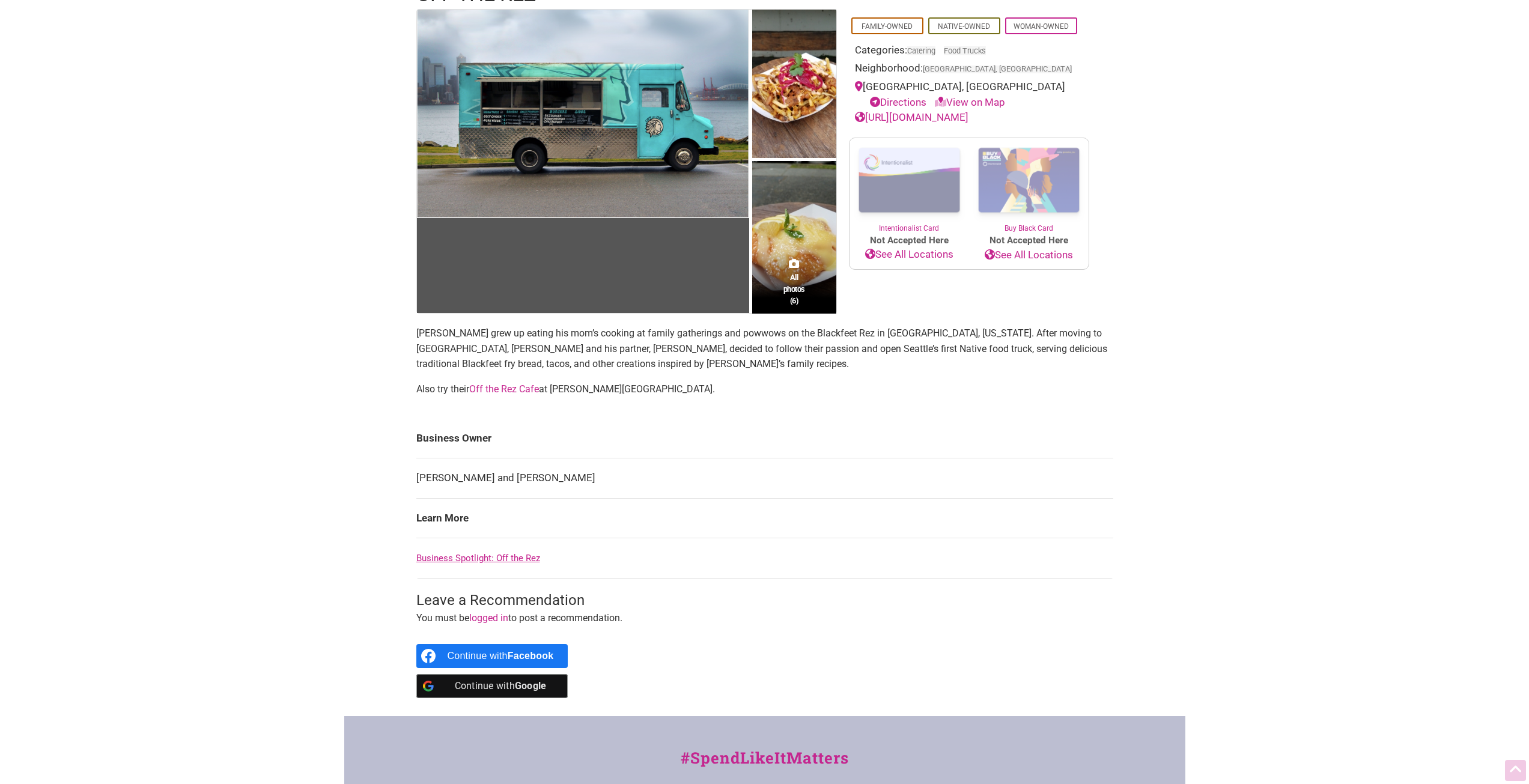
scroll to position [120, 0]
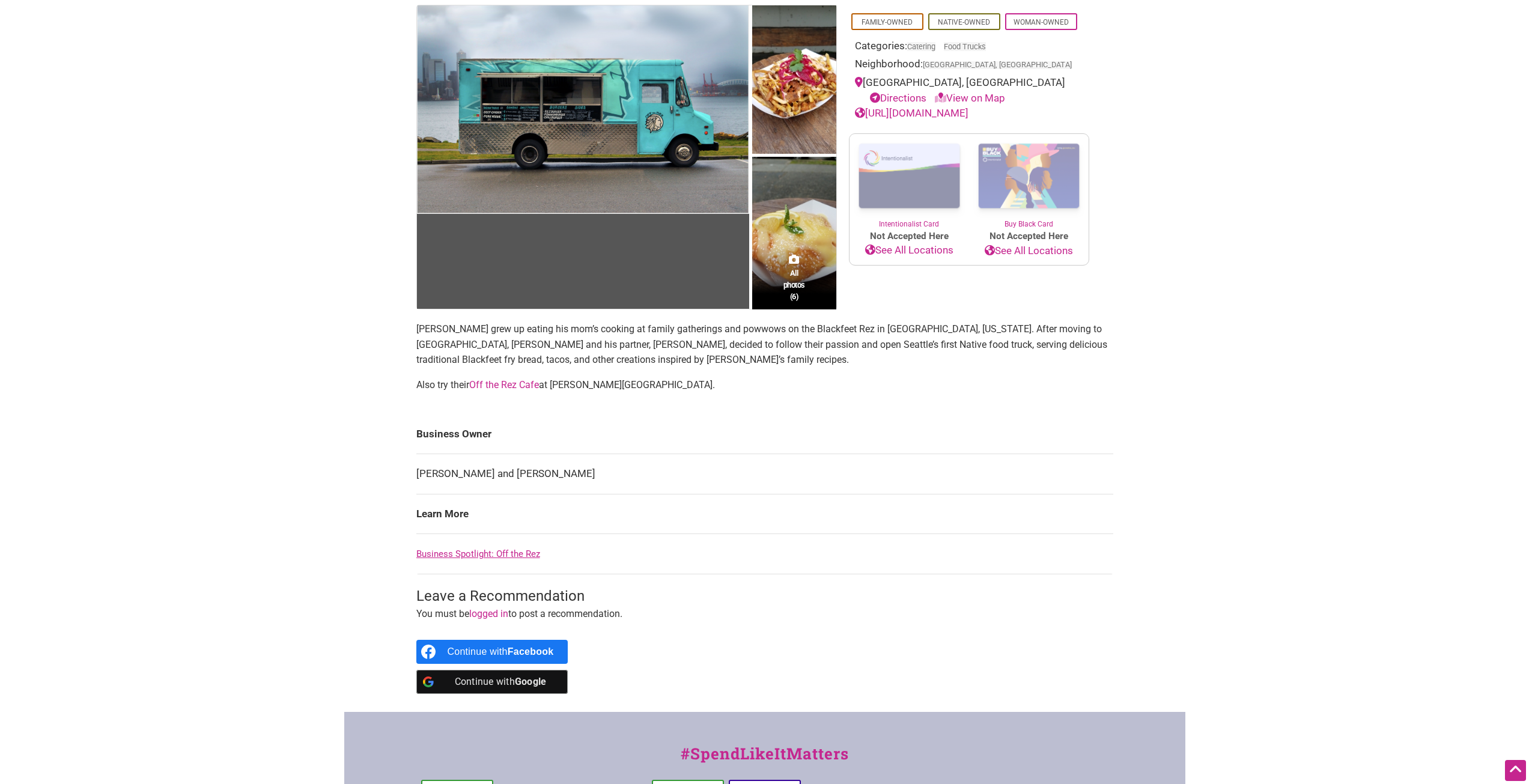
click at [323, 430] on body "× Menu 0 Add a Business Map Blog Store Offers Intentionalist Cards Buy Black Ca…" at bounding box center [764, 271] width 1529 height 784
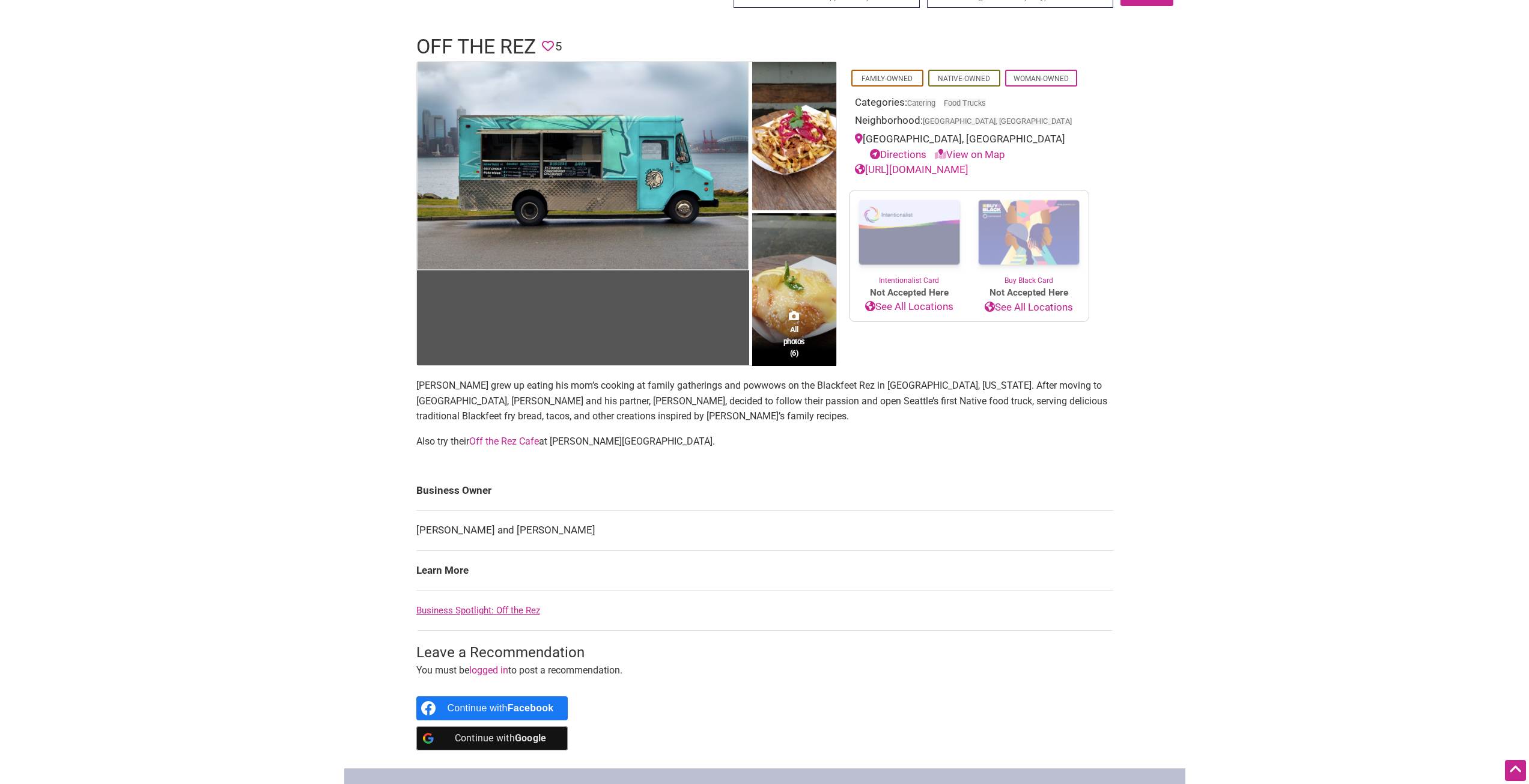
scroll to position [0, 0]
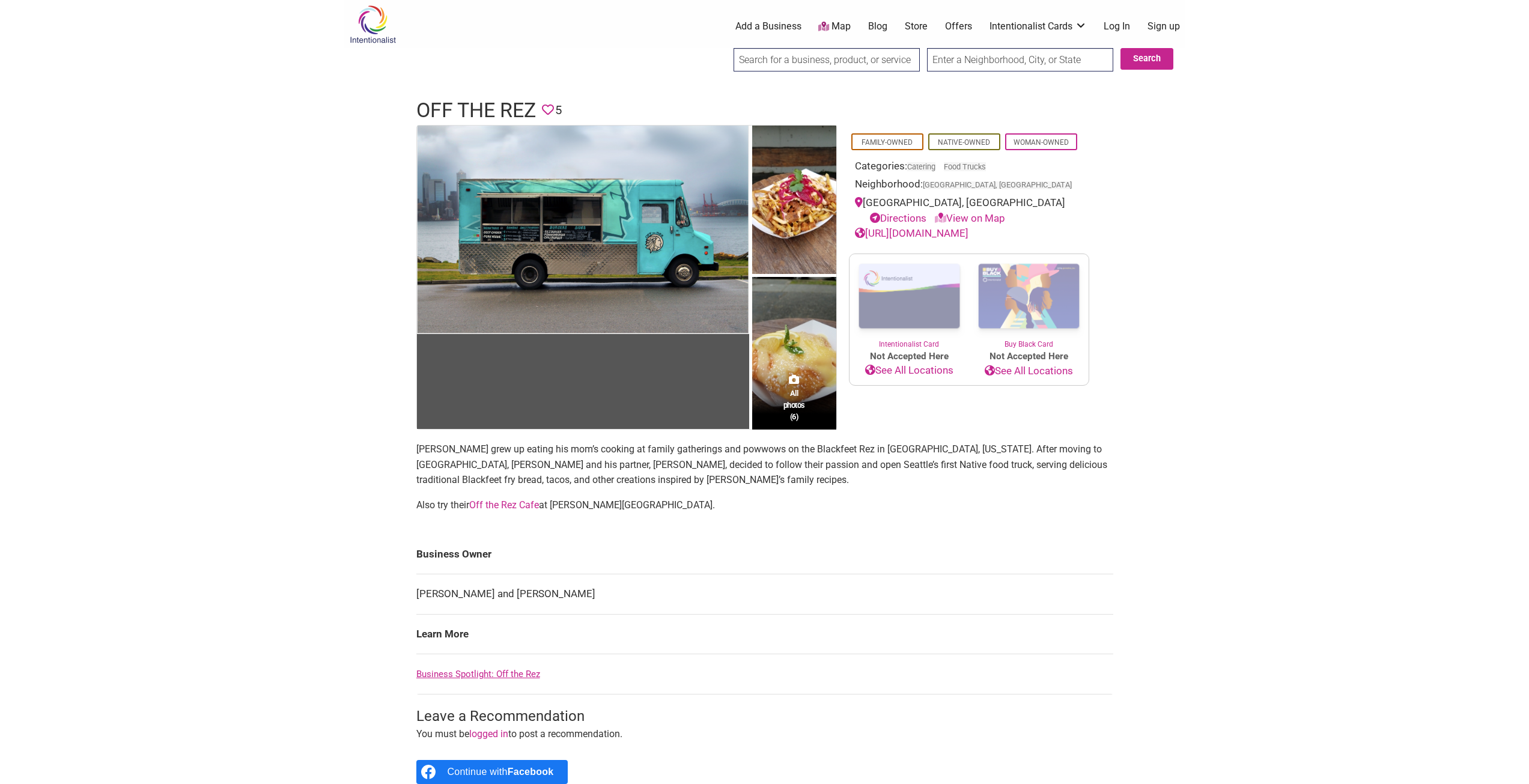
click at [838, 20] on link "Map" at bounding box center [834, 26] width 32 height 14
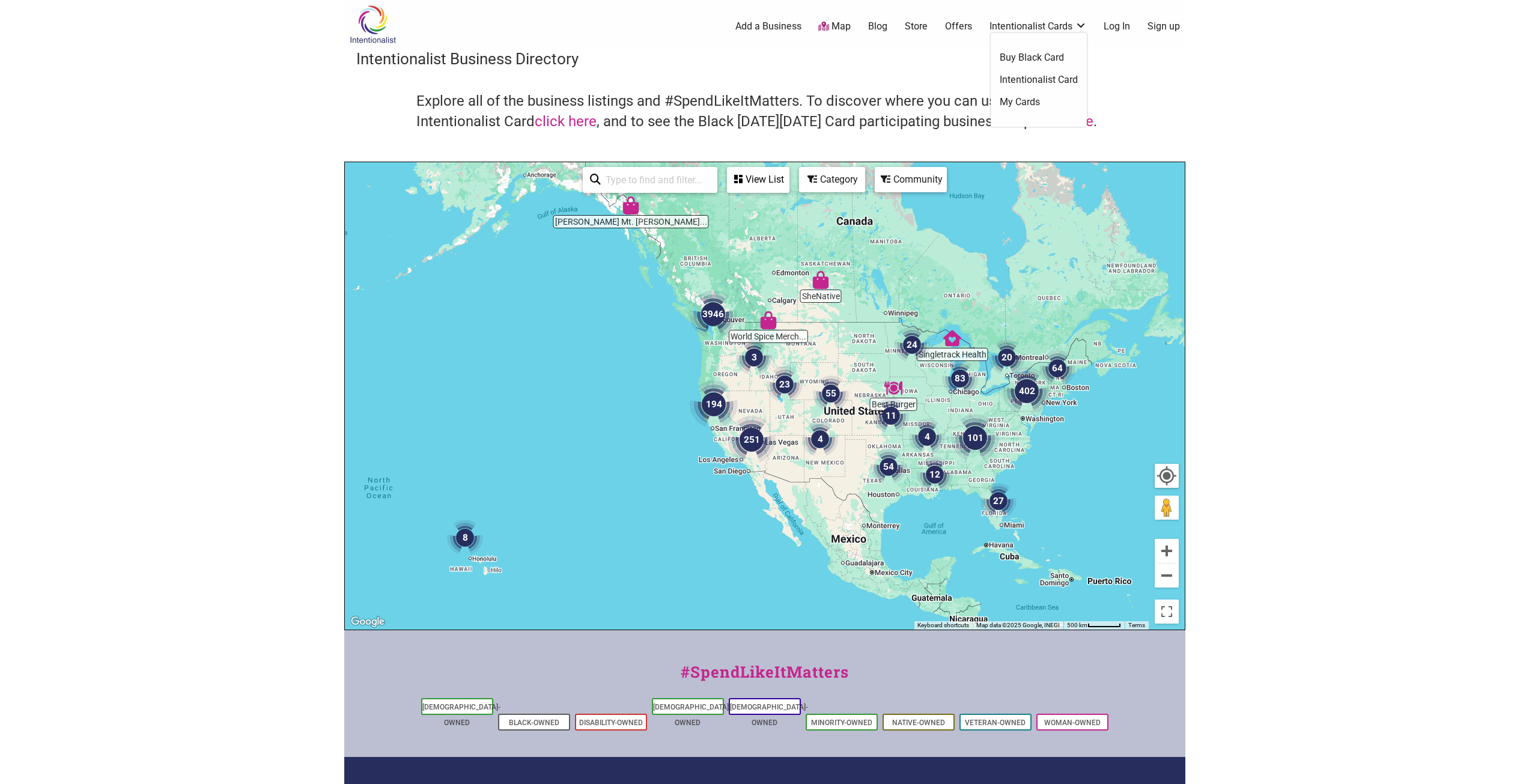
click at [1040, 59] on link "Buy Black Card" at bounding box center [1038, 58] width 78 height 14
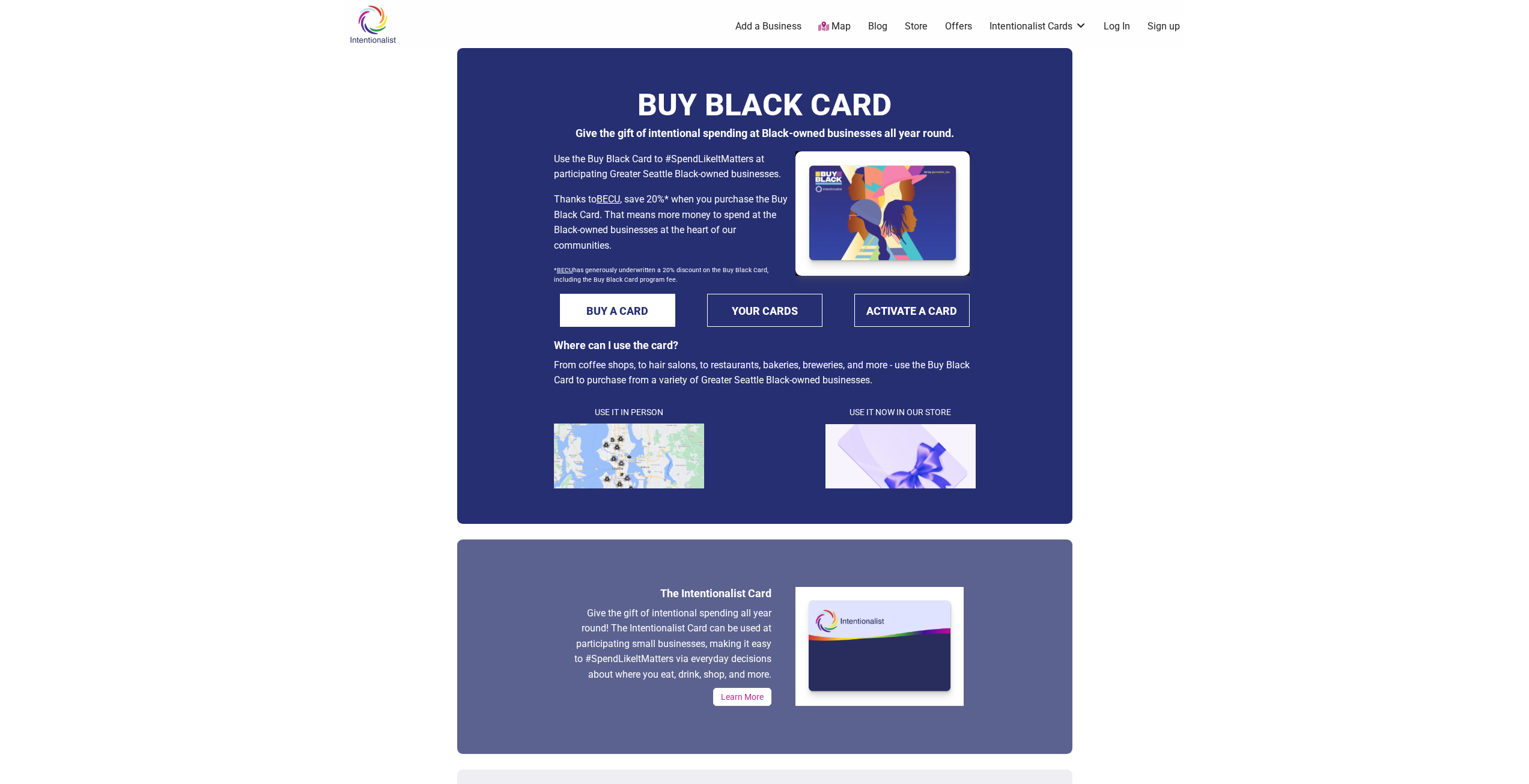
click at [1103, 223] on div "Intentionalist Spend like it matters 0 Add a Business Map Blog Store Offers Int…" at bounding box center [764, 780] width 841 height 1560
click at [660, 460] on img at bounding box center [629, 456] width 151 height 65
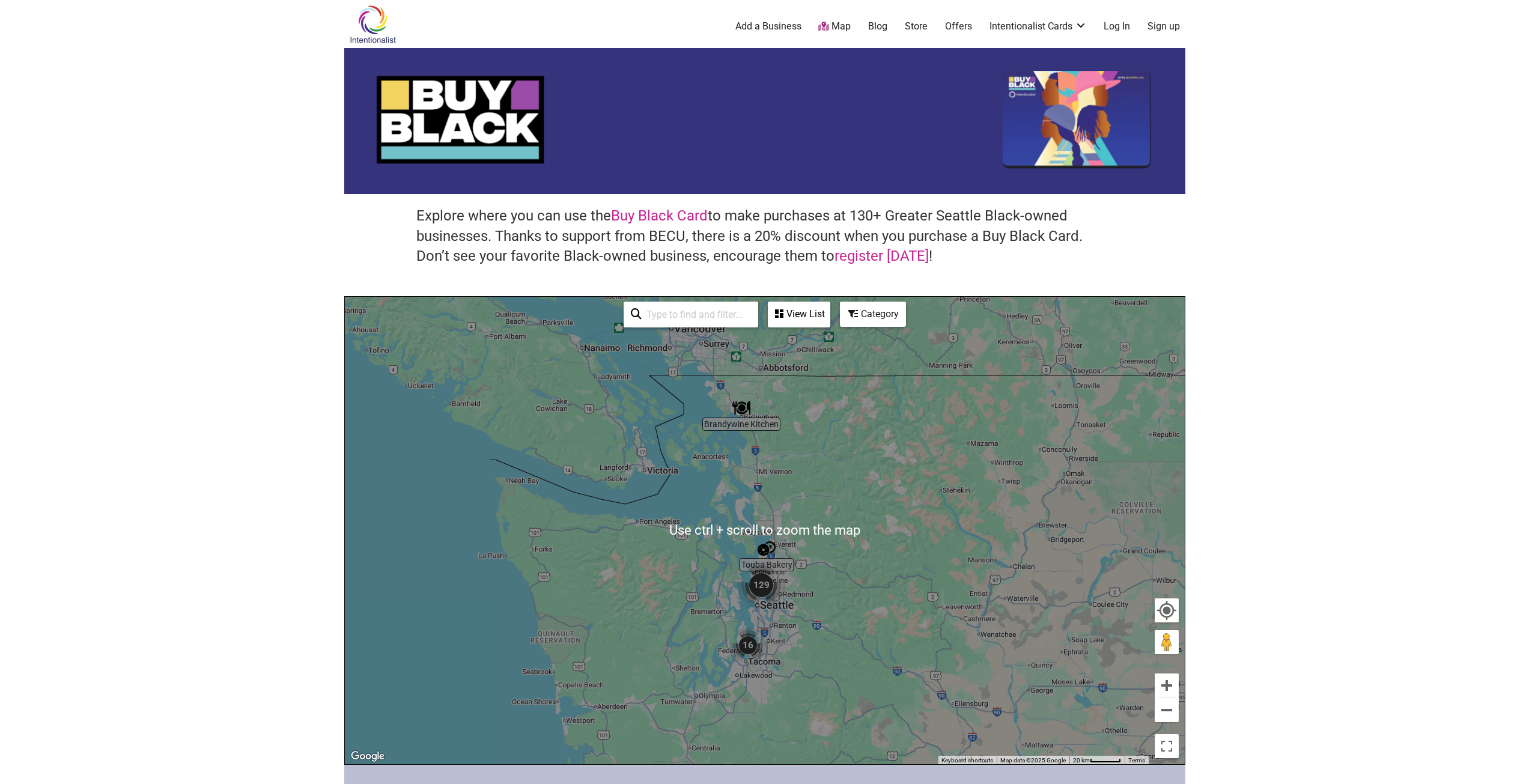
click at [829, 572] on div "To navigate, press the arrow keys." at bounding box center [765, 529] width 840 height 467
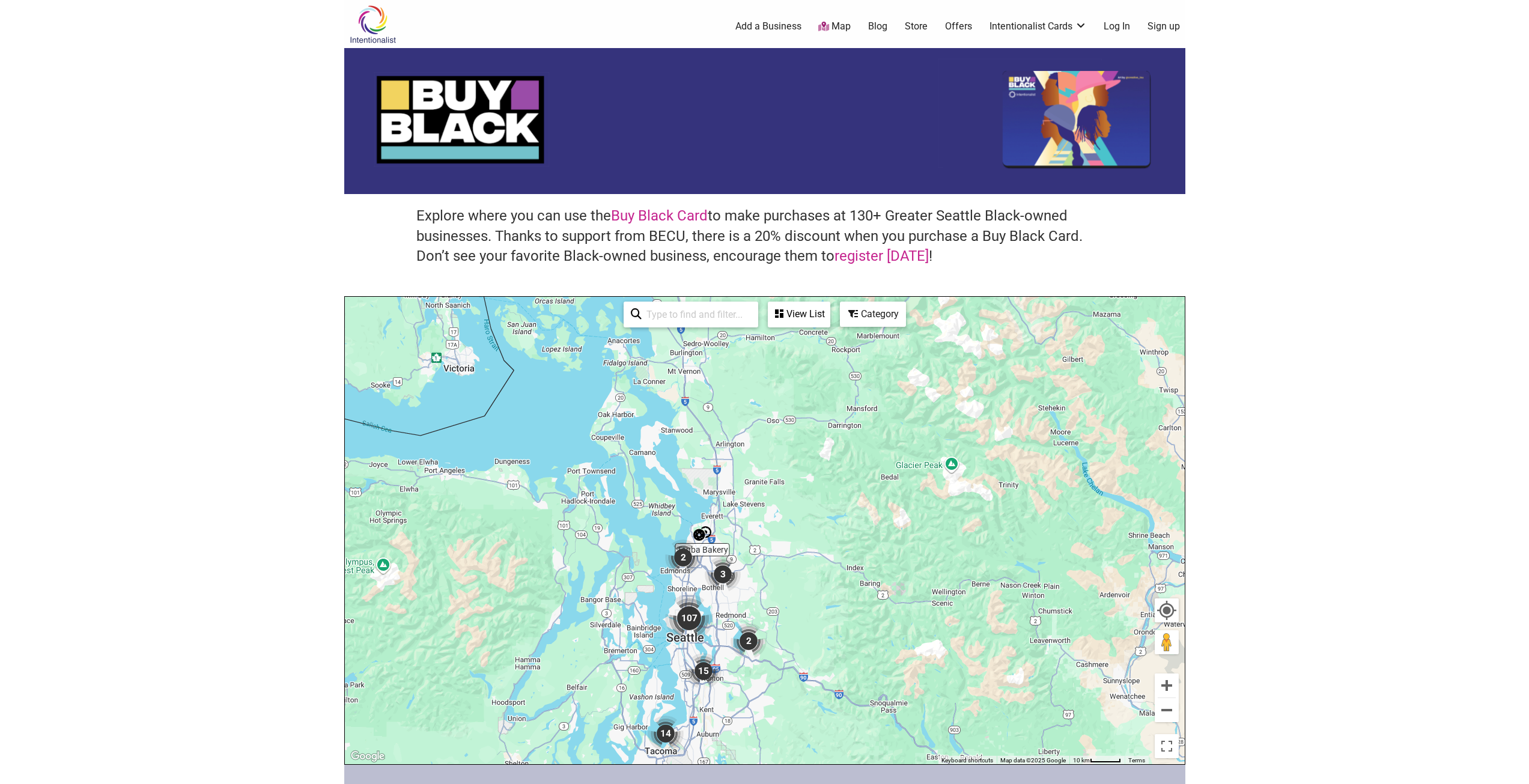
click at [702, 589] on img "3" at bounding box center [722, 573] width 46 height 46
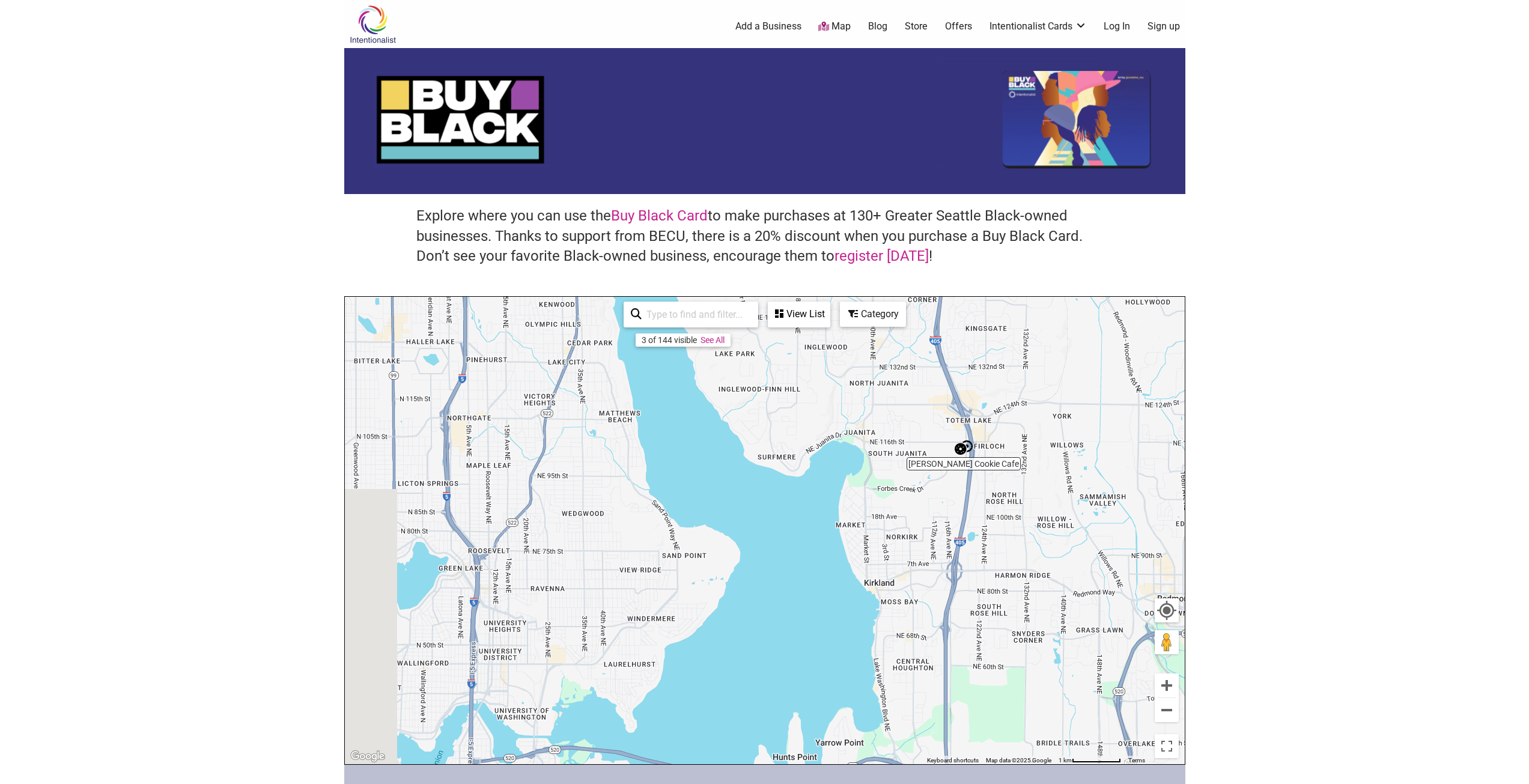
drag, startPoint x: 591, startPoint y: 620, endPoint x: 854, endPoint y: 358, distance: 371.2
click at [854, 357] on div "To navigate, press the arrow keys." at bounding box center [765, 529] width 840 height 467
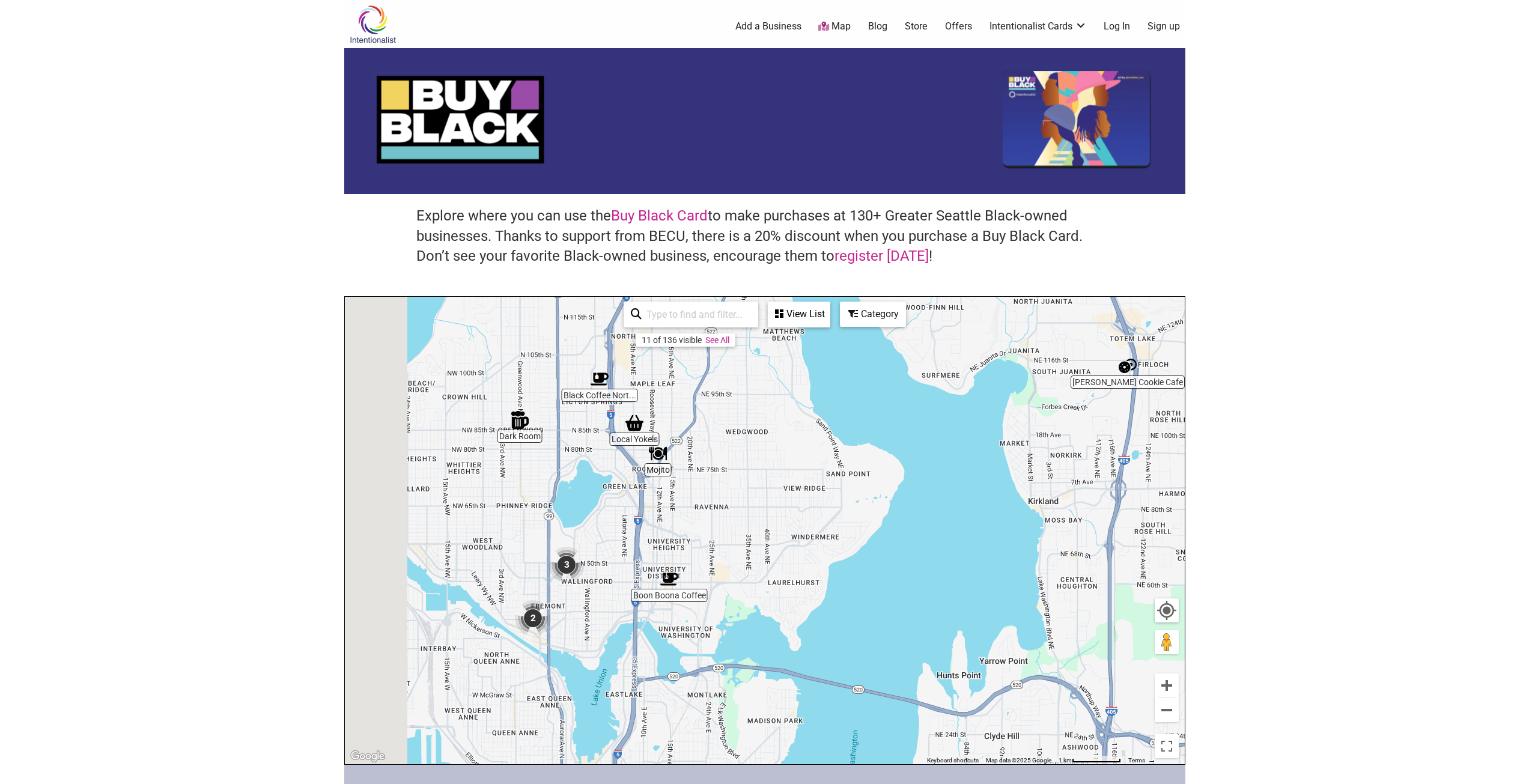
drag, startPoint x: 699, startPoint y: 562, endPoint x: 755, endPoint y: 547, distance: 58.0
click at [755, 547] on div "To navigate, press the arrow keys." at bounding box center [765, 529] width 840 height 467
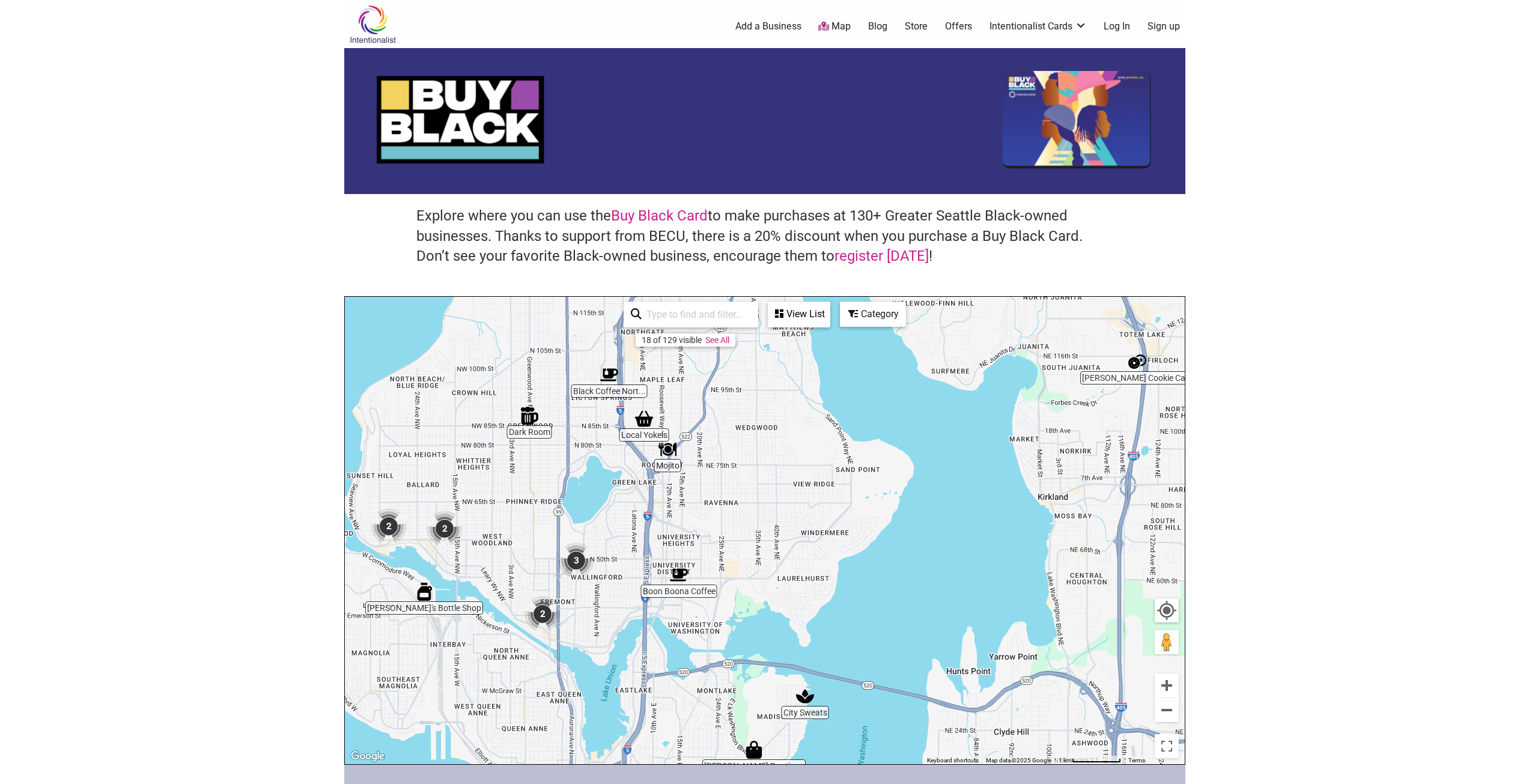
click at [438, 528] on img "2" at bounding box center [444, 528] width 46 height 46
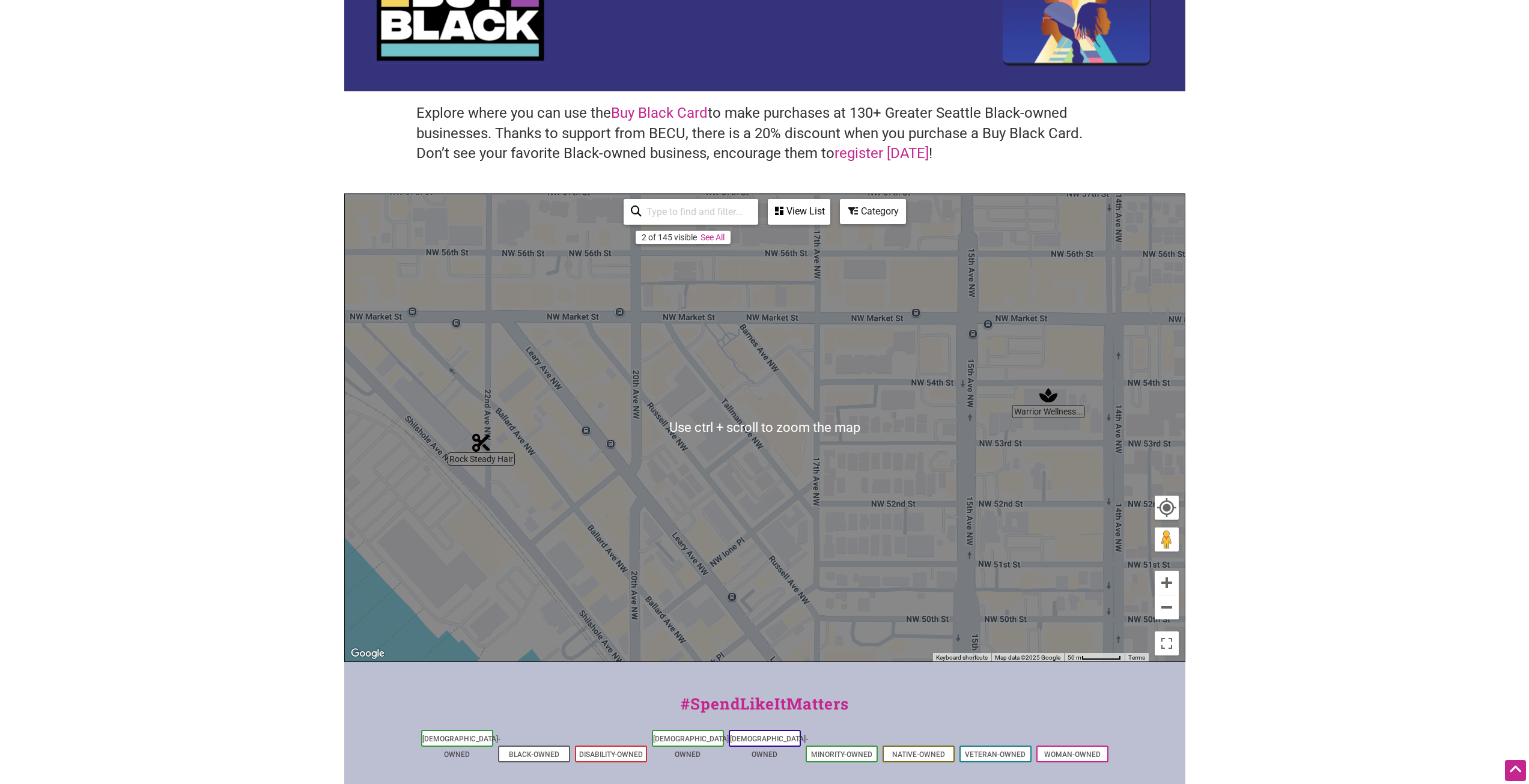
scroll to position [120, 0]
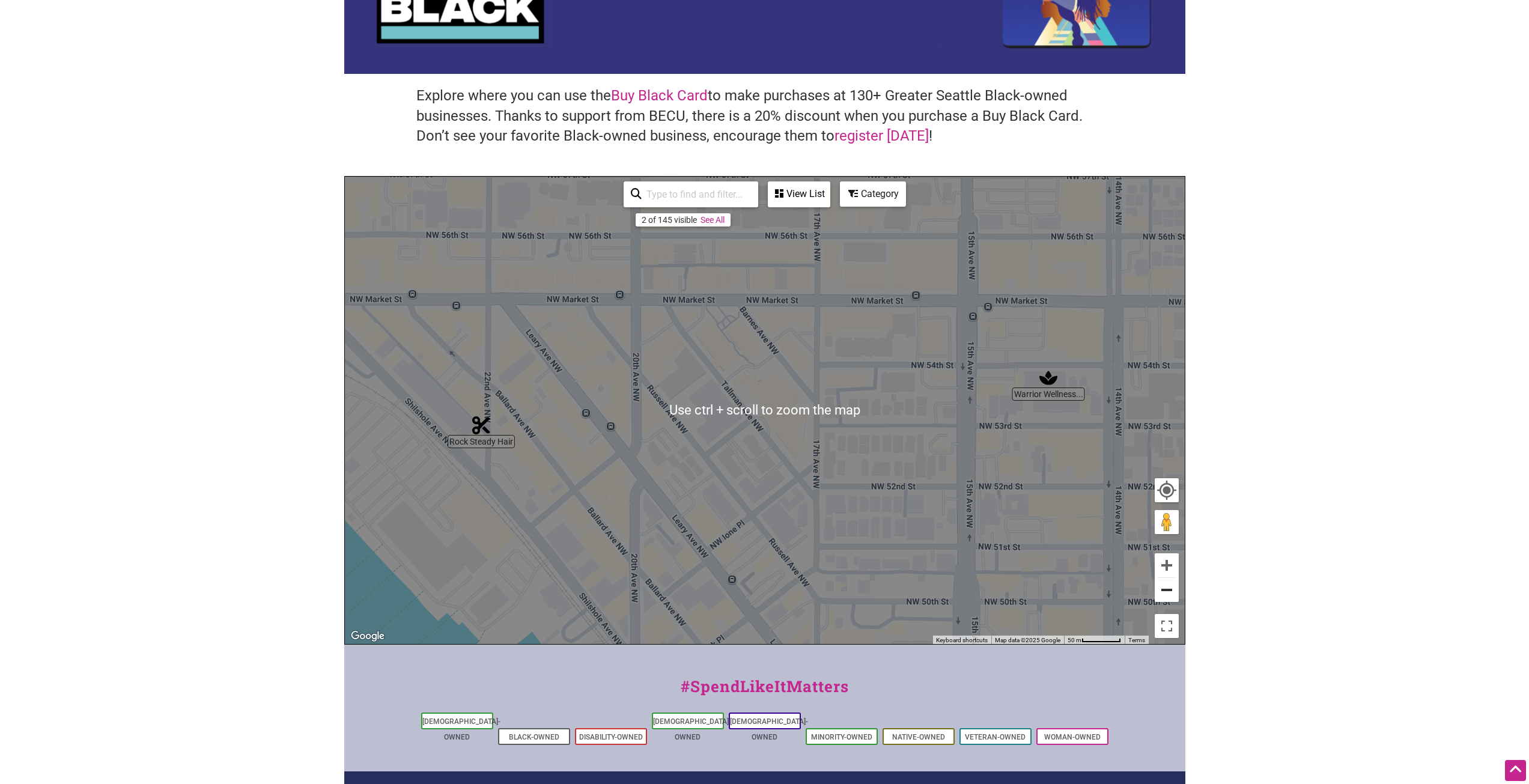
click at [1161, 589] on button "Zoom out" at bounding box center [1166, 590] width 24 height 24
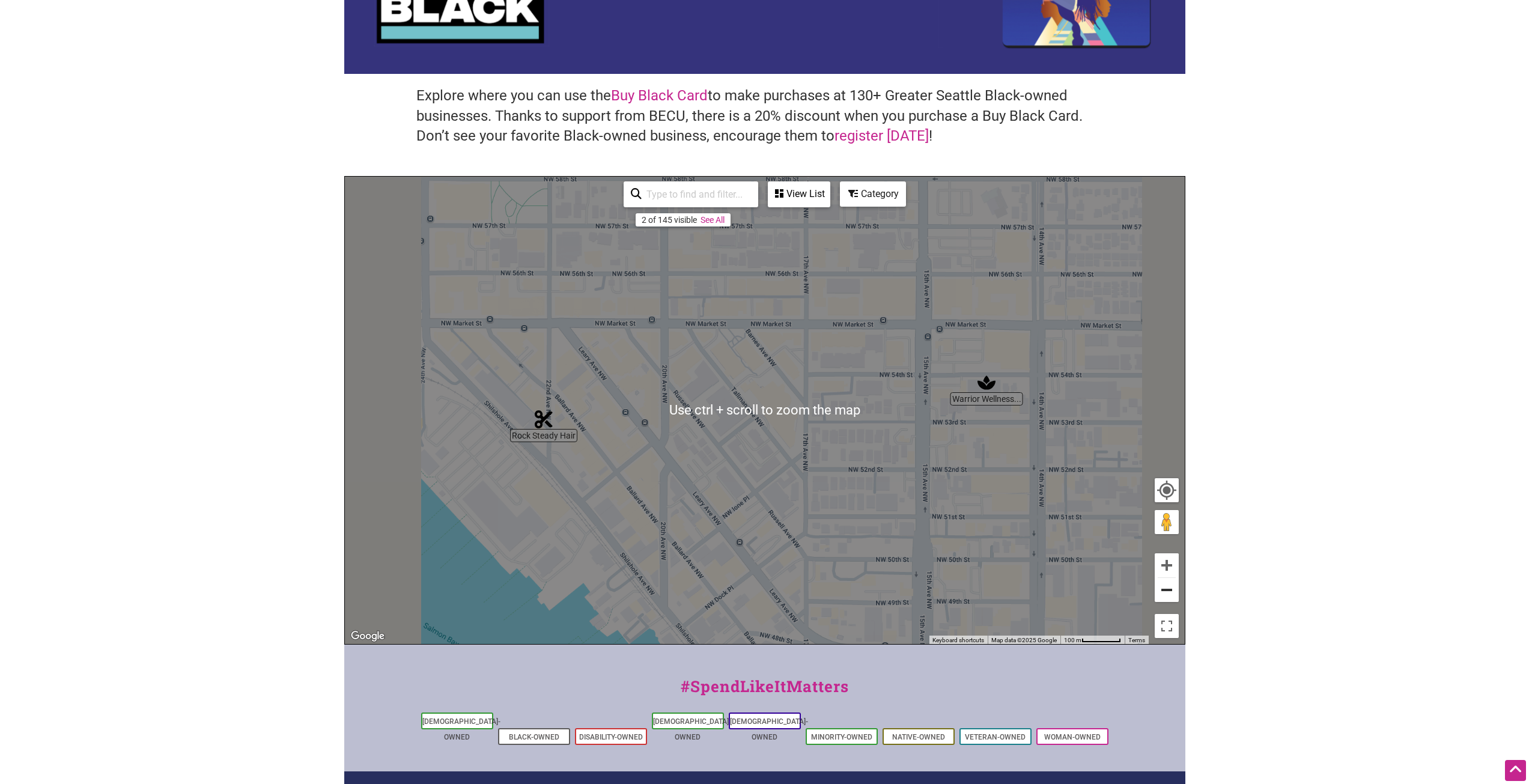
click at [1161, 589] on button "Zoom out" at bounding box center [1166, 590] width 24 height 24
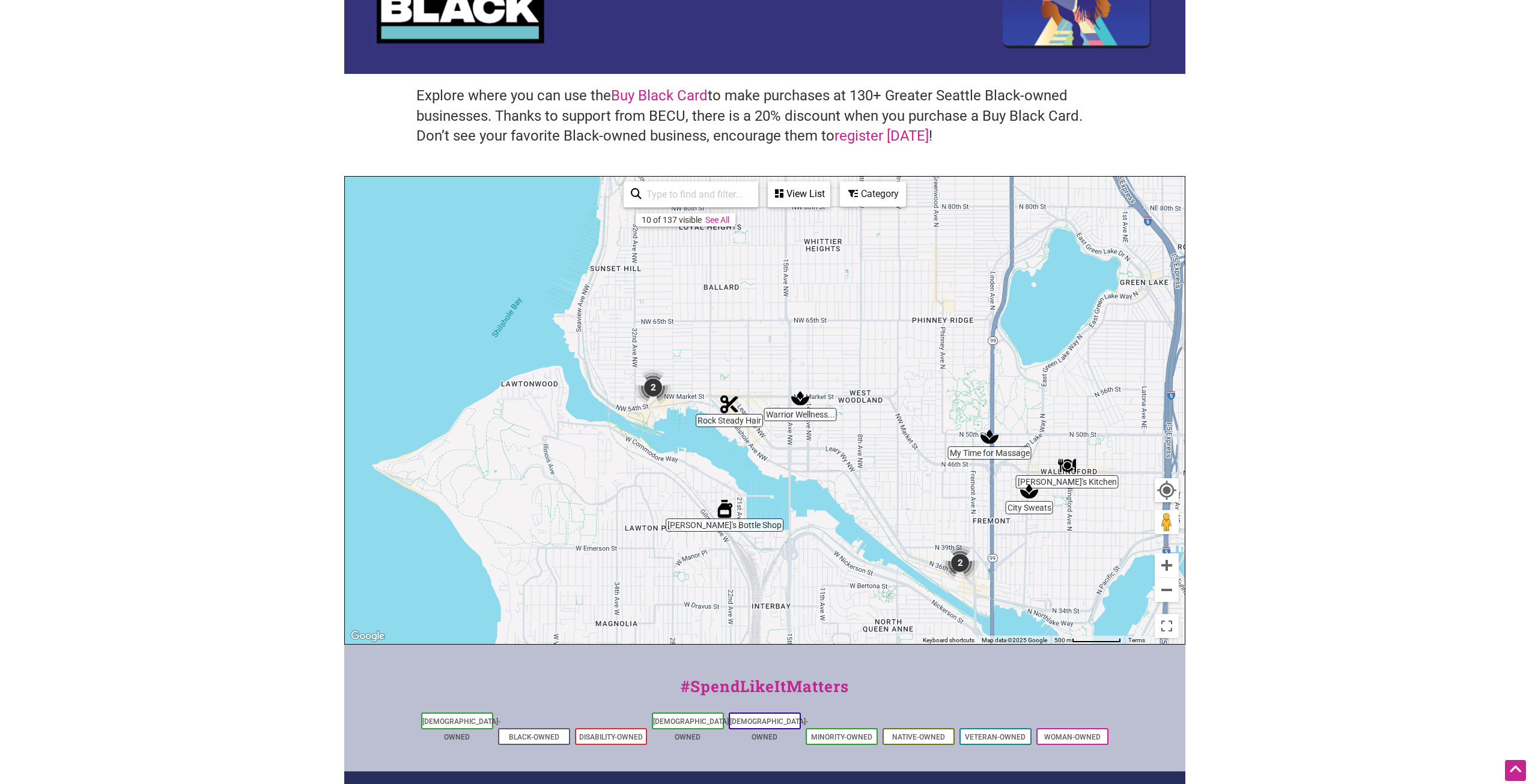
click at [646, 386] on img "2" at bounding box center [652, 387] width 46 height 46
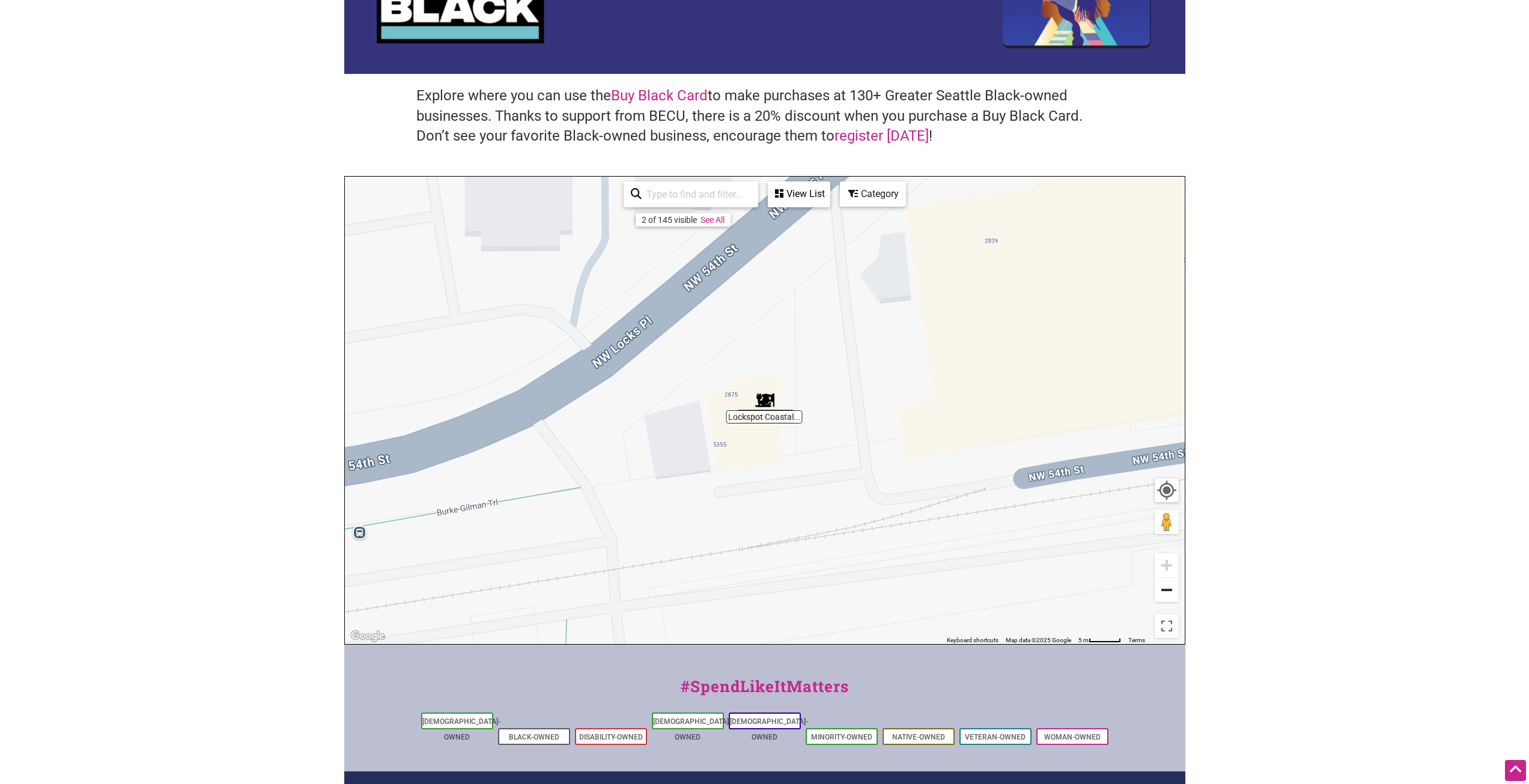
click at [1164, 589] on button "Zoom out" at bounding box center [1166, 590] width 24 height 24
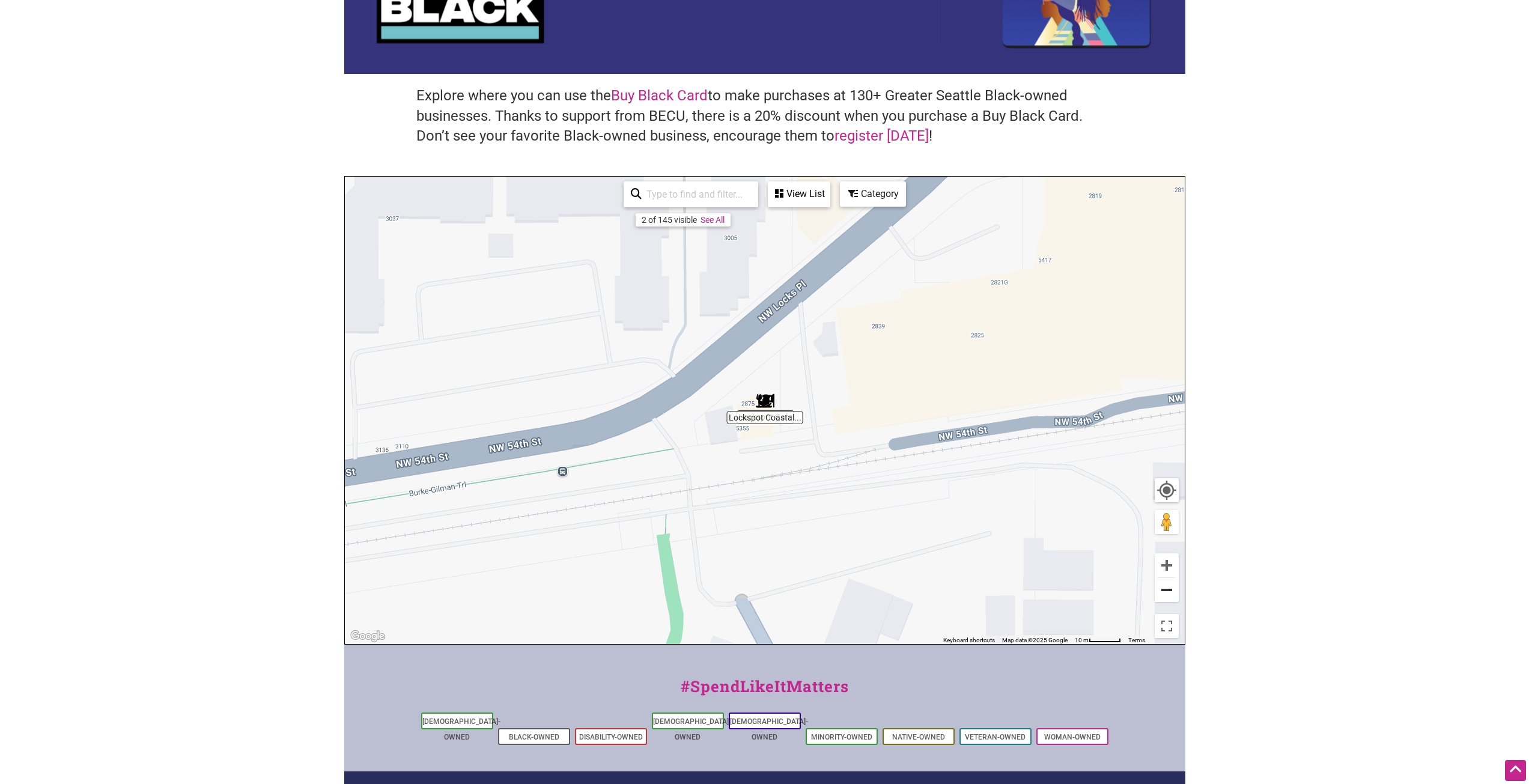
click at [1164, 589] on button "Zoom out" at bounding box center [1166, 590] width 24 height 24
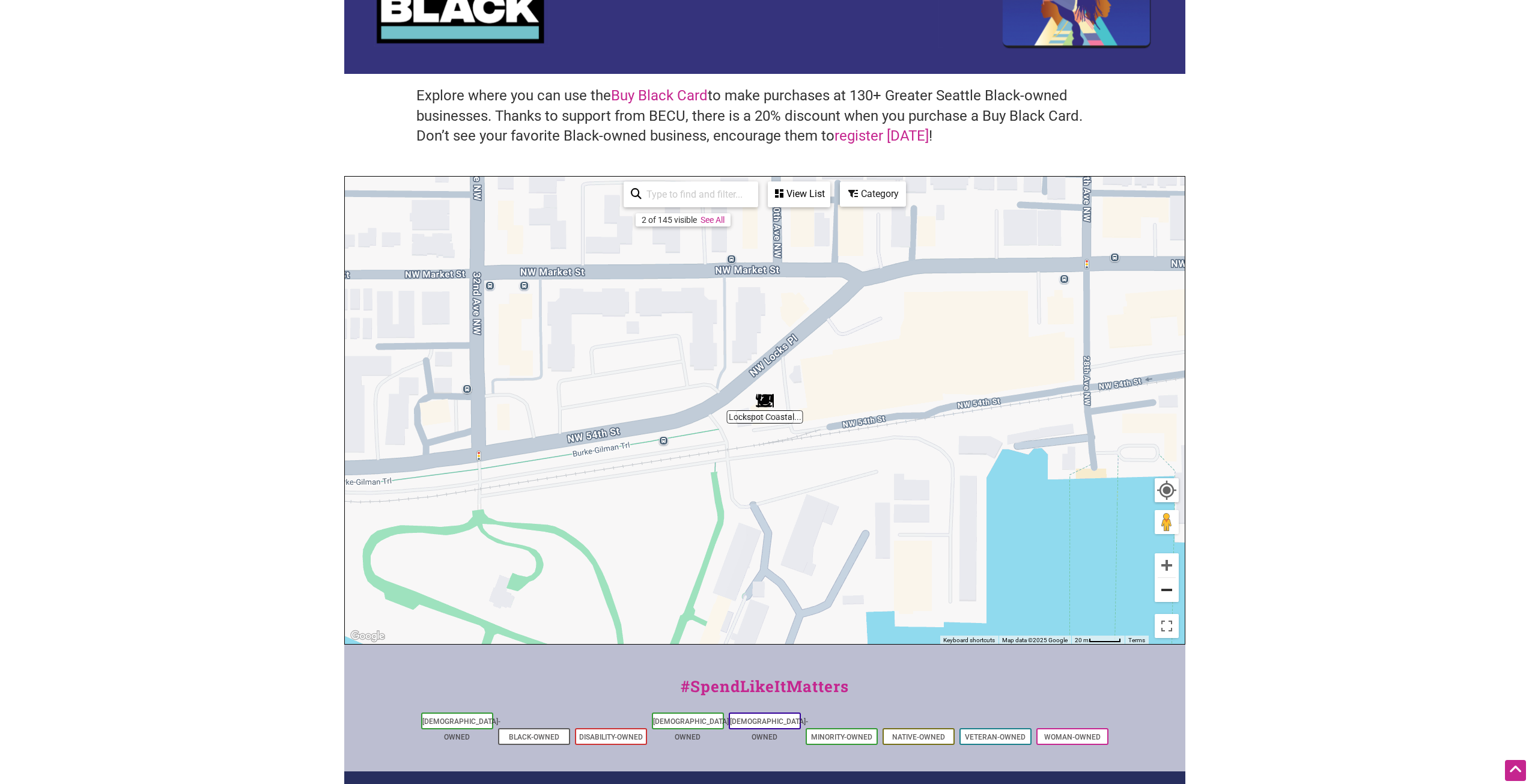
click at [1164, 589] on button "Zoom out" at bounding box center [1166, 590] width 24 height 24
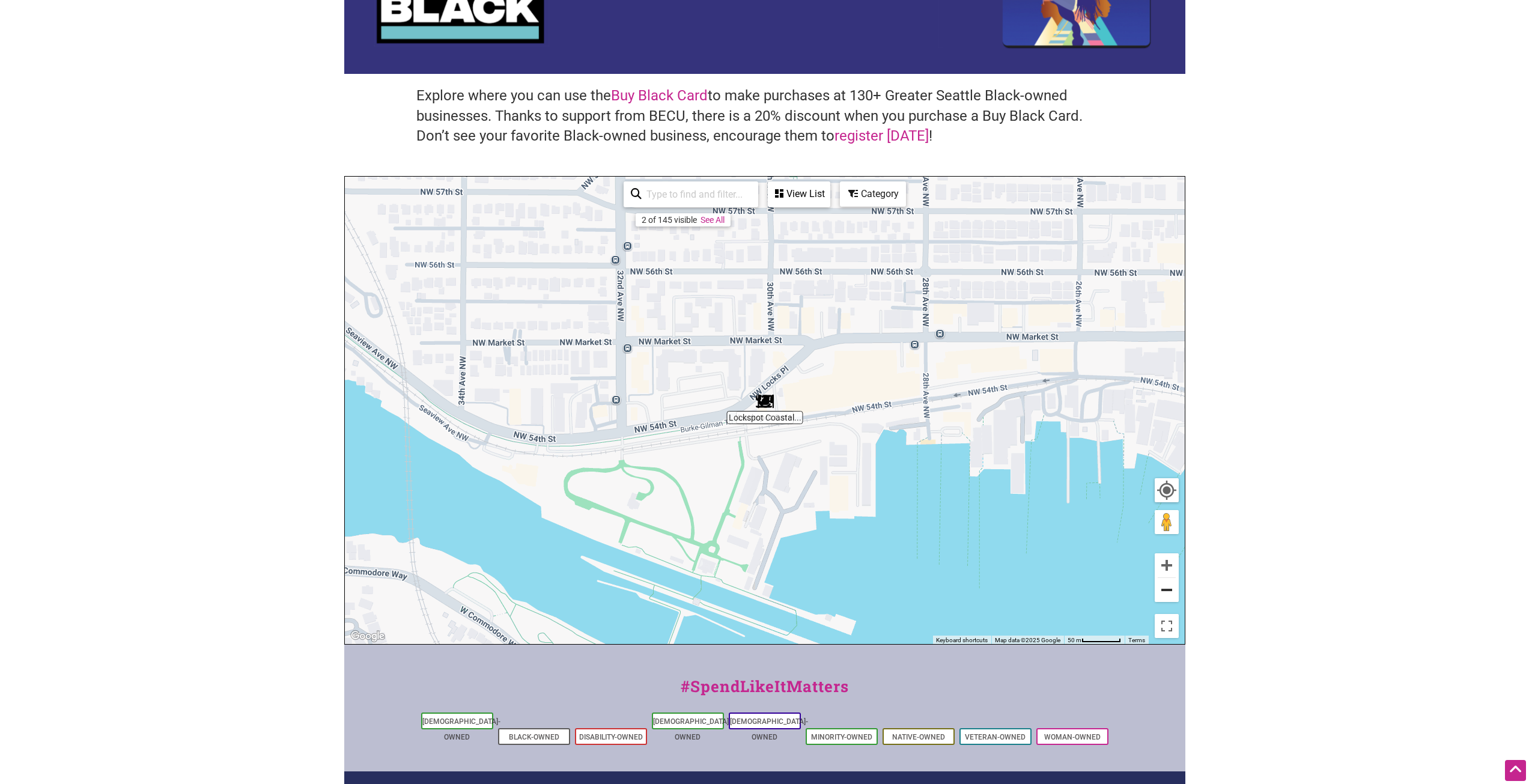
click at [1164, 589] on button "Zoom out" at bounding box center [1166, 590] width 24 height 24
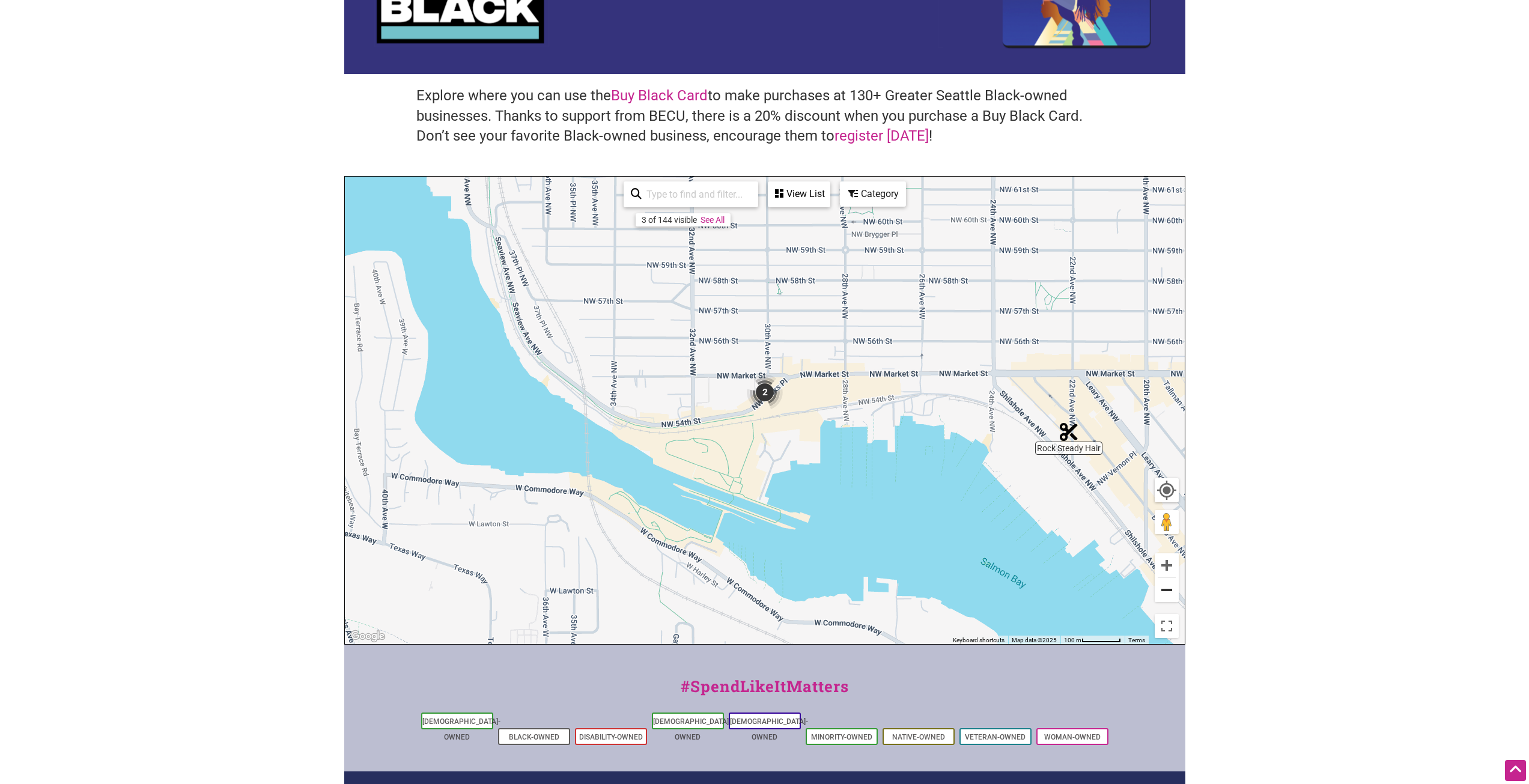
click at [1164, 589] on button "Zoom out" at bounding box center [1166, 590] width 24 height 24
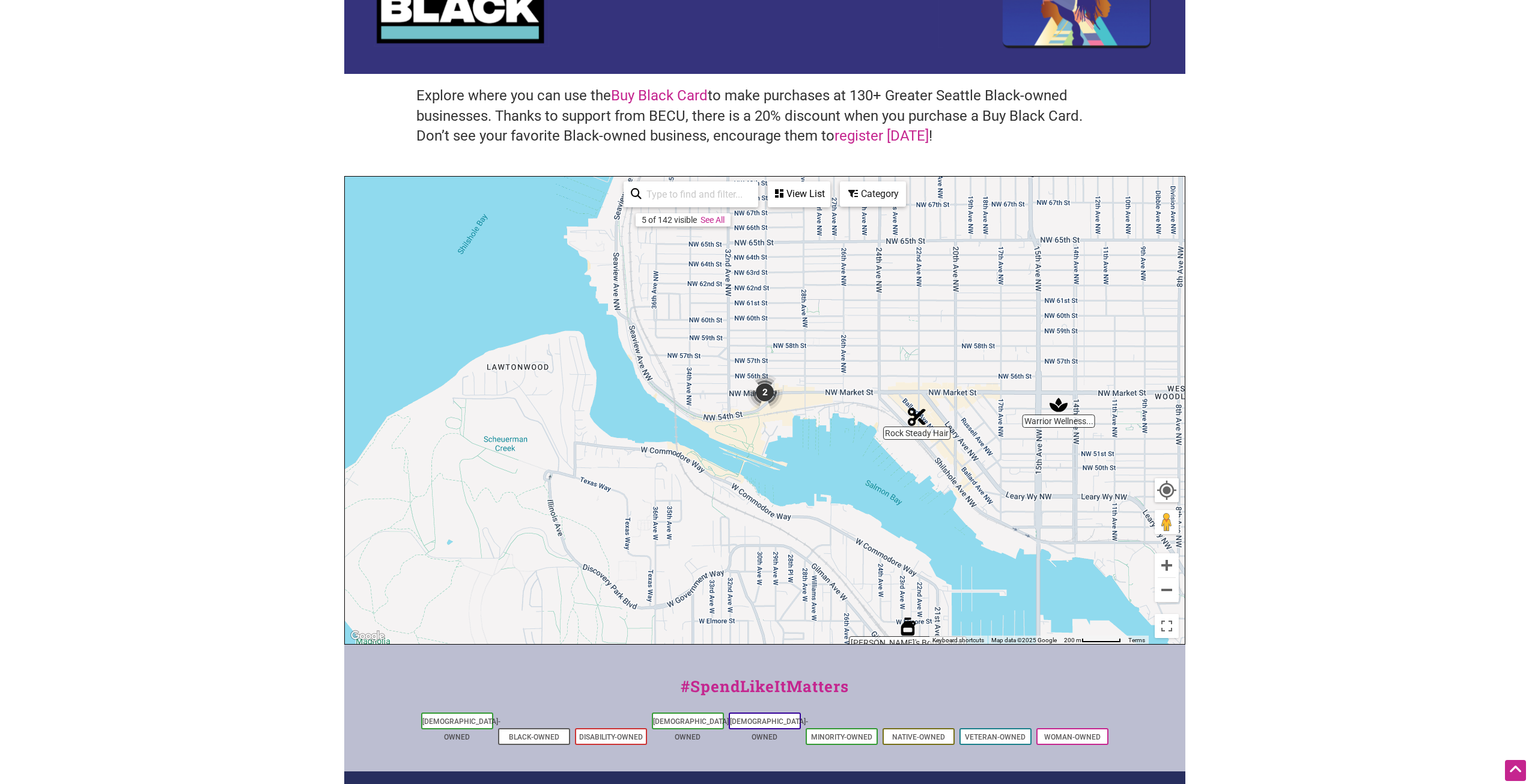
click at [762, 393] on img "2" at bounding box center [764, 392] width 46 height 46
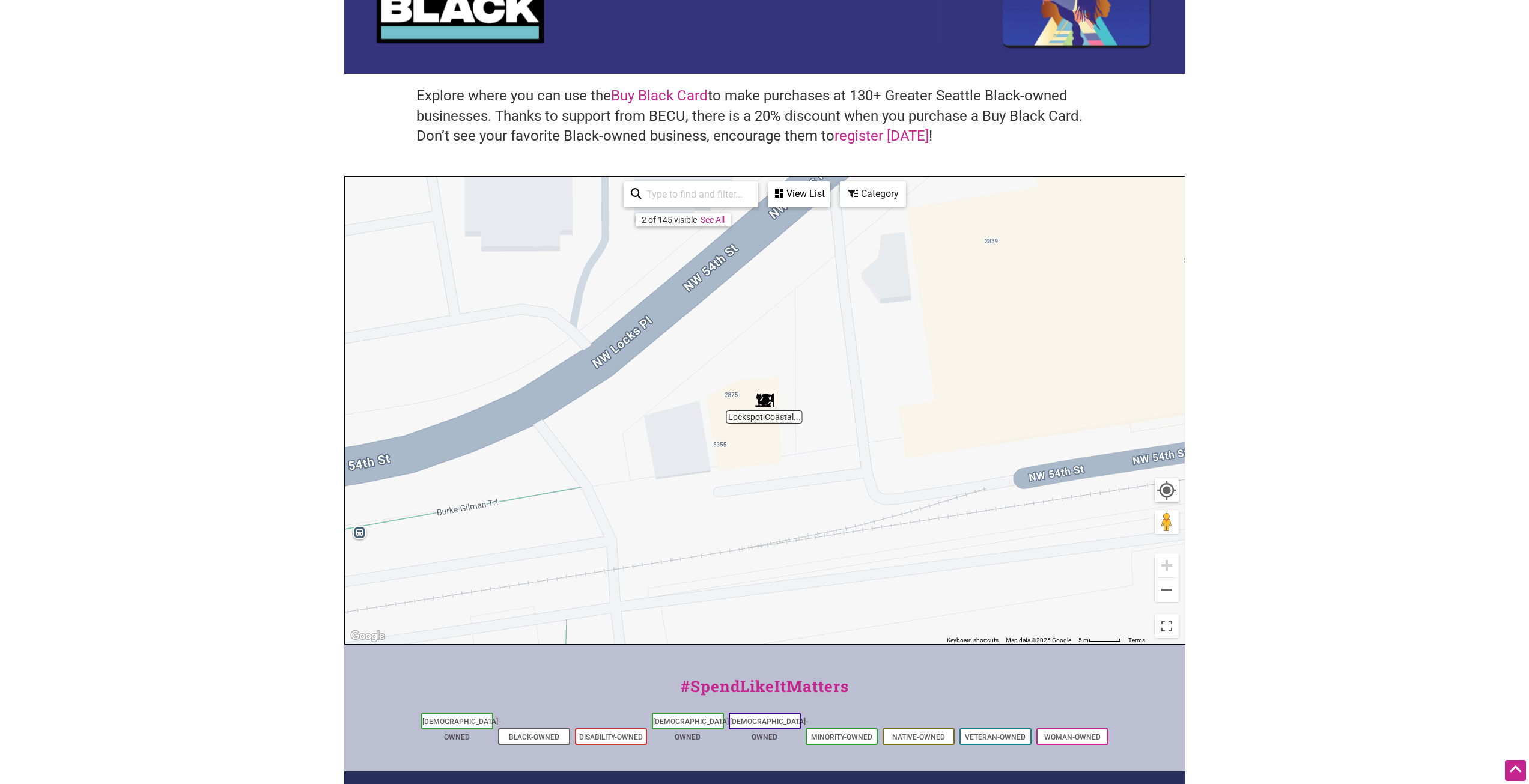
click at [770, 452] on div "To navigate, press the arrow keys." at bounding box center [765, 410] width 840 height 467
click at [762, 422] on div "To navigate, press the arrow keys." at bounding box center [765, 410] width 840 height 467
click at [775, 403] on img "Lockspot Coastal Coffee" at bounding box center [764, 400] width 27 height 27
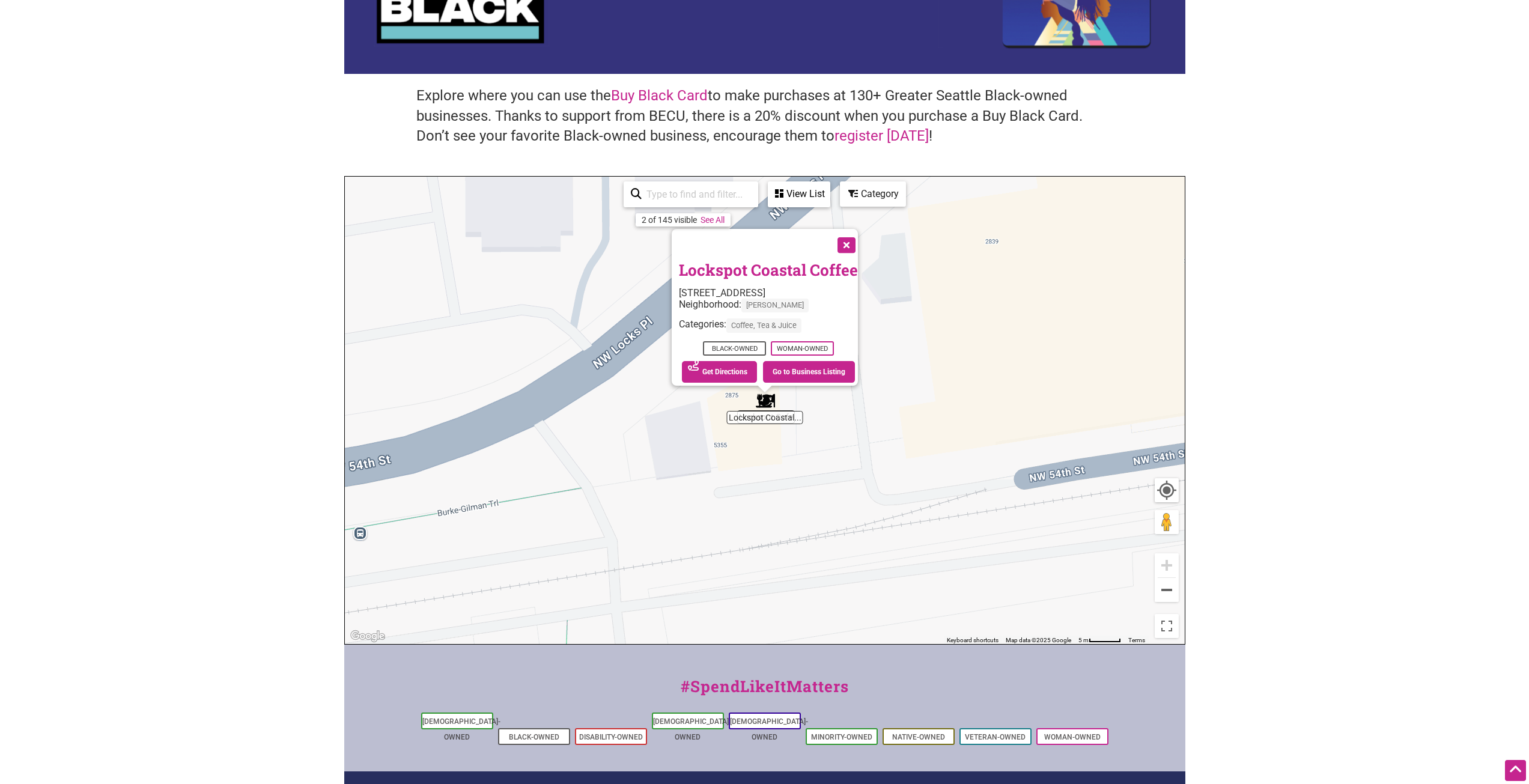
click at [850, 240] on button "Close" at bounding box center [845, 244] width 30 height 30
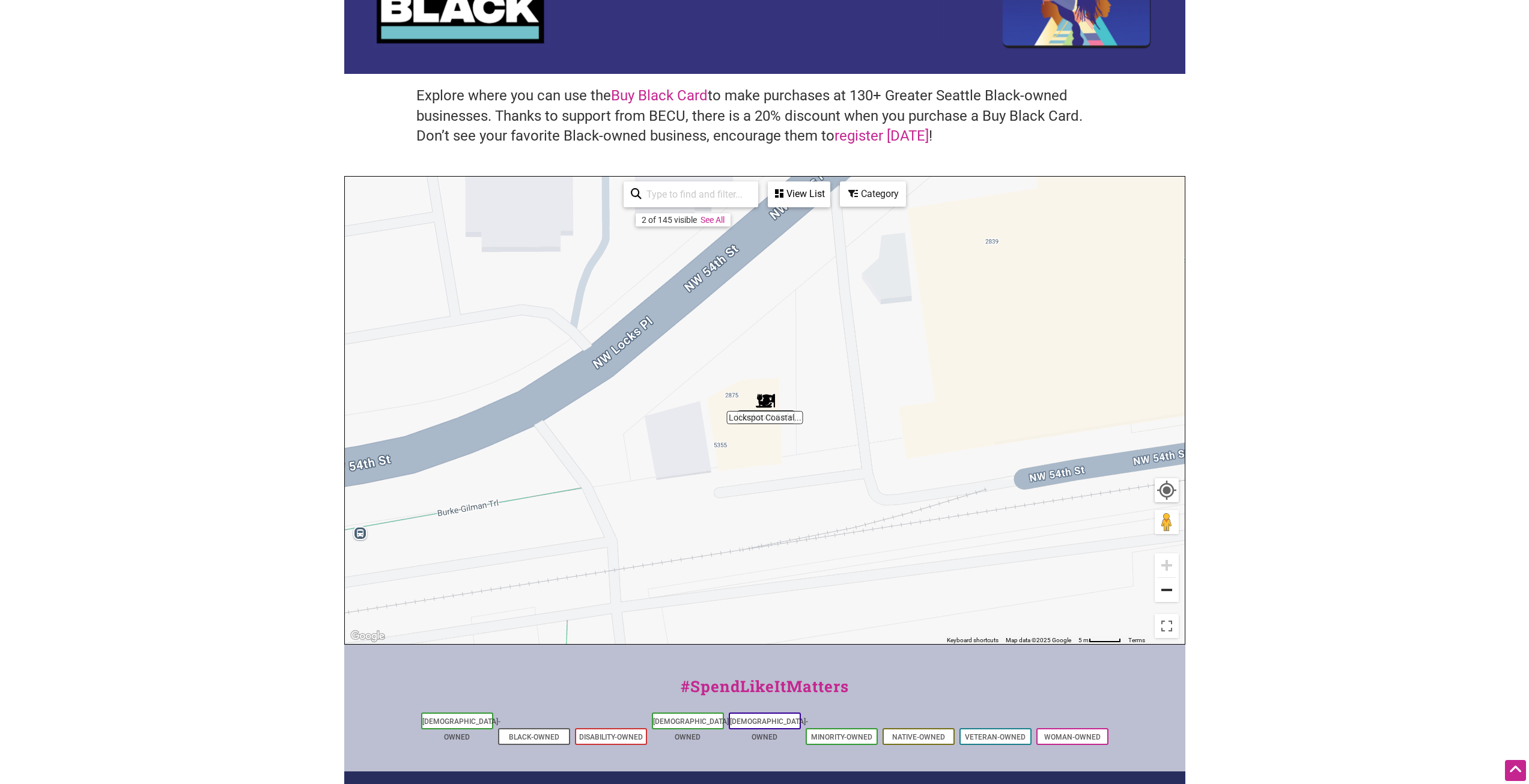
click at [1169, 589] on button "Zoom out" at bounding box center [1166, 590] width 24 height 24
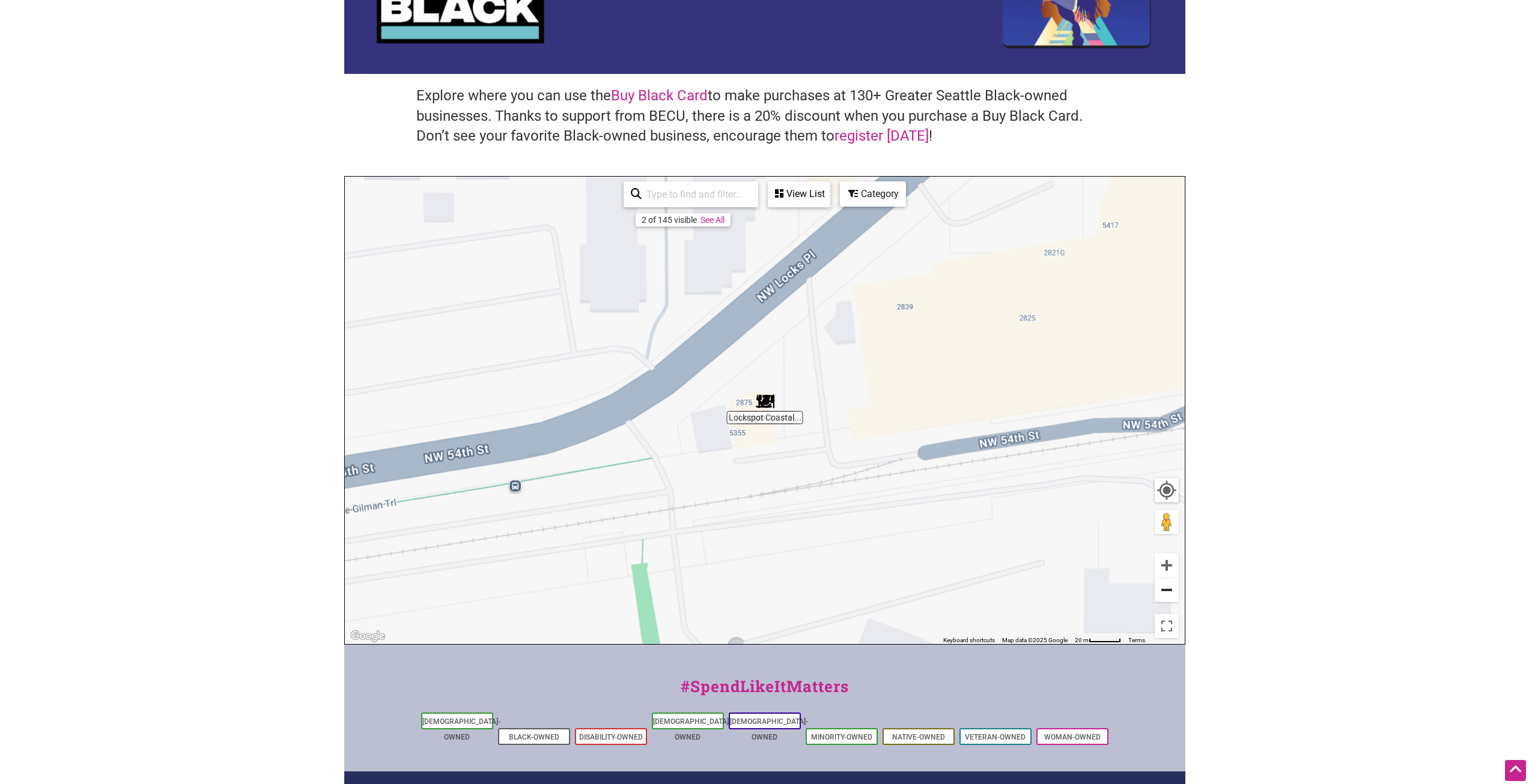
click at [1169, 589] on button "Zoom out" at bounding box center [1166, 590] width 24 height 24
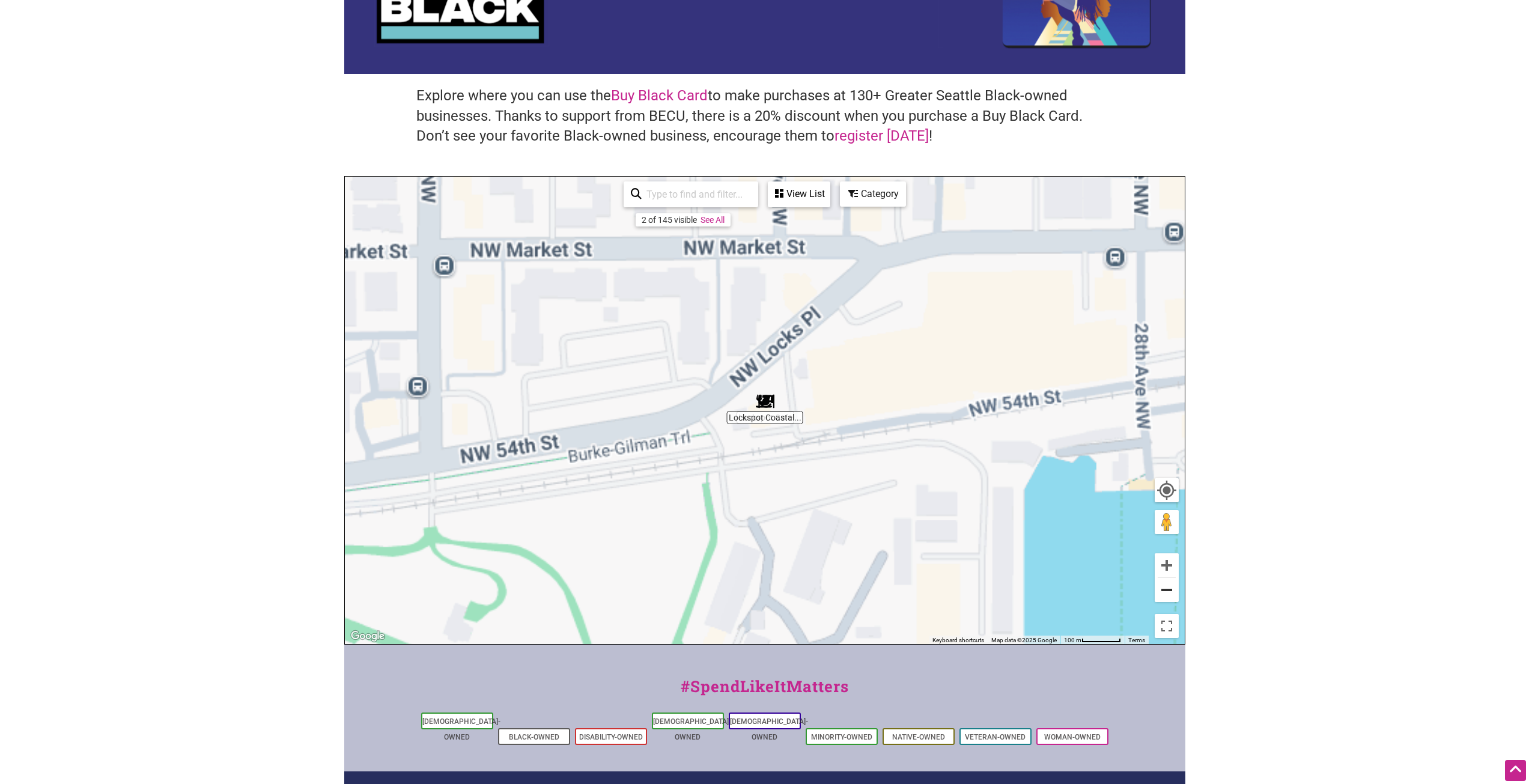
click at [1169, 589] on button "Zoom out" at bounding box center [1166, 590] width 24 height 24
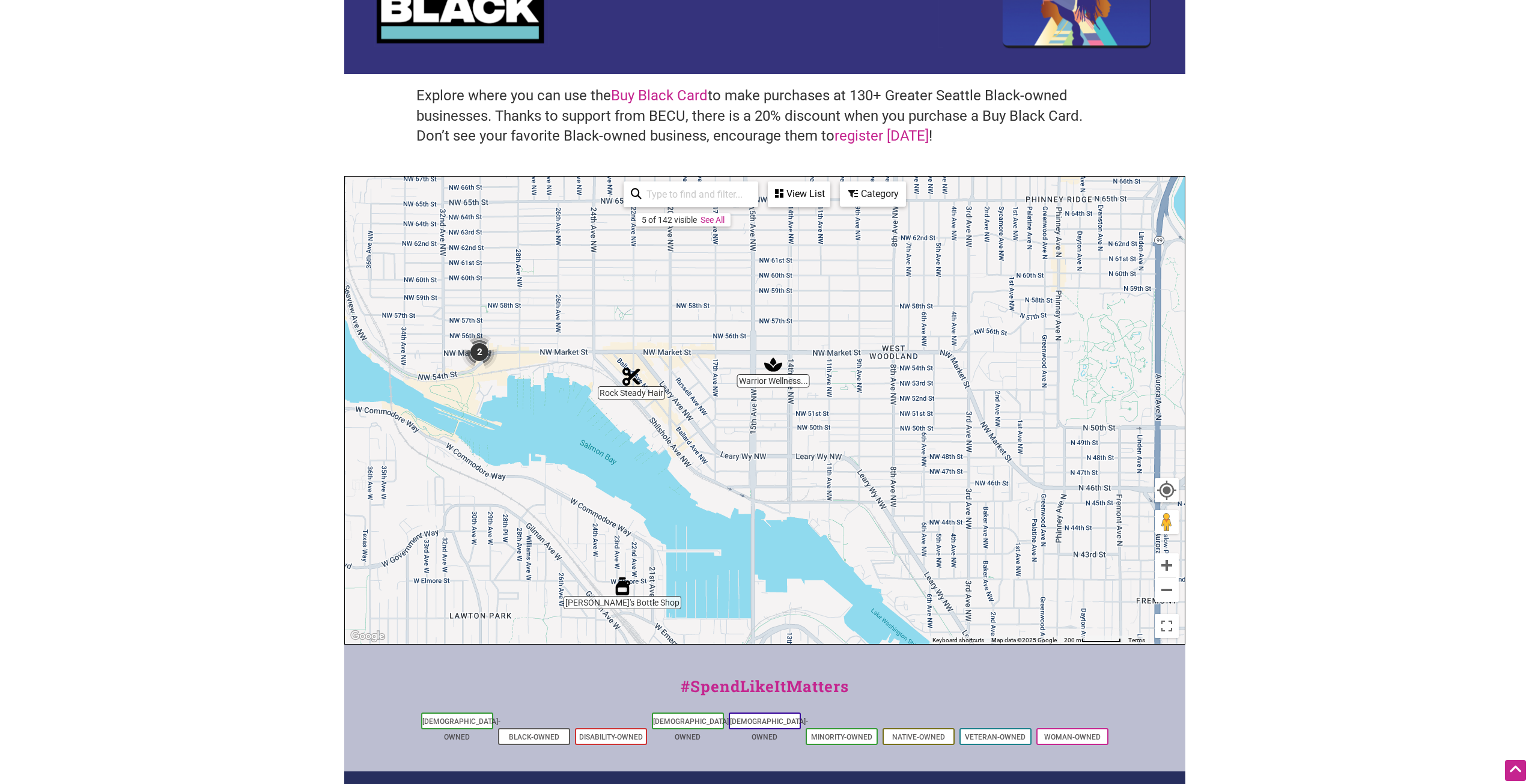
drag, startPoint x: 941, startPoint y: 490, endPoint x: 659, endPoint y: 460, distance: 283.6
click at [656, 452] on div "To navigate, press the arrow keys." at bounding box center [765, 410] width 840 height 467
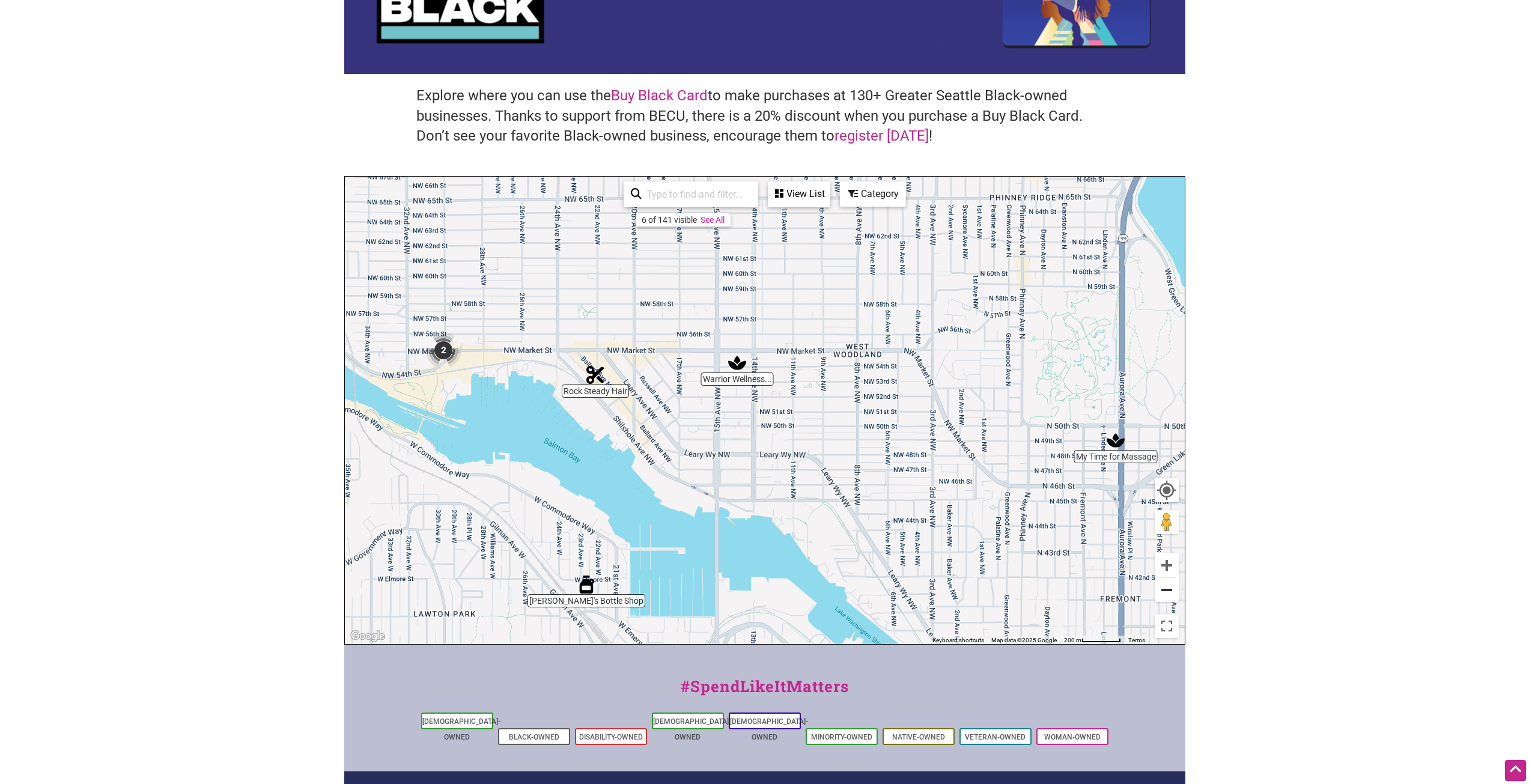
click at [1169, 583] on button "Zoom out" at bounding box center [1166, 590] width 24 height 24
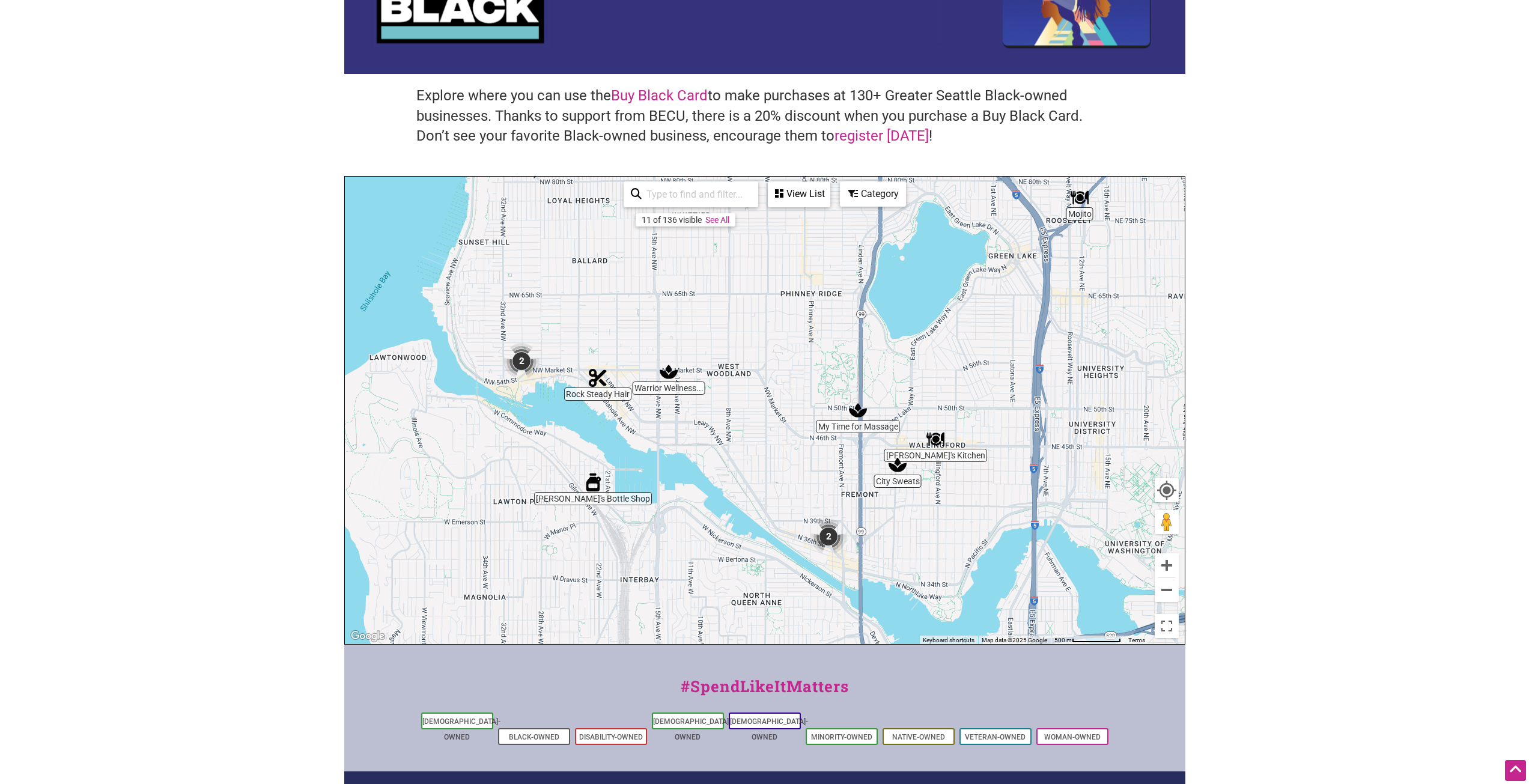
drag, startPoint x: 961, startPoint y: 540, endPoint x: 926, endPoint y: 532, distance: 35.9
click at [927, 532] on div "To navigate, press the arrow keys." at bounding box center [765, 410] width 840 height 467
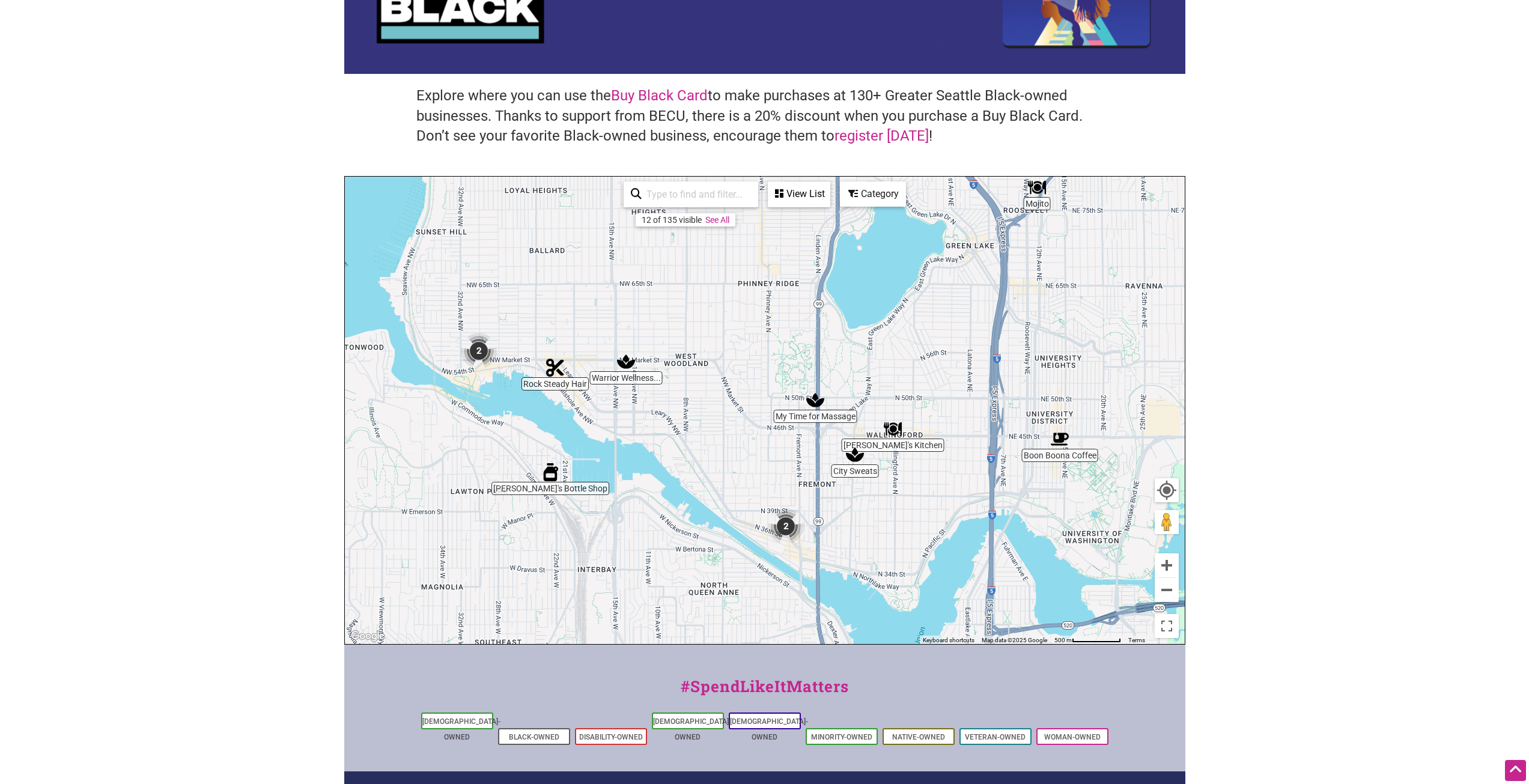
click at [787, 532] on img "2" at bounding box center [785, 526] width 46 height 46
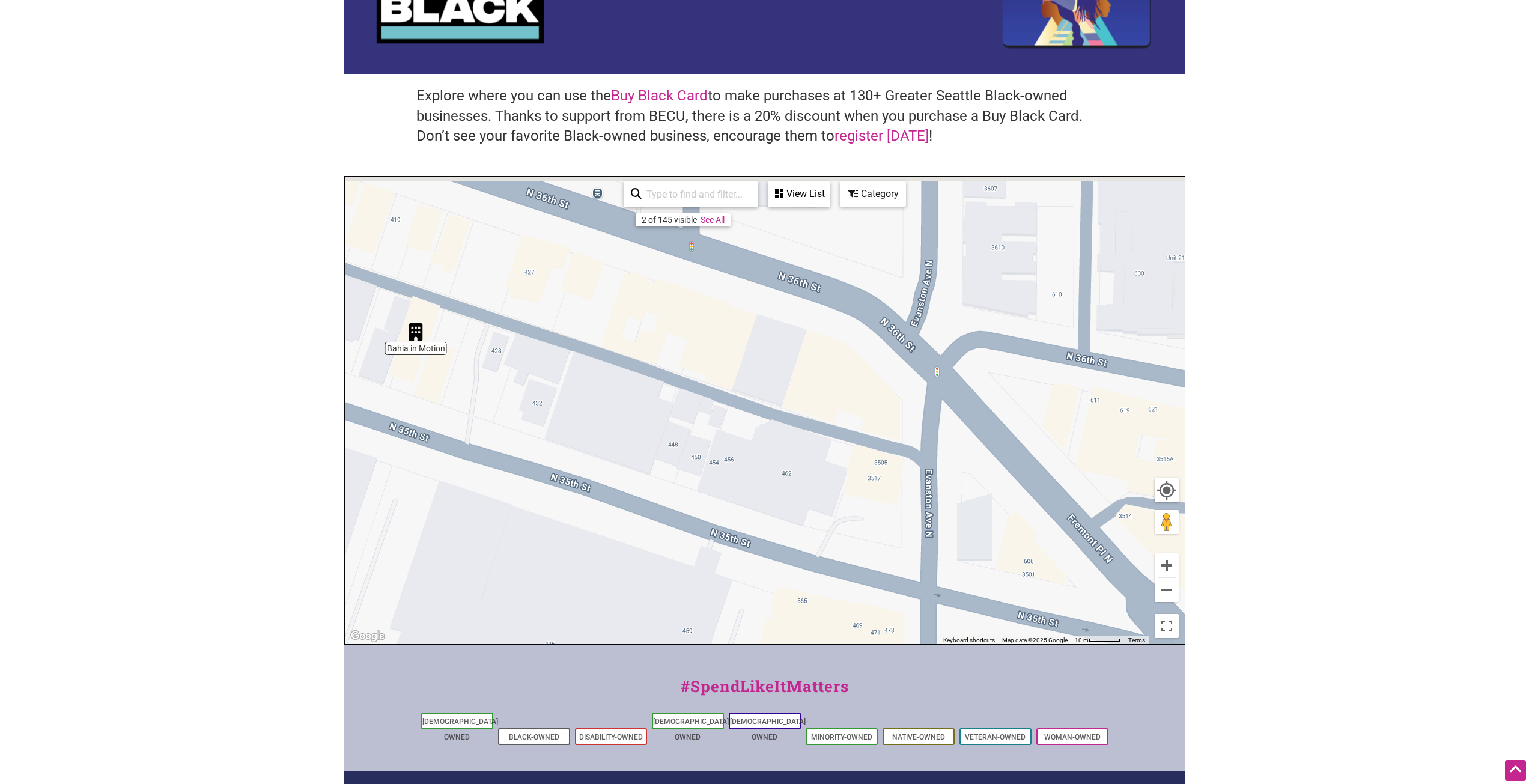
drag, startPoint x: 688, startPoint y: 475, endPoint x: 710, endPoint y: 525, distance: 54.6
click at [709, 524] on div "To navigate, press the arrow keys." at bounding box center [765, 410] width 840 height 467
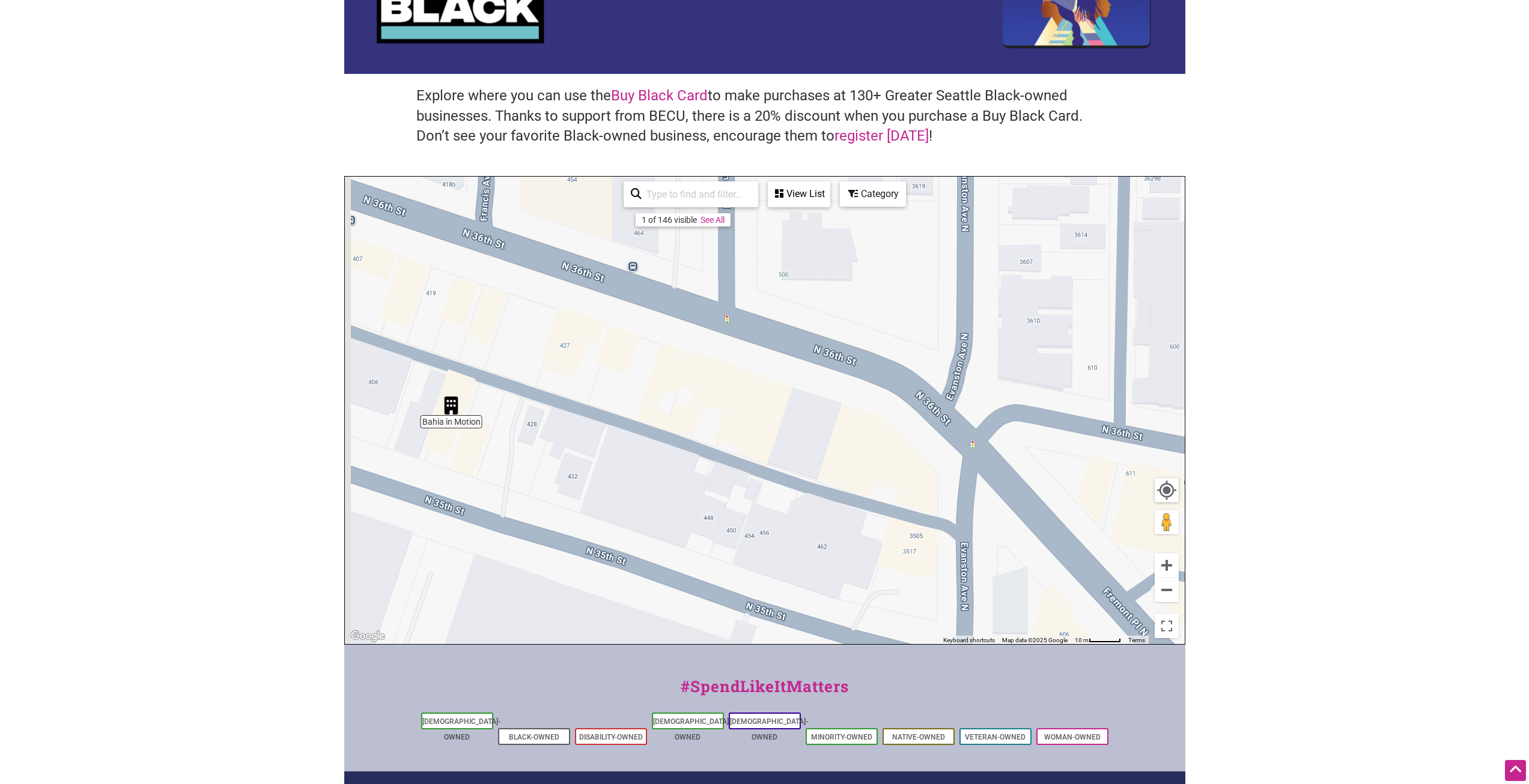
drag, startPoint x: 674, startPoint y: 408, endPoint x: 739, endPoint y: 497, distance: 110.2
click at [732, 496] on div "To navigate, press the arrow keys." at bounding box center [765, 410] width 840 height 467
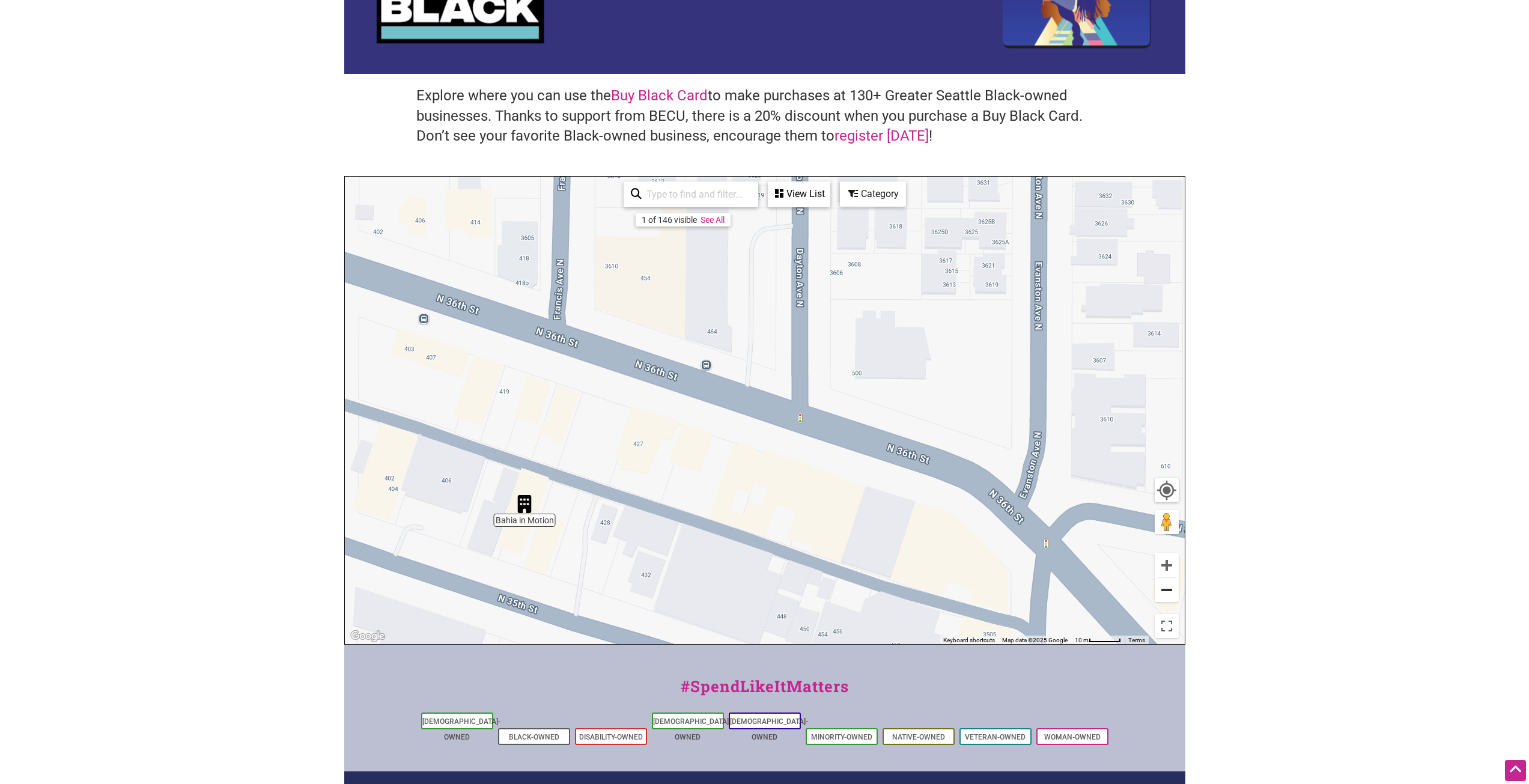
click at [1161, 584] on button "Zoom out" at bounding box center [1166, 590] width 24 height 24
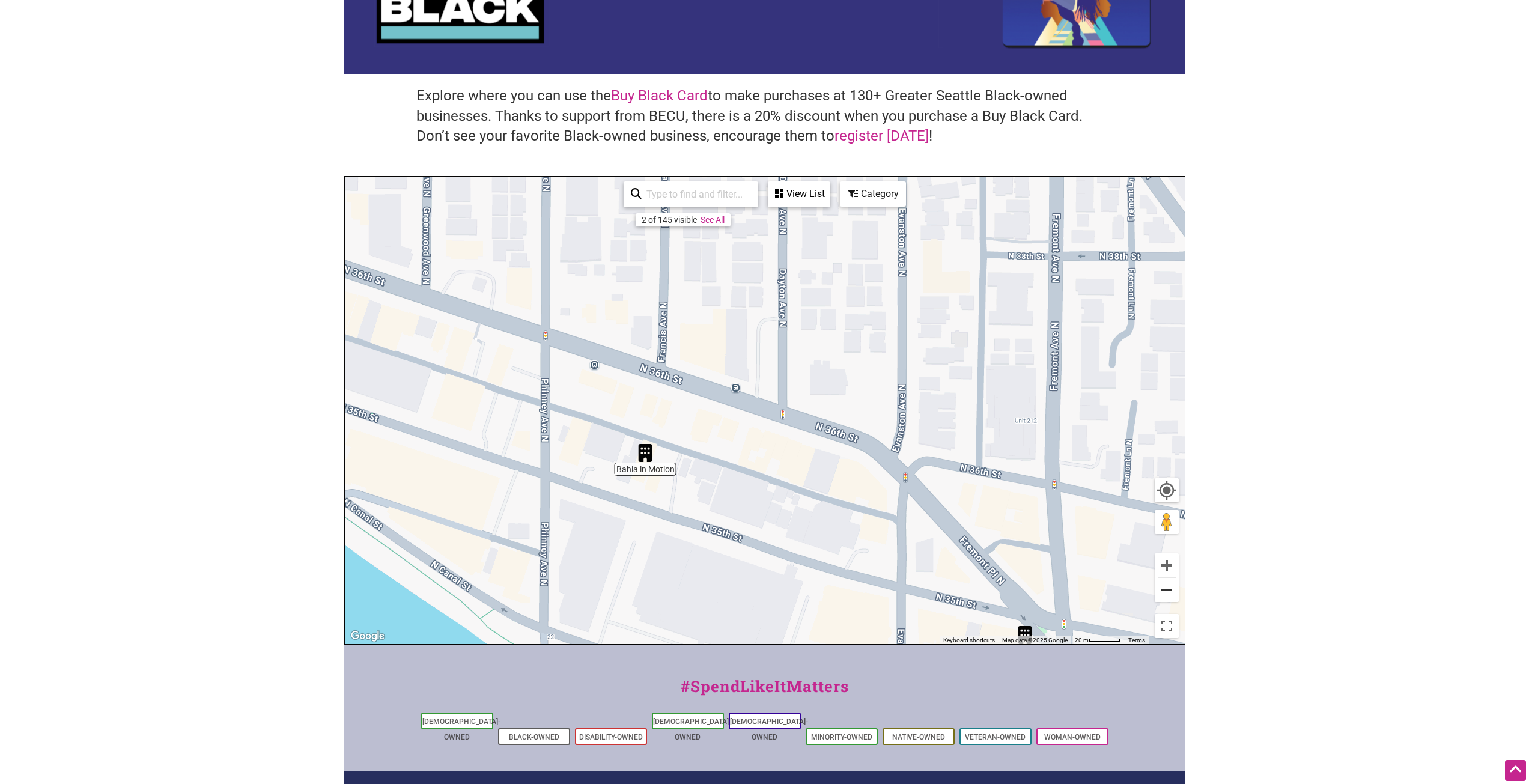
click at [1161, 584] on button "Zoom out" at bounding box center [1166, 590] width 24 height 24
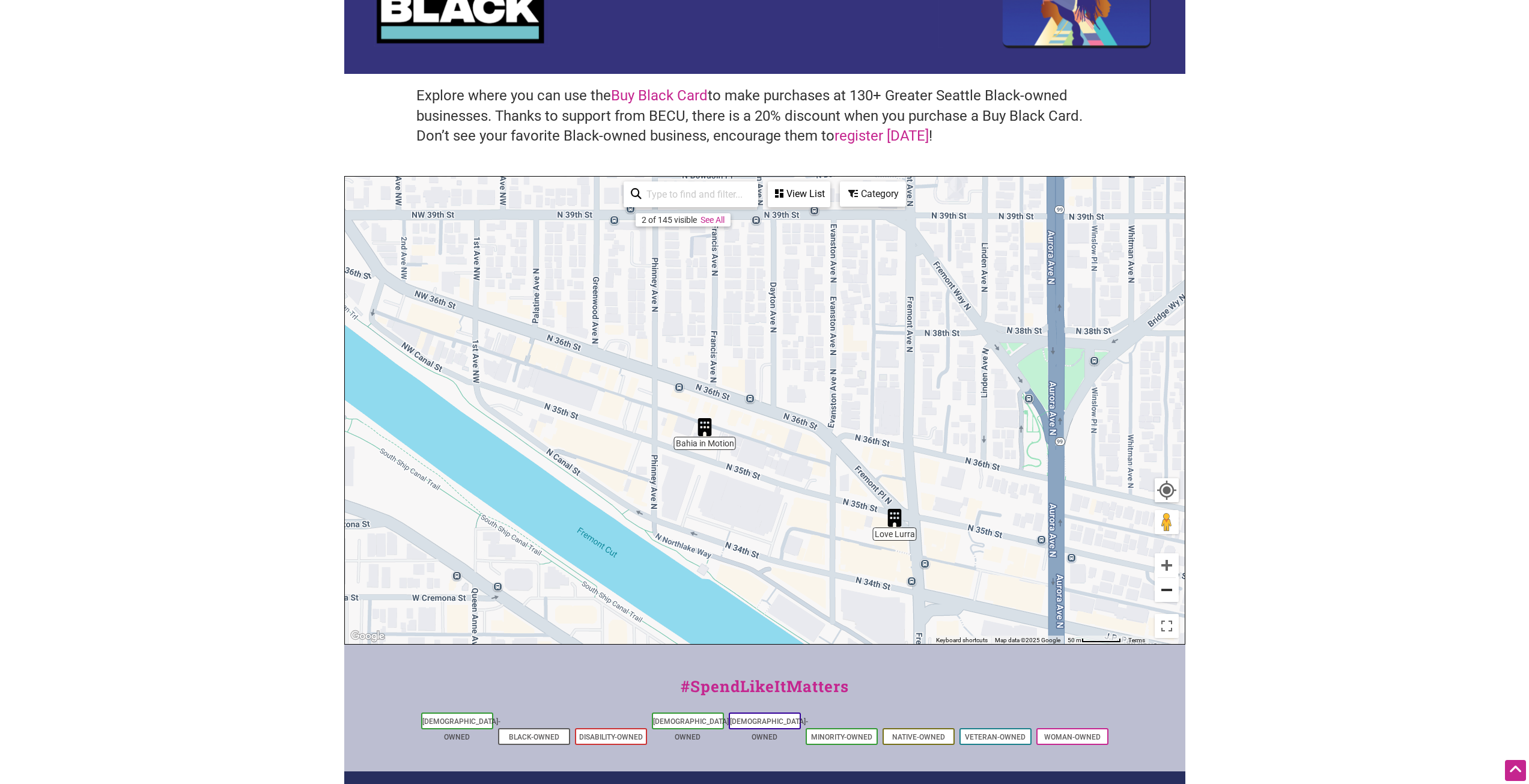
click at [1161, 584] on button "Zoom out" at bounding box center [1166, 590] width 24 height 24
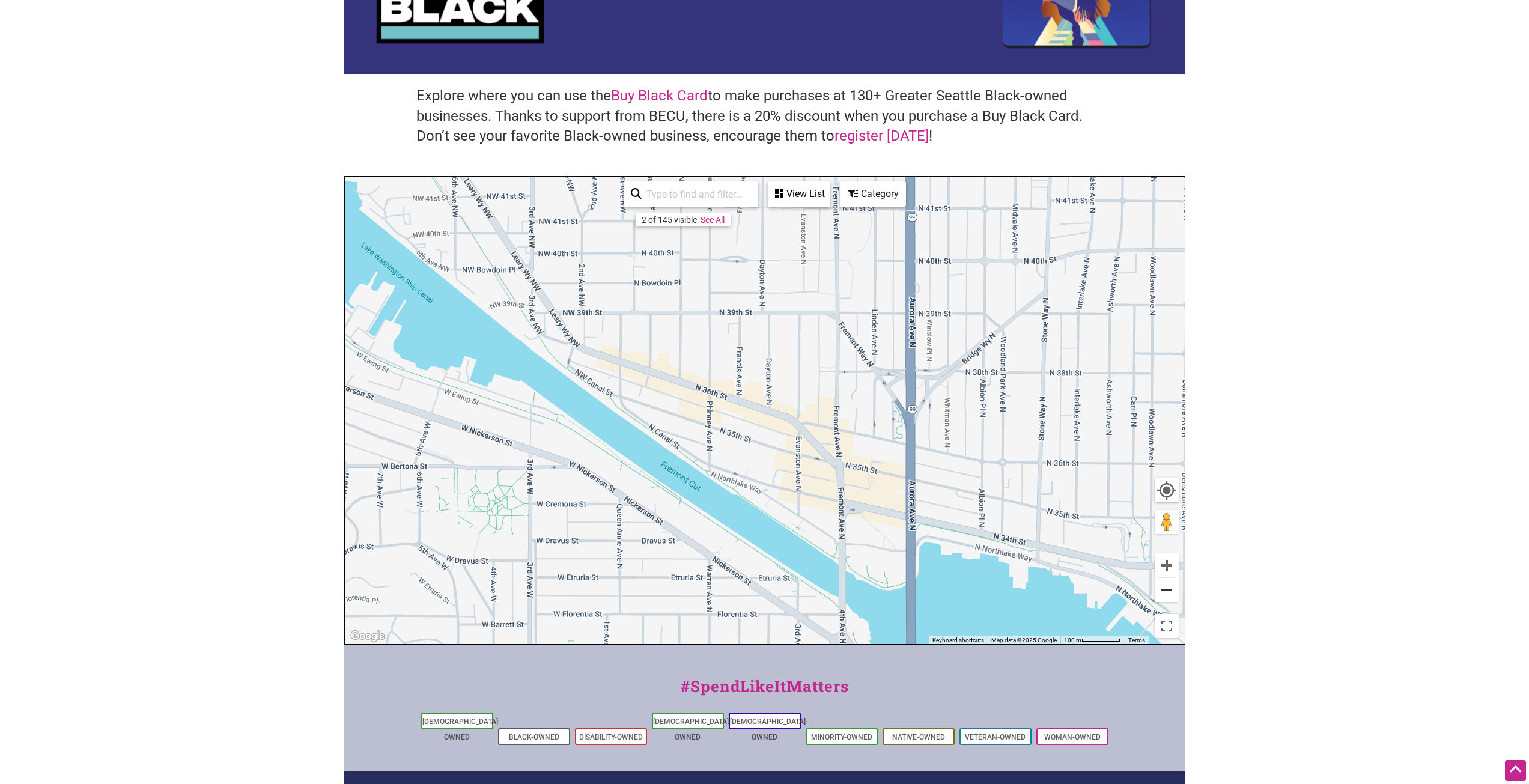
click at [1161, 584] on button "Zoom out" at bounding box center [1166, 590] width 24 height 24
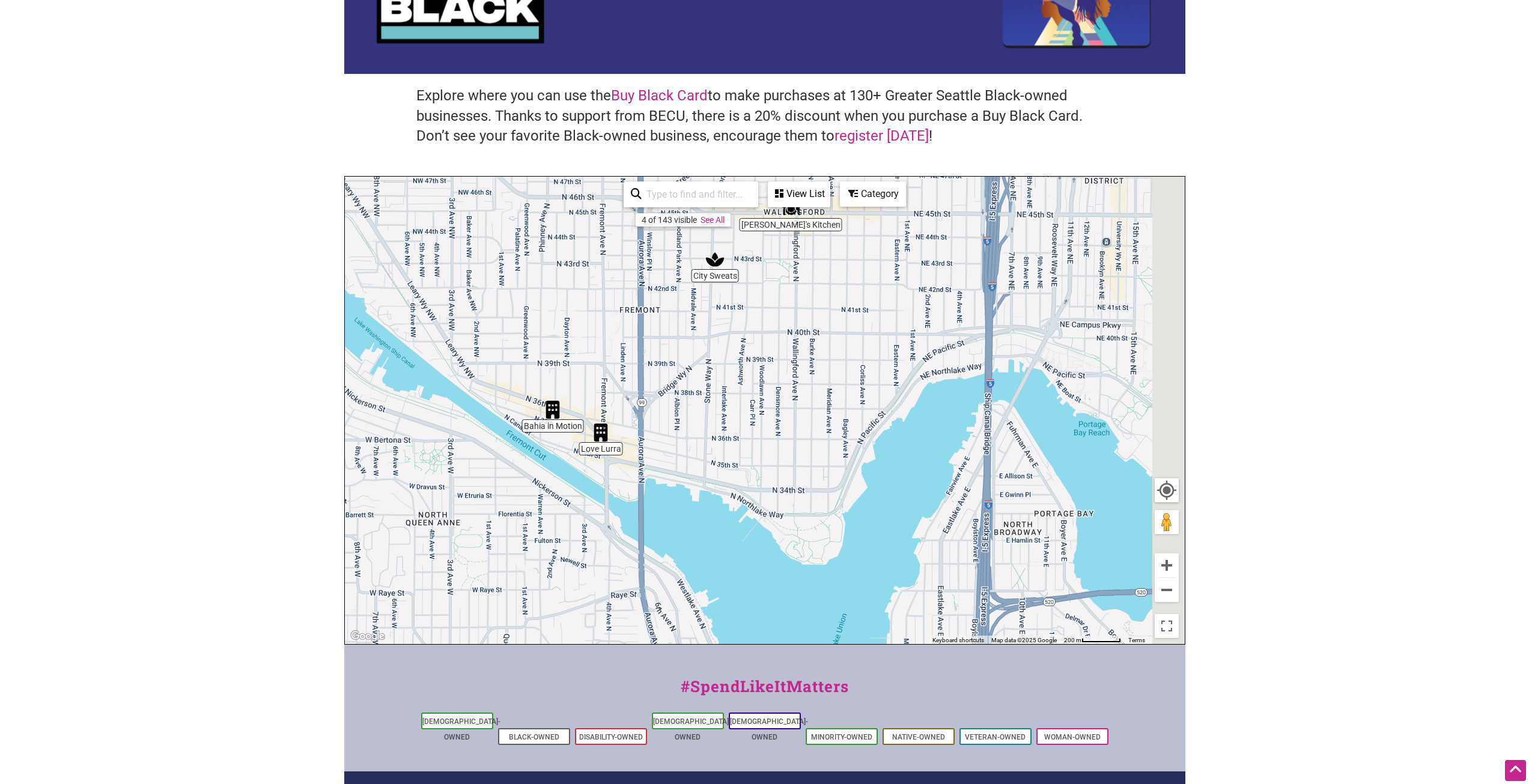
drag, startPoint x: 1019, startPoint y: 433, endPoint x: 784, endPoint y: 454, distance: 235.9
click at [784, 453] on div "To navigate, press the arrow keys." at bounding box center [765, 410] width 840 height 467
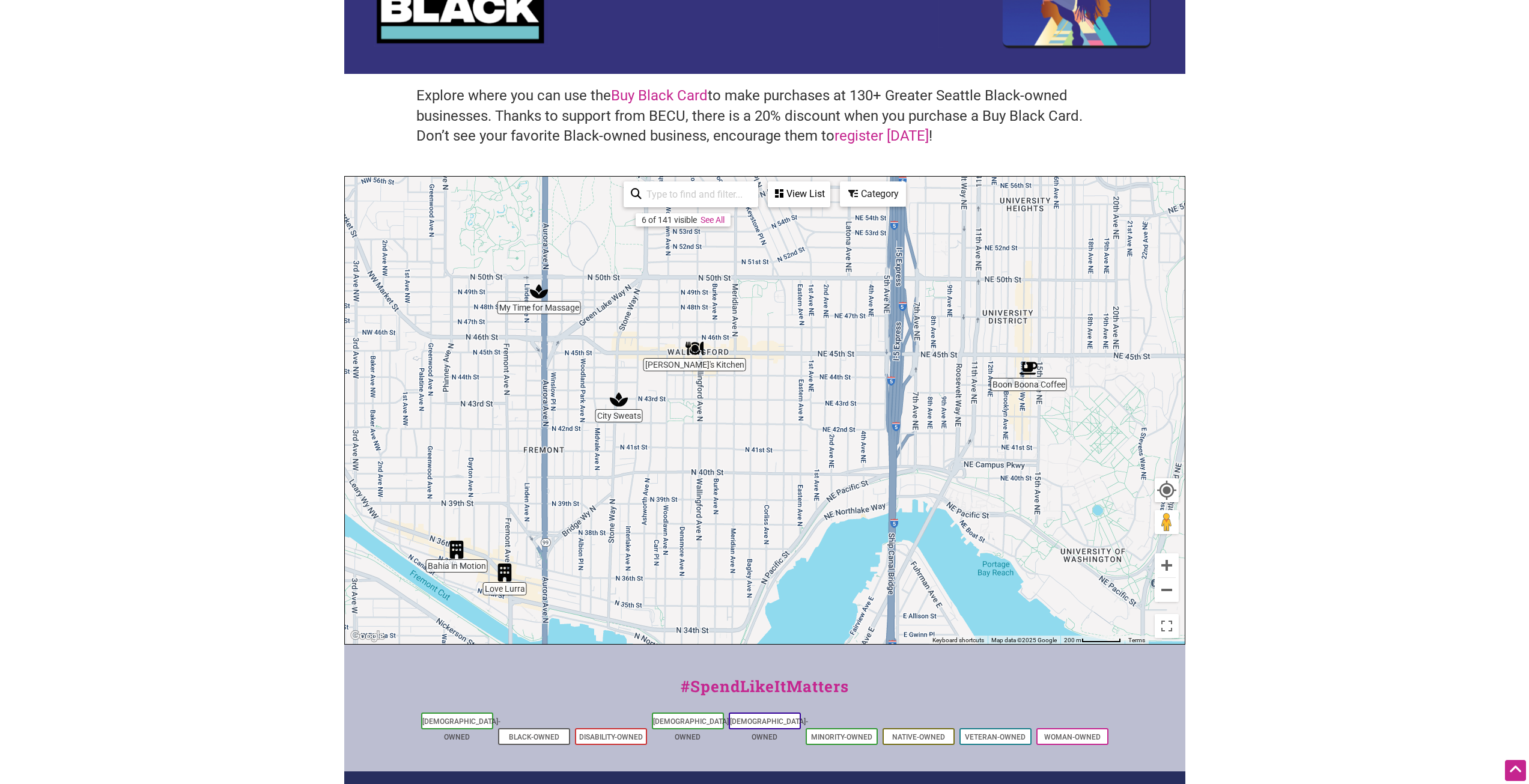
drag, startPoint x: 789, startPoint y: 370, endPoint x: 745, endPoint y: 467, distance: 106.5
click at [745, 467] on div "To navigate, press the arrow keys." at bounding box center [765, 410] width 840 height 467
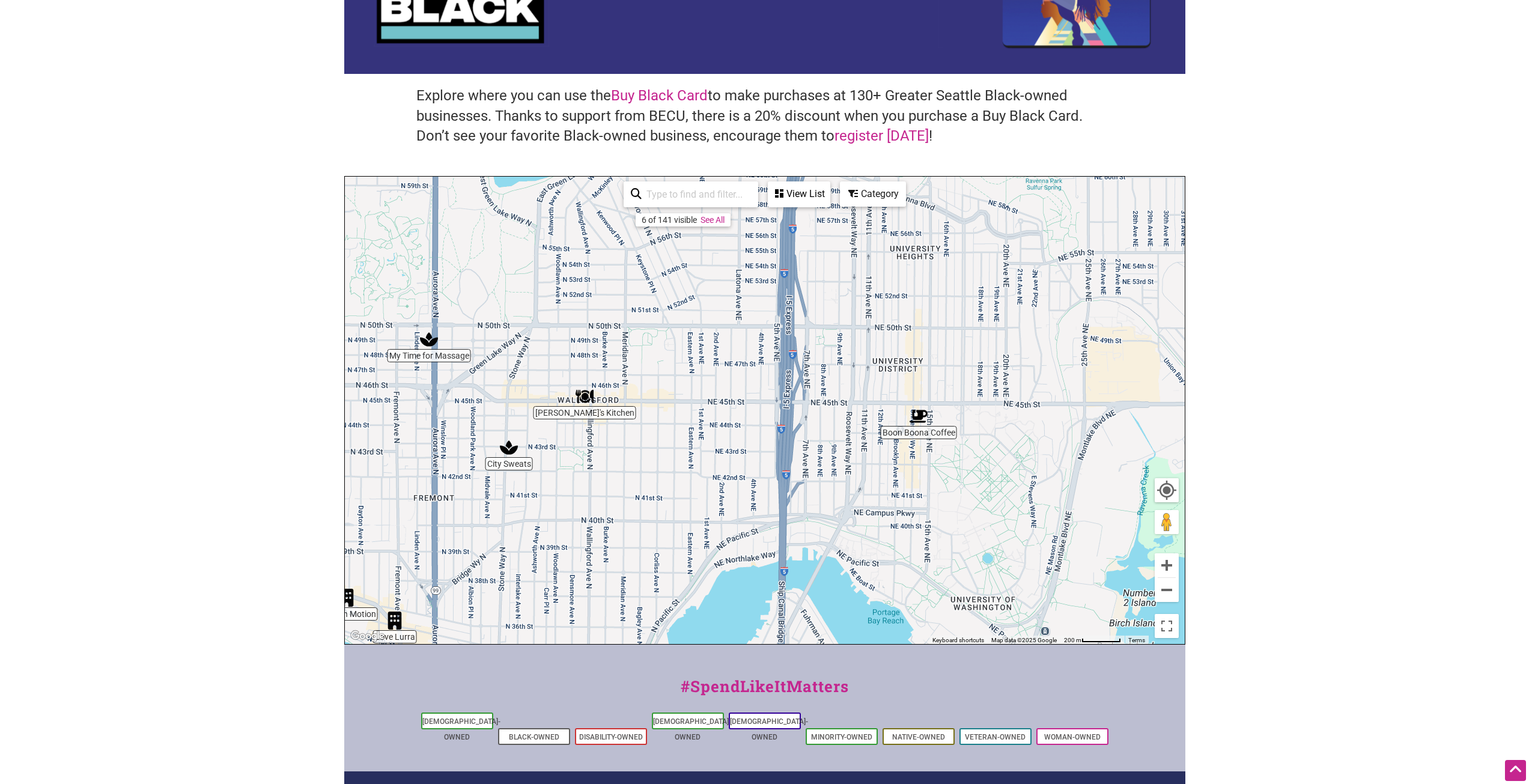
drag, startPoint x: 876, startPoint y: 431, endPoint x: 761, endPoint y: 482, distance: 125.8
click at [761, 482] on div "To navigate, press the arrow keys." at bounding box center [765, 410] width 840 height 467
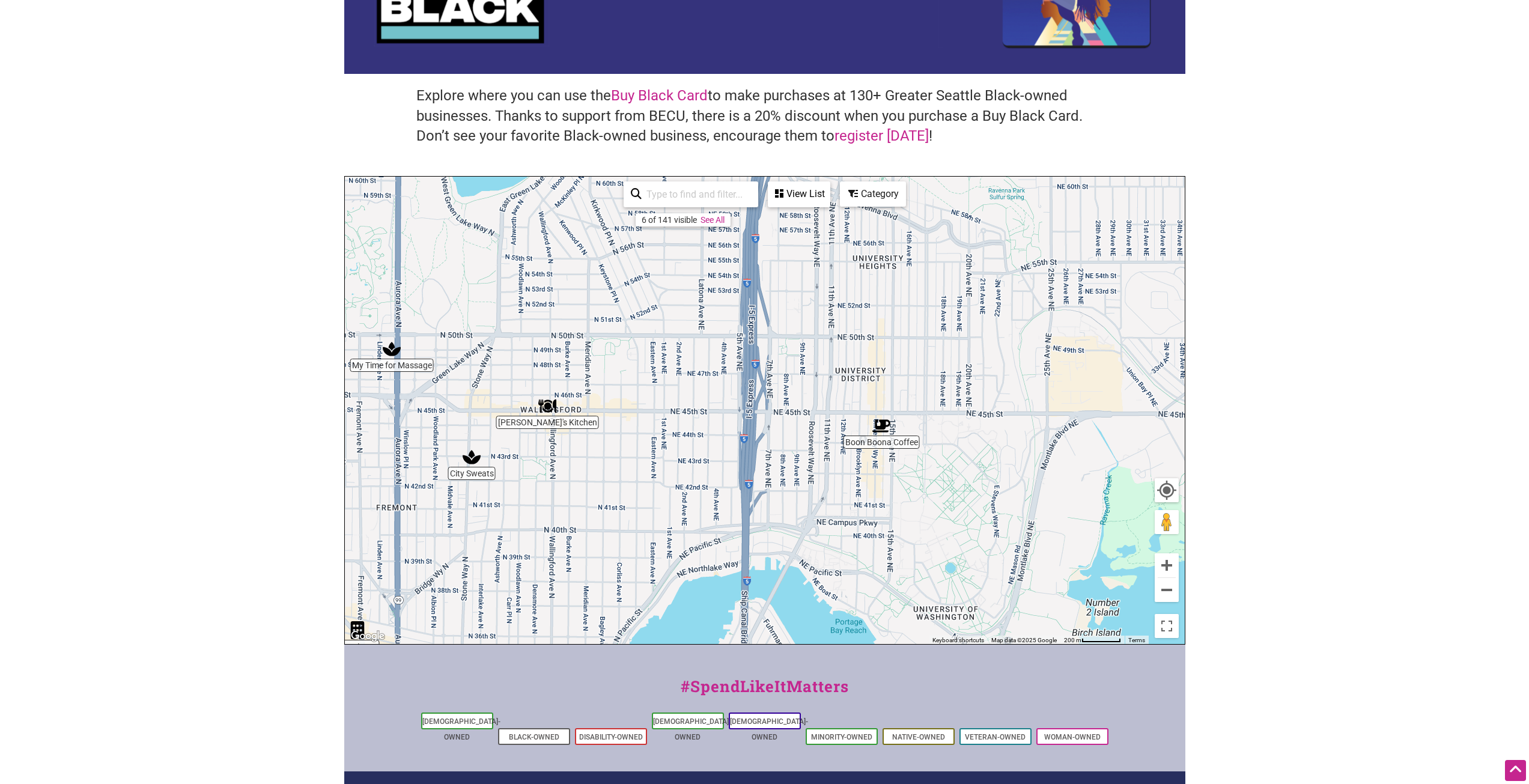
drag, startPoint x: 919, startPoint y: 473, endPoint x: 826, endPoint y: 497, distance: 96.0
click at [826, 497] on div "To navigate, press the arrow keys." at bounding box center [765, 410] width 840 height 467
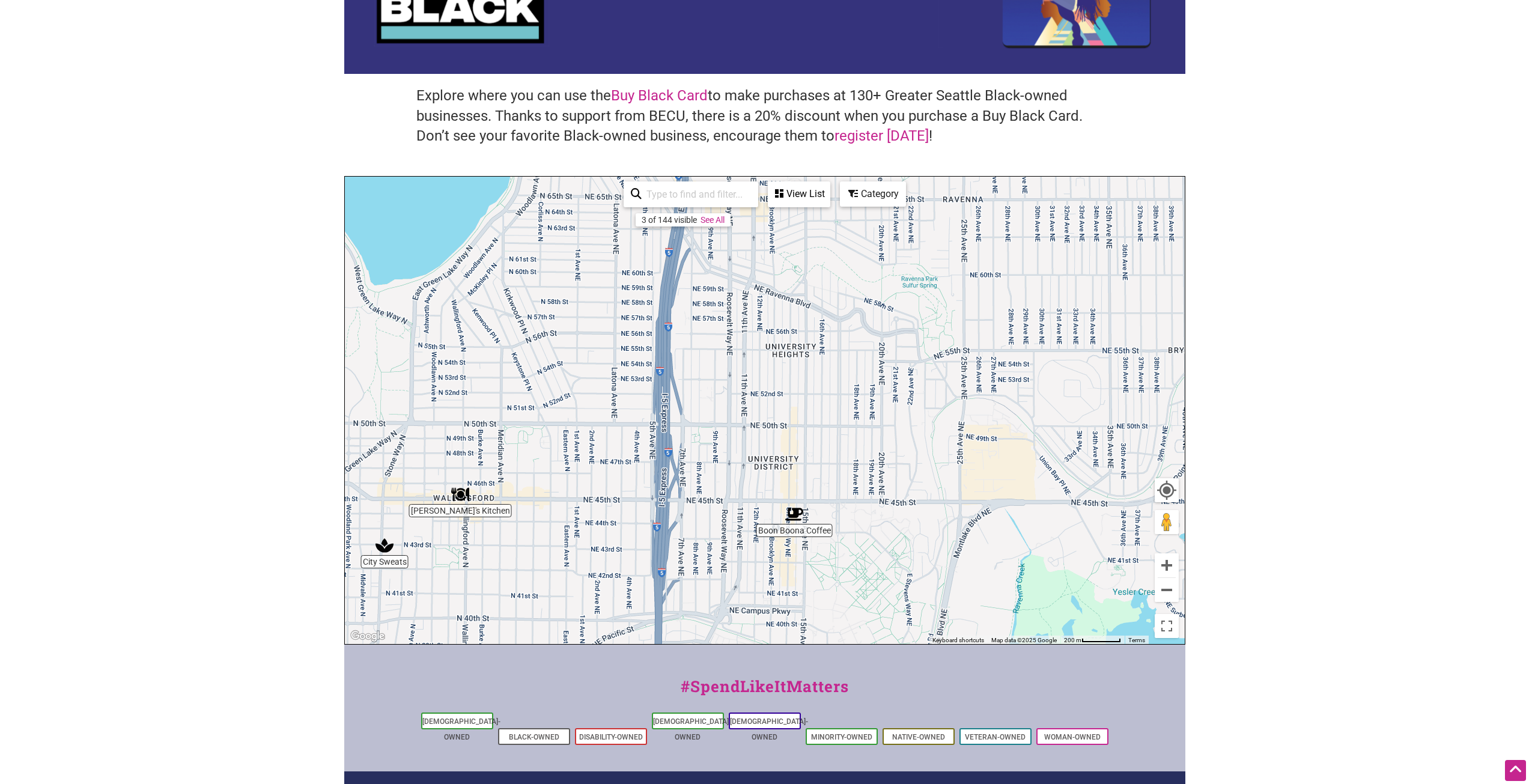
drag, startPoint x: 878, startPoint y: 399, endPoint x: 885, endPoint y: 467, distance: 68.4
click at [885, 467] on div "To navigate, press the arrow keys." at bounding box center [765, 410] width 840 height 467
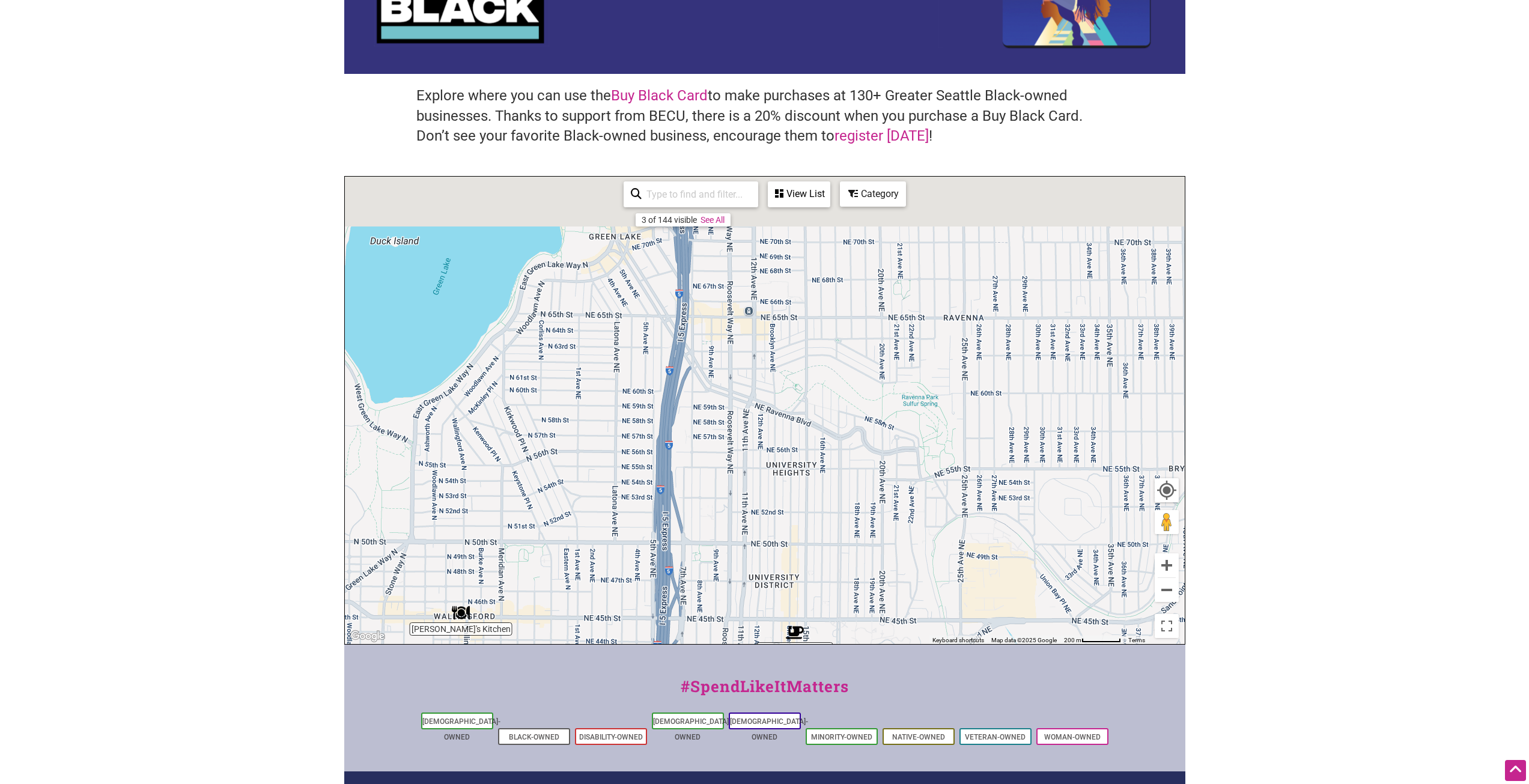
drag, startPoint x: 855, startPoint y: 386, endPoint x: 854, endPoint y: 506, distance: 120.0
click at [854, 506] on div "To navigate, press the arrow keys." at bounding box center [765, 410] width 840 height 467
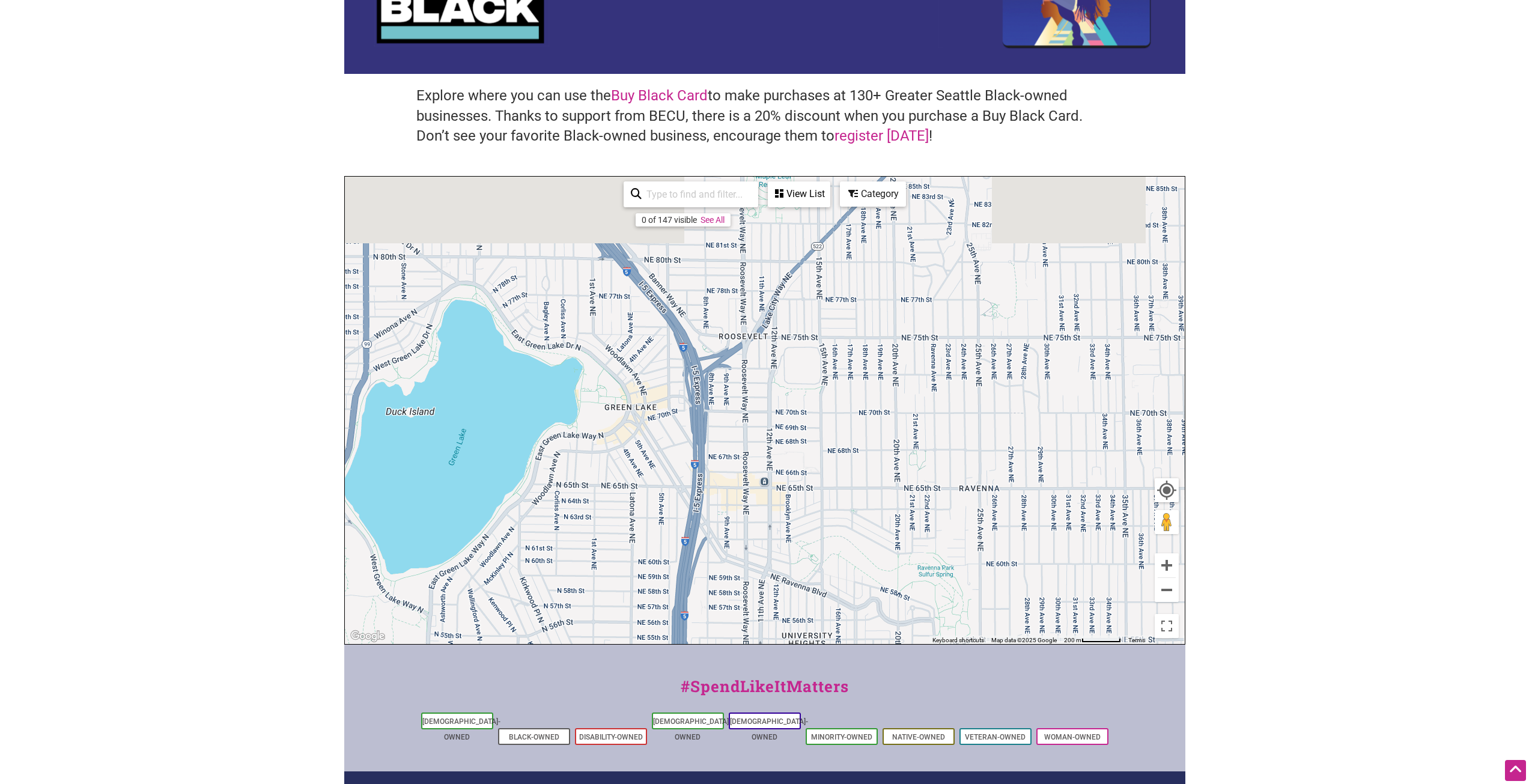
drag, startPoint x: 823, startPoint y: 367, endPoint x: 823, endPoint y: 458, distance: 91.0
click at [841, 518] on div "To navigate, press the arrow keys." at bounding box center [765, 410] width 840 height 467
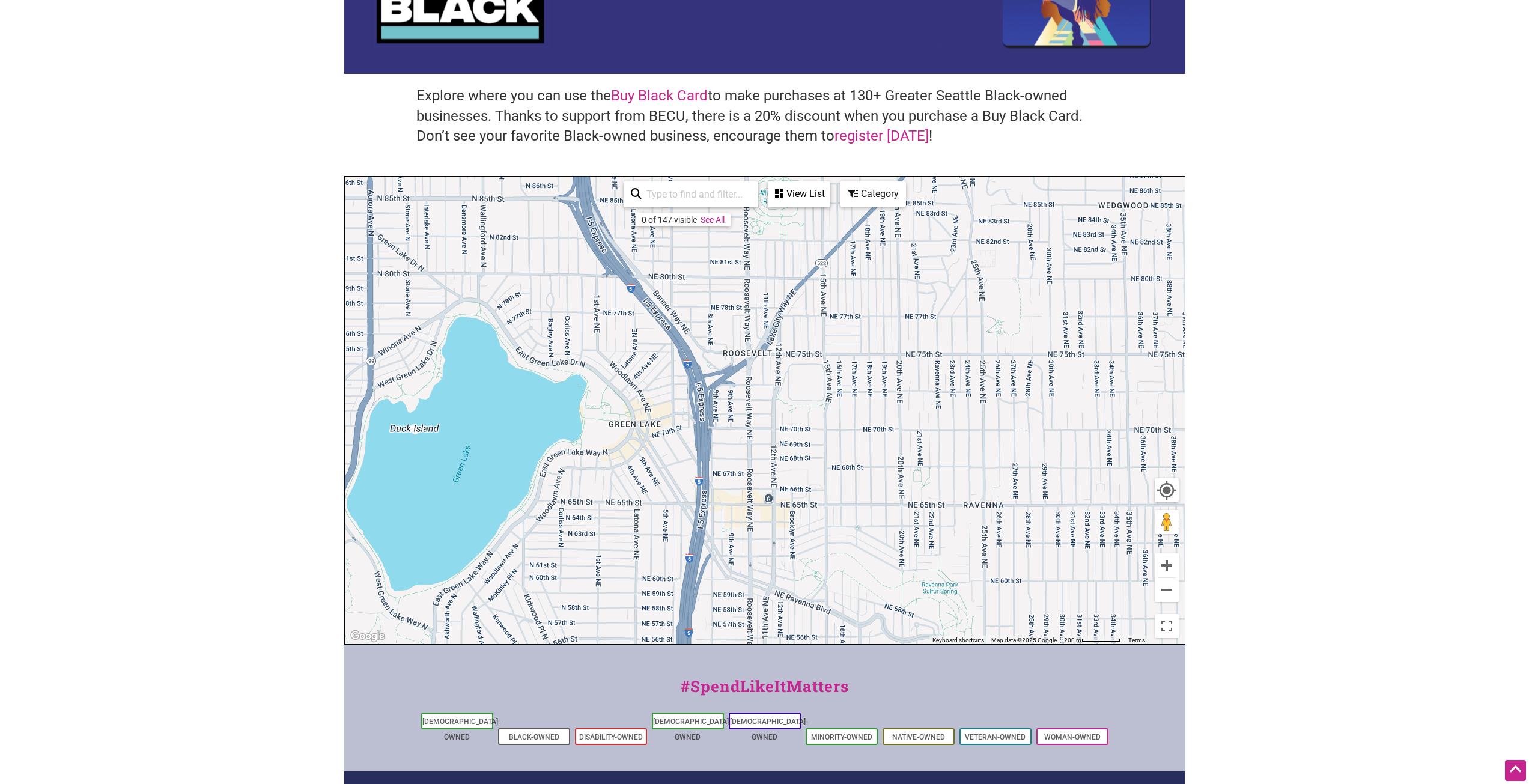
drag, startPoint x: 784, startPoint y: 376, endPoint x: 804, endPoint y: 455, distance: 81.5
click at [803, 452] on div "To navigate, press the arrow keys." at bounding box center [765, 410] width 840 height 467
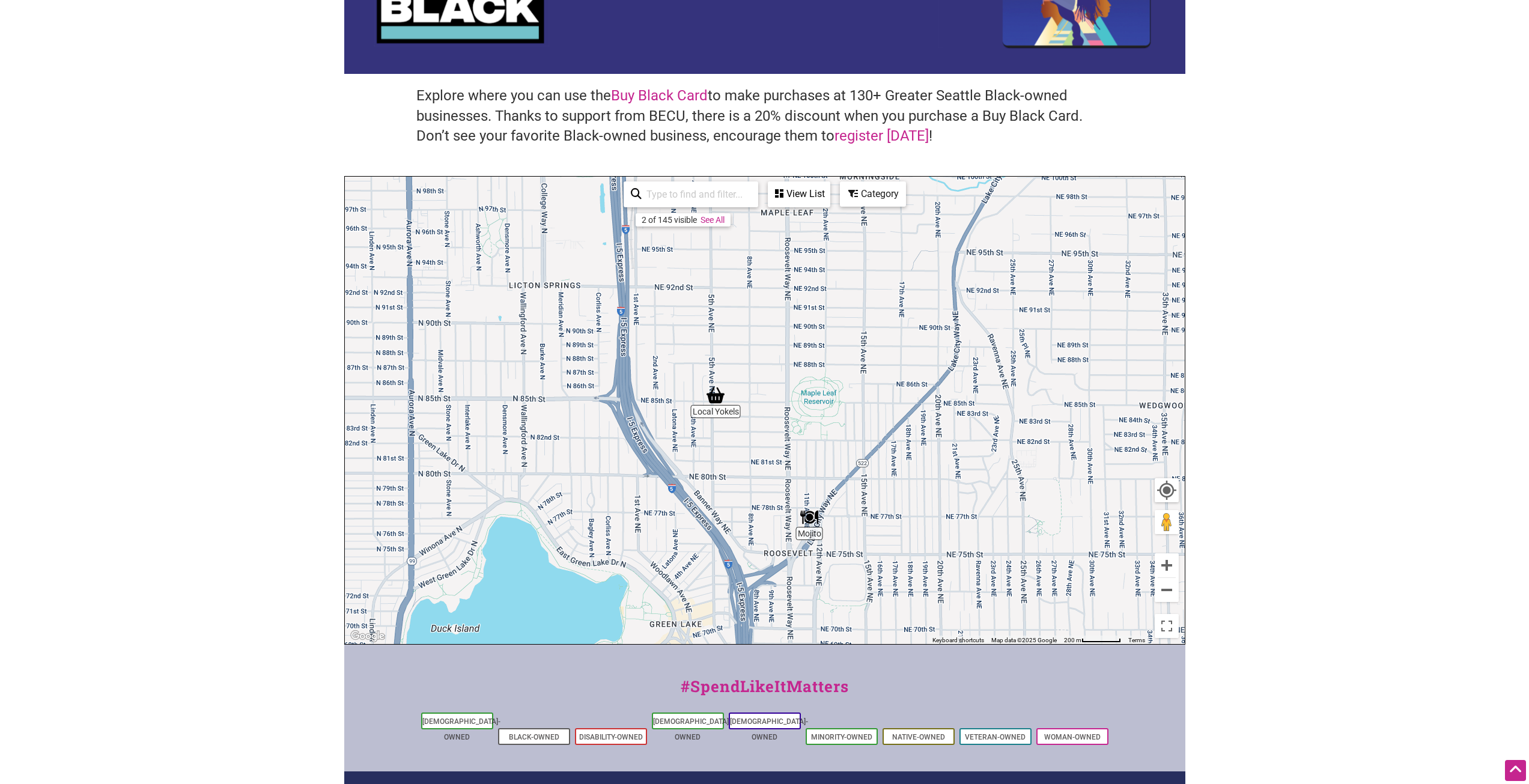
drag, startPoint x: 793, startPoint y: 418, endPoint x: 782, endPoint y: 404, distance: 17.8
click at [780, 397] on div "To navigate, press the arrow keys." at bounding box center [765, 410] width 840 height 467
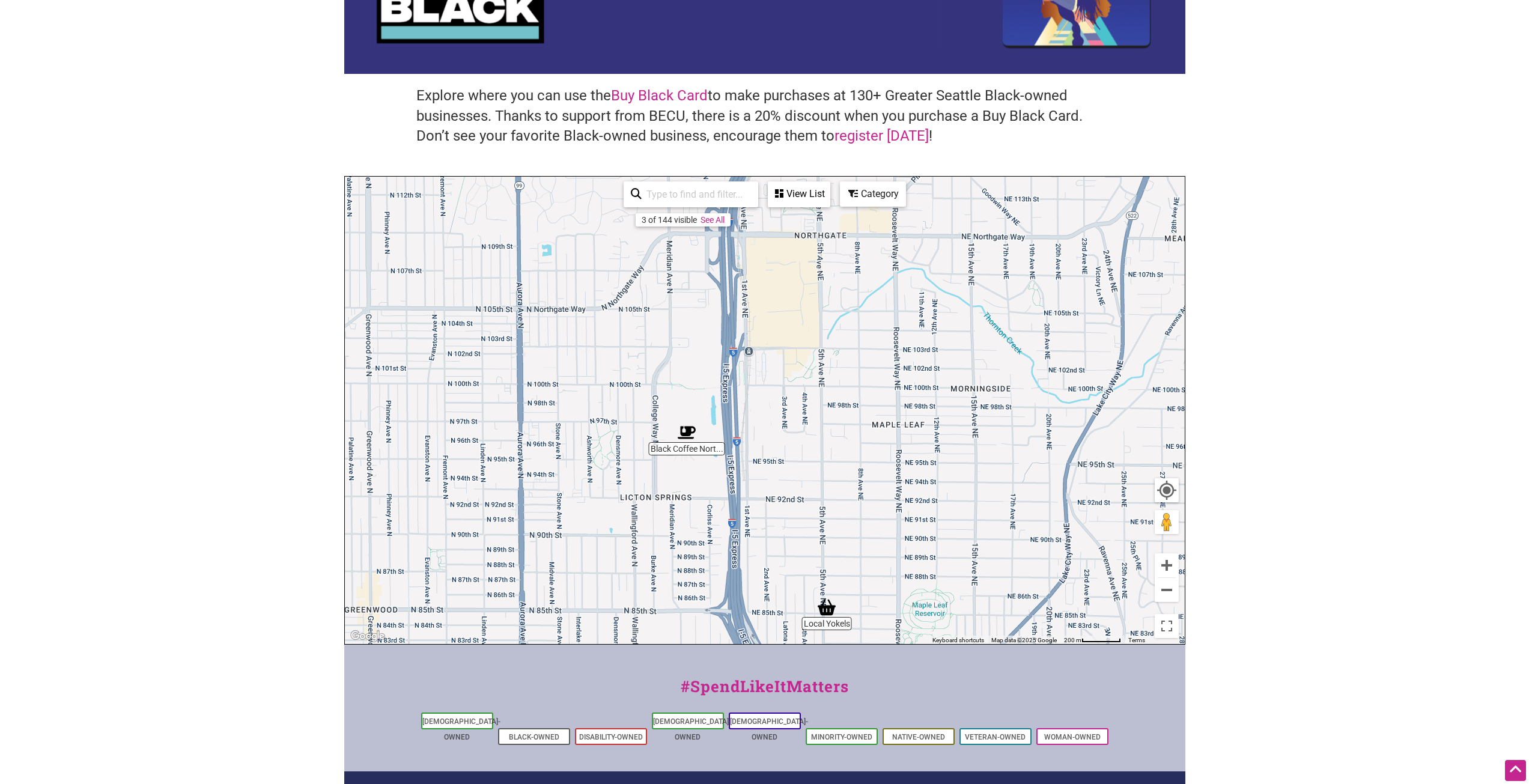
drag, startPoint x: 899, startPoint y: 467, endPoint x: 935, endPoint y: 540, distance: 81.4
click at [935, 540] on div "To navigate, press the arrow keys." at bounding box center [765, 410] width 840 height 467
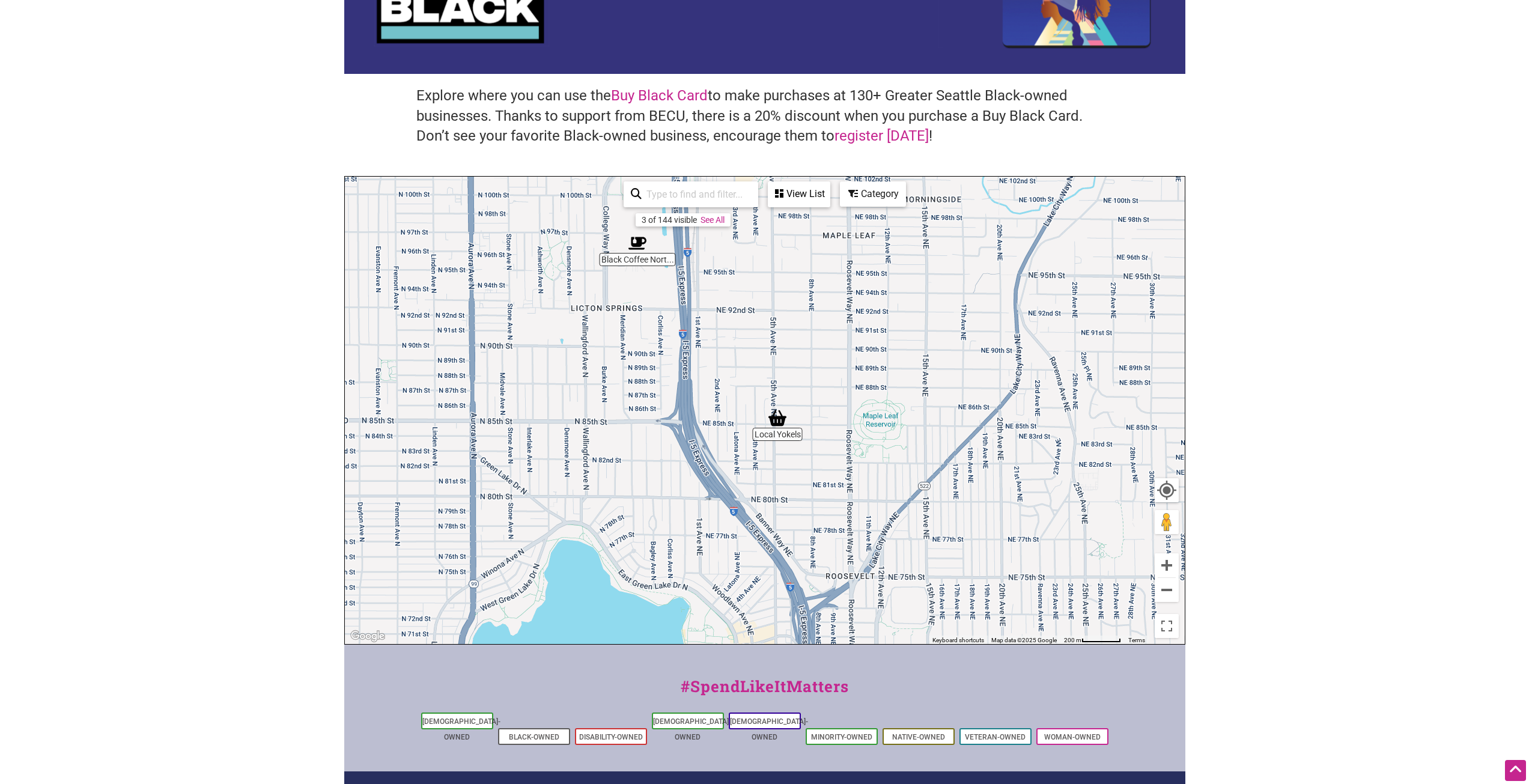
drag, startPoint x: 935, startPoint y: 540, endPoint x: 882, endPoint y: 338, distance: 208.8
click at [882, 338] on div "To navigate, press the arrow keys." at bounding box center [765, 410] width 840 height 467
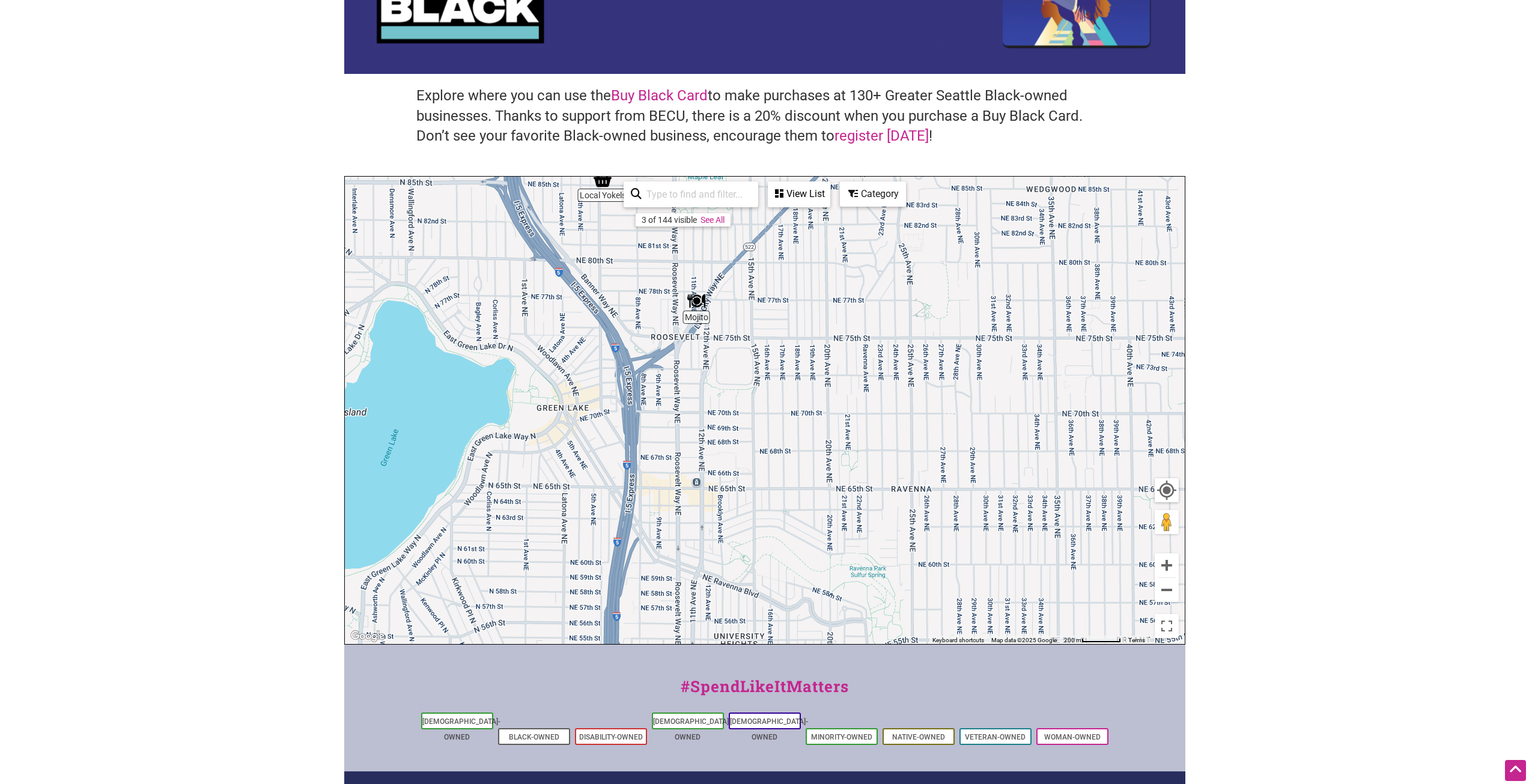
drag, startPoint x: 948, startPoint y: 532, endPoint x: 773, endPoint y: 290, distance: 298.6
click at [773, 290] on div "To navigate, press the arrow keys." at bounding box center [765, 410] width 840 height 467
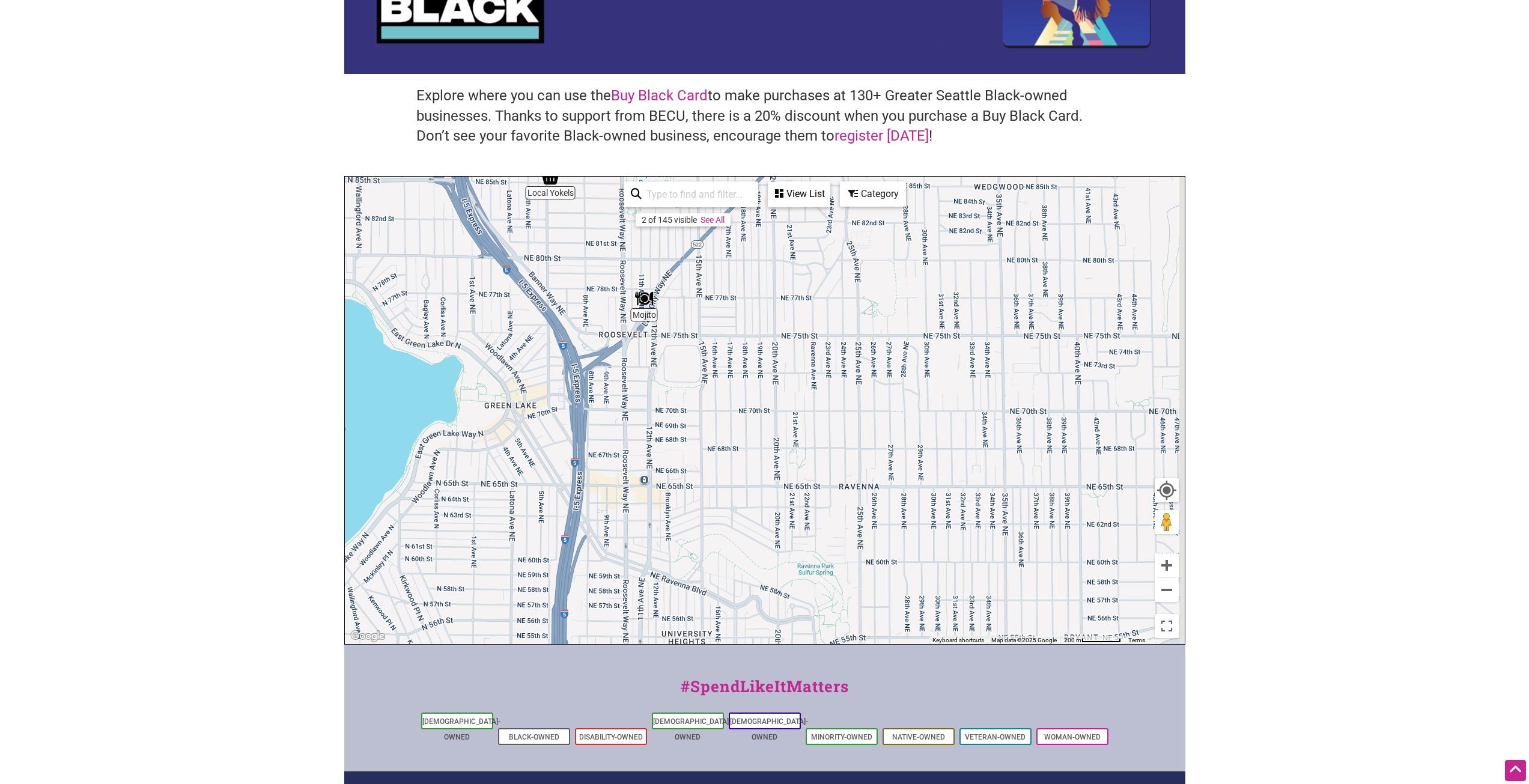
drag, startPoint x: 1072, startPoint y: 508, endPoint x: 1030, endPoint y: 510, distance: 42.0
click at [1030, 510] on div "To navigate, press the arrow keys." at bounding box center [765, 410] width 840 height 467
click at [1162, 586] on button "Zoom out" at bounding box center [1166, 590] width 24 height 24
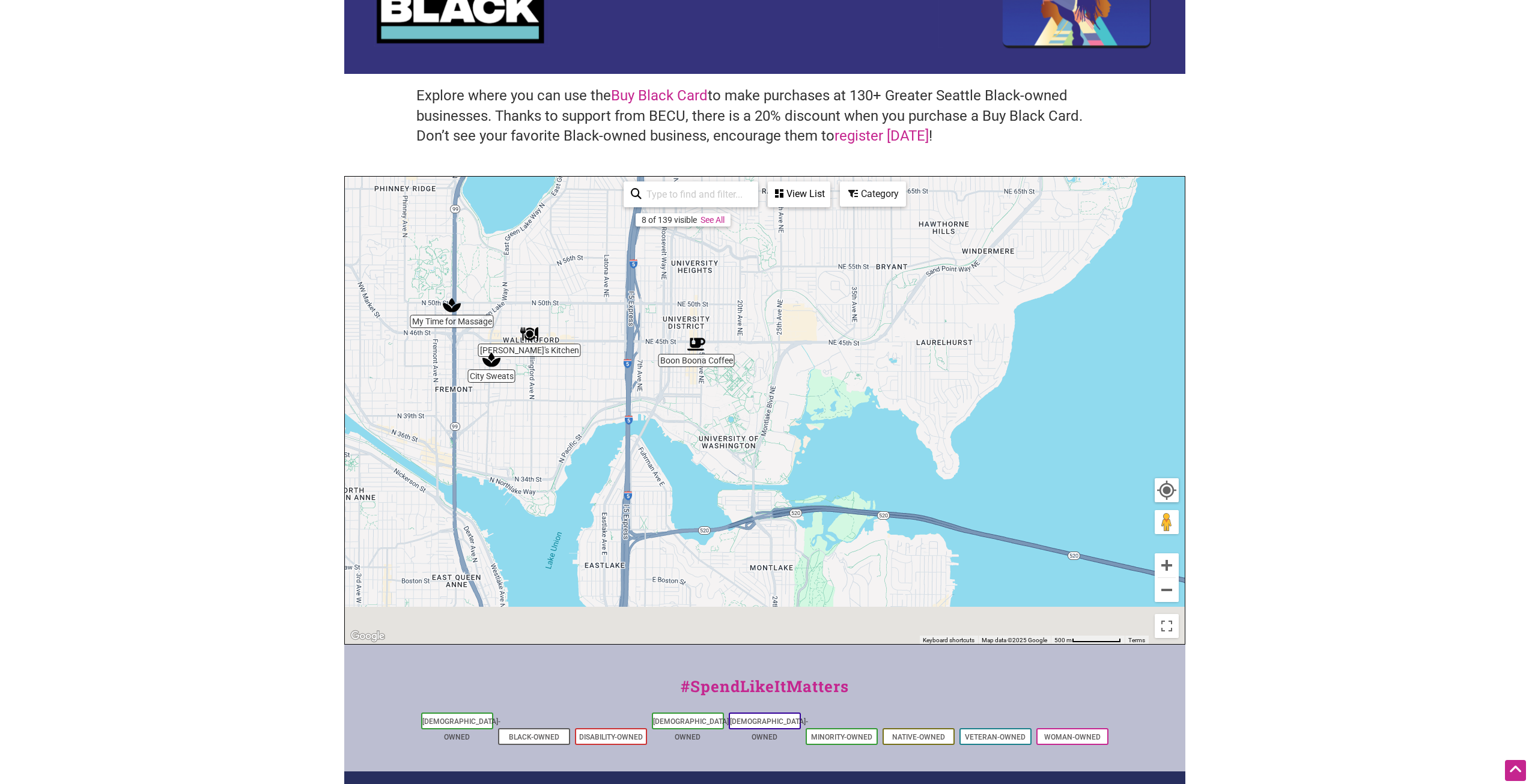
drag, startPoint x: 826, startPoint y: 595, endPoint x: 782, endPoint y: 265, distance: 332.9
click at [782, 265] on div "To navigate, press the arrow keys." at bounding box center [765, 410] width 840 height 467
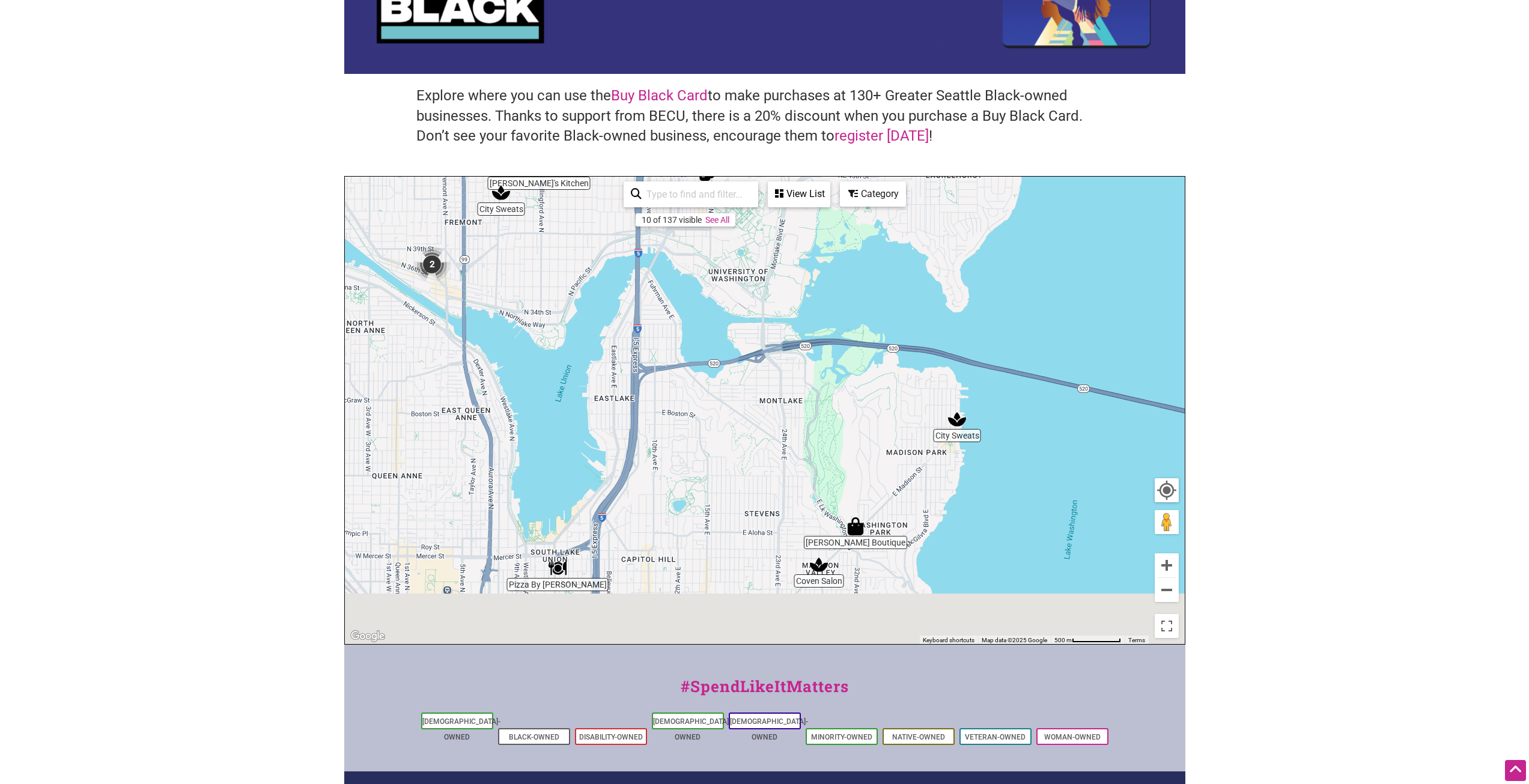
drag, startPoint x: 785, startPoint y: 530, endPoint x: 826, endPoint y: 450, distance: 89.9
click at [826, 450] on div "To navigate, press the arrow keys." at bounding box center [765, 410] width 840 height 467
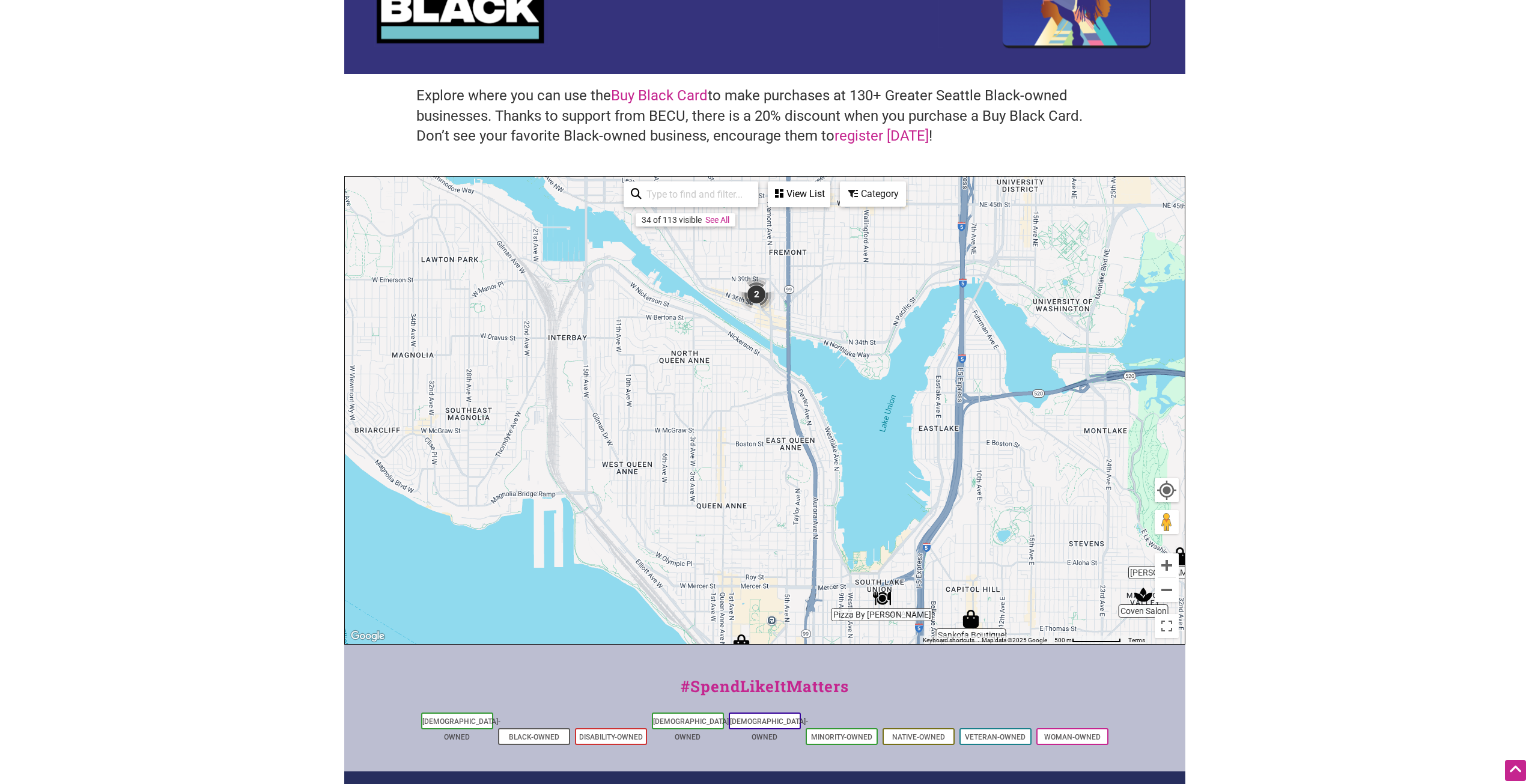
drag, startPoint x: 503, startPoint y: 433, endPoint x: 775, endPoint y: 551, distance: 296.5
click at [775, 551] on div "To navigate, press the arrow keys." at bounding box center [765, 410] width 840 height 467
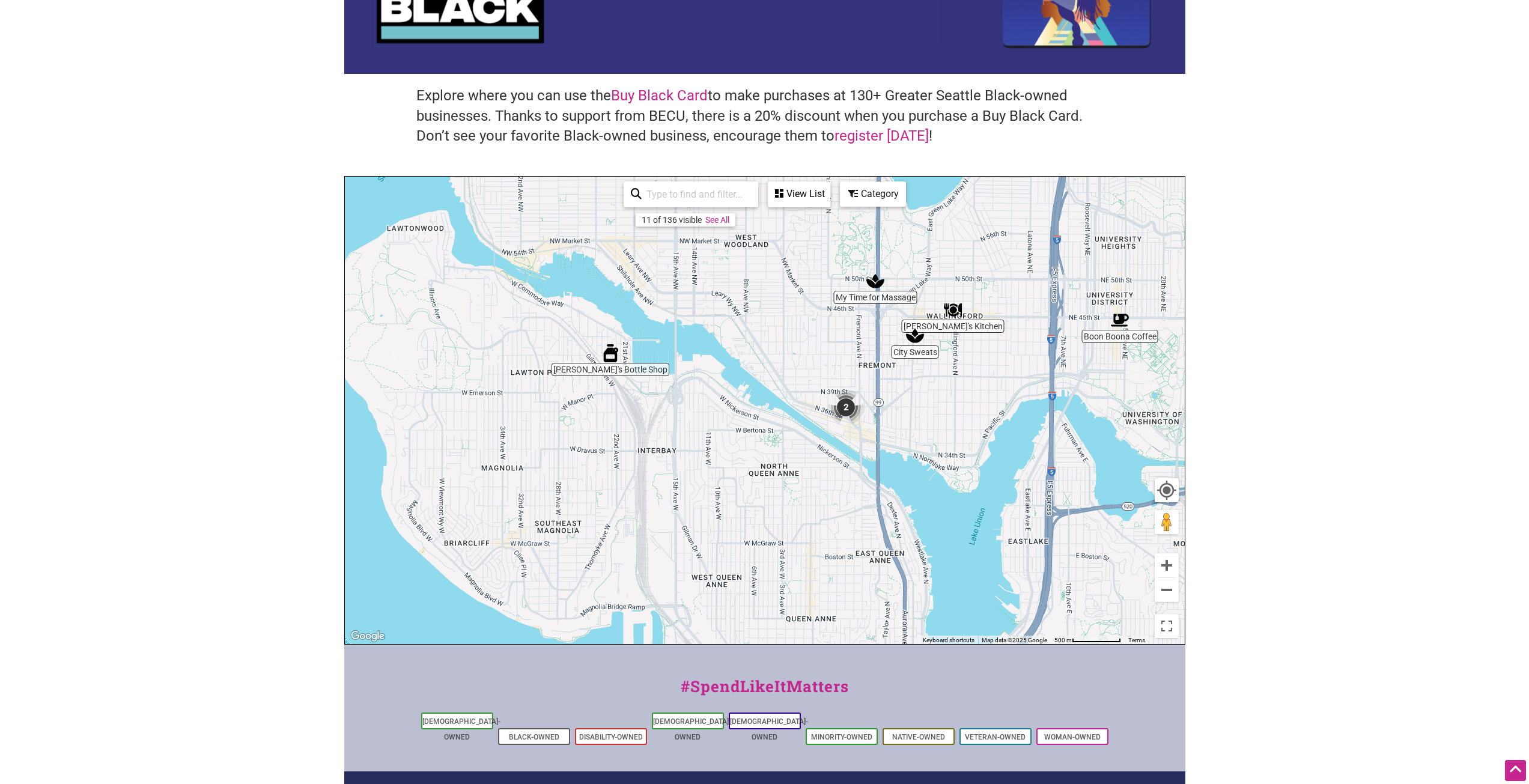
drag, startPoint x: 653, startPoint y: 379, endPoint x: 704, endPoint y: 656, distance: 281.7
click at [704, 656] on div "Intentionalist Spend like it matters 0 Add a Business Map Blog Store Offers Int…" at bounding box center [764, 413] width 841 height 1067
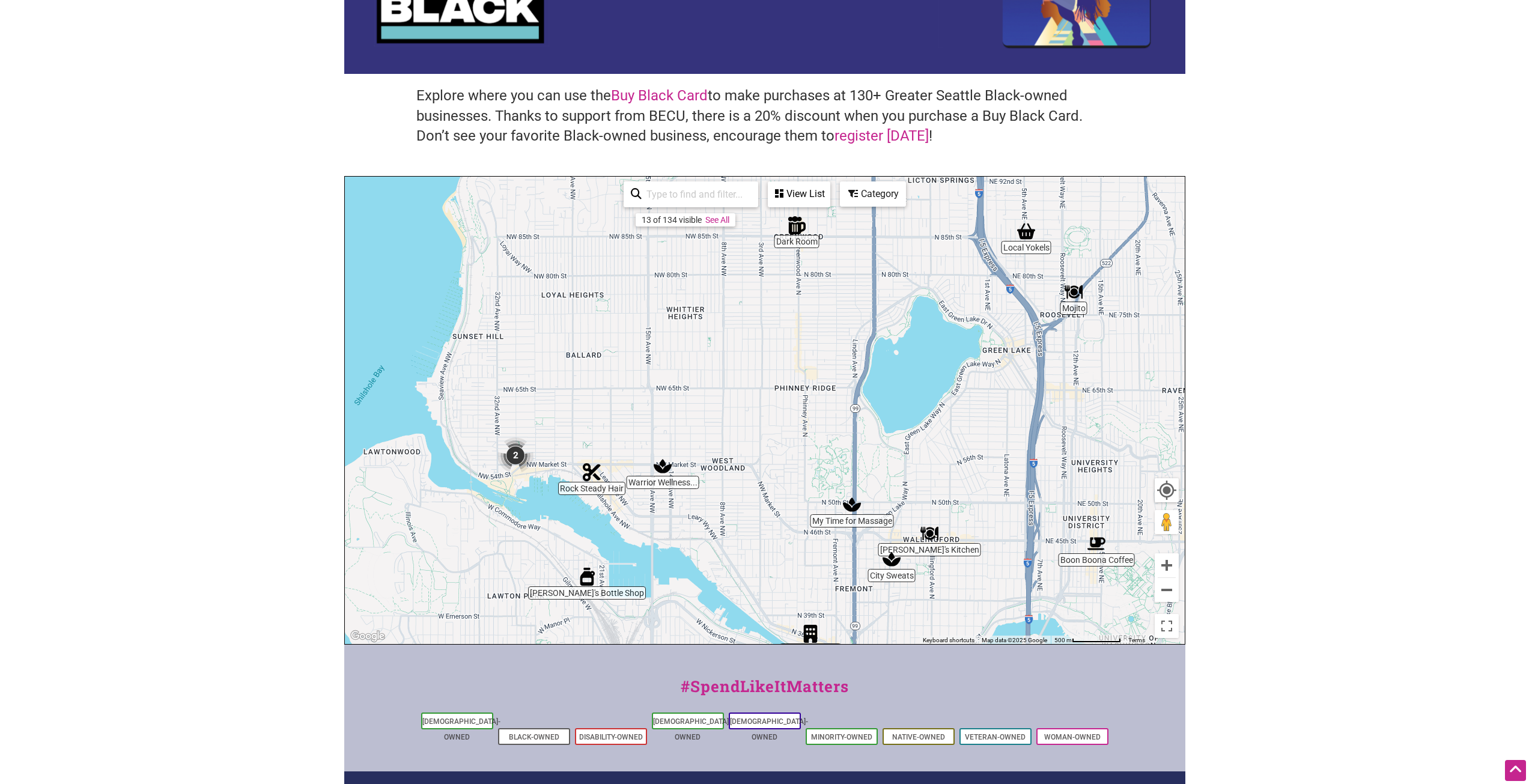
drag, startPoint x: 733, startPoint y: 442, endPoint x: 688, endPoint y: 521, distance: 90.9
click at [688, 521] on div "To navigate, press the arrow keys." at bounding box center [765, 410] width 840 height 467
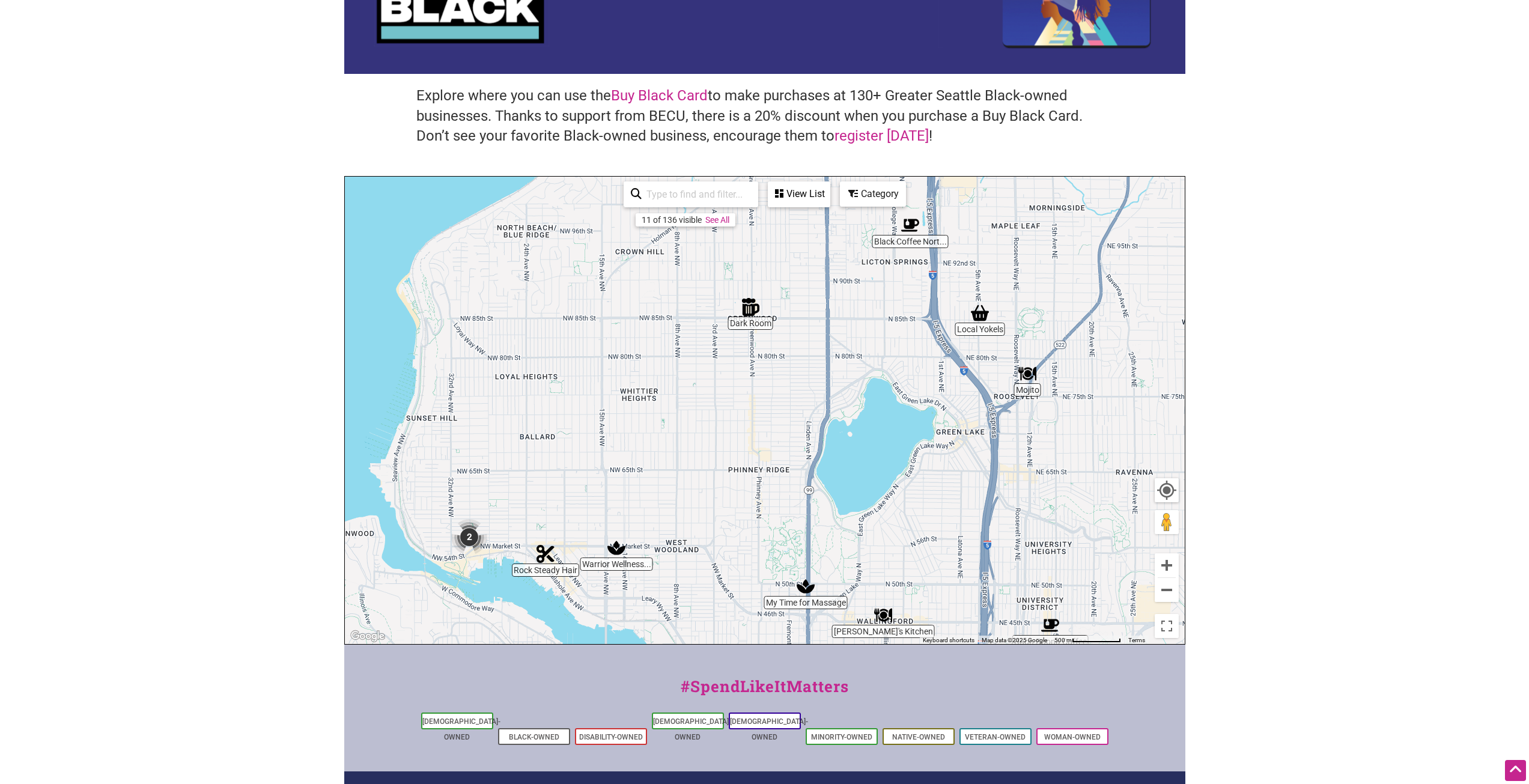
click at [755, 305] on img "Dark Room" at bounding box center [750, 307] width 27 height 27
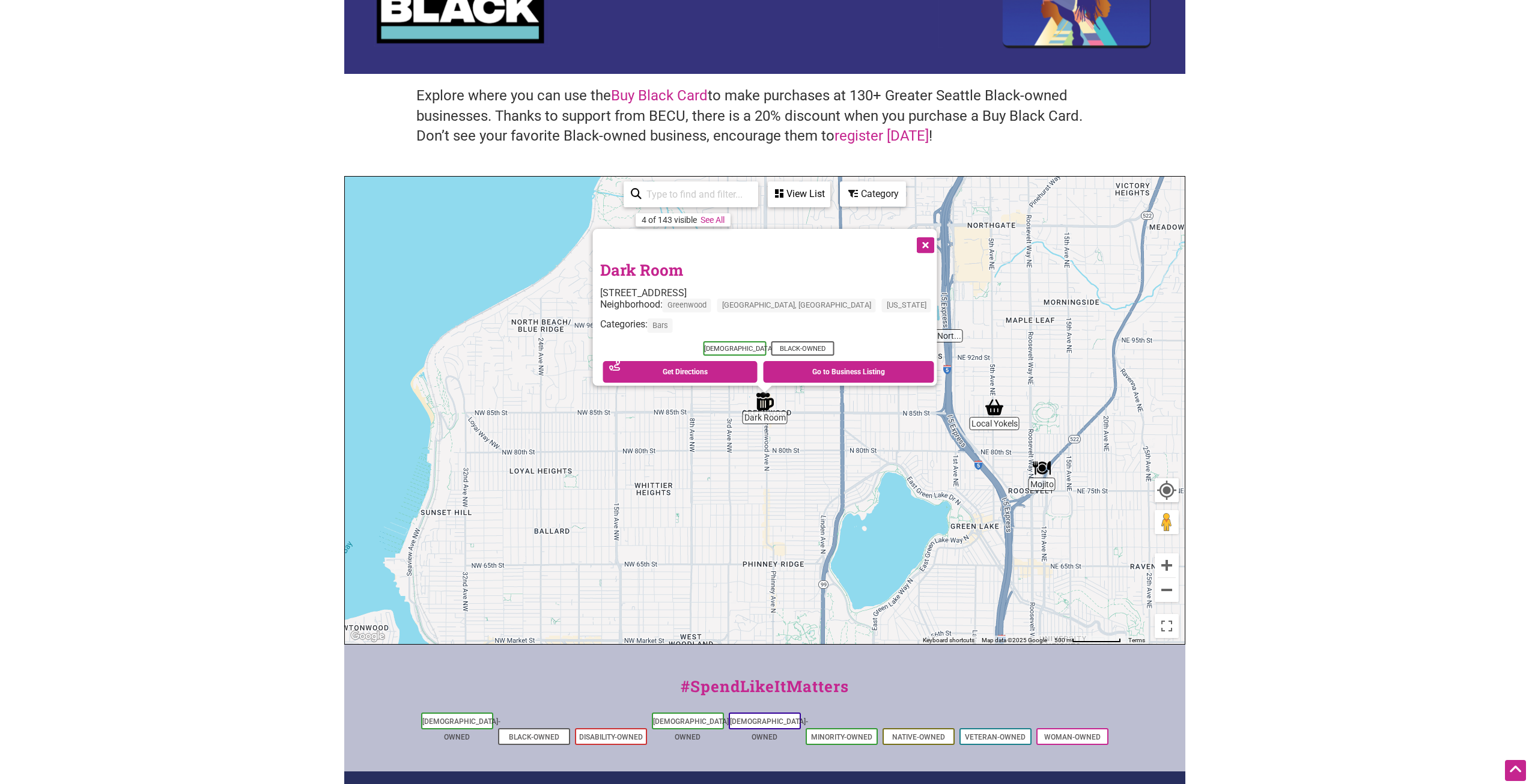
click at [909, 236] on button "Close" at bounding box center [923, 244] width 30 height 30
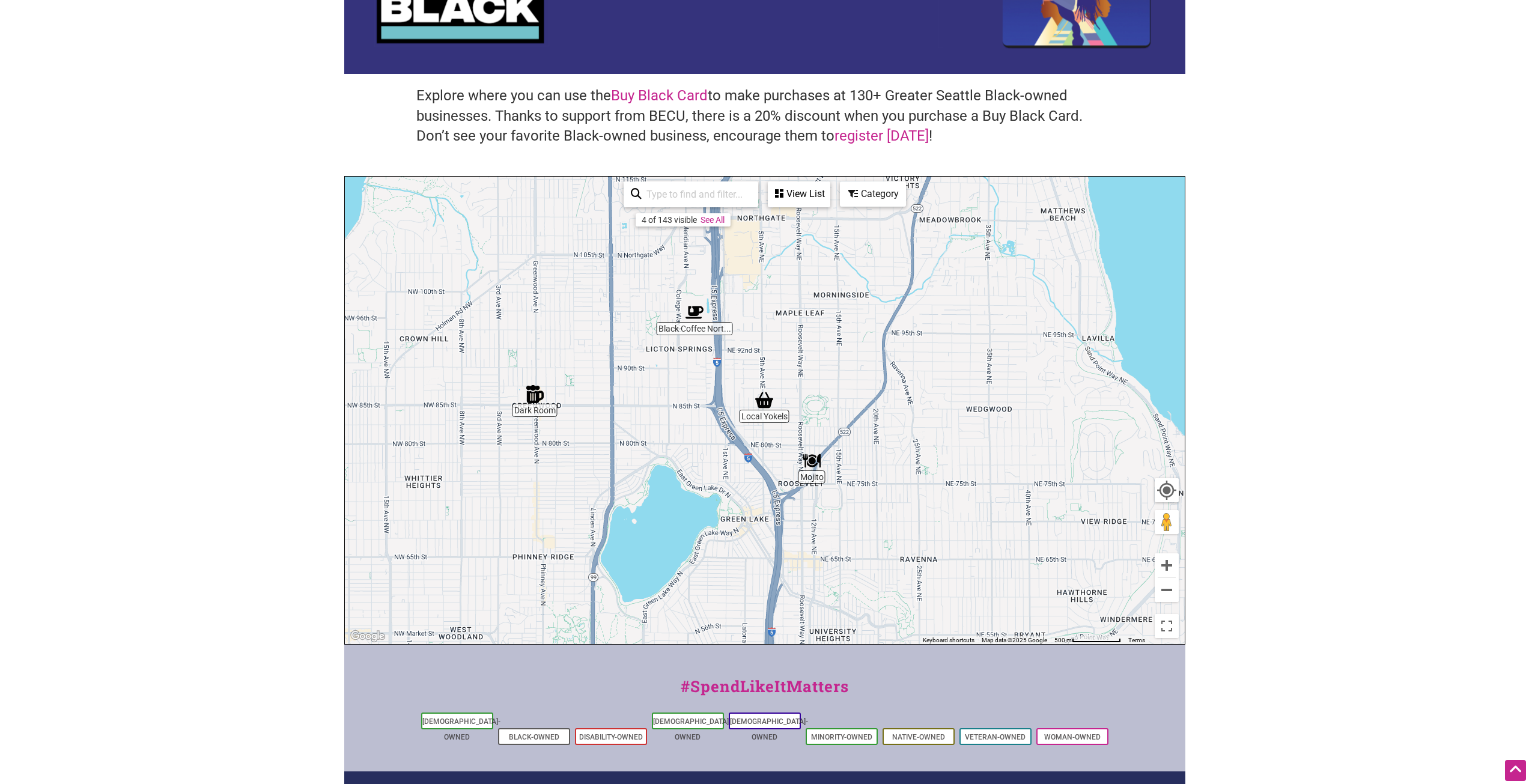
drag, startPoint x: 926, startPoint y: 497, endPoint x: 710, endPoint y: 491, distance: 216.1
click at [710, 491] on div "To navigate, press the arrow keys." at bounding box center [765, 410] width 840 height 467
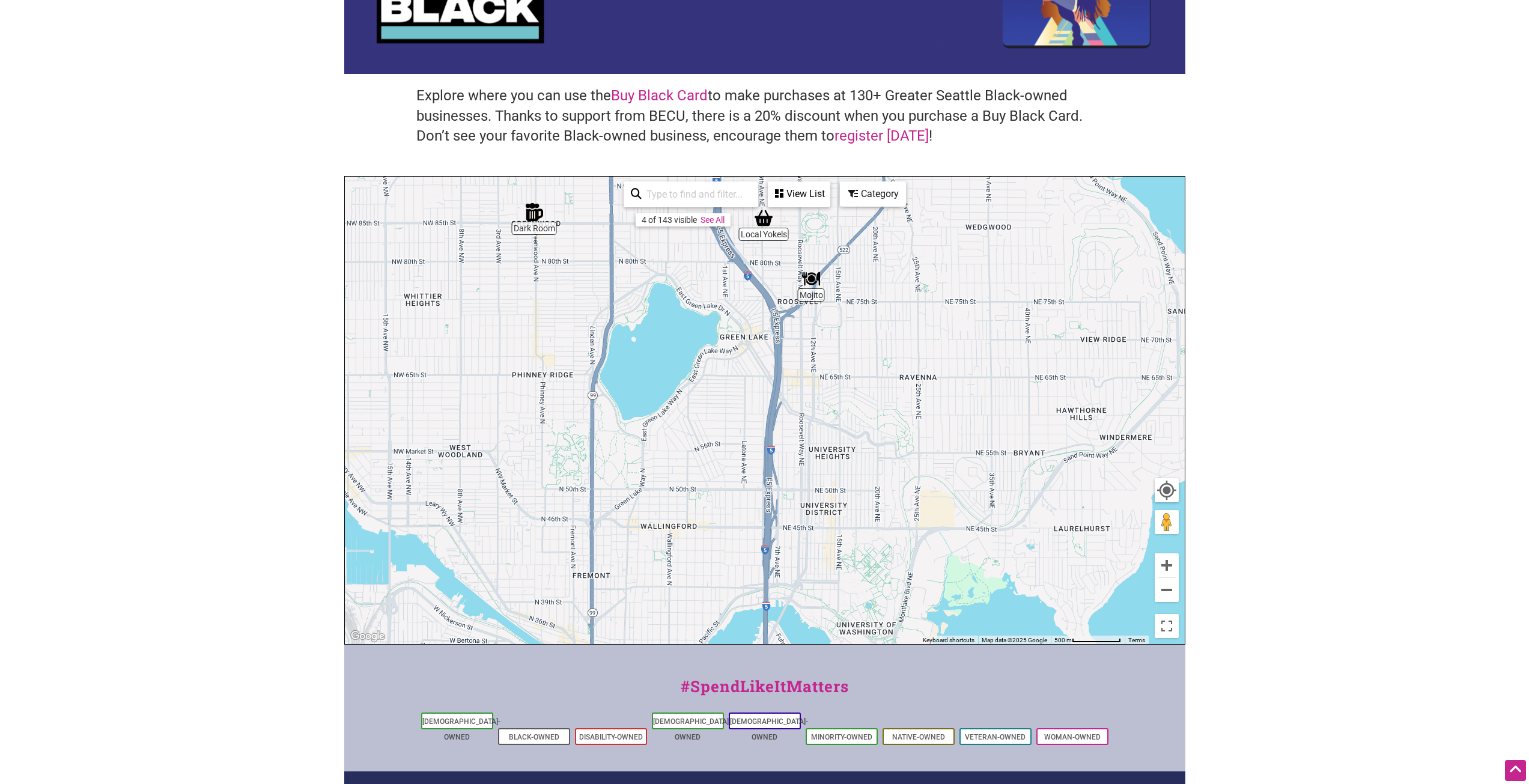
drag, startPoint x: 929, startPoint y: 543, endPoint x: 921, endPoint y: 248, distance: 295.1
click at [921, 248] on div "To navigate, press the arrow keys." at bounding box center [765, 410] width 840 height 467
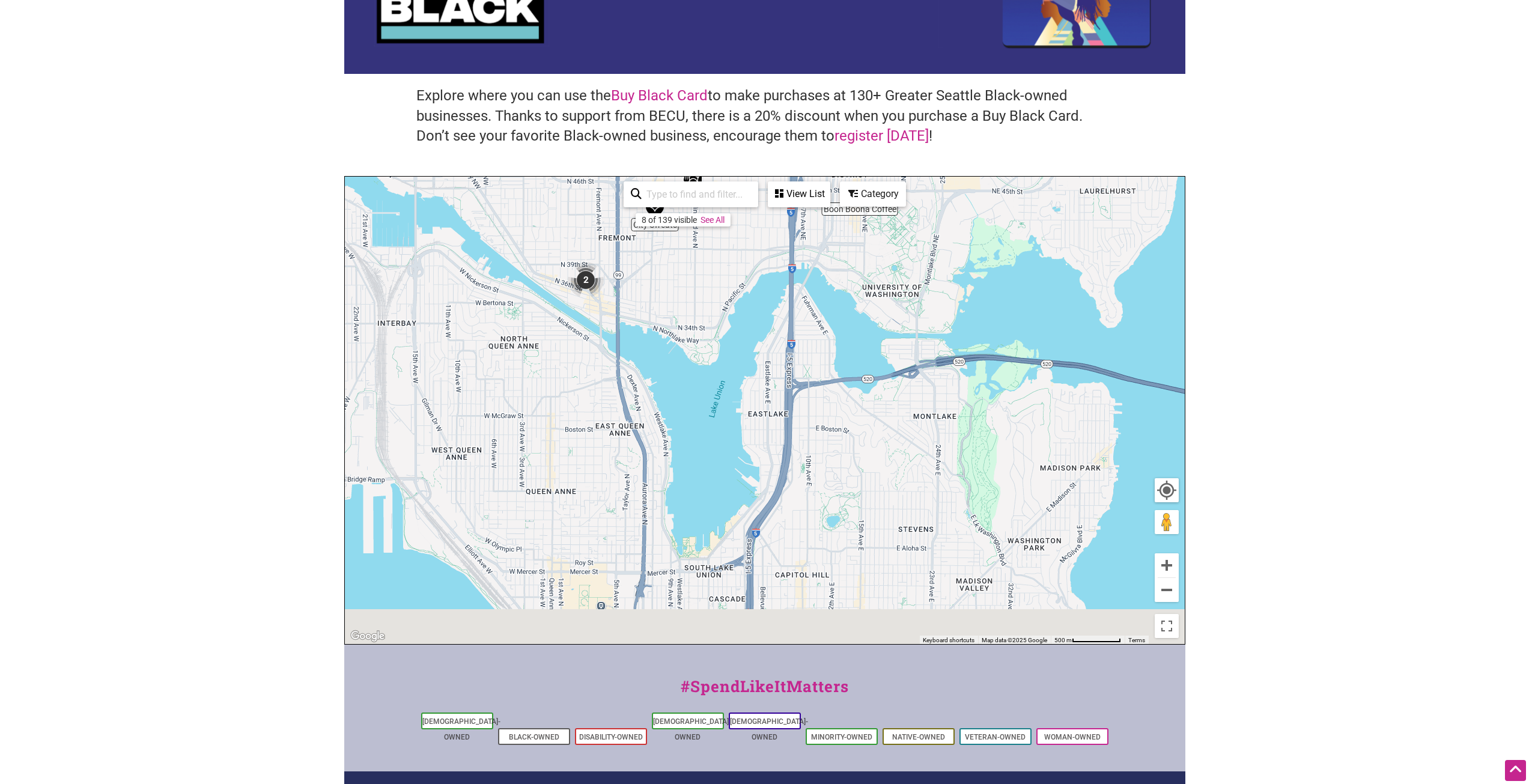
drag, startPoint x: 922, startPoint y: 535, endPoint x: 957, endPoint y: 296, distance: 241.5
click at [957, 296] on div "To navigate, press the arrow keys." at bounding box center [765, 410] width 840 height 467
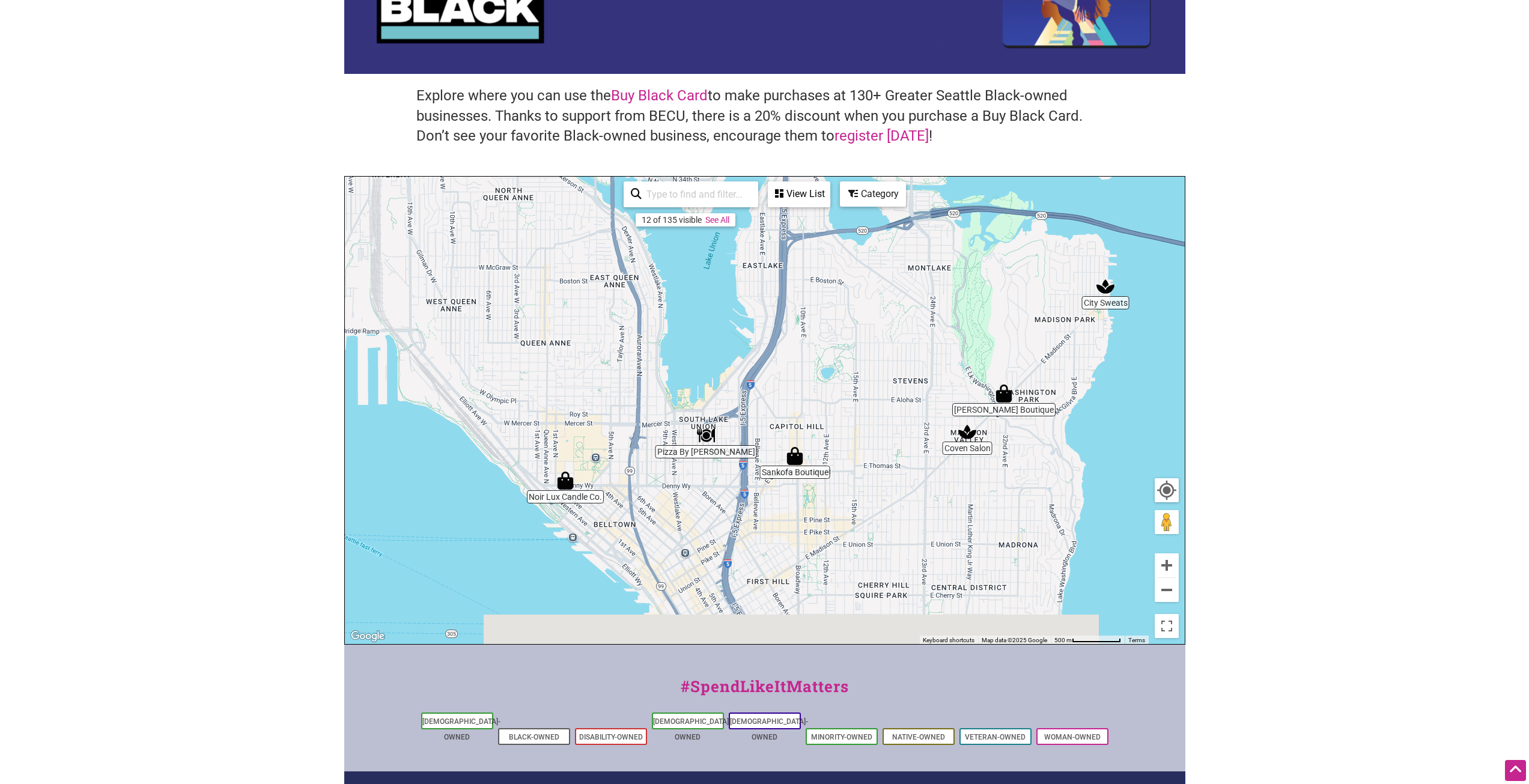
drag, startPoint x: 907, startPoint y: 504, endPoint x: 905, endPoint y: 370, distance: 134.0
click at [905, 370] on div "To navigate, press the arrow keys." at bounding box center [765, 410] width 840 height 467
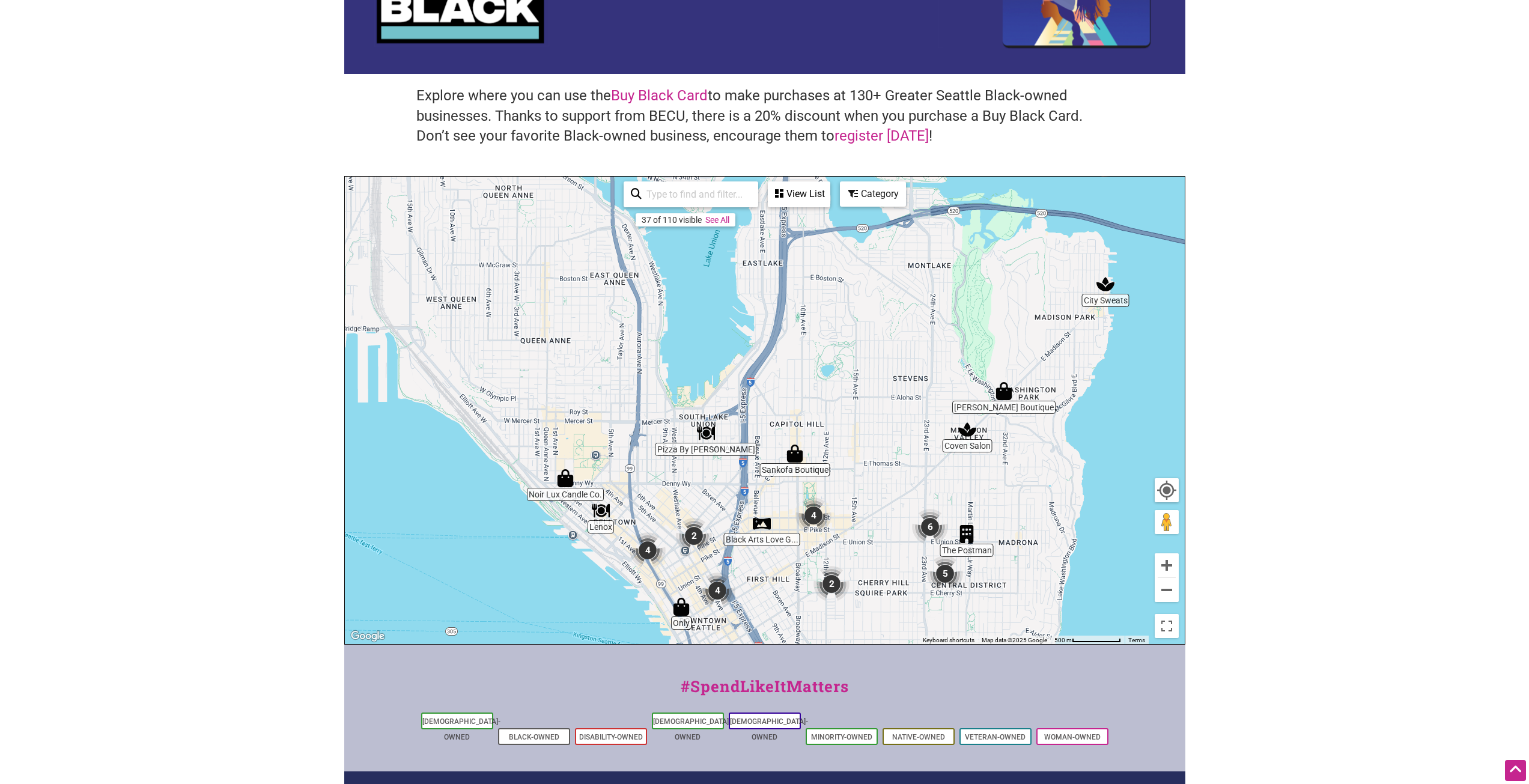
click at [869, 455] on div "To navigate, press the arrow keys." at bounding box center [765, 410] width 840 height 467
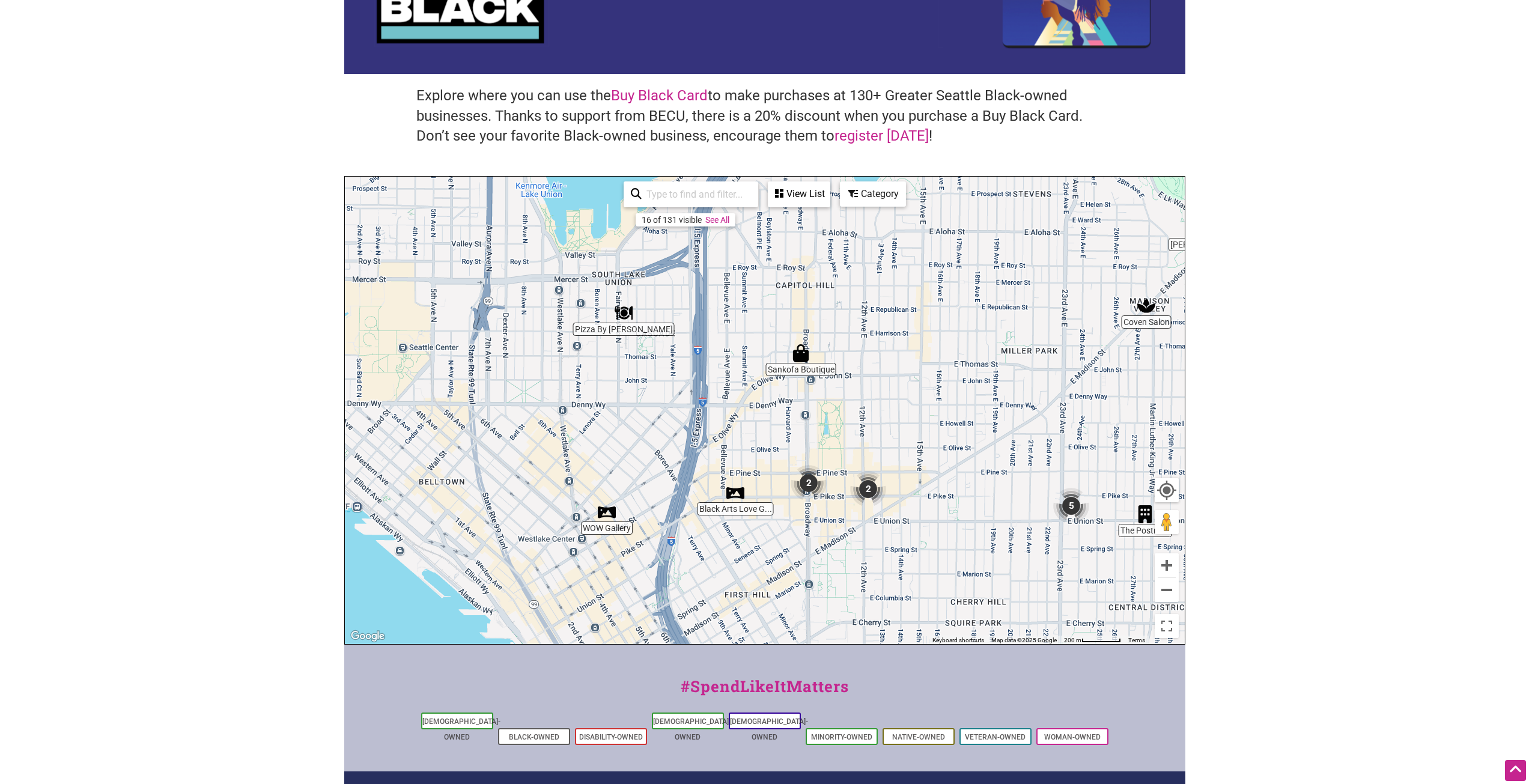
drag, startPoint x: 842, startPoint y: 508, endPoint x: 921, endPoint y: 409, distance: 126.7
click at [925, 401] on div "To navigate, press the arrow keys." at bounding box center [765, 410] width 840 height 467
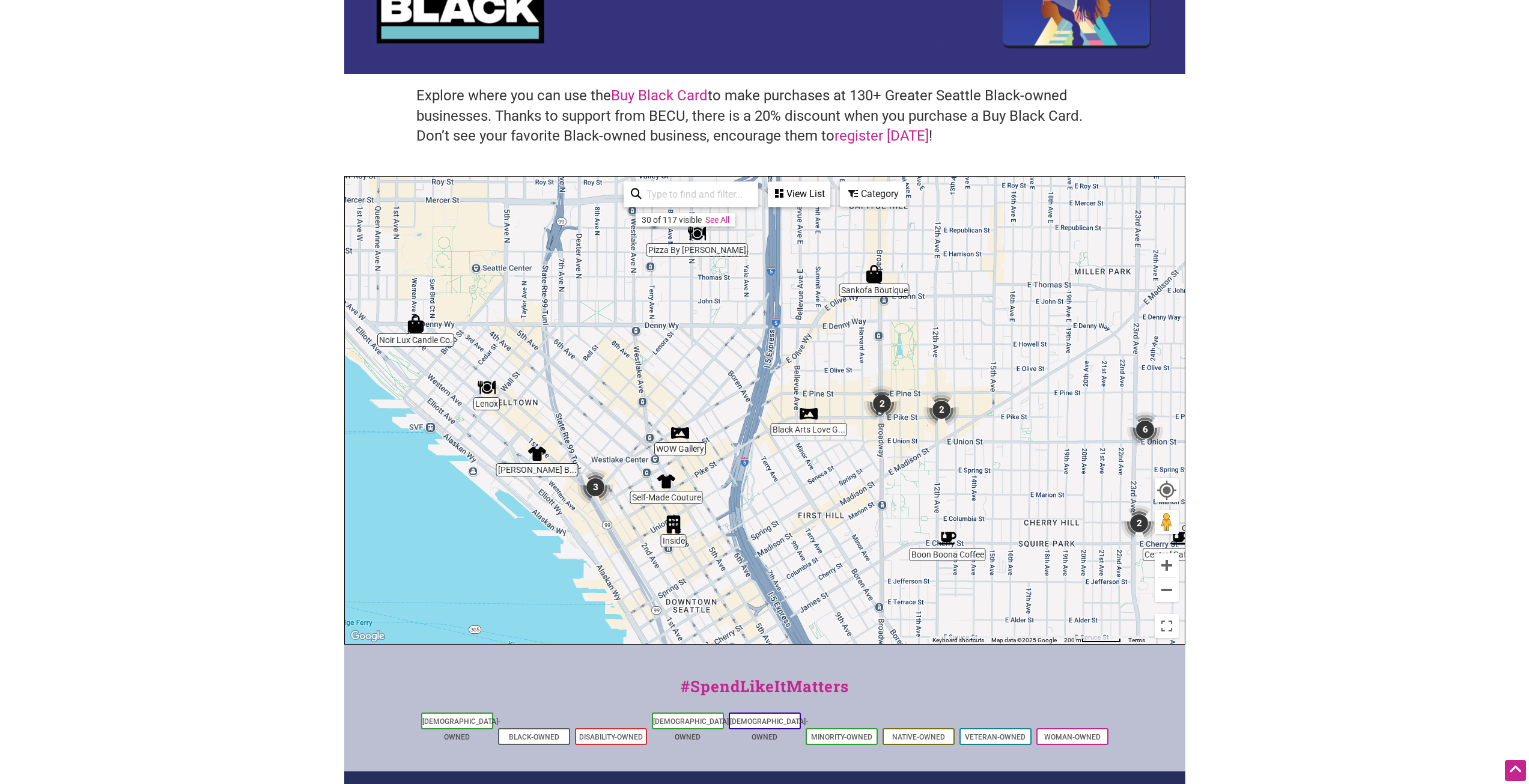
drag, startPoint x: 591, startPoint y: 447, endPoint x: 673, endPoint y: 373, distance: 110.5
click at [673, 373] on div "To navigate, press the arrow keys." at bounding box center [765, 410] width 840 height 467
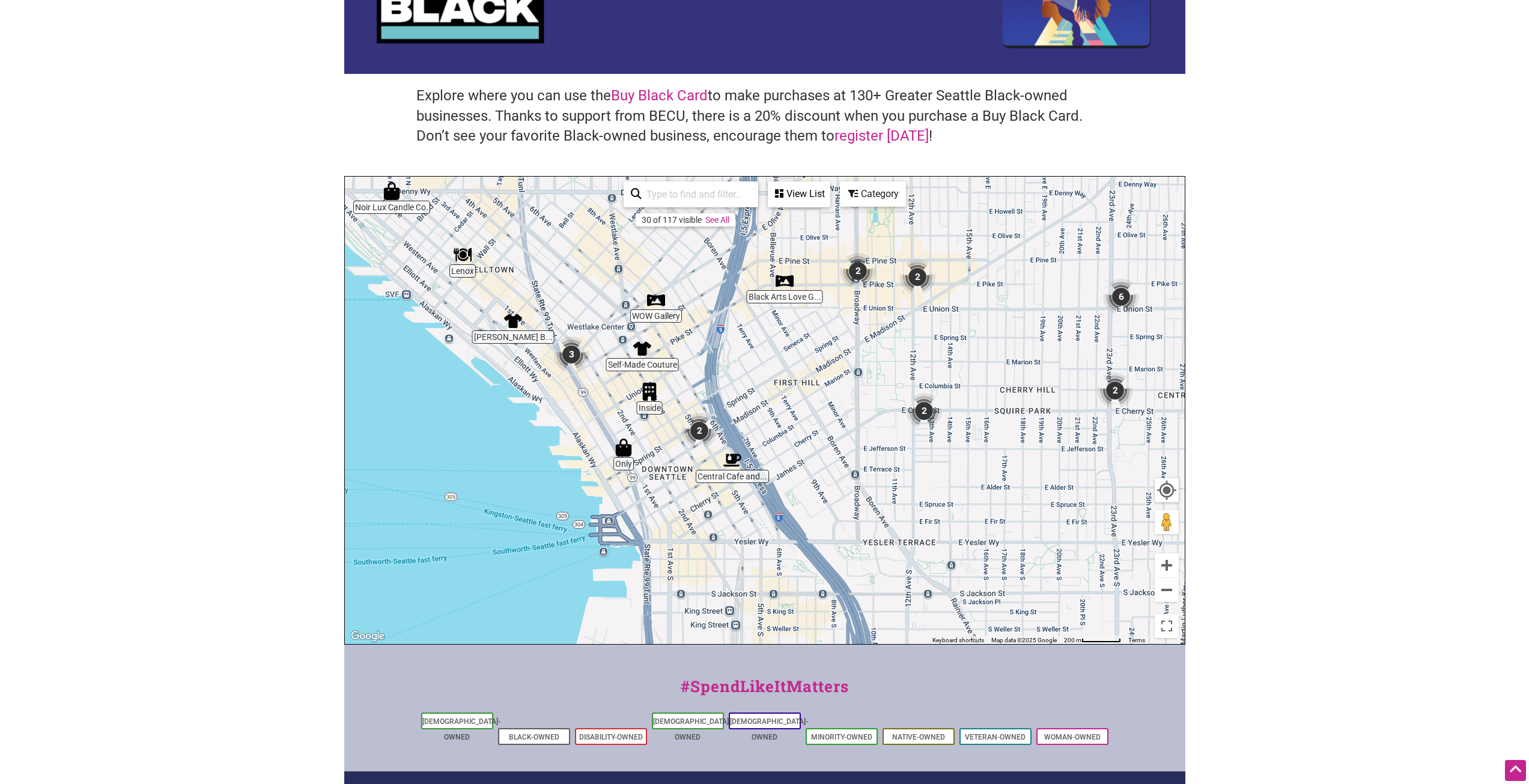
drag, startPoint x: 861, startPoint y: 554, endPoint x: 823, endPoint y: 423, distance: 136.4
click at [823, 423] on div "To navigate, press the arrow keys." at bounding box center [765, 410] width 840 height 467
click at [696, 429] on img "2" at bounding box center [699, 430] width 46 height 46
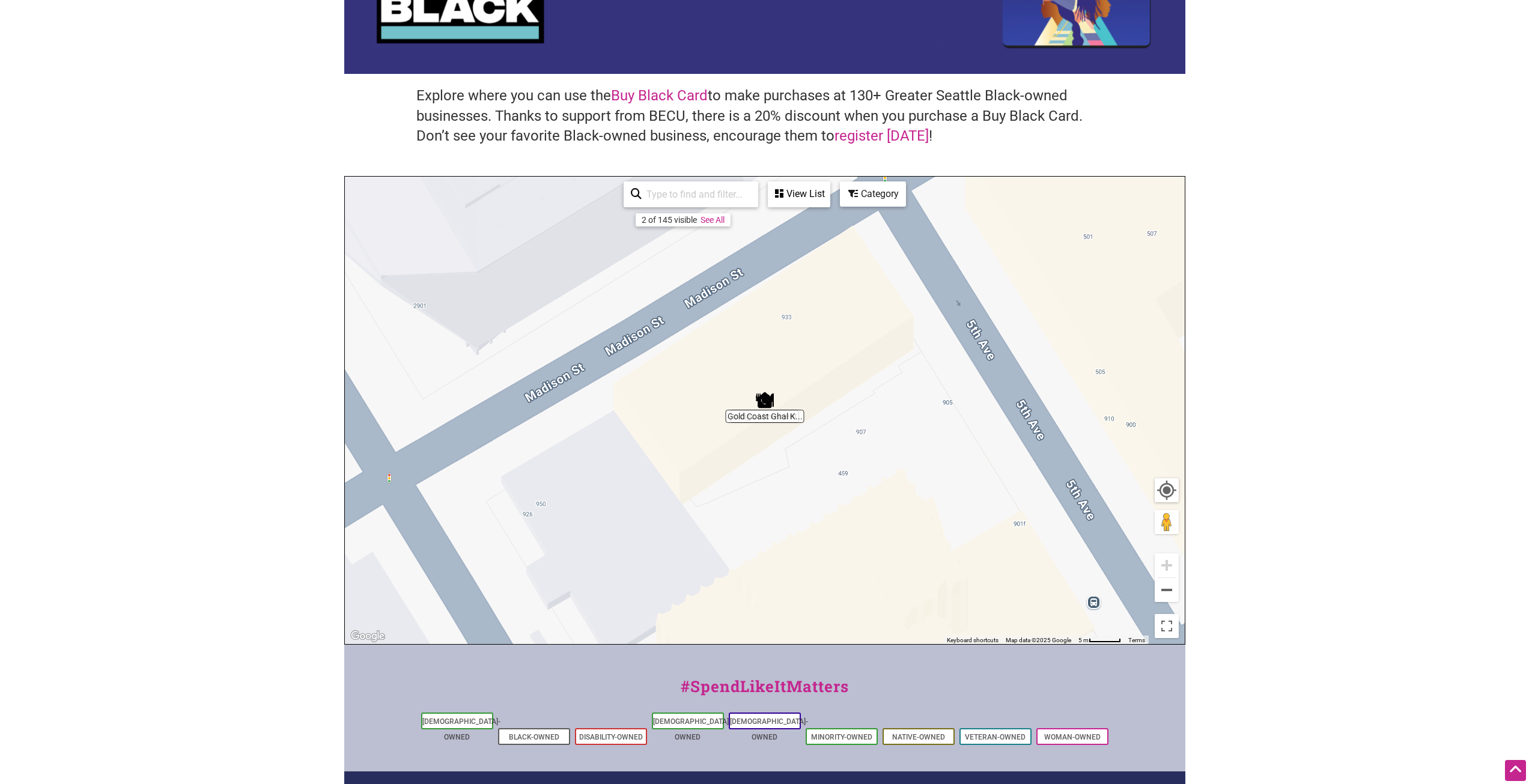
click at [785, 424] on div "To navigate, press the arrow keys." at bounding box center [765, 410] width 840 height 467
click at [768, 399] on img "Gold Coast Ghal Kitchen" at bounding box center [765, 399] width 27 height 27
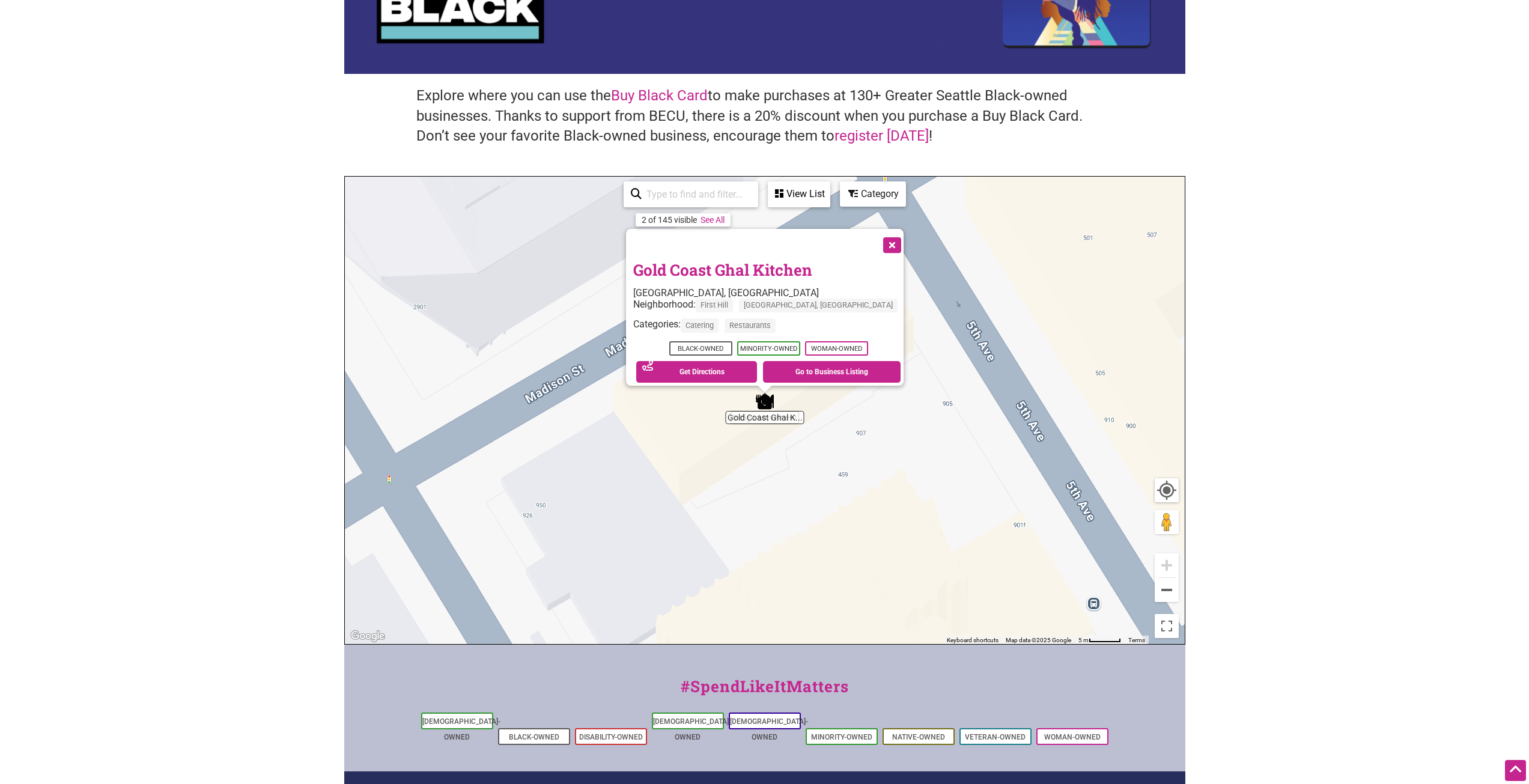
click at [876, 241] on button "Close" at bounding box center [890, 244] width 30 height 30
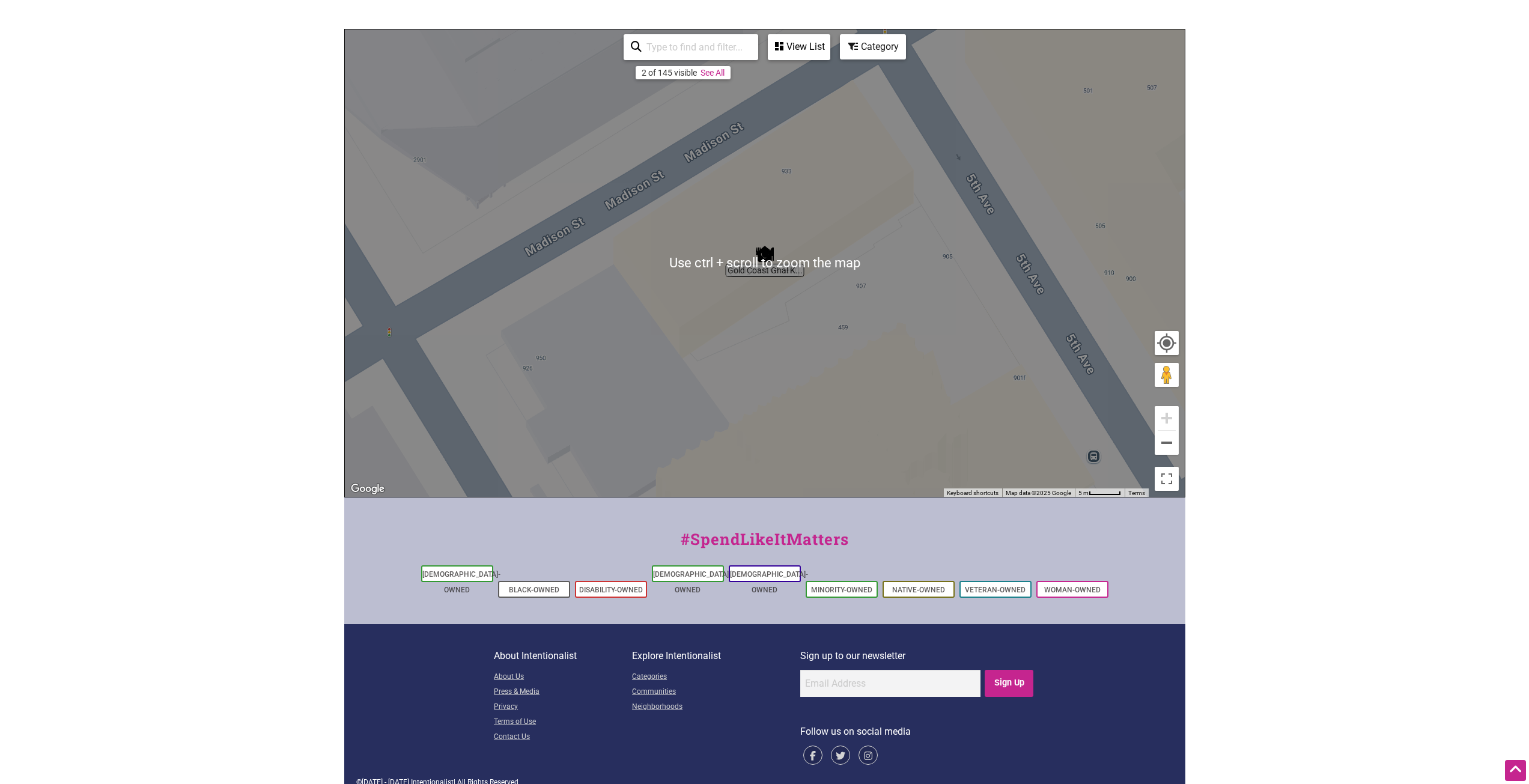
scroll to position [207, 0]
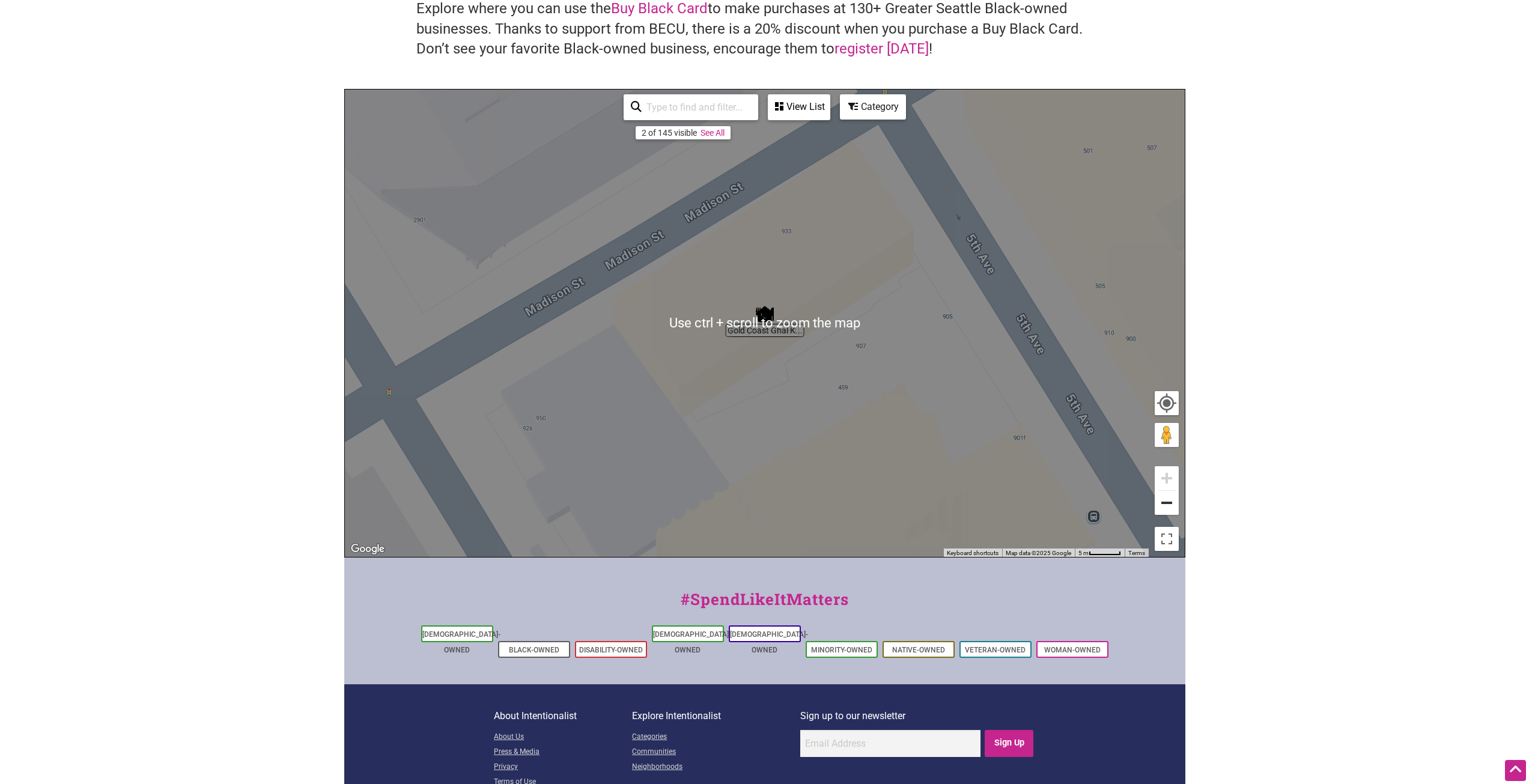
click at [1175, 506] on button "Zoom out" at bounding box center [1166, 502] width 24 height 24
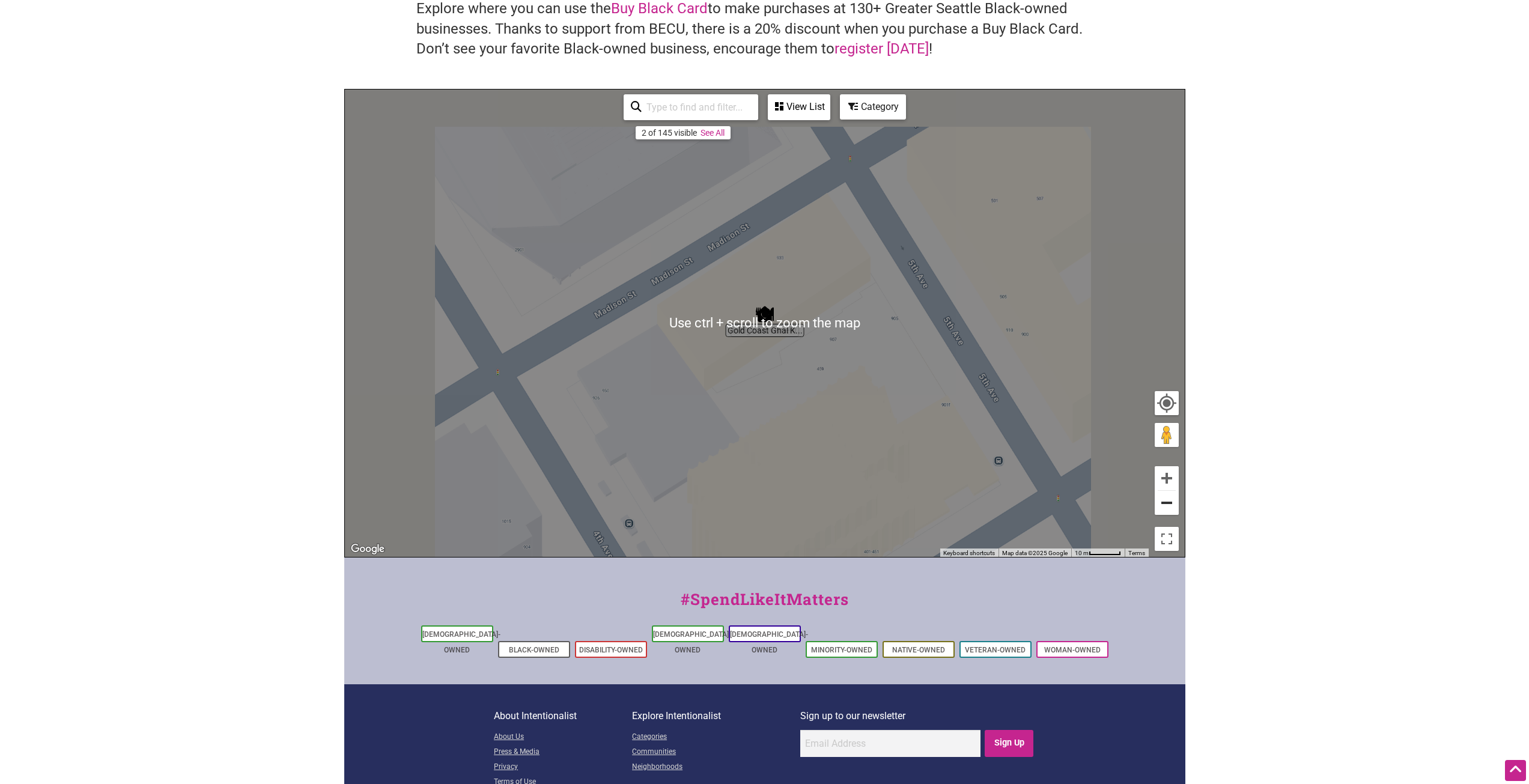
click at [1175, 506] on button "Zoom out" at bounding box center [1166, 502] width 24 height 24
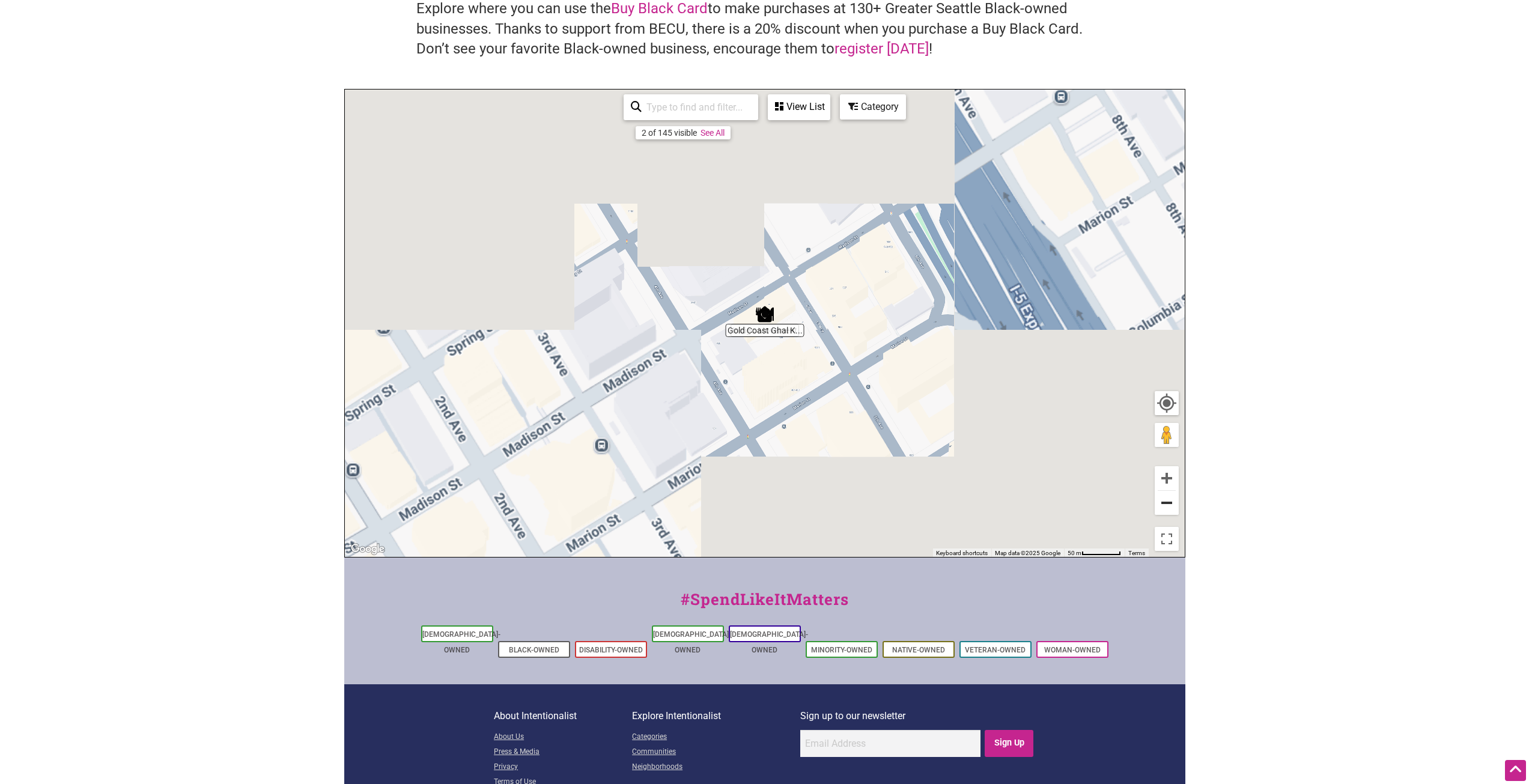
click at [1174, 504] on button "Zoom out" at bounding box center [1166, 502] width 24 height 24
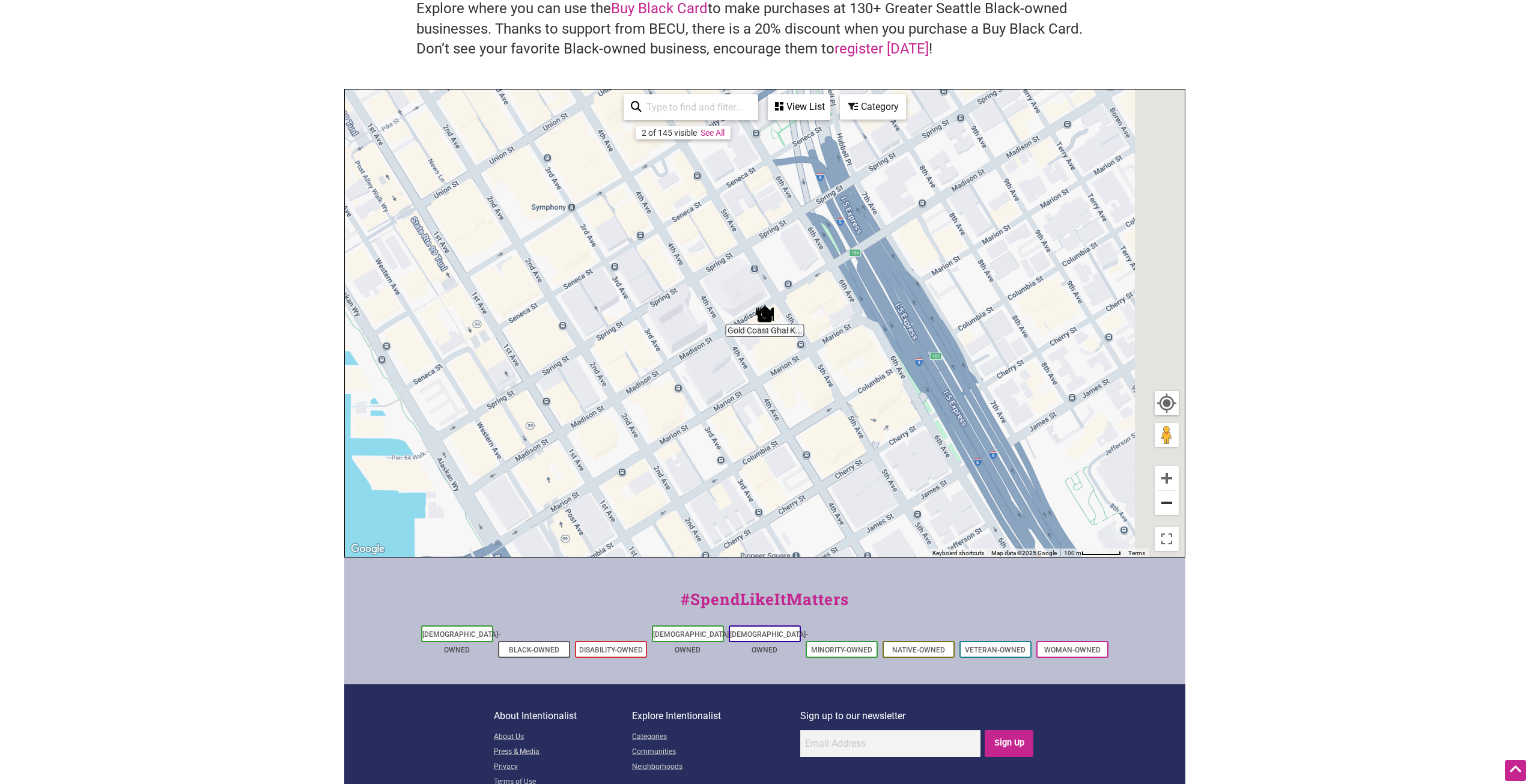
click at [1174, 504] on button "Zoom out" at bounding box center [1166, 502] width 24 height 24
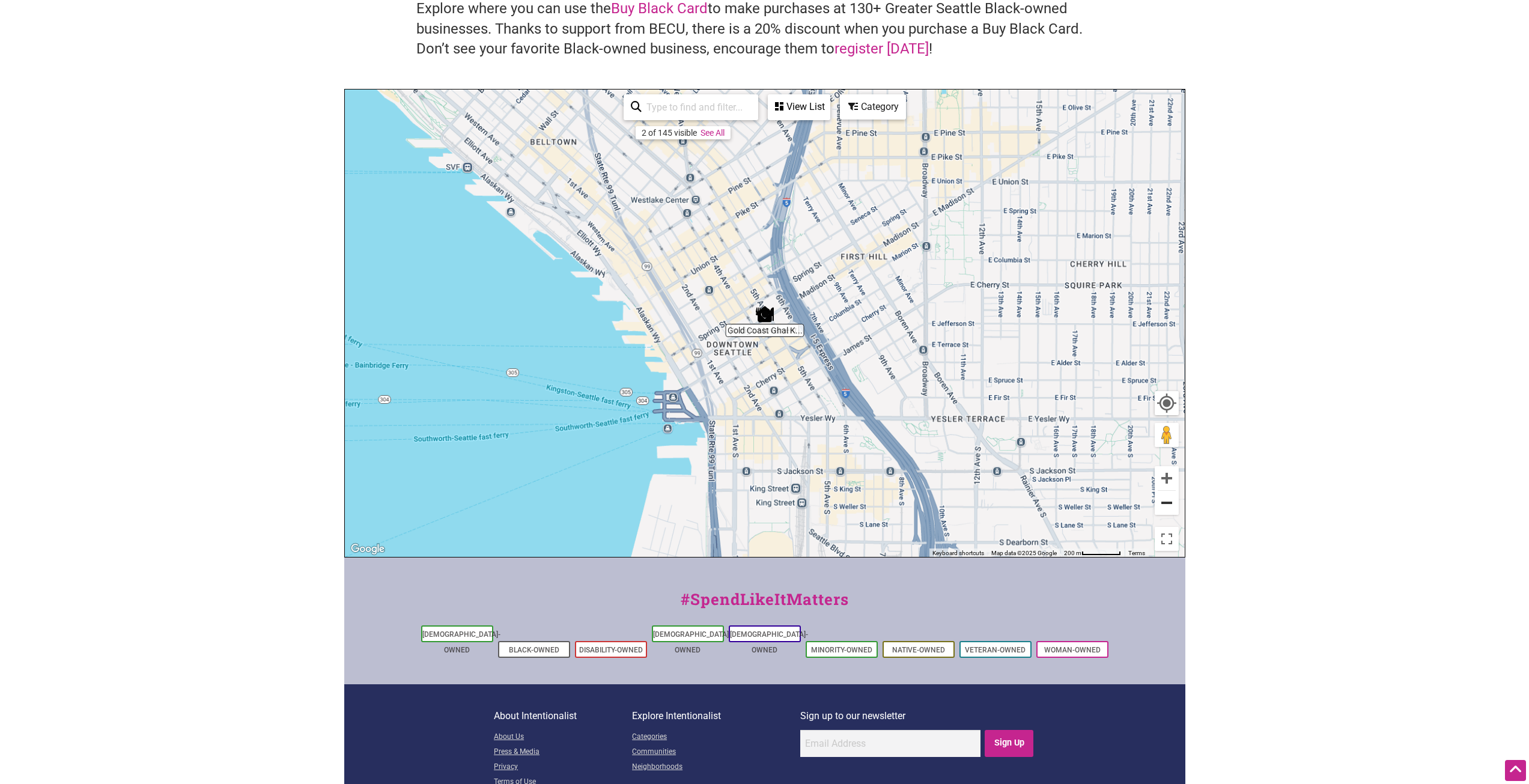
click at [1174, 504] on button "Zoom out" at bounding box center [1166, 502] width 24 height 24
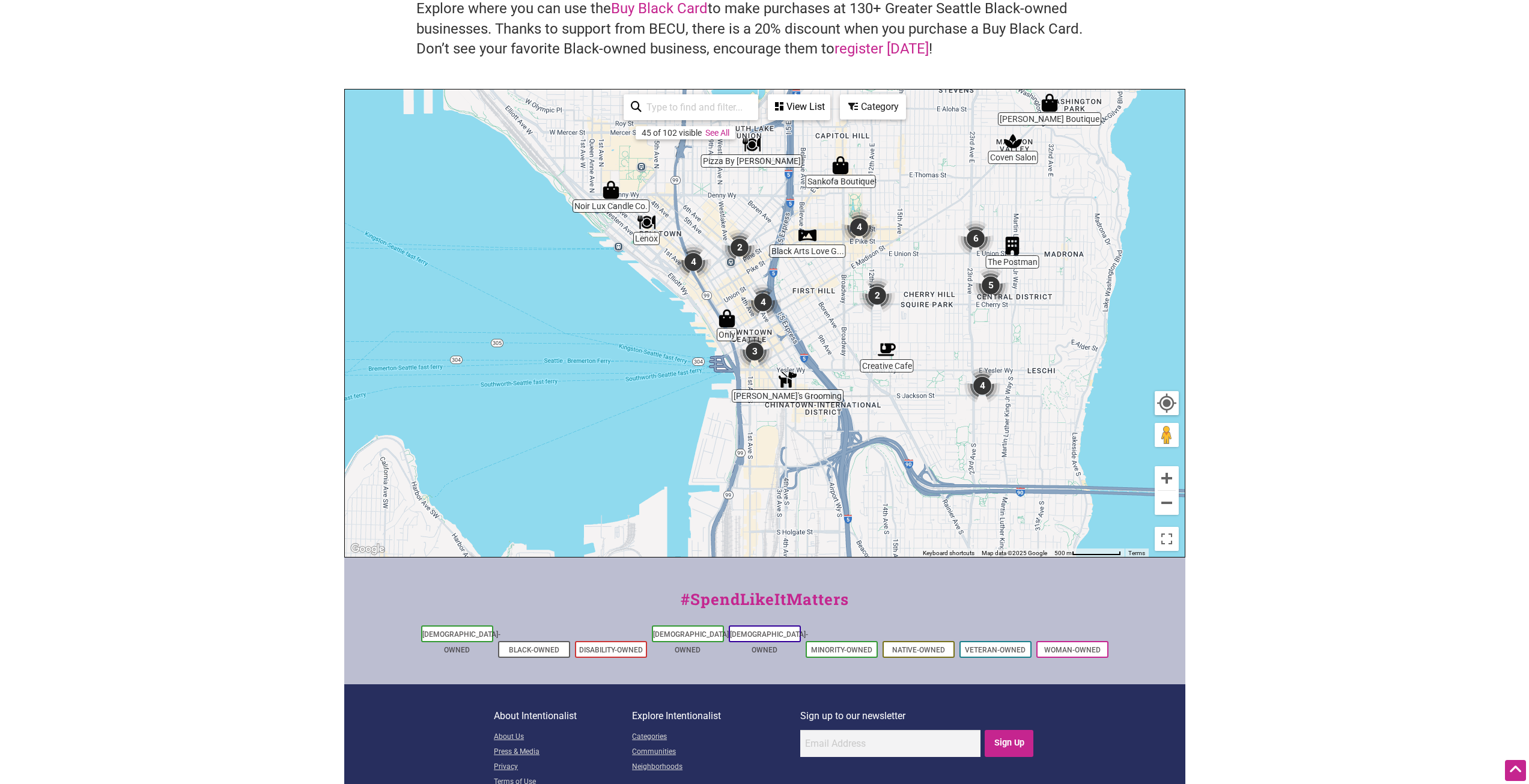
click at [981, 383] on img "4" at bounding box center [982, 385] width 46 height 46
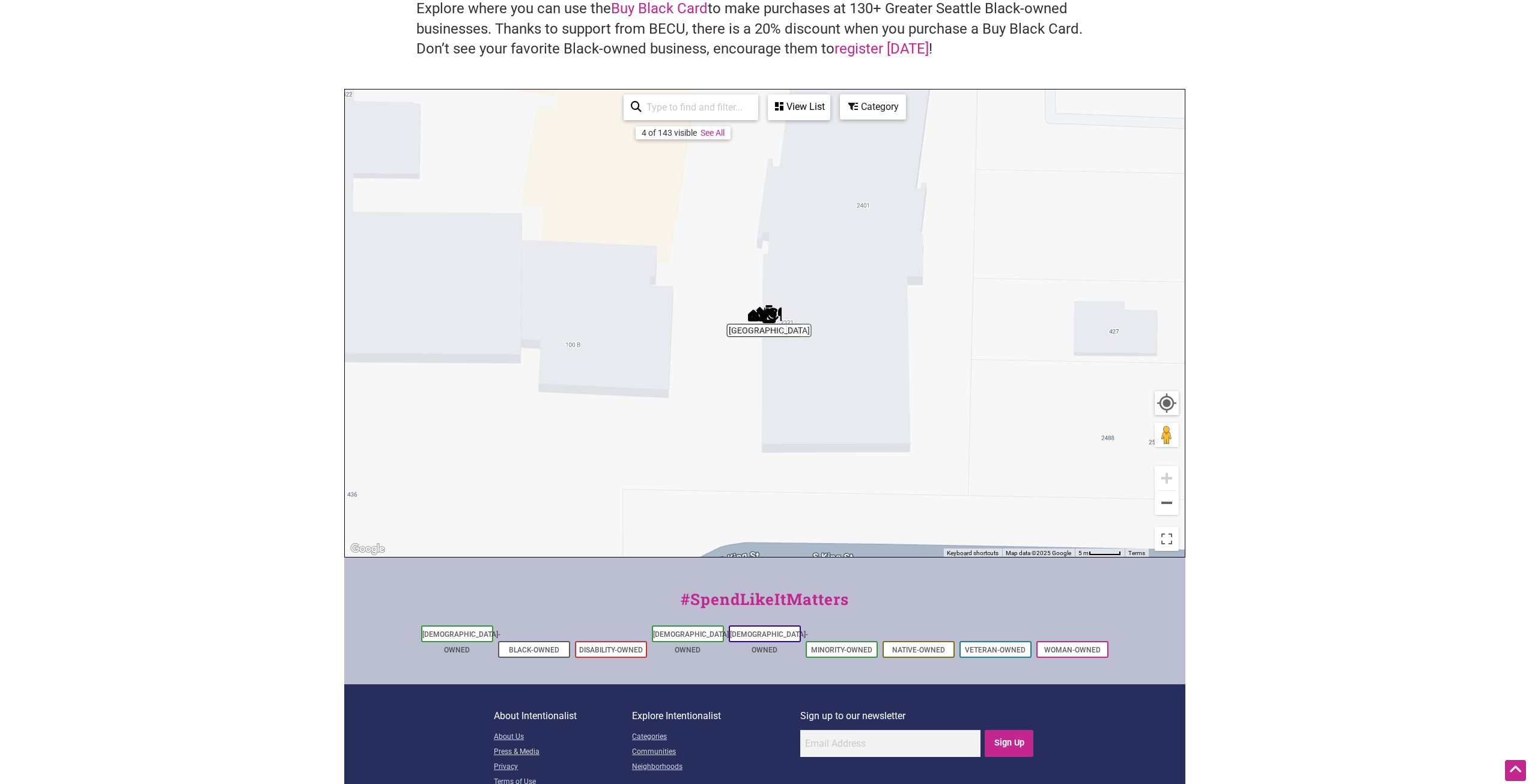
click at [731, 332] on div "To navigate, press the arrow keys." at bounding box center [765, 323] width 840 height 467
click at [752, 308] on img "booSH Nursery" at bounding box center [756, 314] width 27 height 27
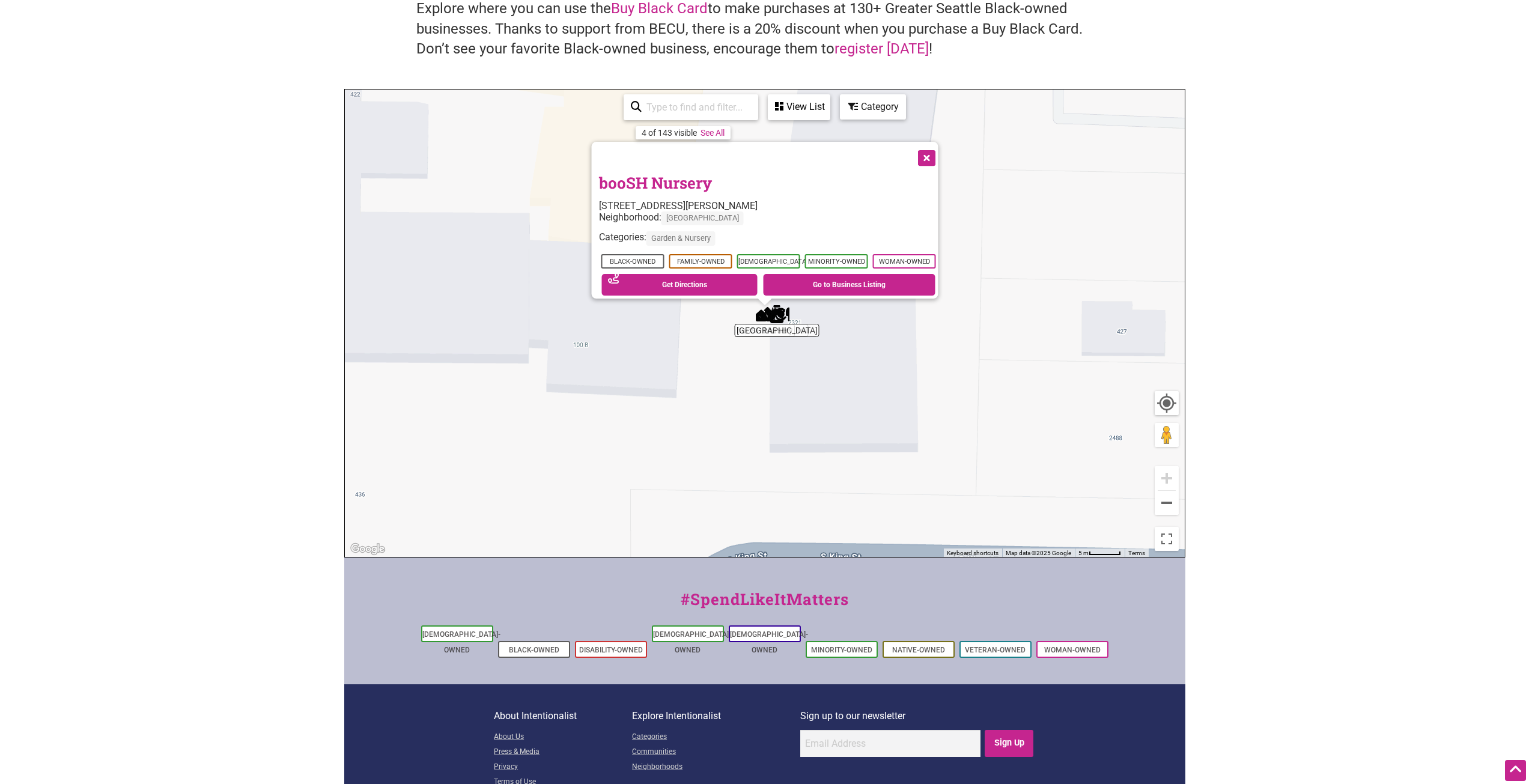
click at [933, 153] on button "Close" at bounding box center [924, 156] width 30 height 30
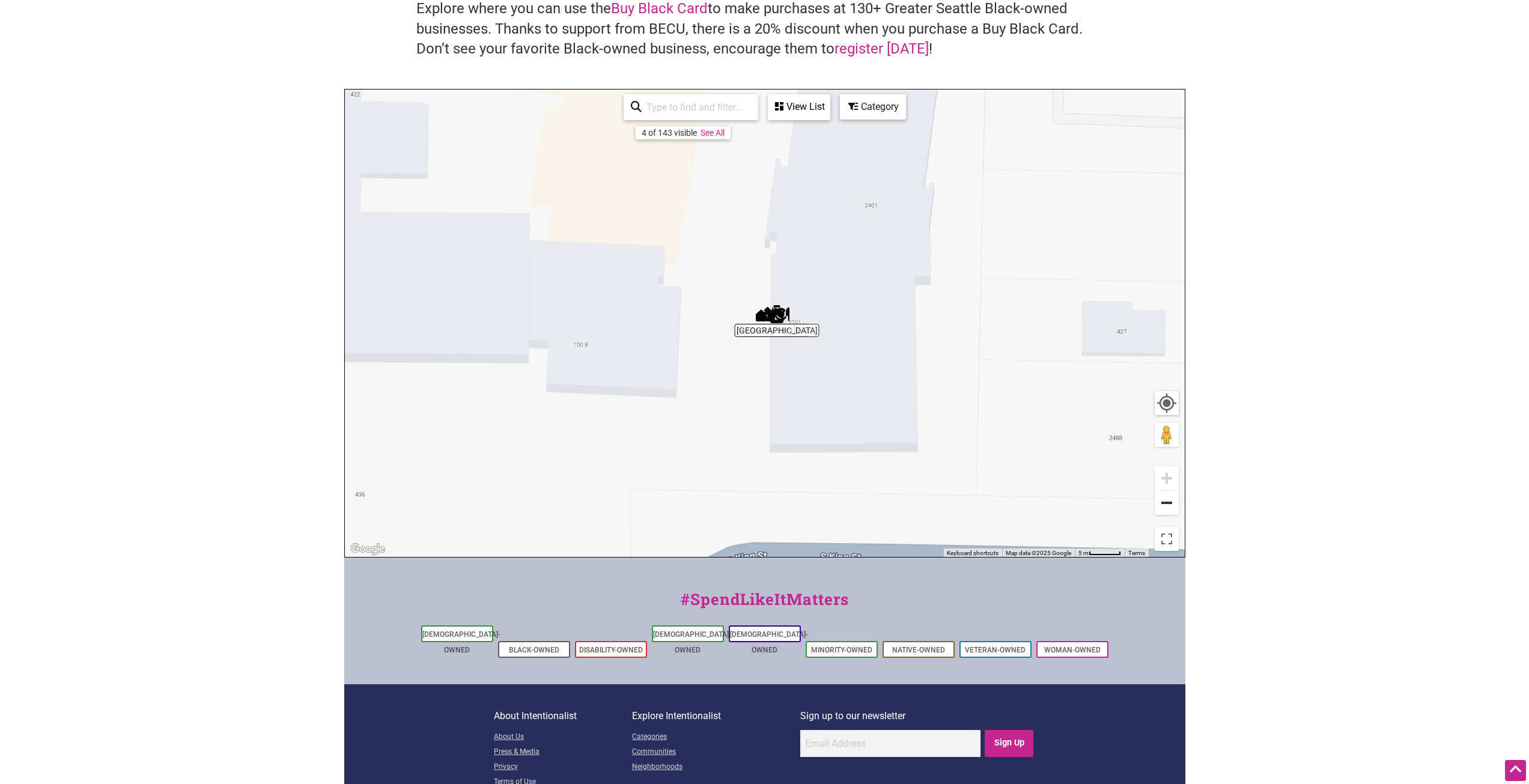
click at [1171, 501] on button "Zoom out" at bounding box center [1166, 502] width 24 height 24
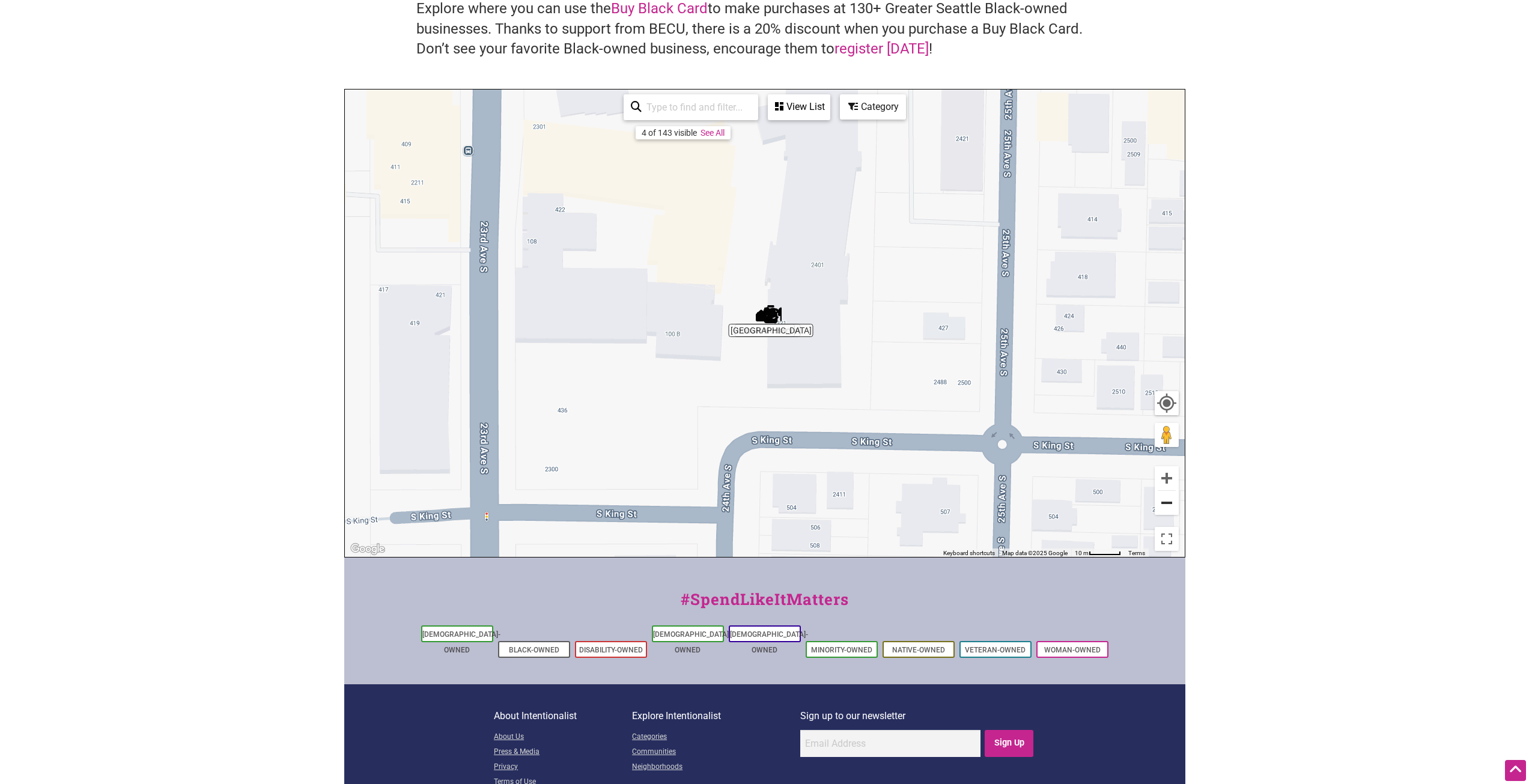
click at [1171, 500] on button "Zoom out" at bounding box center [1166, 502] width 24 height 24
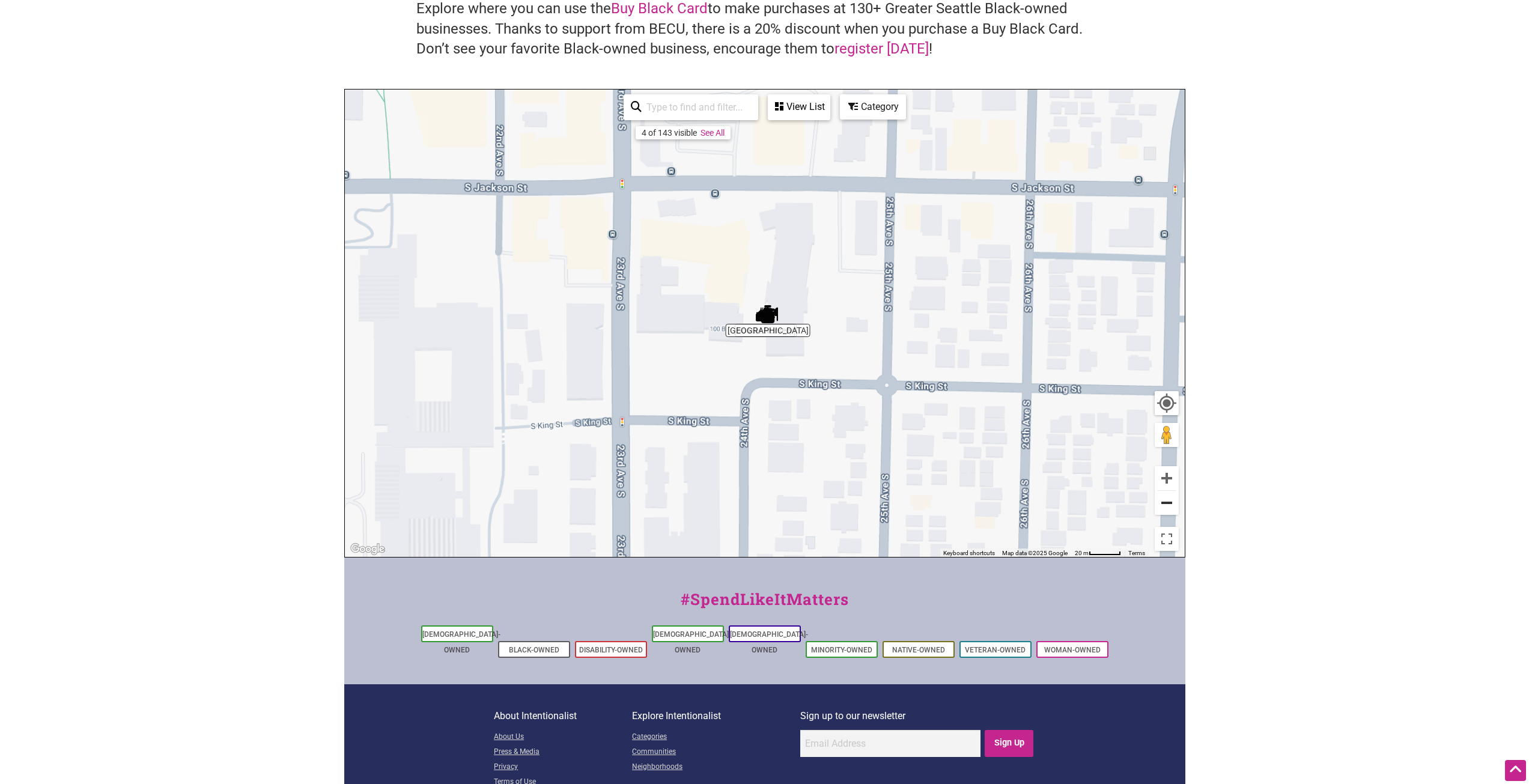
click at [1170, 500] on button "Zoom out" at bounding box center [1166, 502] width 24 height 24
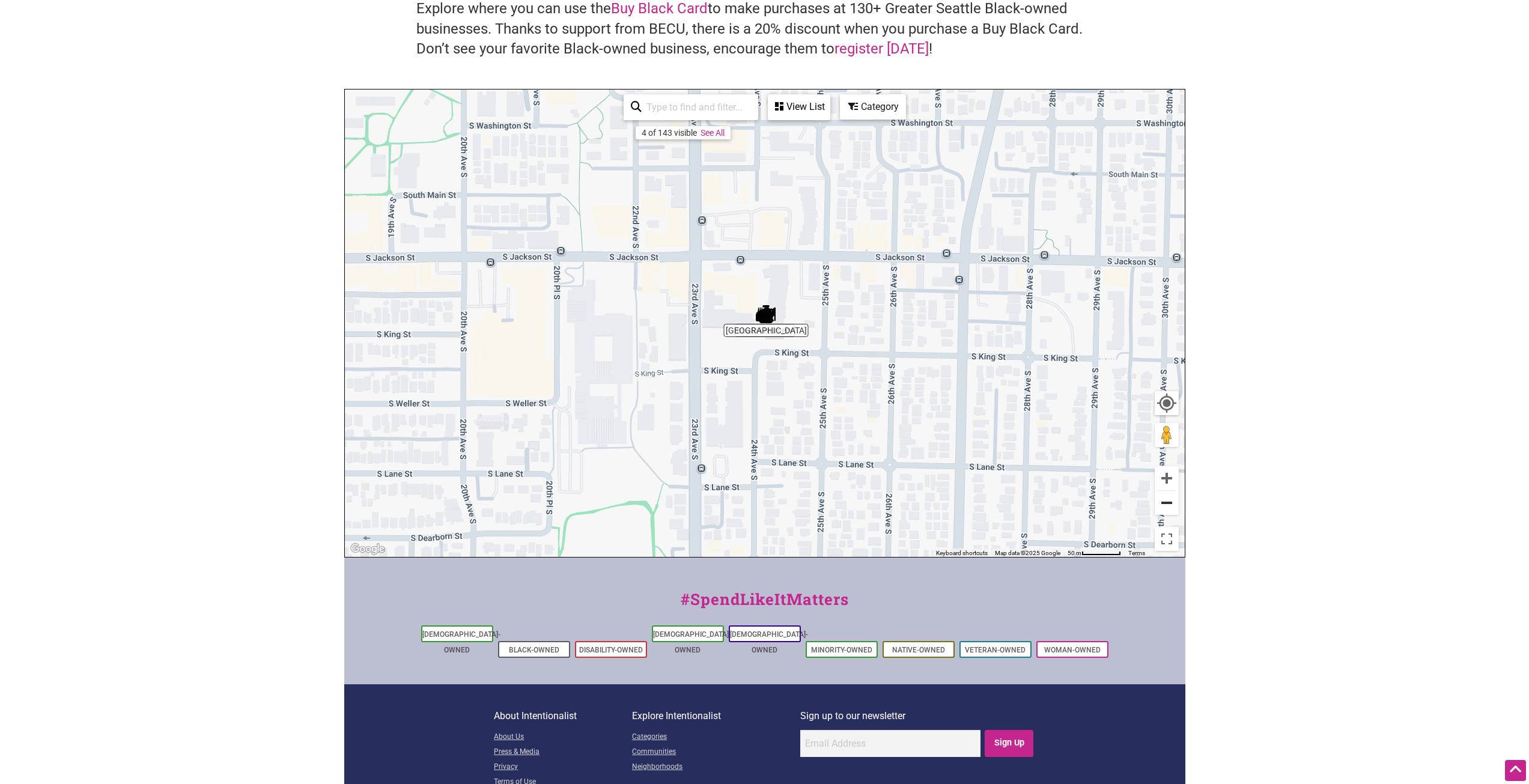
click at [1169, 500] on button "Zoom out" at bounding box center [1166, 502] width 24 height 24
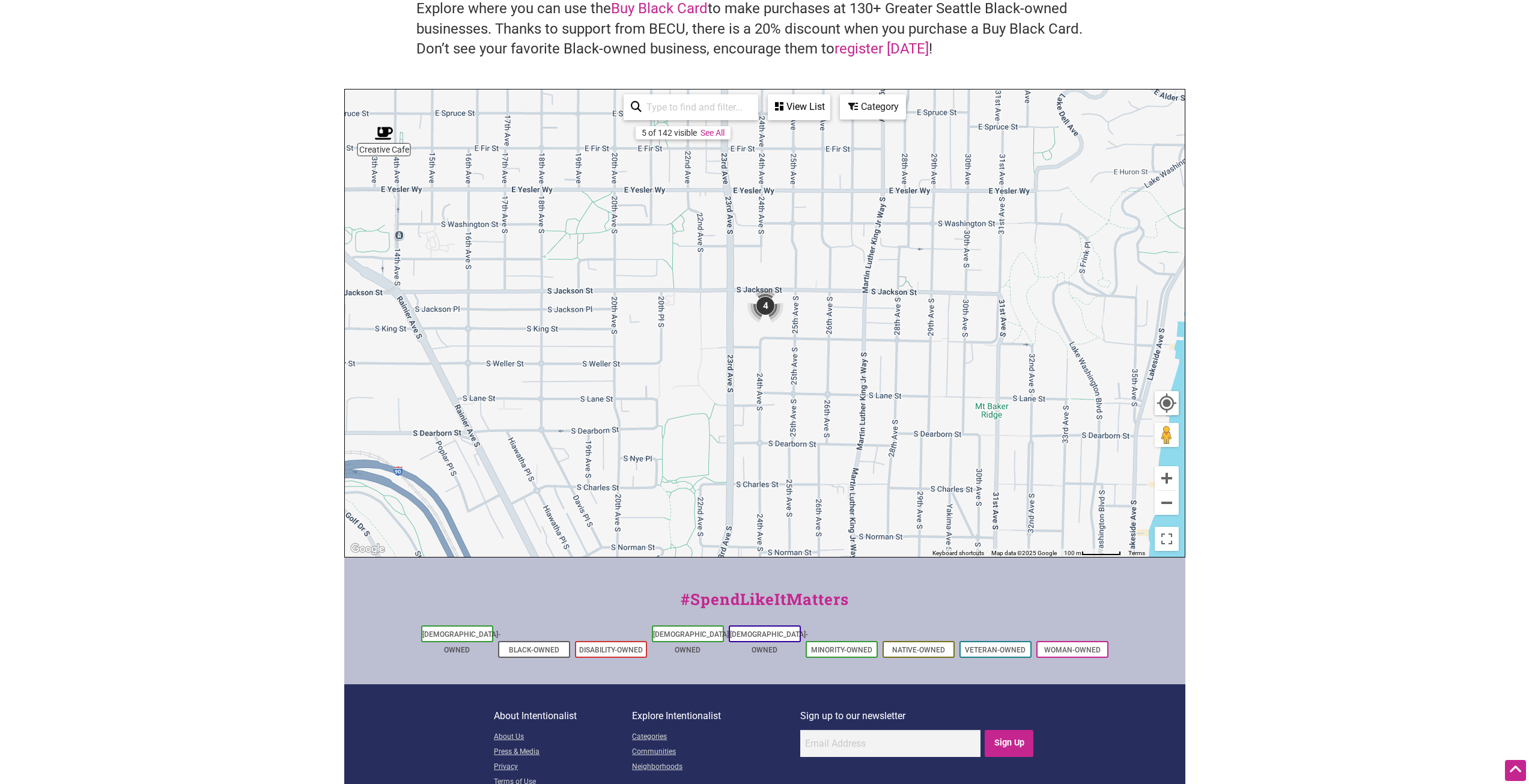
drag, startPoint x: 767, startPoint y: 257, endPoint x: 817, endPoint y: 459, distance: 208.1
click at [817, 458] on div "To navigate, press the arrow keys." at bounding box center [765, 323] width 840 height 467
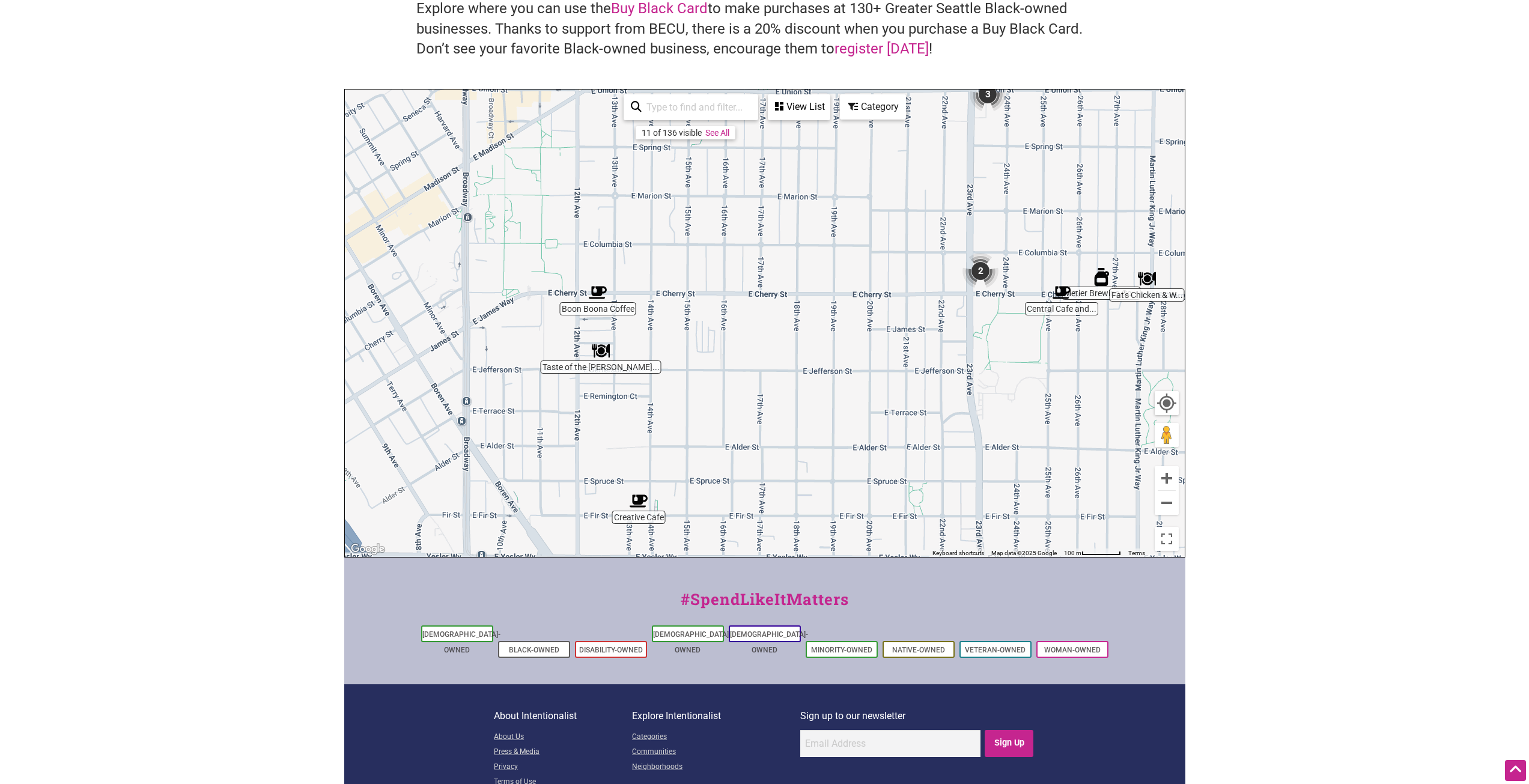
drag, startPoint x: 652, startPoint y: 371, endPoint x: 820, endPoint y: 378, distance: 168.1
click at [820, 378] on div "To navigate, press the arrow keys." at bounding box center [765, 323] width 840 height 467
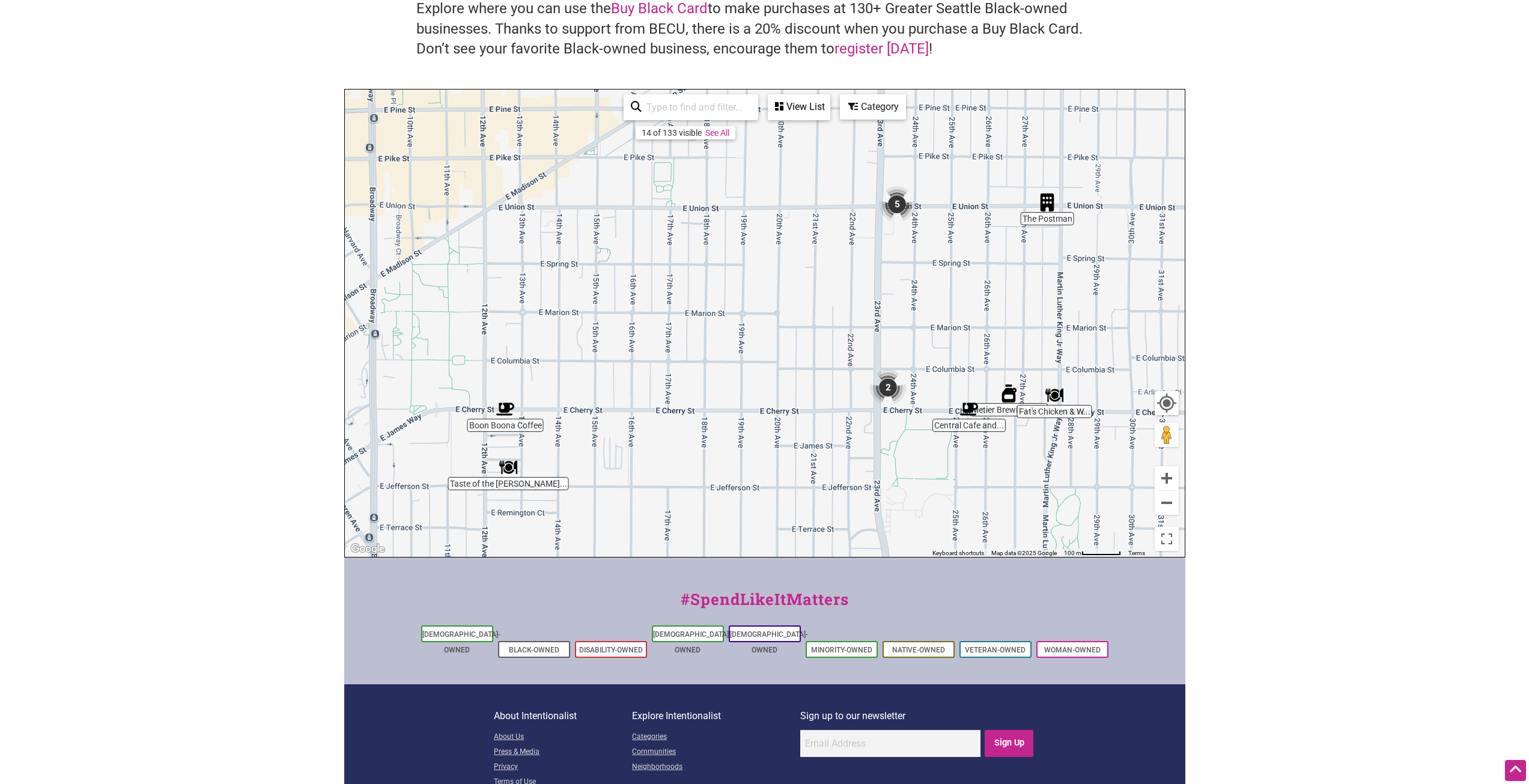
drag, startPoint x: 793, startPoint y: 390, endPoint x: 744, endPoint y: 431, distance: 63.9
click at [744, 431] on div "To navigate, press the arrow keys." at bounding box center [765, 323] width 840 height 467
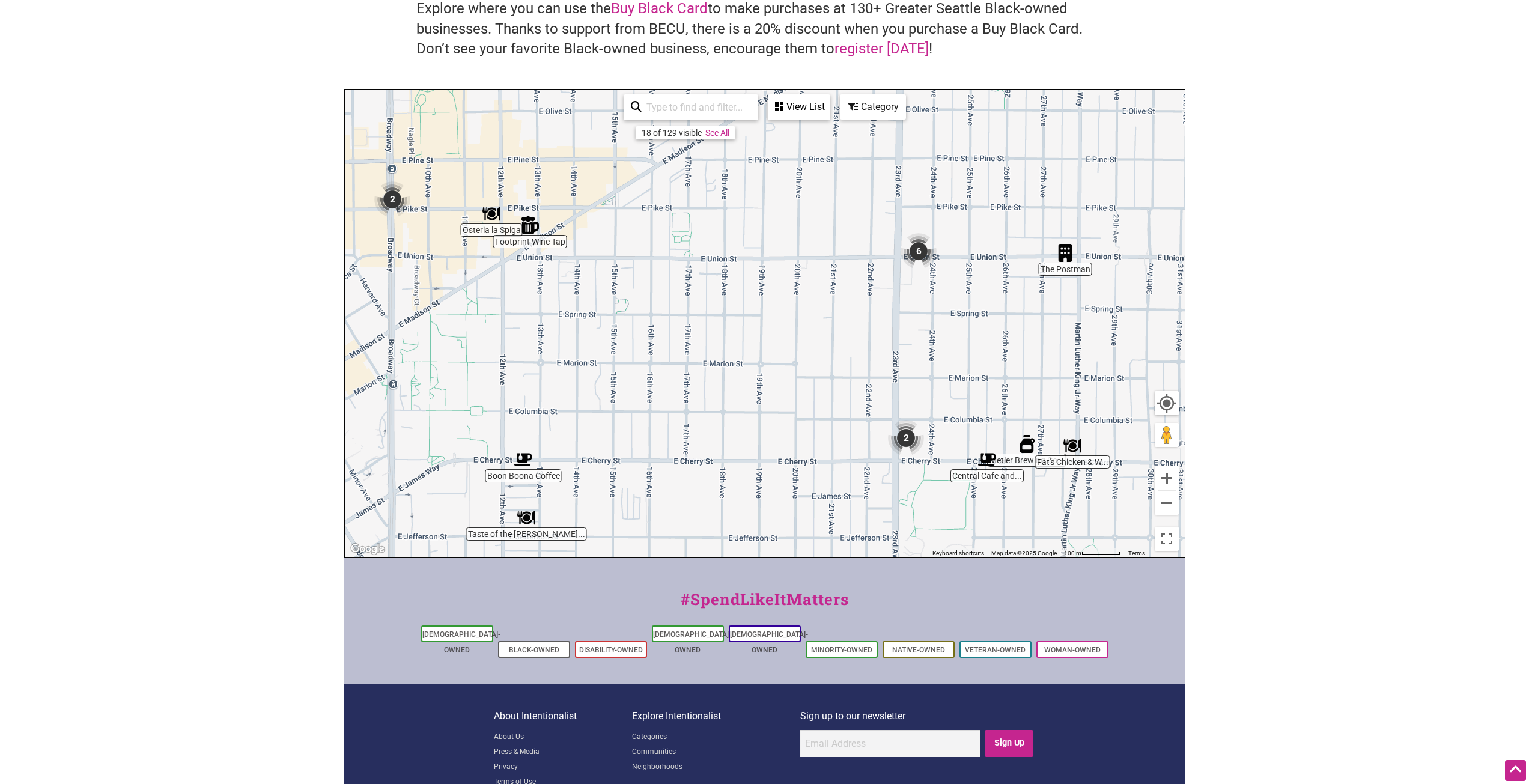
drag, startPoint x: 1093, startPoint y: 257, endPoint x: 1119, endPoint y: 312, distance: 60.8
click at [1119, 312] on div "To navigate, press the arrow keys." at bounding box center [765, 323] width 840 height 467
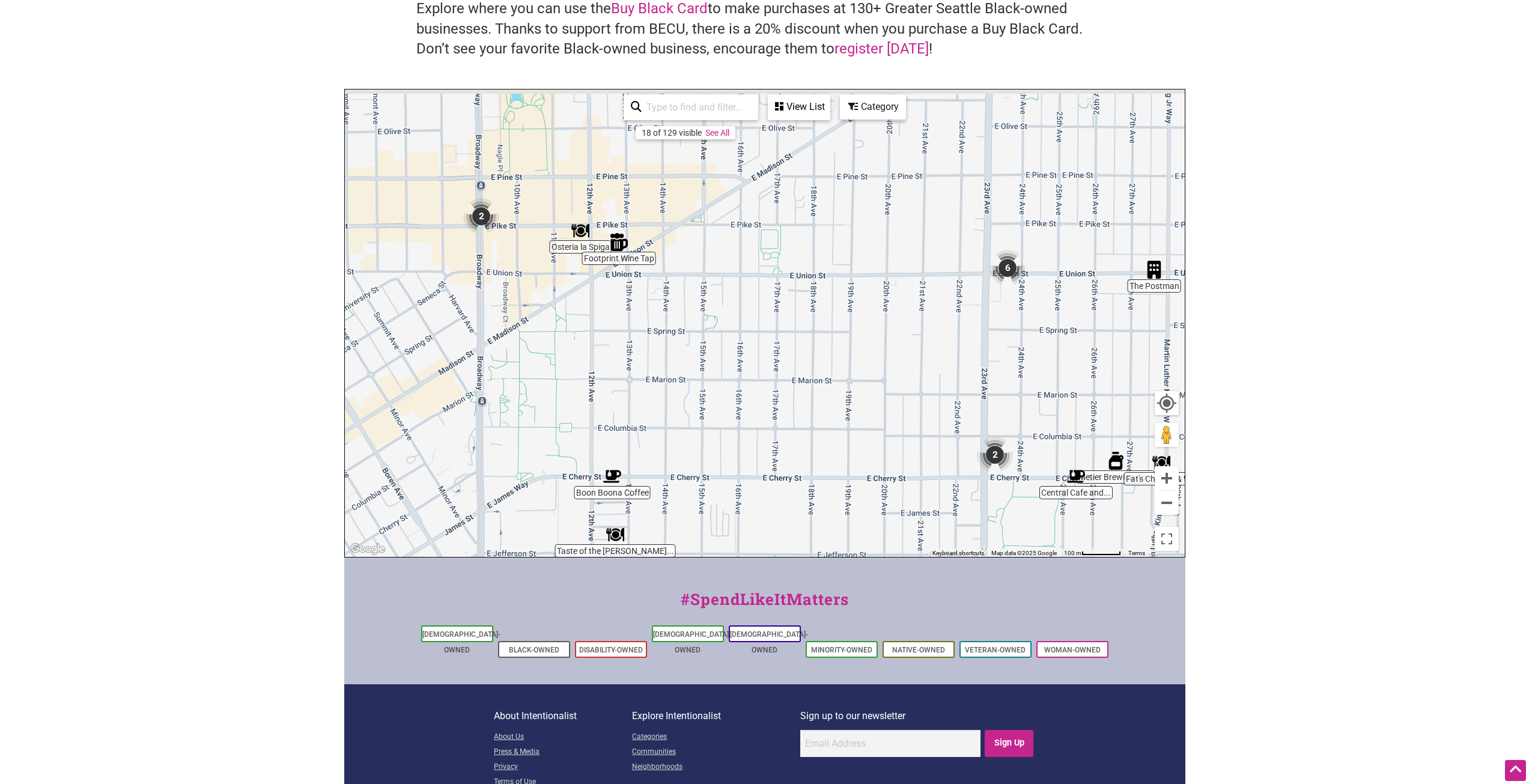
drag, startPoint x: 776, startPoint y: 290, endPoint x: 920, endPoint y: 310, distance: 145.4
click at [920, 310] on div "To navigate, press the arrow keys." at bounding box center [765, 323] width 840 height 467
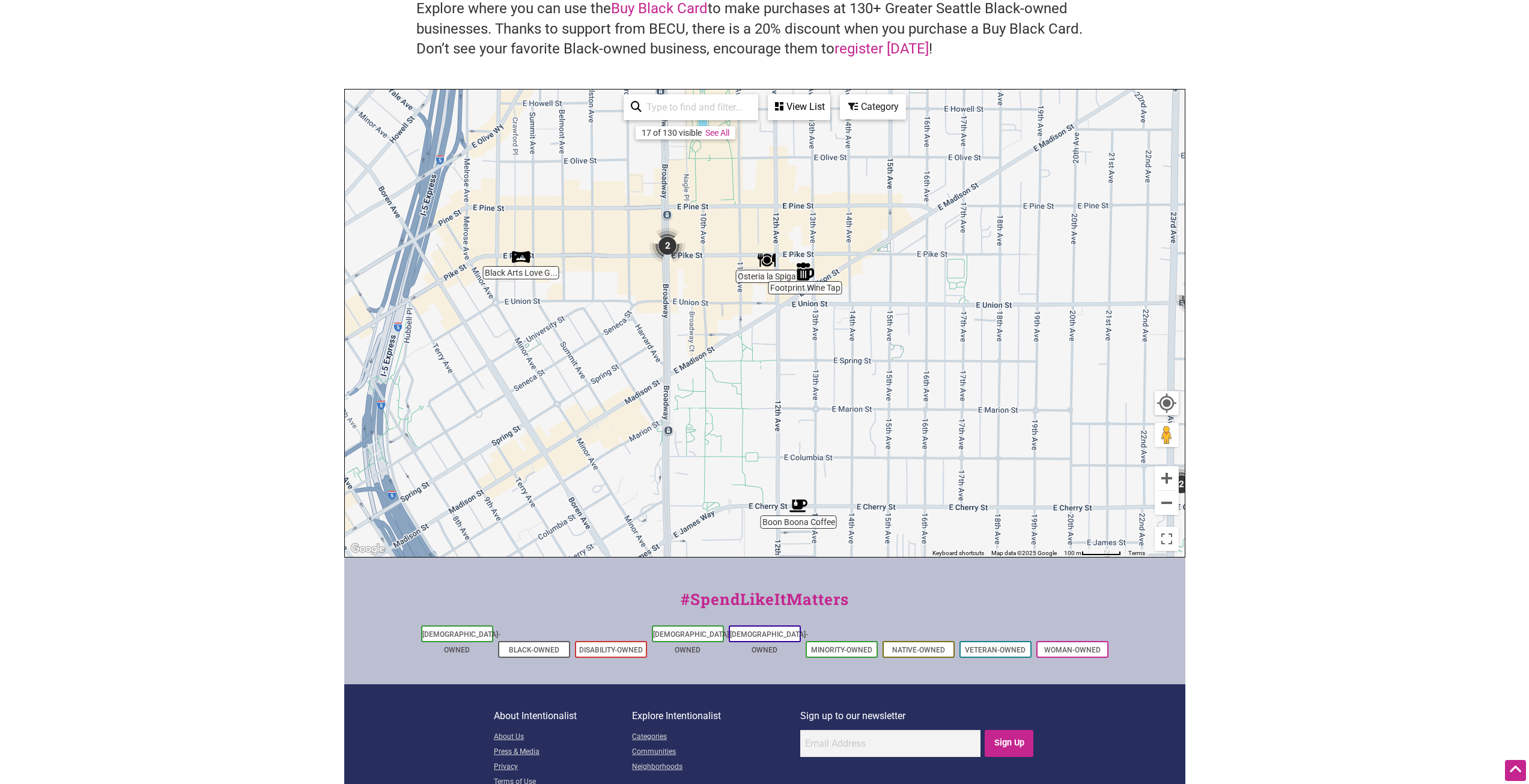
drag, startPoint x: 602, startPoint y: 286, endPoint x: 671, endPoint y: 294, distance: 69.5
click at [671, 294] on div "To navigate, press the arrow keys." at bounding box center [765, 323] width 840 height 467
click at [673, 247] on img "2" at bounding box center [668, 245] width 46 height 46
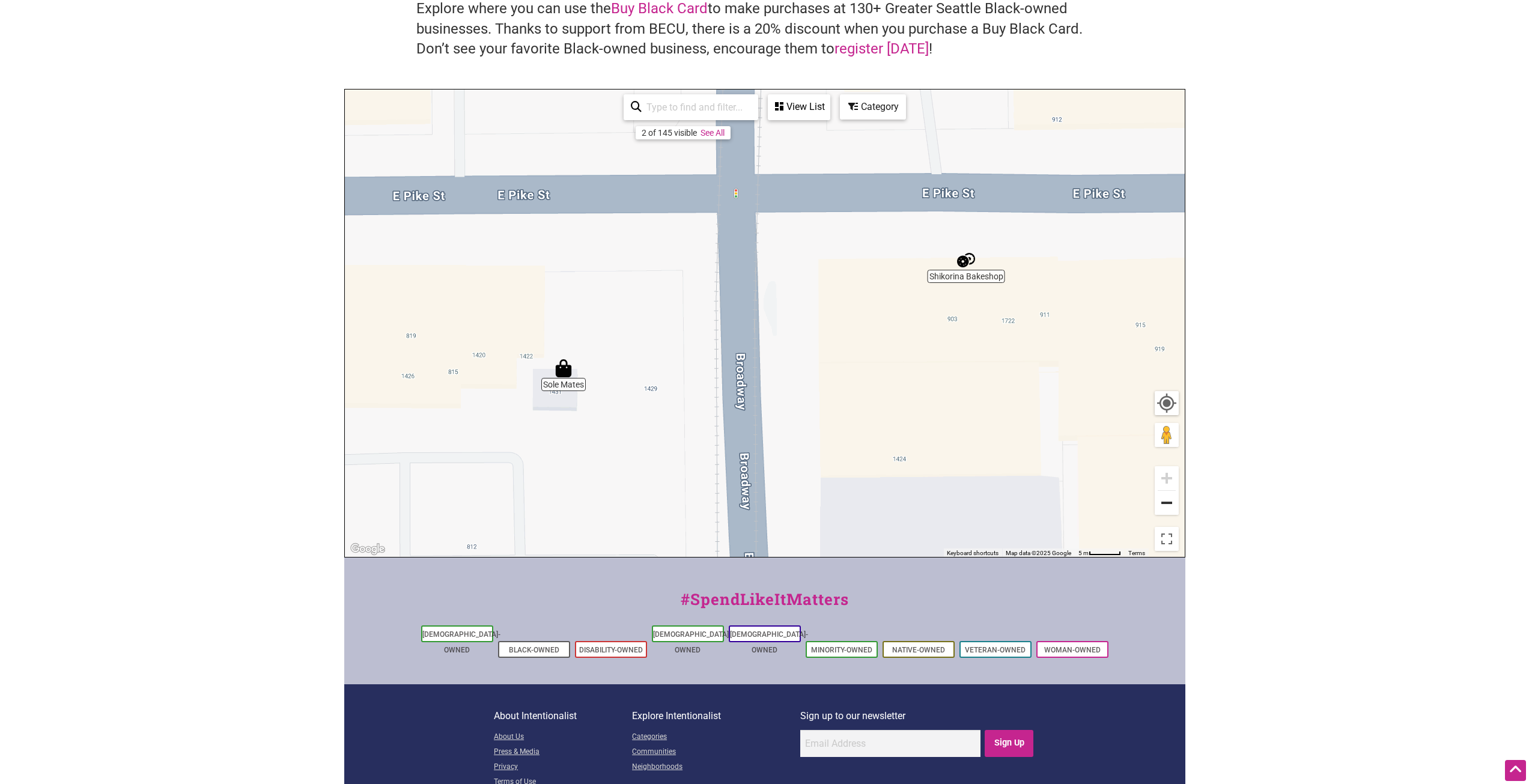
click at [1166, 506] on button "Zoom out" at bounding box center [1166, 502] width 24 height 24
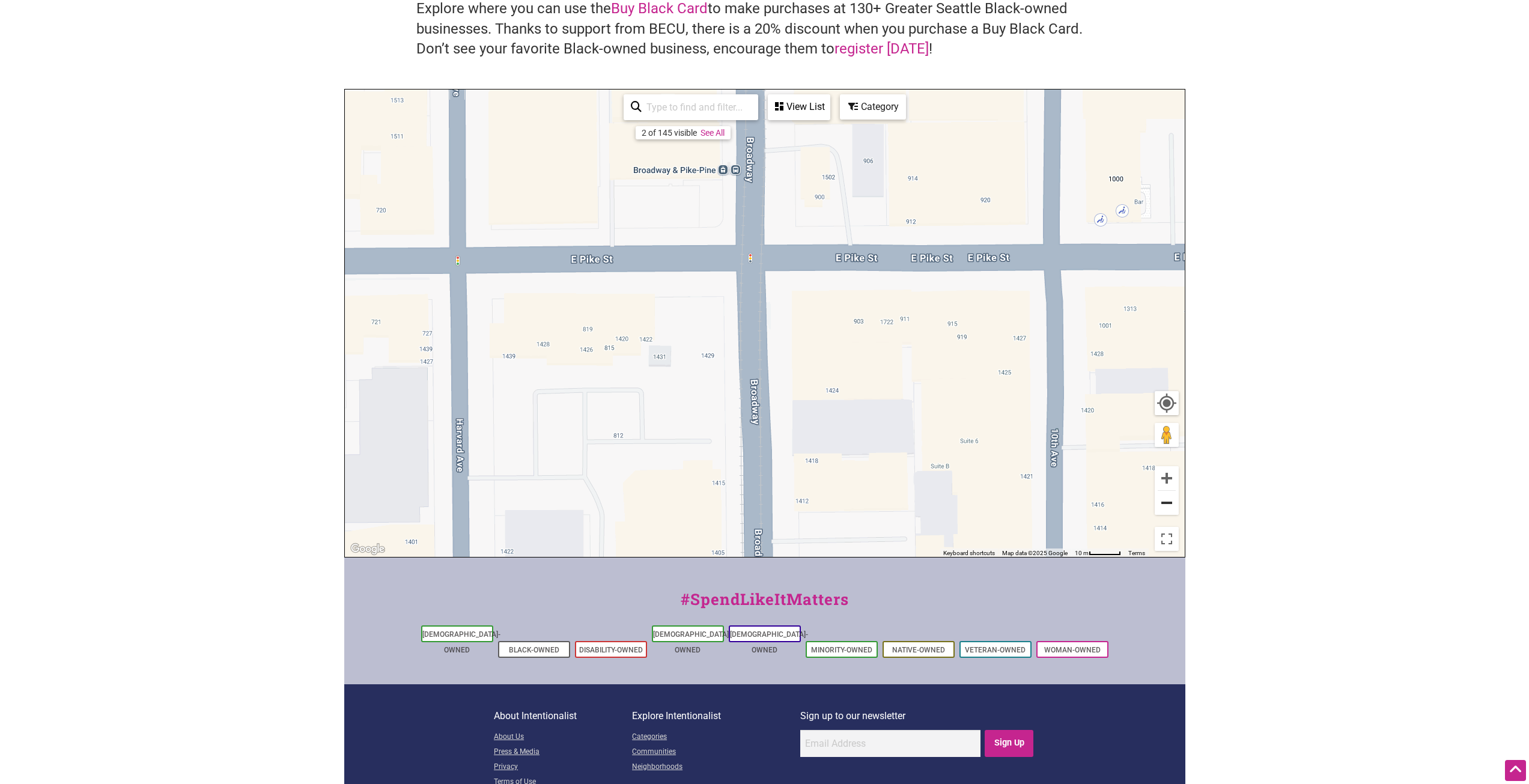
click at [1166, 506] on button "Zoom out" at bounding box center [1166, 502] width 24 height 24
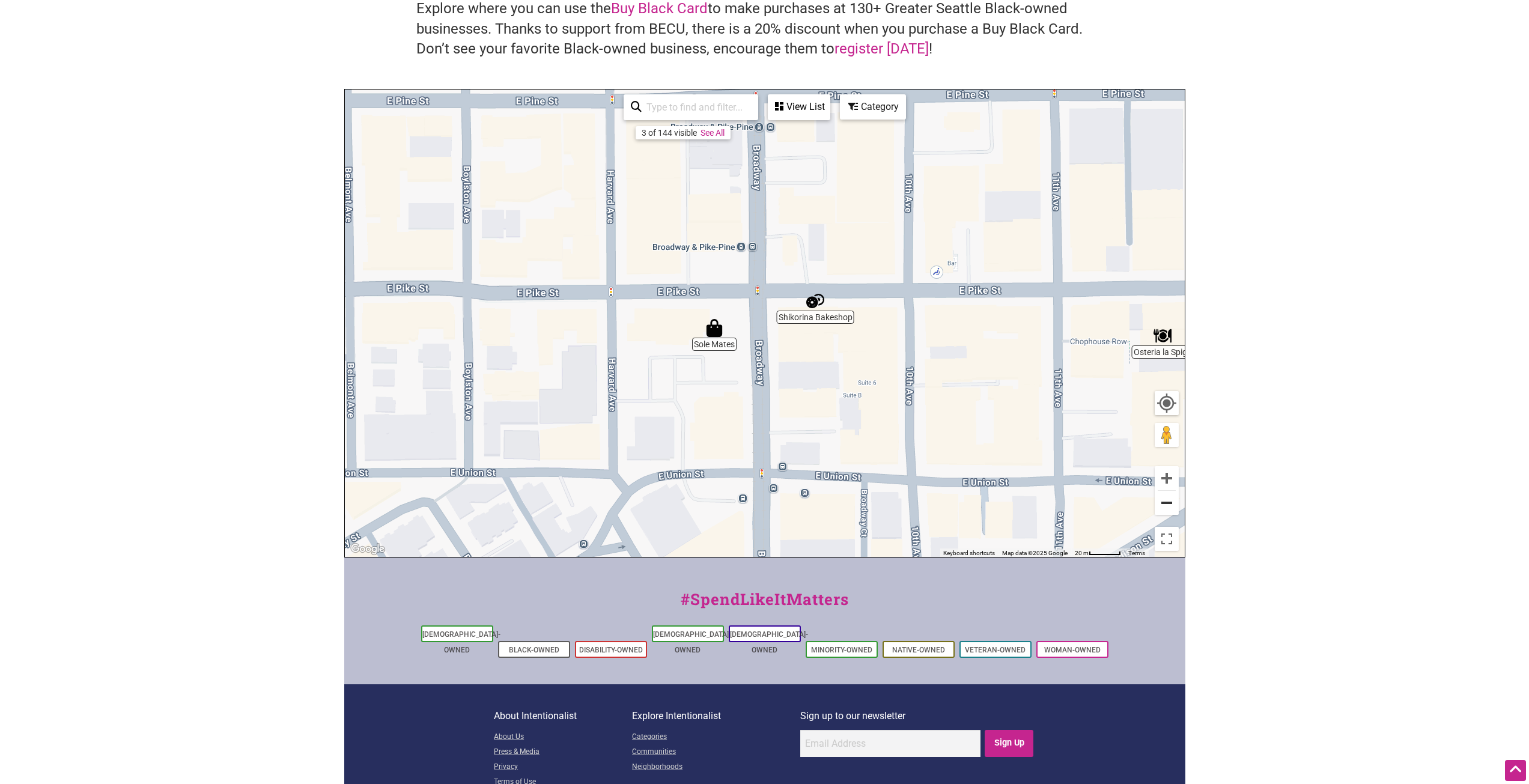
click at [1166, 505] on button "Zoom out" at bounding box center [1166, 502] width 24 height 24
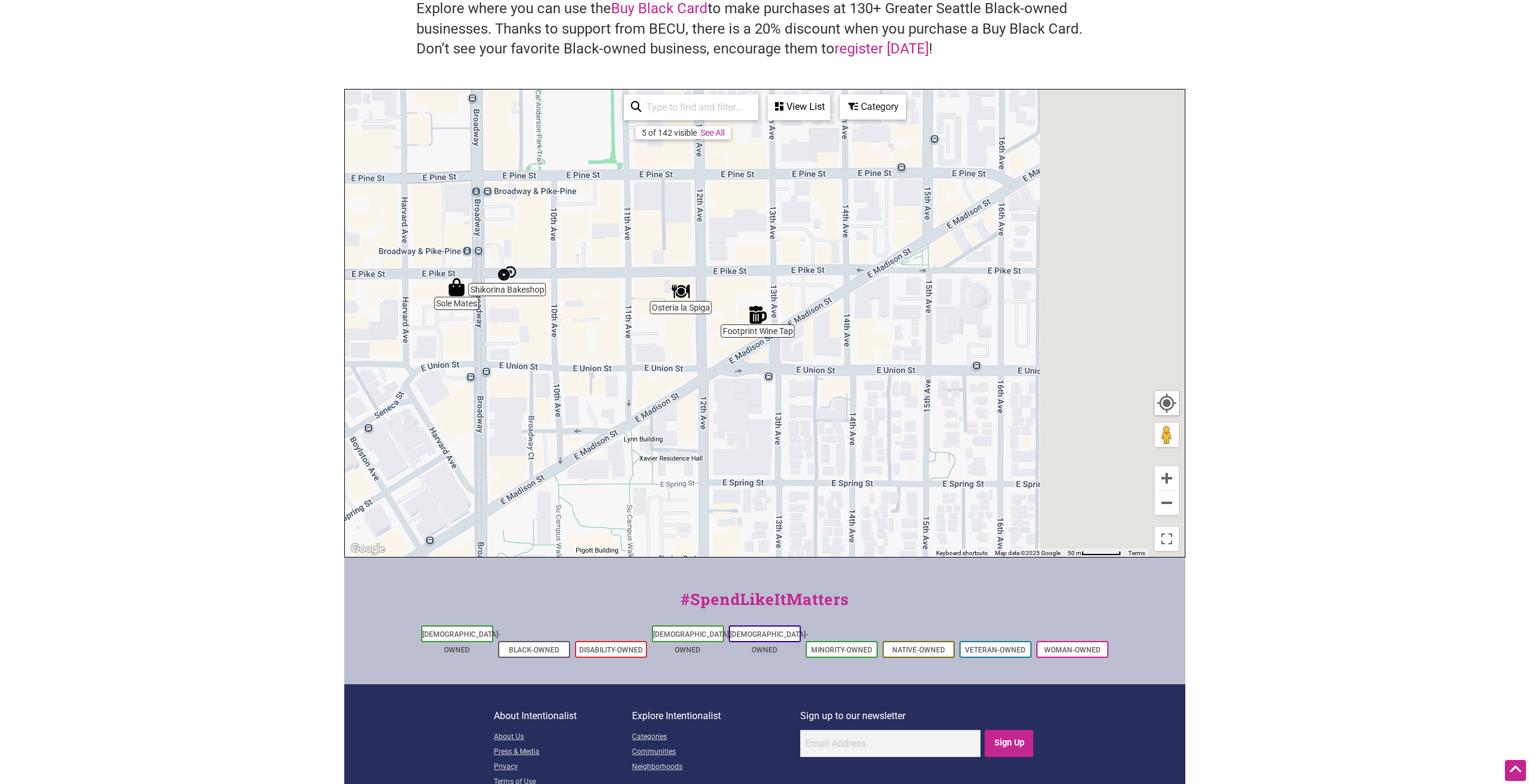
drag, startPoint x: 1049, startPoint y: 455, endPoint x: 680, endPoint y: 412, distance: 371.5
click at [680, 412] on div "To navigate, press the arrow keys." at bounding box center [765, 323] width 840 height 467
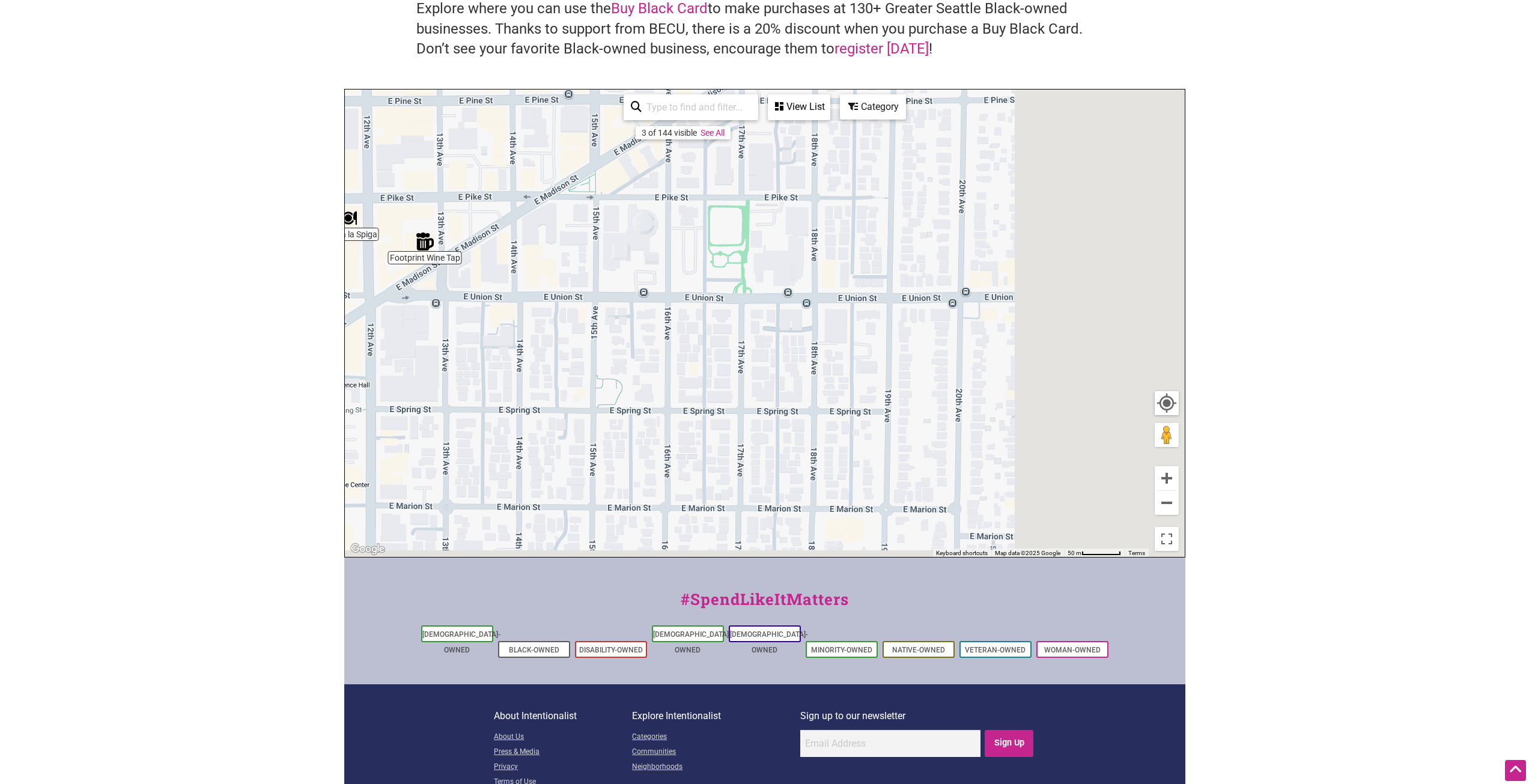
drag, startPoint x: 960, startPoint y: 424, endPoint x: 747, endPoint y: 360, distance: 222.4
click at [747, 360] on div "To navigate, press the arrow keys." at bounding box center [765, 323] width 840 height 467
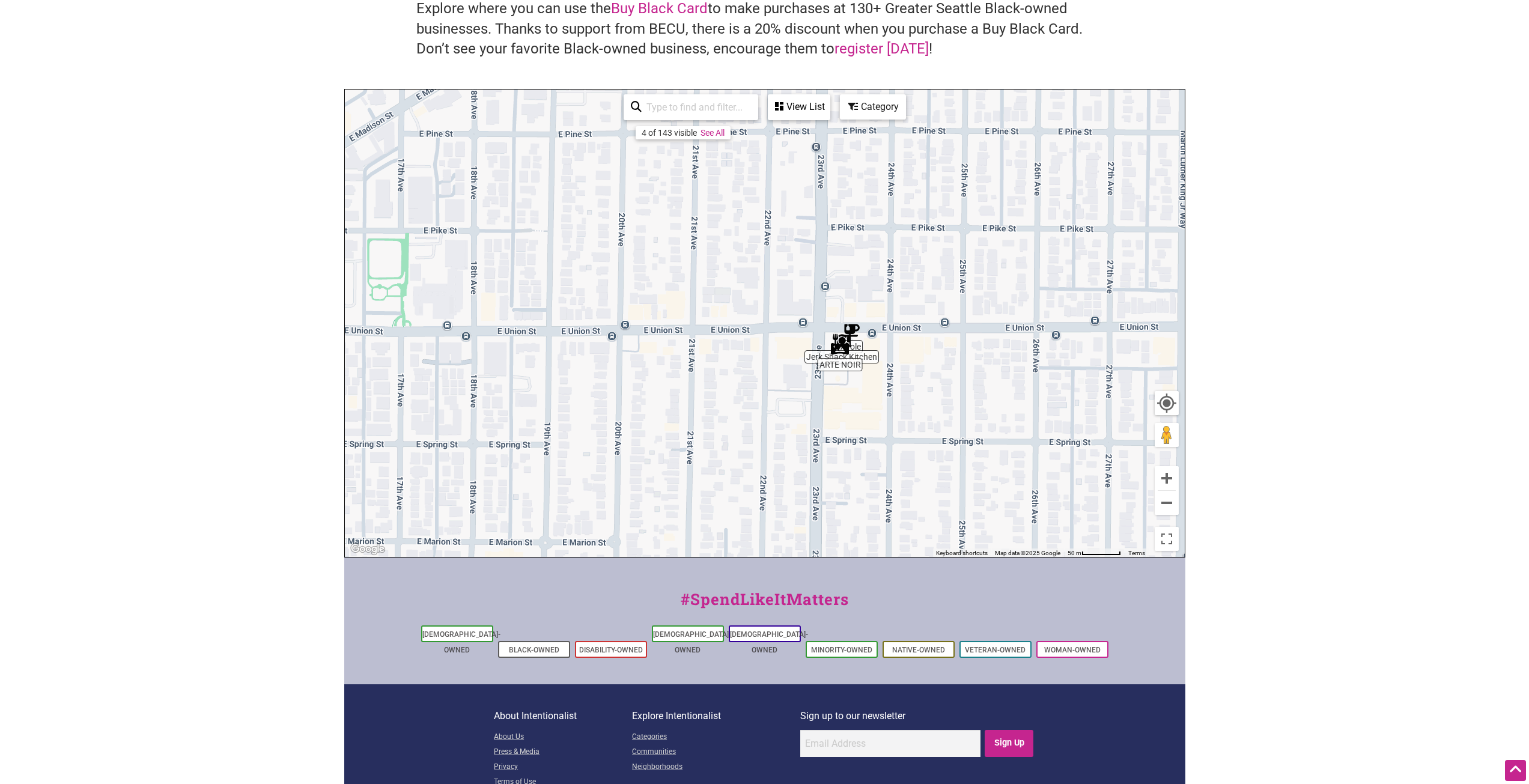
drag, startPoint x: 1049, startPoint y: 424, endPoint x: 748, endPoint y: 459, distance: 303.0
click at [748, 459] on div "To navigate, press the arrow keys." at bounding box center [765, 323] width 840 height 467
click at [838, 419] on div "To navigate, press the arrow keys." at bounding box center [765, 323] width 840 height 467
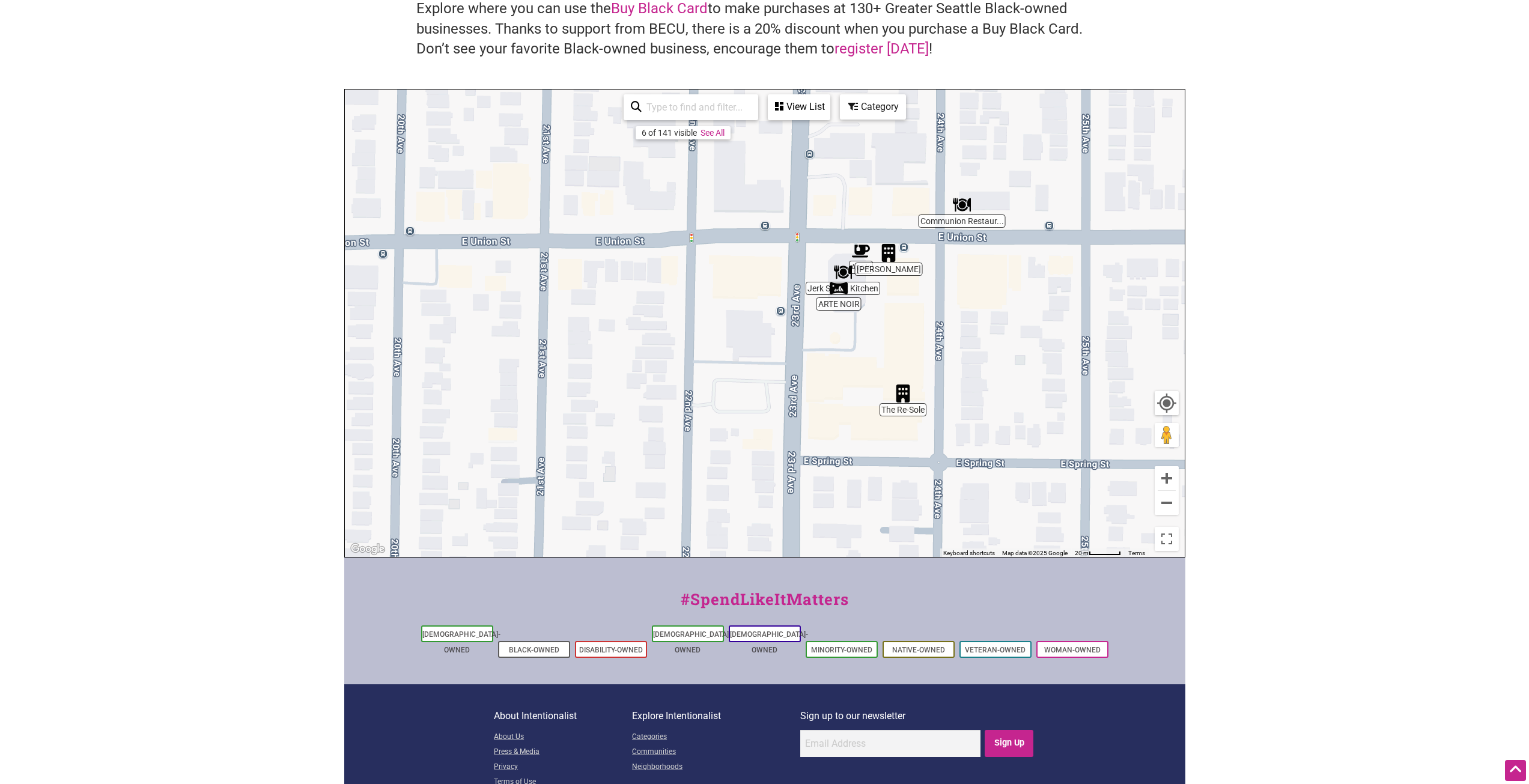
click at [839, 391] on div "To navigate, press the arrow keys." at bounding box center [765, 323] width 840 height 467
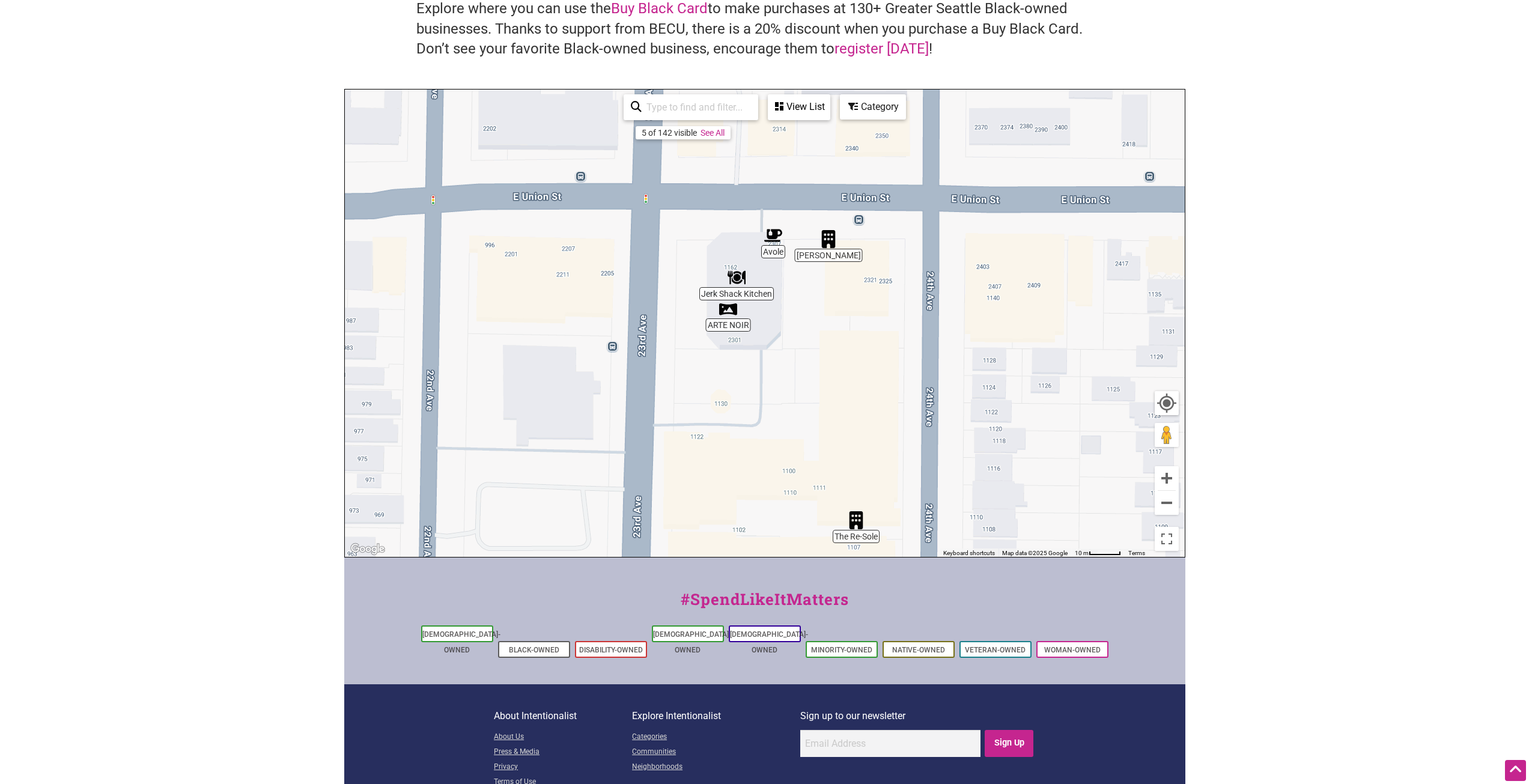
drag, startPoint x: 914, startPoint y: 301, endPoint x: 803, endPoint y: 418, distance: 161.3
click at [803, 418] on div "To navigate, press the arrow keys." at bounding box center [765, 323] width 840 height 467
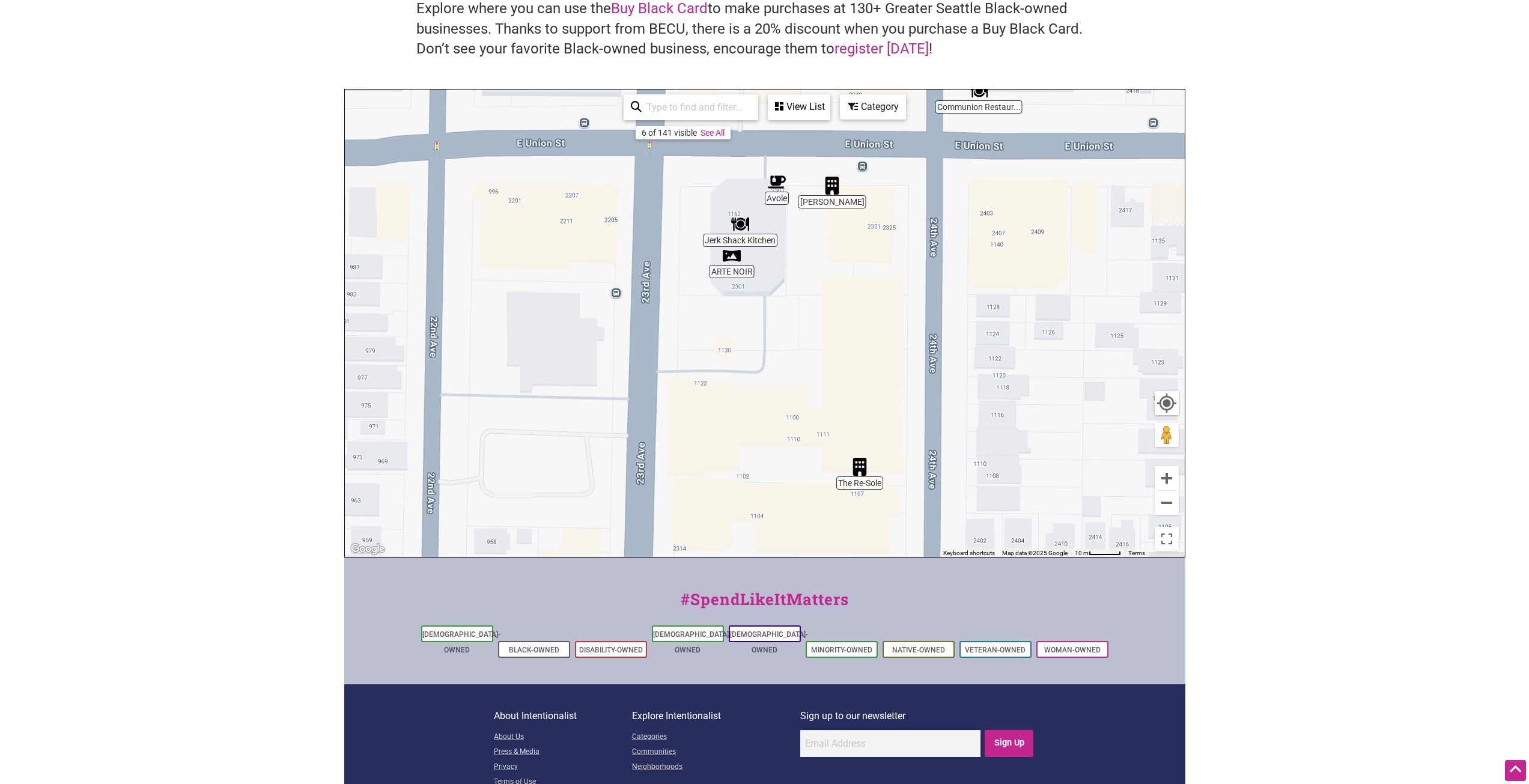
drag, startPoint x: 803, startPoint y: 418, endPoint x: 806, endPoint y: 360, distance: 58.1
click at [806, 360] on div "To navigate, press the arrow keys." at bounding box center [765, 323] width 840 height 467
click at [860, 464] on img "The Re-Sole" at bounding box center [859, 466] width 27 height 27
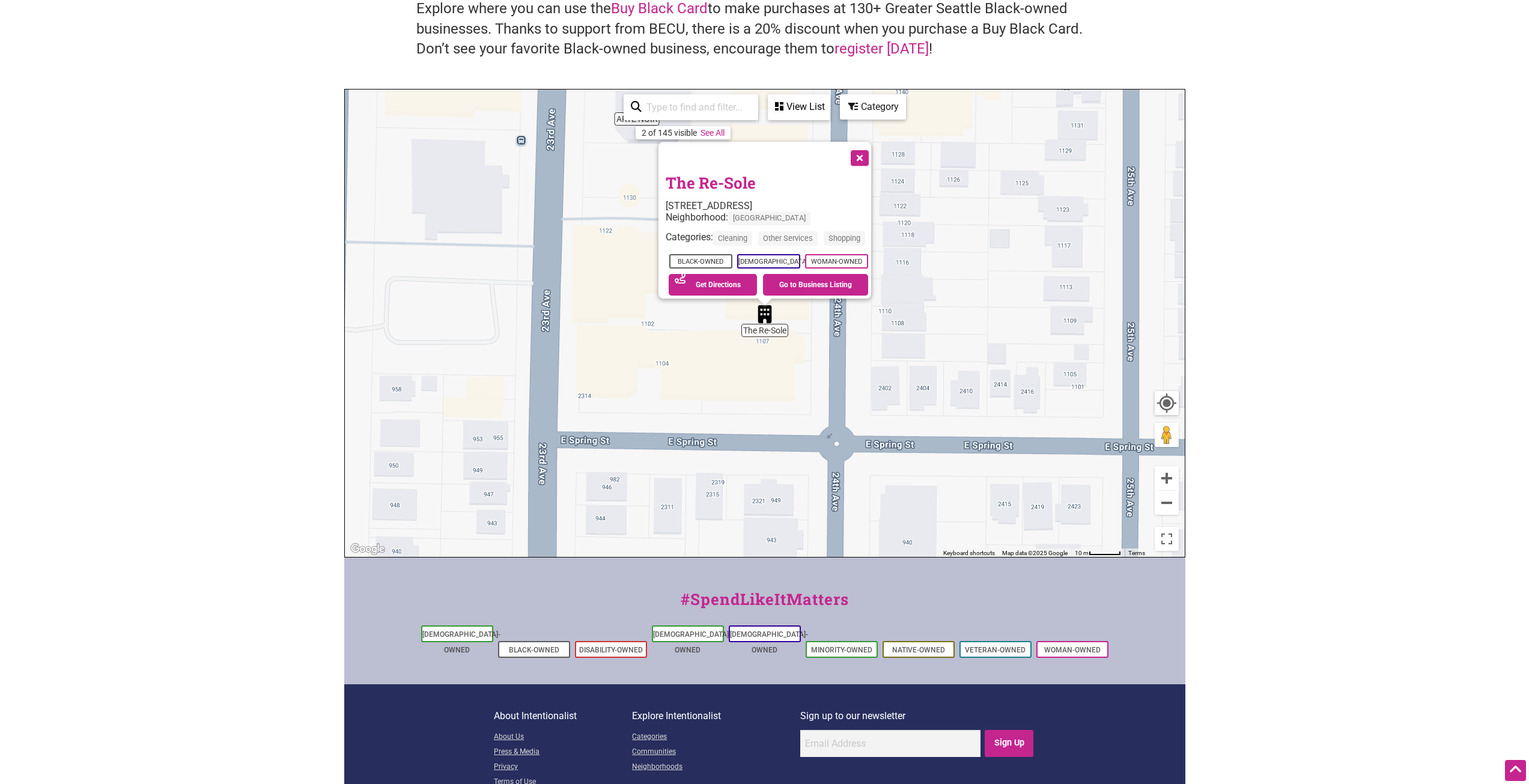
click at [869, 155] on button "Close" at bounding box center [858, 156] width 30 height 30
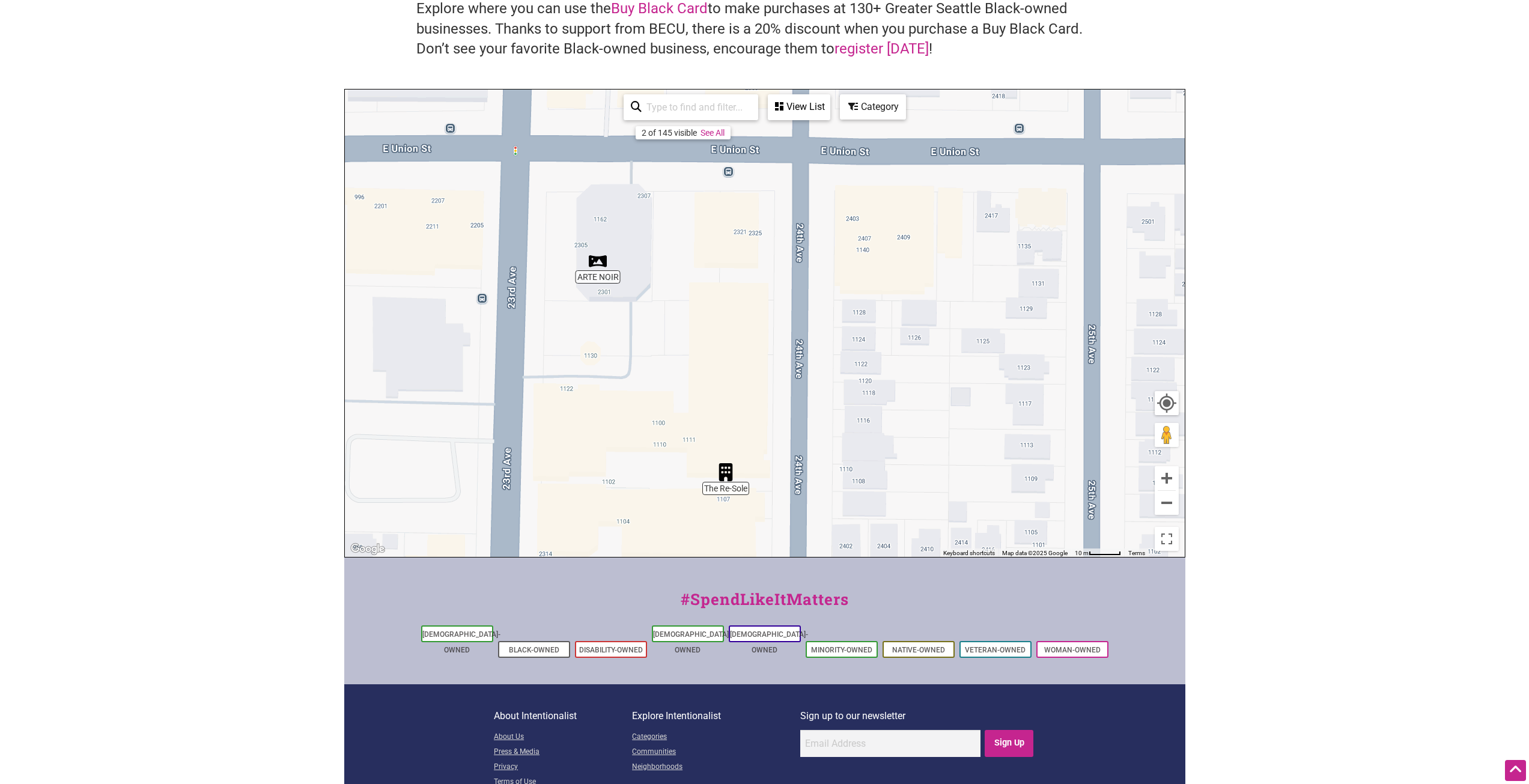
drag, startPoint x: 865, startPoint y: 211, endPoint x: 834, endPoint y: 324, distance: 117.2
click at [834, 324] on div "To navigate, press the arrow keys." at bounding box center [765, 323] width 840 height 467
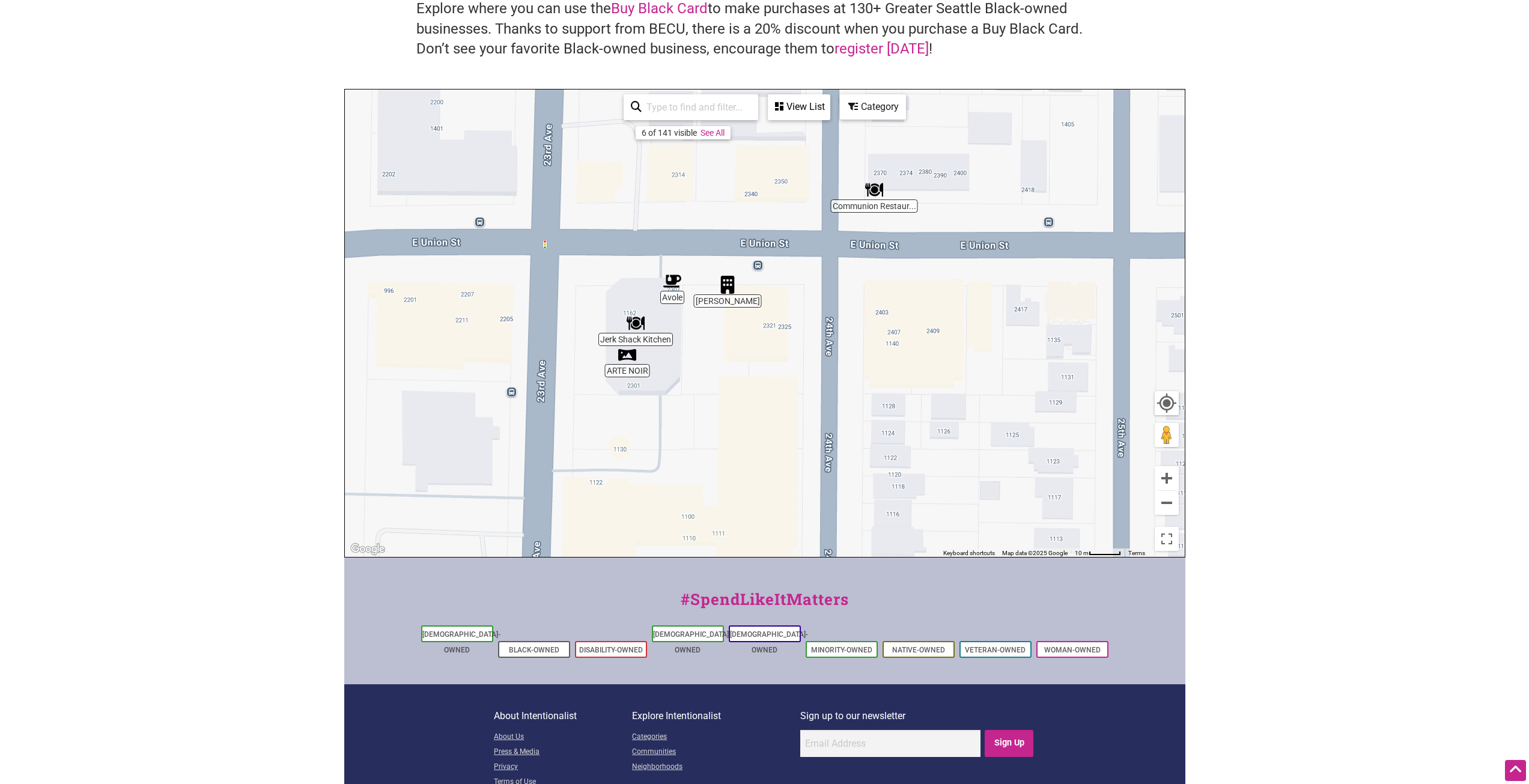
drag, startPoint x: 818, startPoint y: 267, endPoint x: 851, endPoint y: 381, distance: 118.7
click at [851, 381] on div "To navigate, press the arrow keys." at bounding box center [765, 323] width 840 height 467
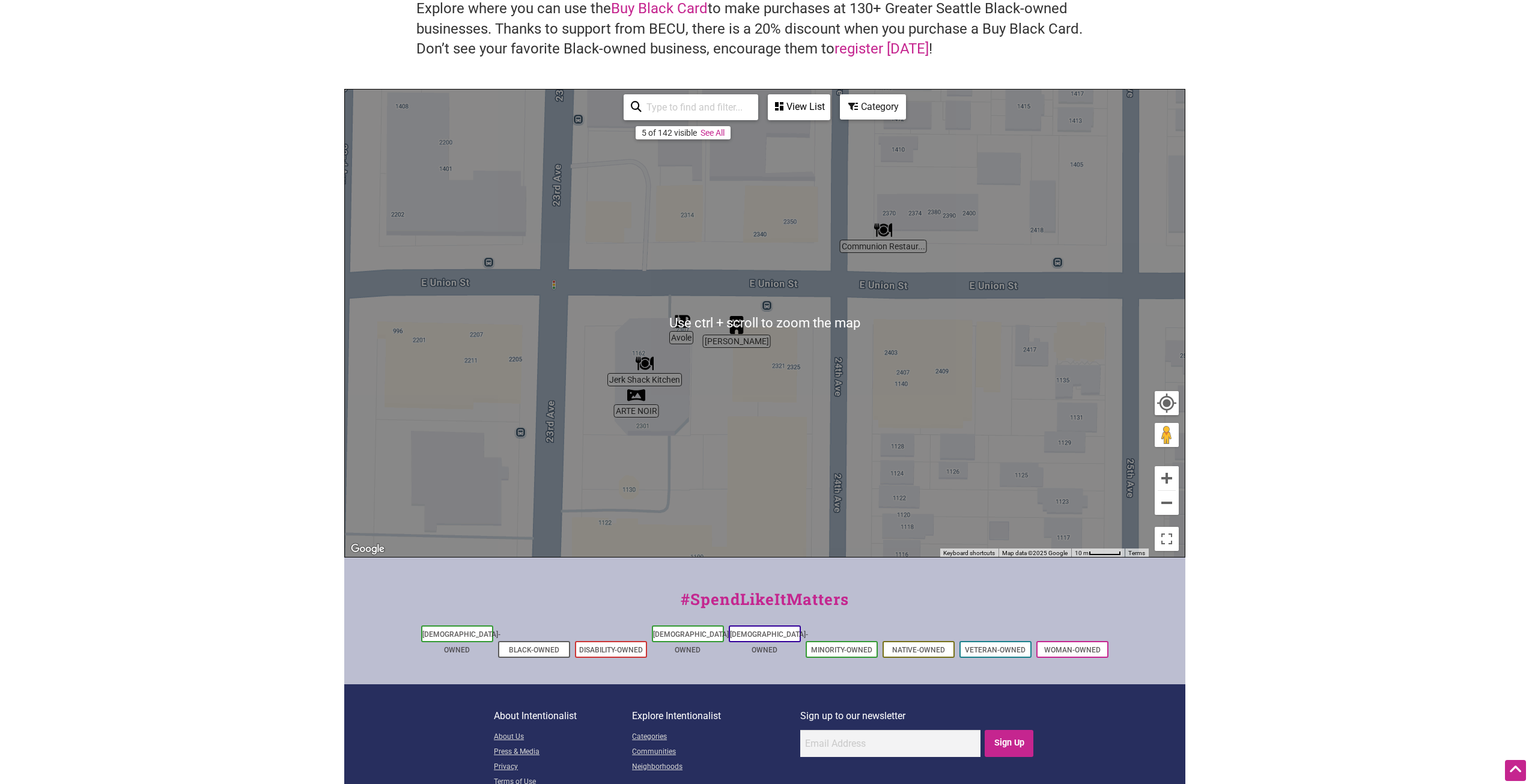
scroll to position [267, 0]
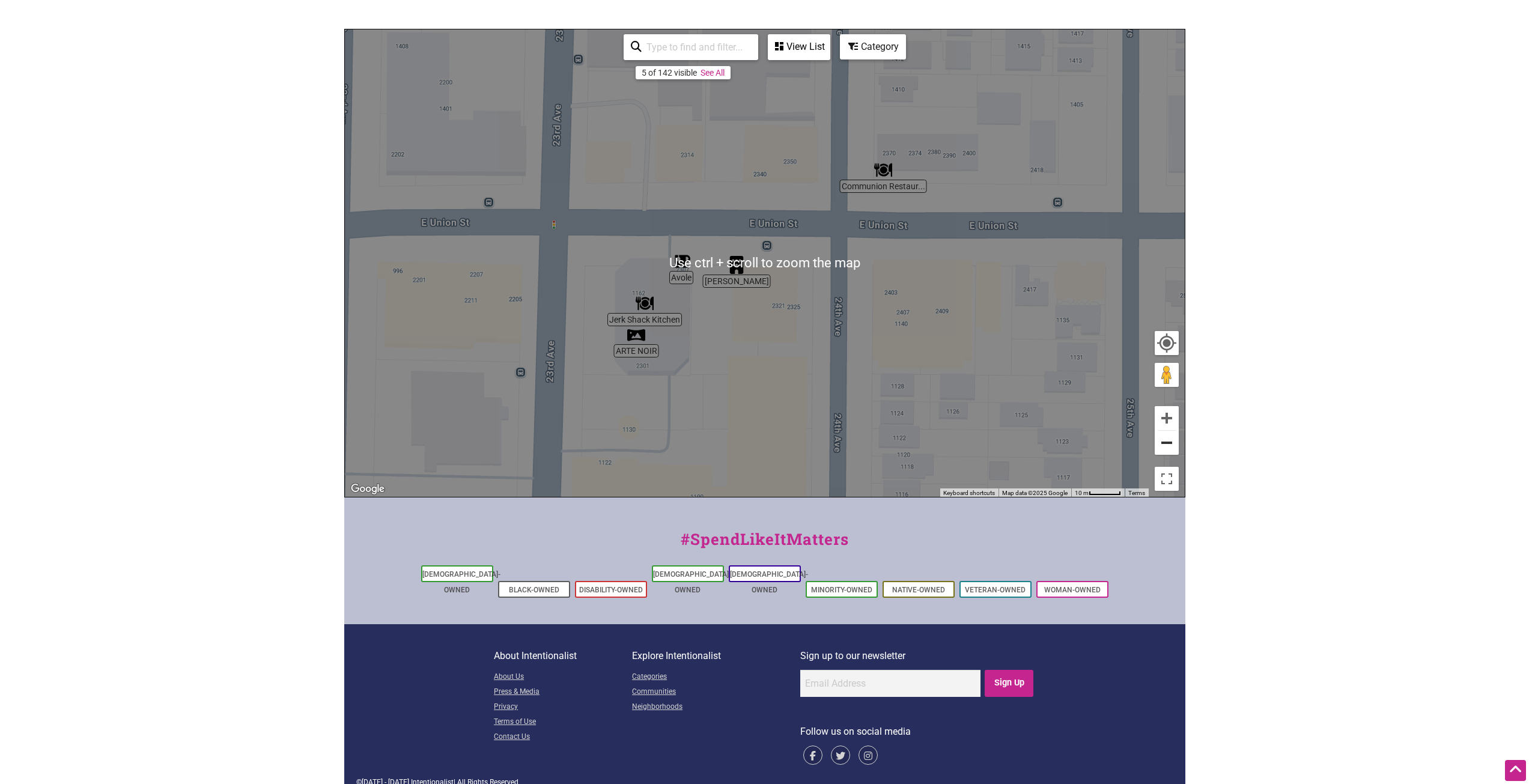
click at [1172, 442] on button "Zoom out" at bounding box center [1166, 442] width 24 height 24
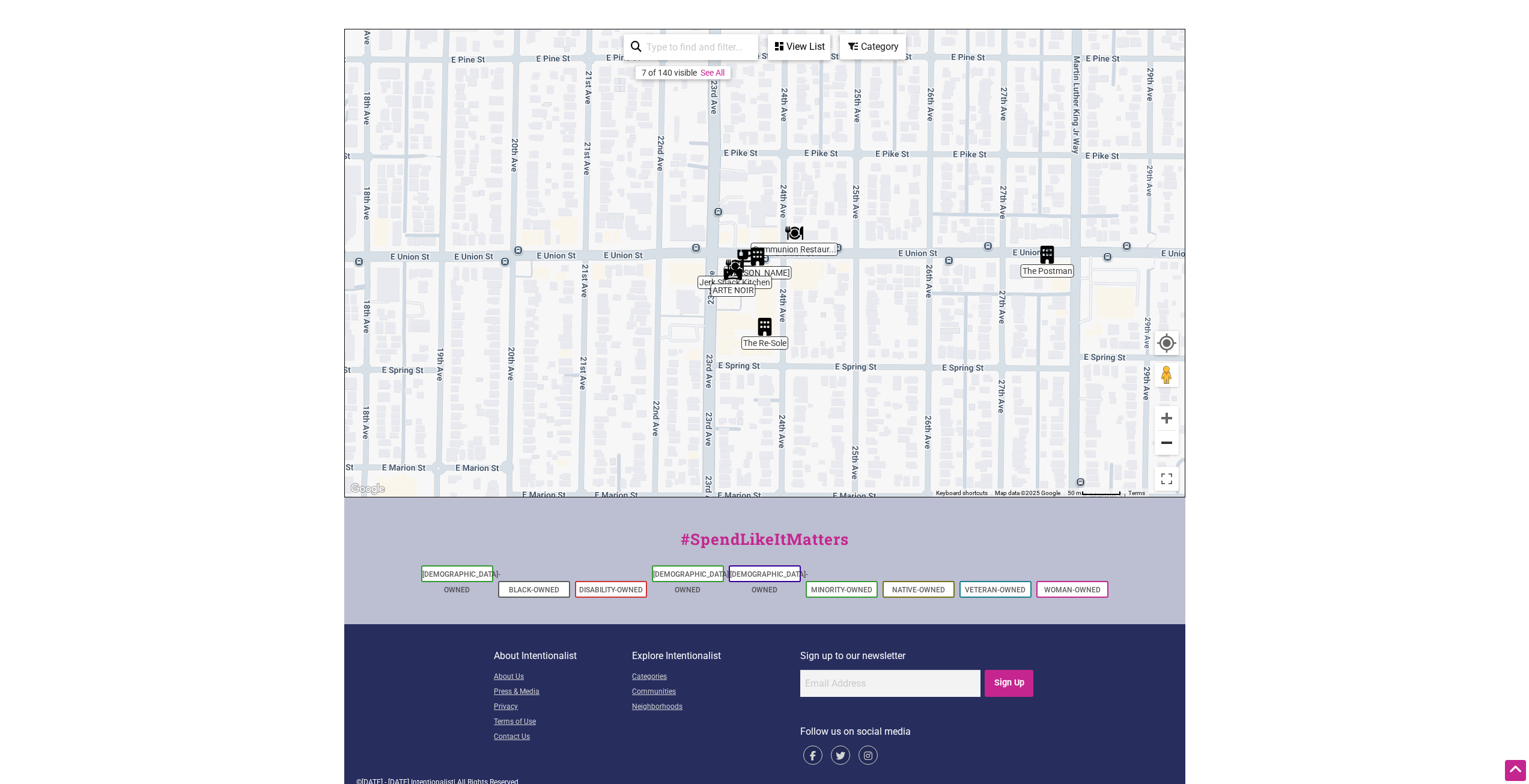
click at [1170, 440] on button "Zoom out" at bounding box center [1166, 442] width 24 height 24
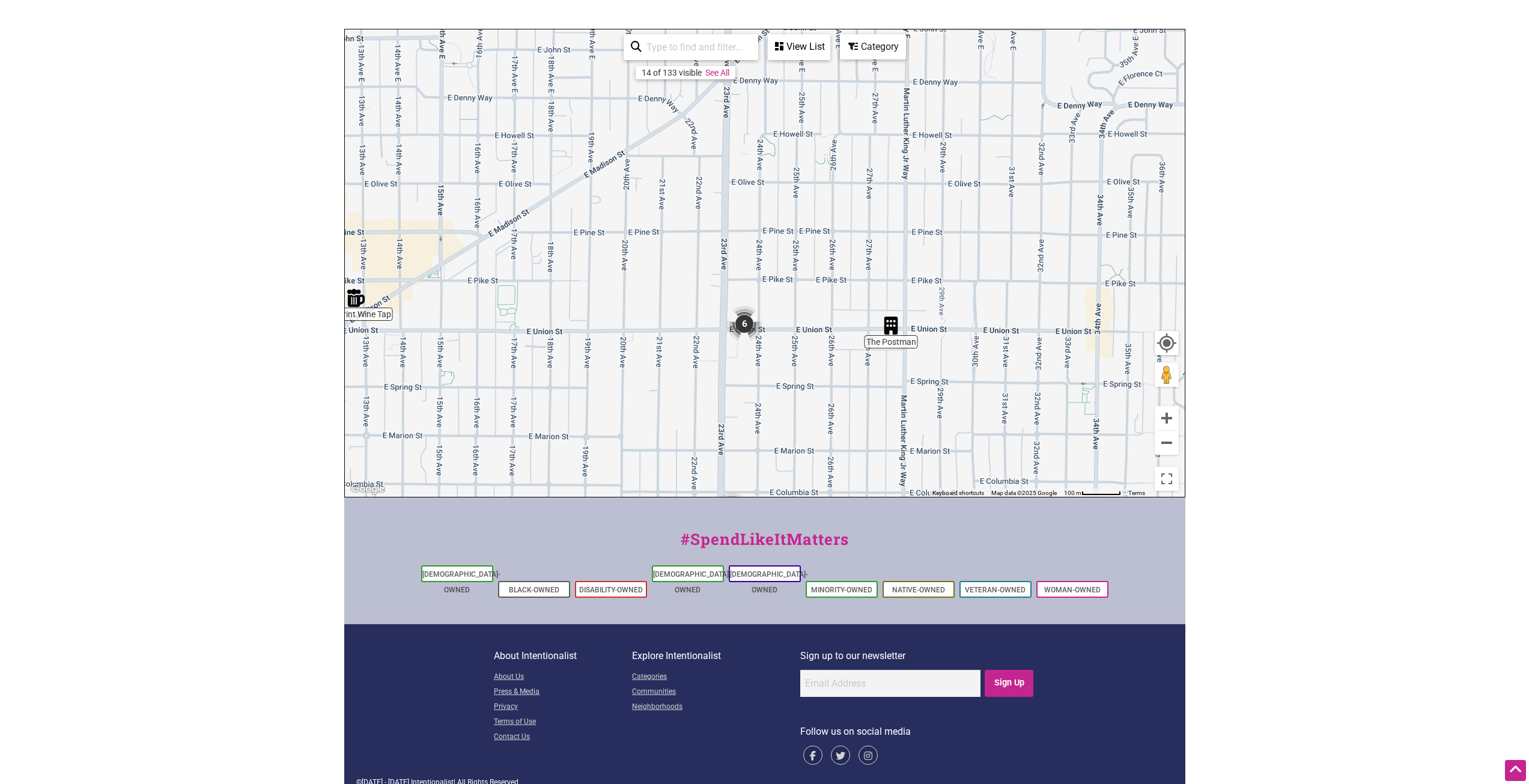
drag, startPoint x: 930, startPoint y: 253, endPoint x: 916, endPoint y: 323, distance: 71.4
click at [916, 323] on div "To navigate, press the arrow keys." at bounding box center [765, 262] width 840 height 467
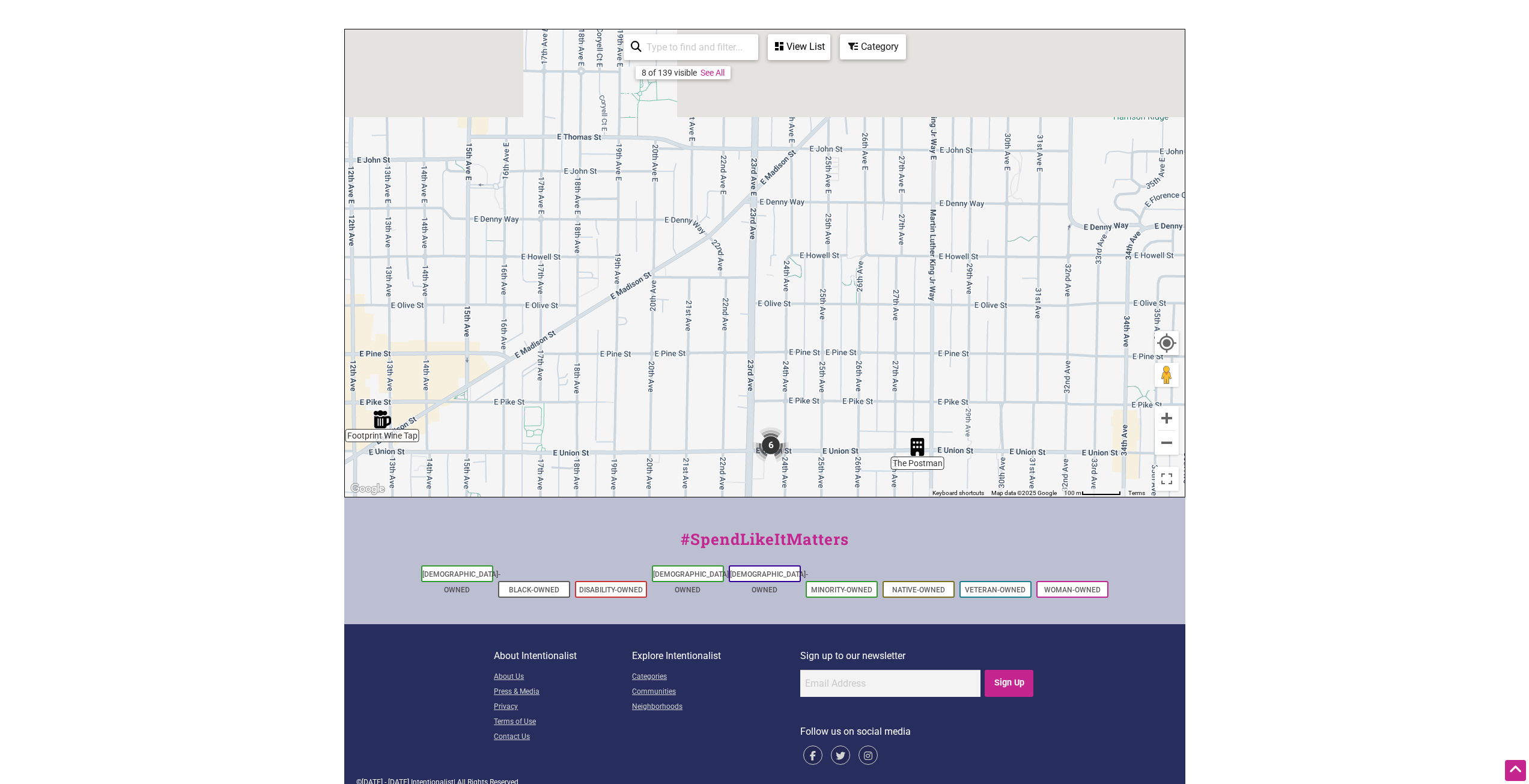
drag, startPoint x: 630, startPoint y: 206, endPoint x: 669, endPoint y: 335, distance: 134.8
click at [661, 337] on div "To navigate, press the arrow keys." at bounding box center [765, 262] width 840 height 467
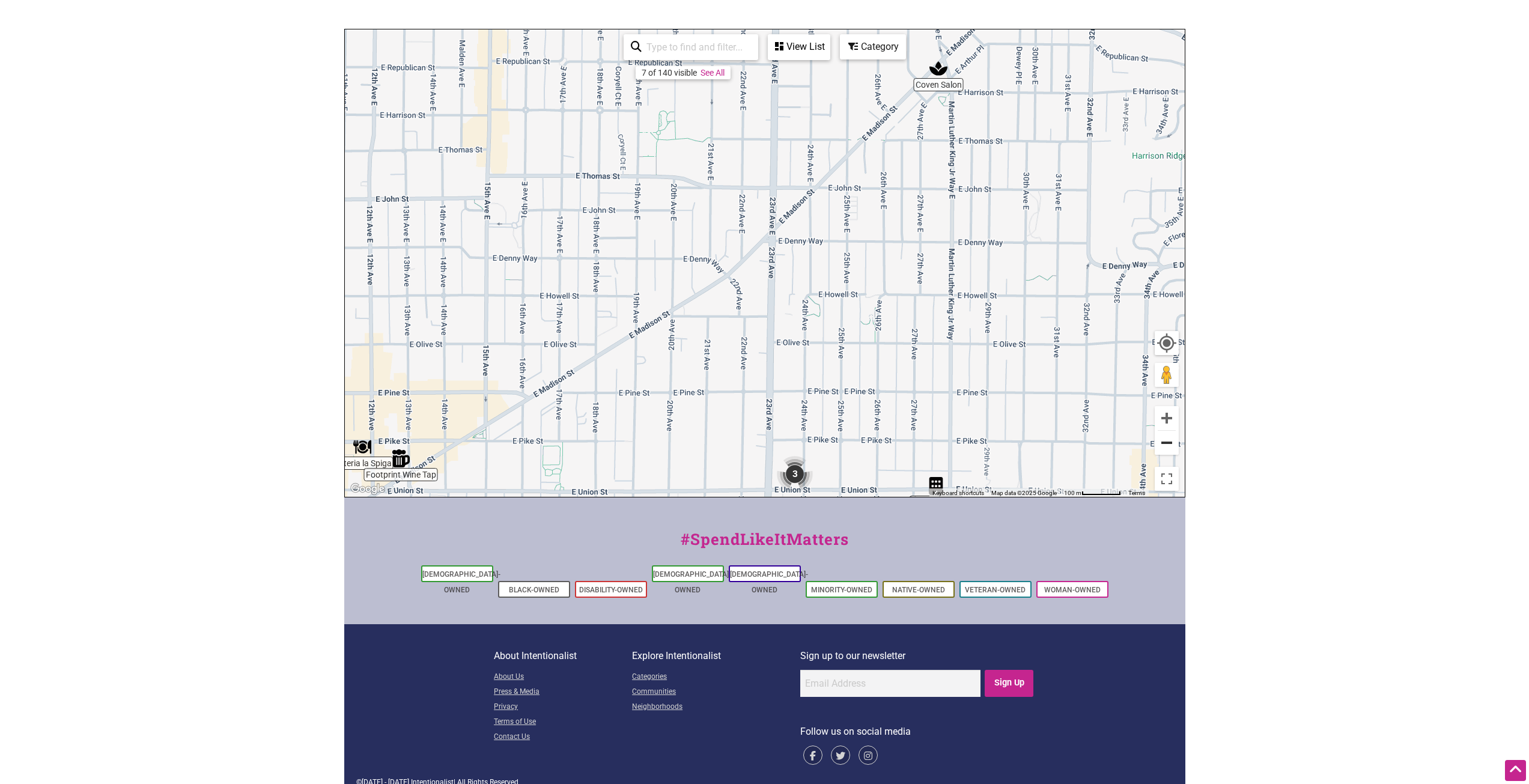
click at [1170, 441] on button "Zoom out" at bounding box center [1166, 442] width 24 height 24
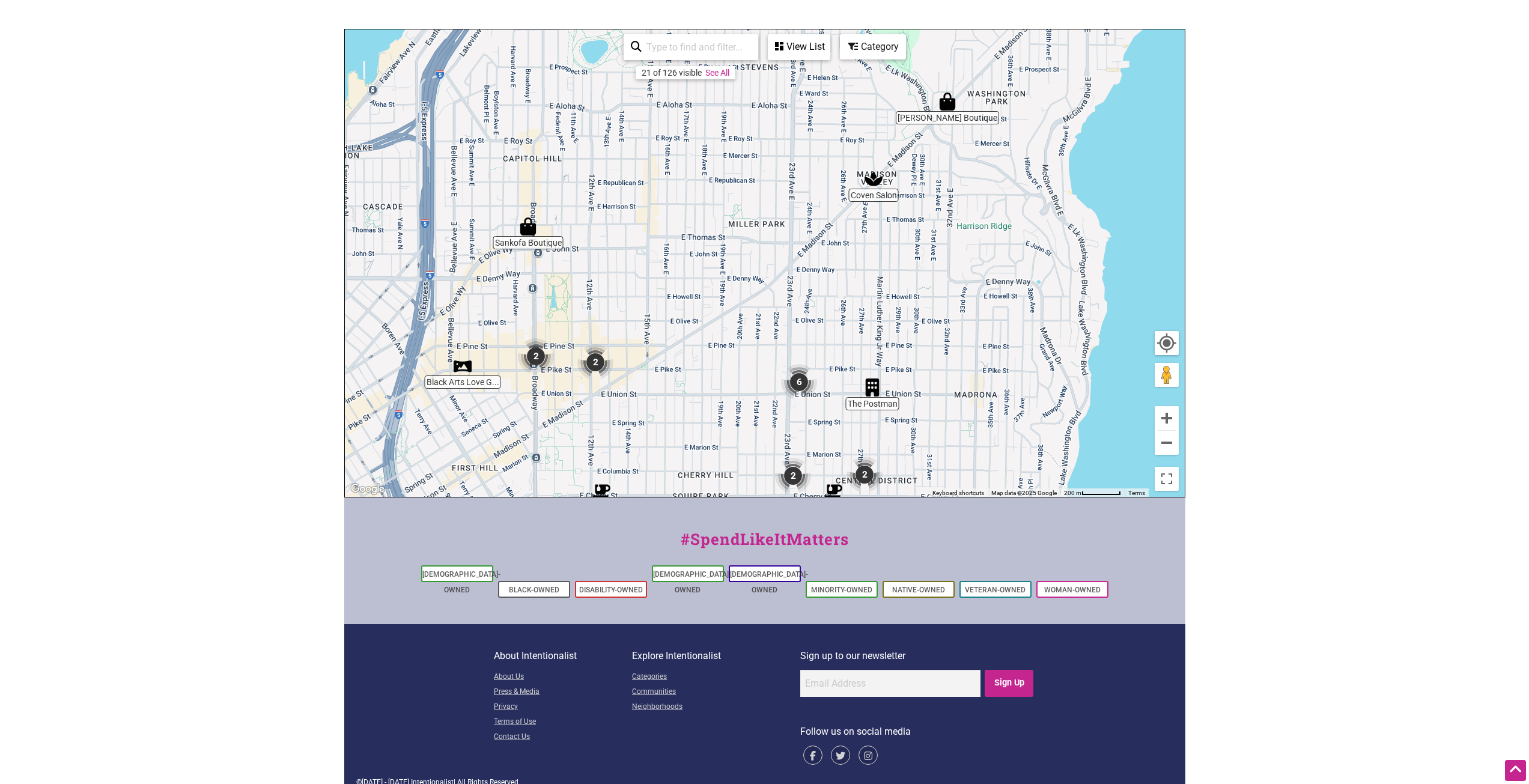
drag, startPoint x: 918, startPoint y: 255, endPoint x: 923, endPoint y: 260, distance: 7.1
click at [923, 260] on div "To navigate, press the arrow keys." at bounding box center [765, 262] width 840 height 467
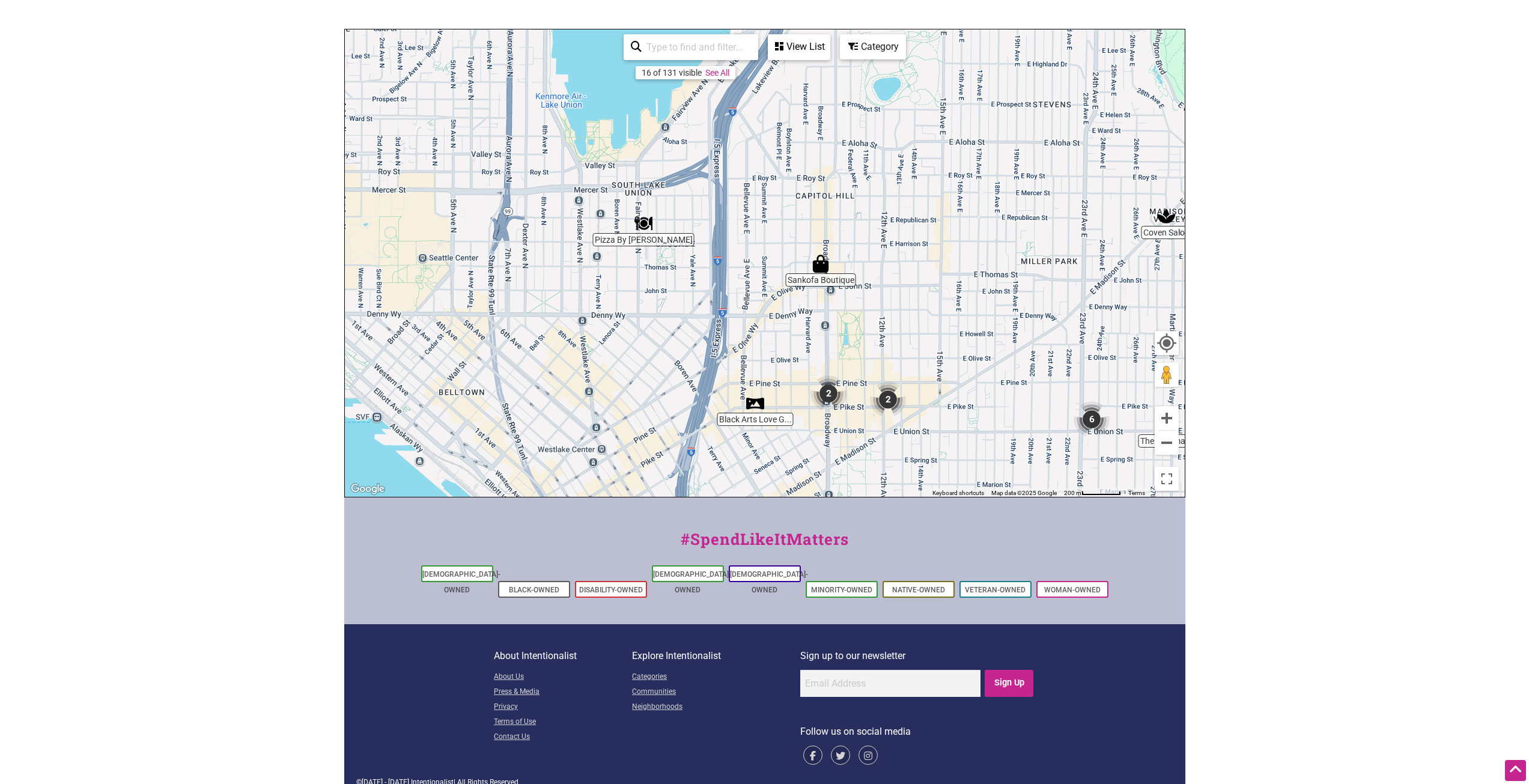
drag, startPoint x: 673, startPoint y: 281, endPoint x: 923, endPoint y: 304, distance: 251.1
click at [923, 304] on div "To navigate, press the arrow keys." at bounding box center [765, 262] width 840 height 467
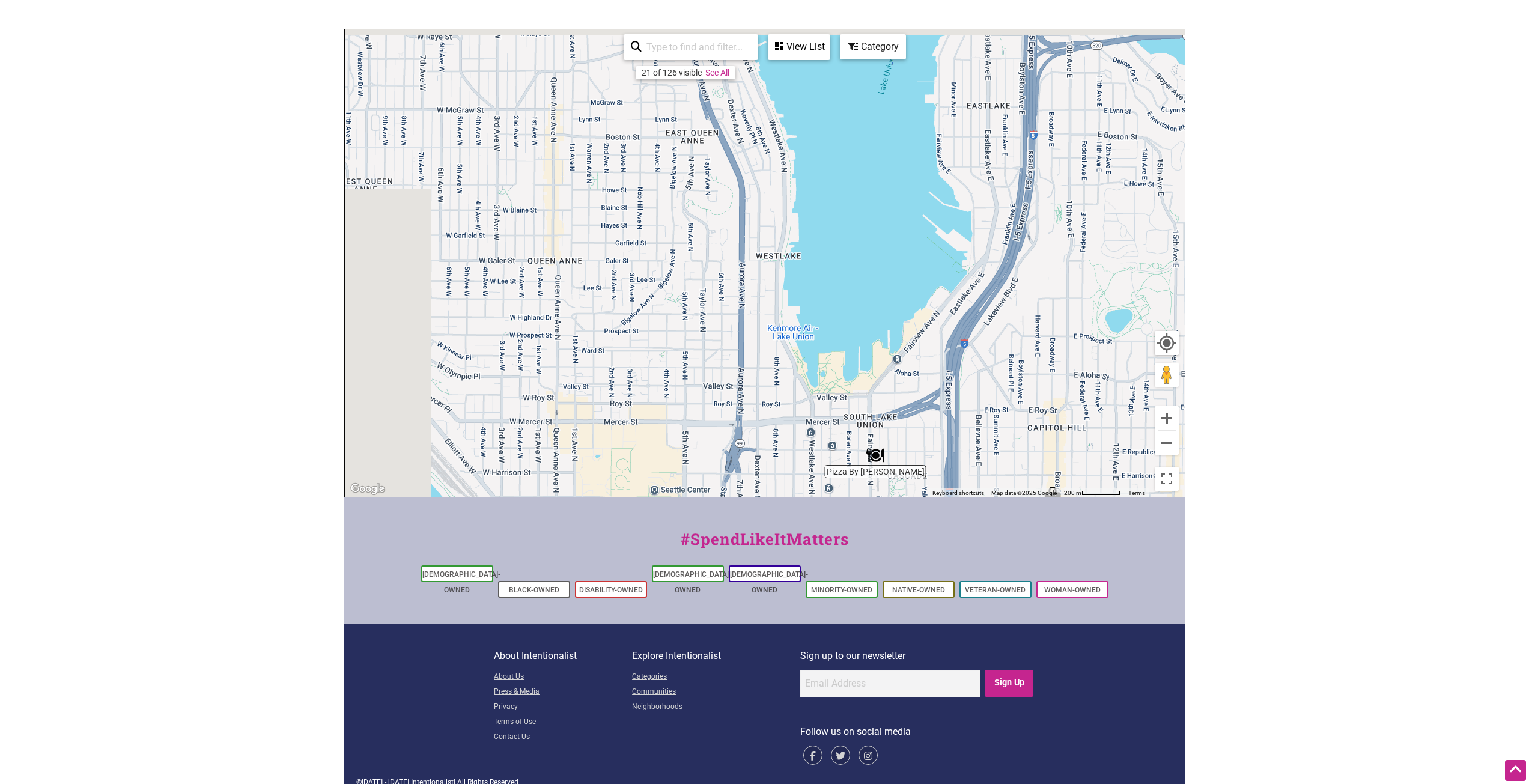
drag, startPoint x: 635, startPoint y: 274, endPoint x: 876, endPoint y: 518, distance: 343.0
click at [876, 518] on div "Intentionalist Spend like it matters 0 Add a Business Map Blog Store Offers Int…" at bounding box center [764, 266] width 841 height 1067
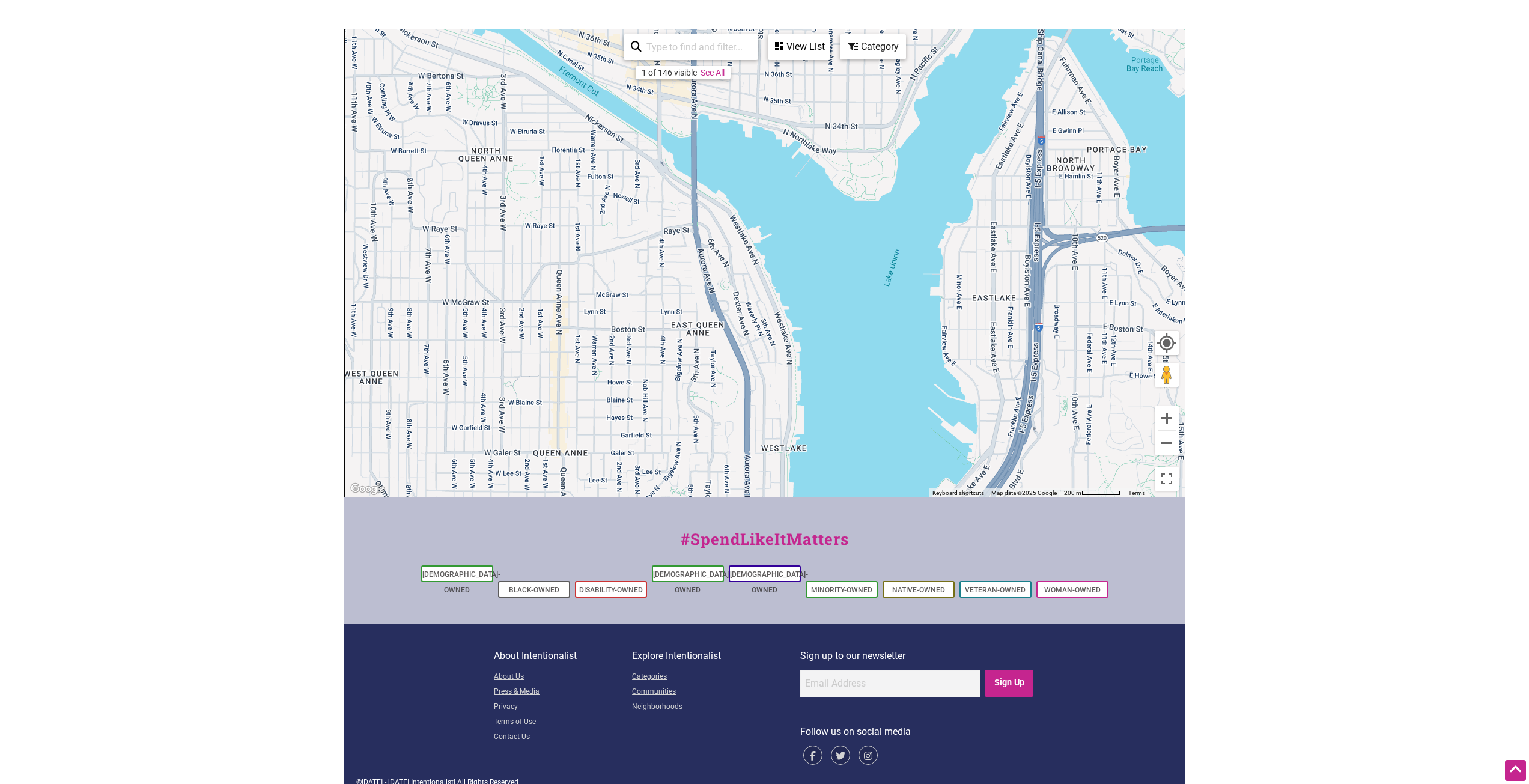
drag, startPoint x: 774, startPoint y: 273, endPoint x: 768, endPoint y: 414, distance: 141.1
click at [767, 418] on div "To navigate, press the arrow keys." at bounding box center [765, 262] width 840 height 467
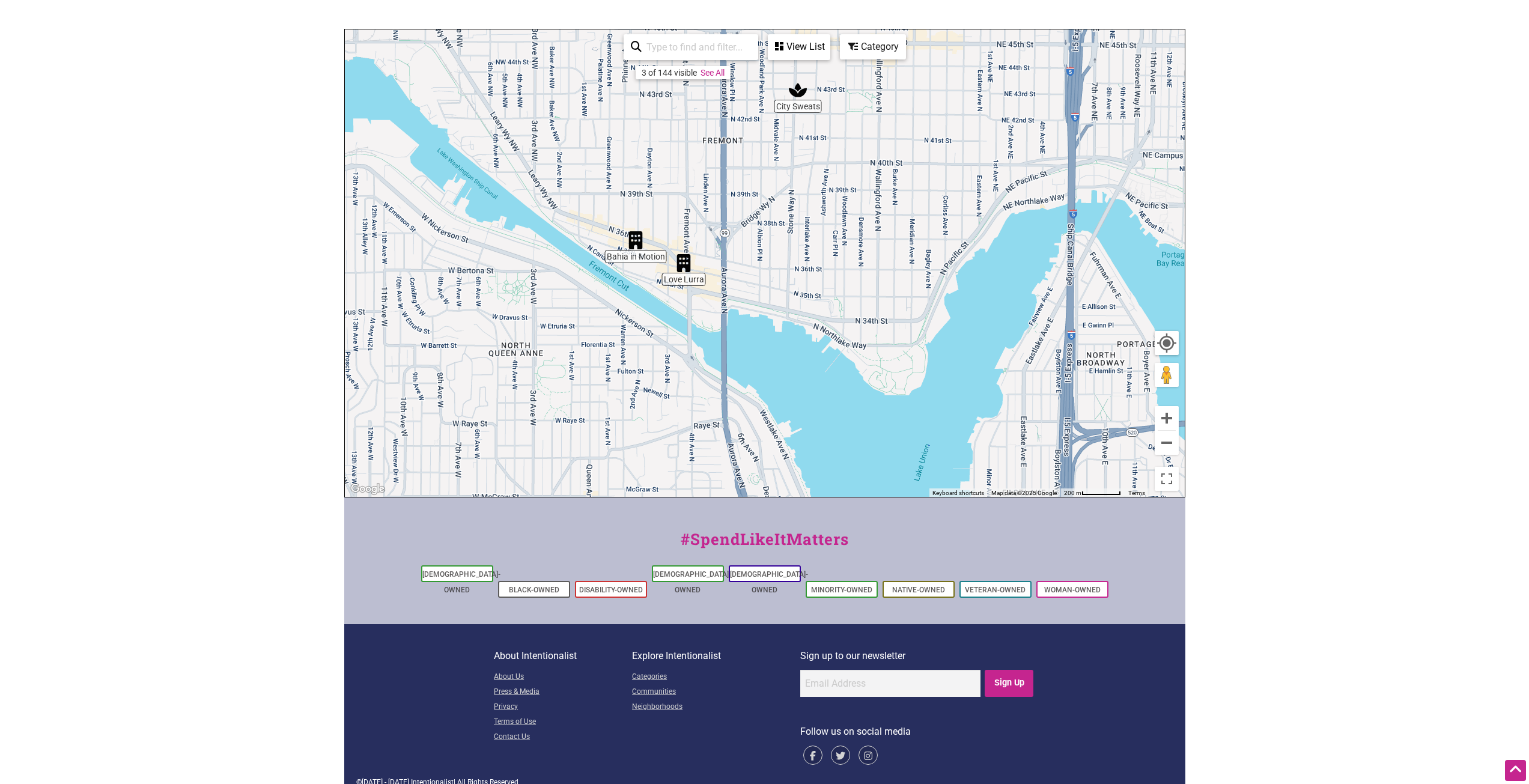
drag, startPoint x: 722, startPoint y: 189, endPoint x: 747, endPoint y: 235, distance: 52.4
click at [747, 235] on div "To navigate, press the arrow keys." at bounding box center [765, 262] width 840 height 467
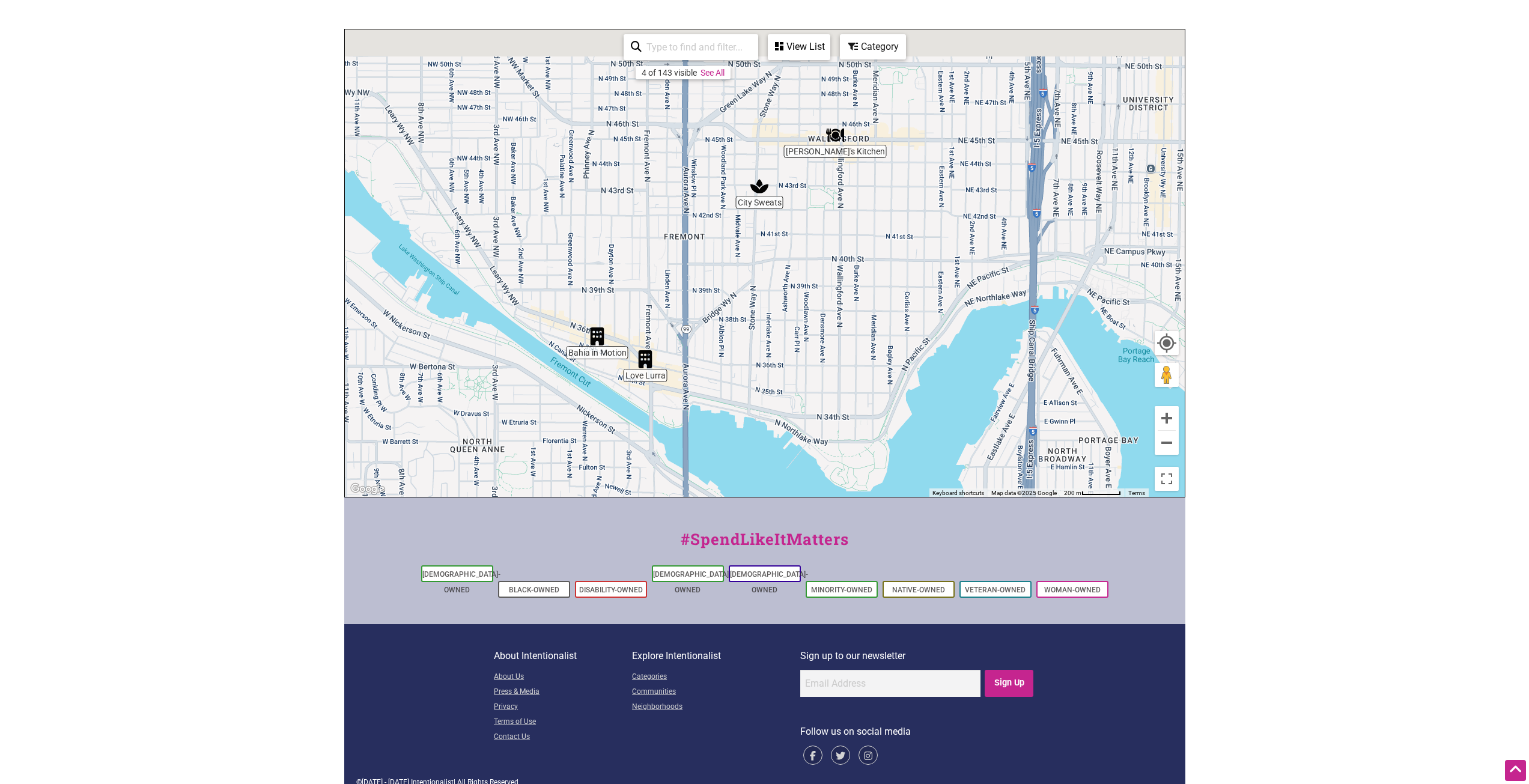
drag, startPoint x: 764, startPoint y: 210, endPoint x: 710, endPoint y: 341, distance: 141.7
click at [710, 341] on div "To navigate, press the arrow keys." at bounding box center [765, 262] width 840 height 467
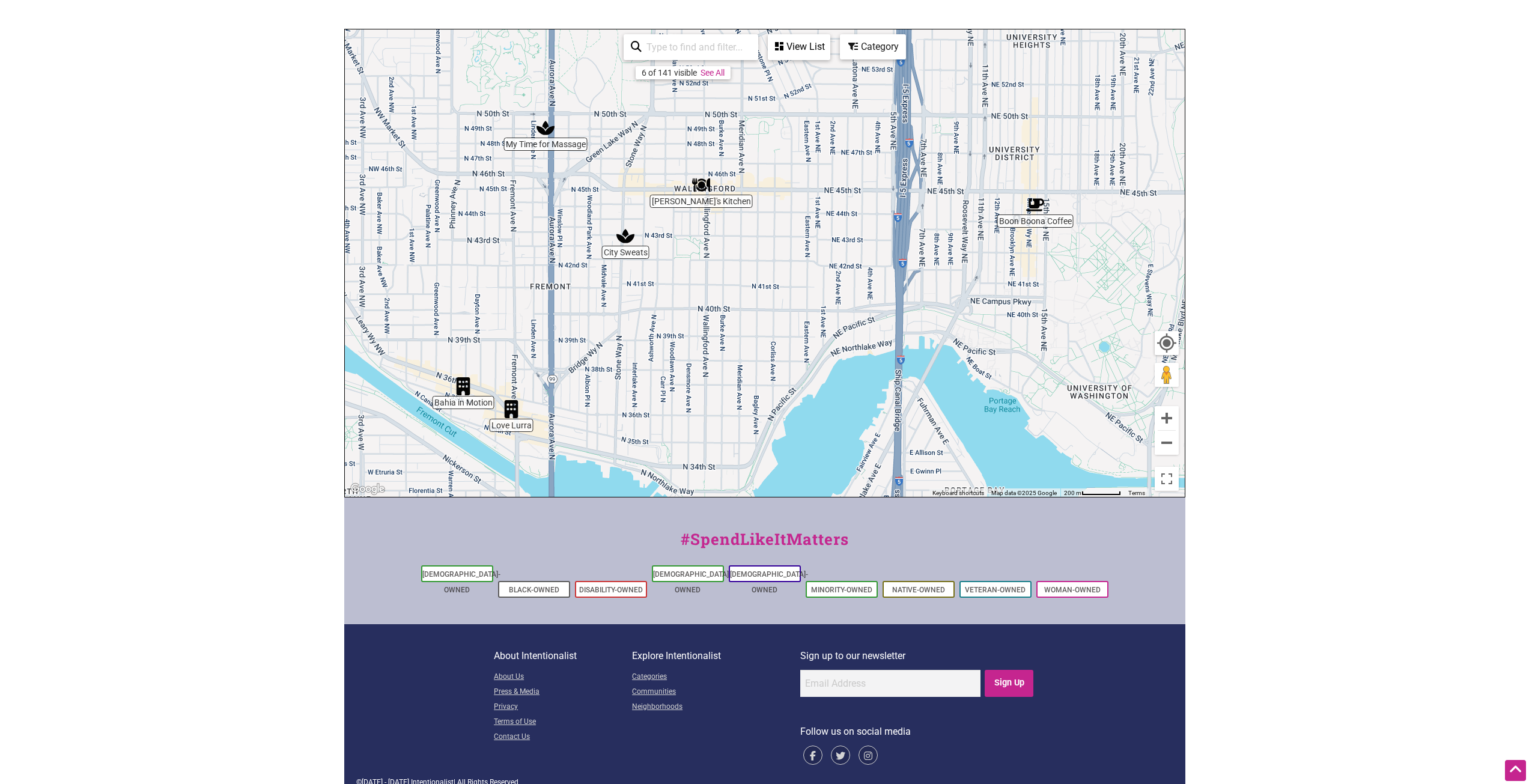
drag, startPoint x: 843, startPoint y: 240, endPoint x: 725, endPoint y: 257, distance: 119.2
click at [725, 257] on div "To navigate, press the arrow keys." at bounding box center [765, 262] width 840 height 467
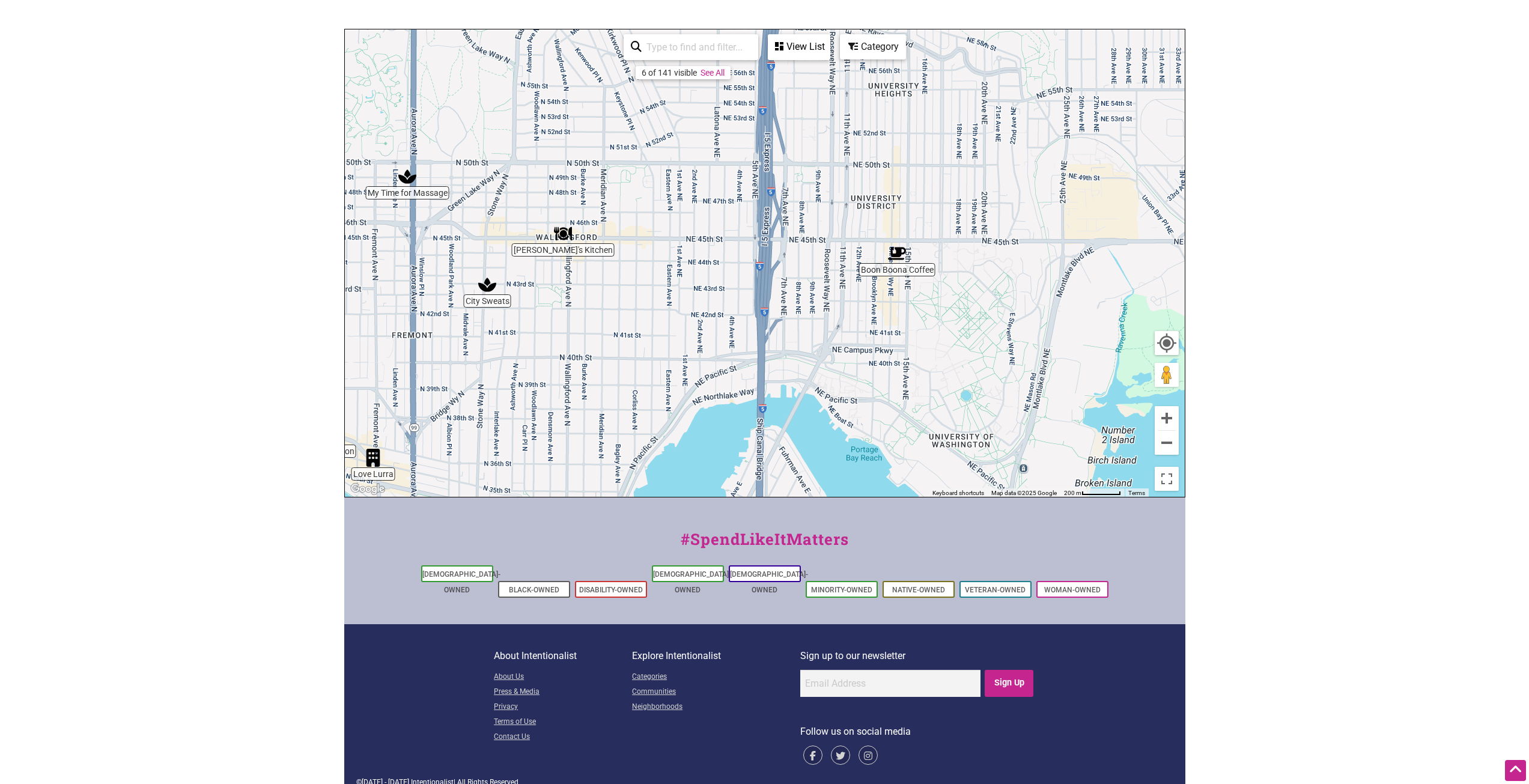
drag, startPoint x: 1004, startPoint y: 227, endPoint x: 821, endPoint y: 286, distance: 192.3
click at [821, 286] on div "To navigate, press the arrow keys." at bounding box center [765, 262] width 840 height 467
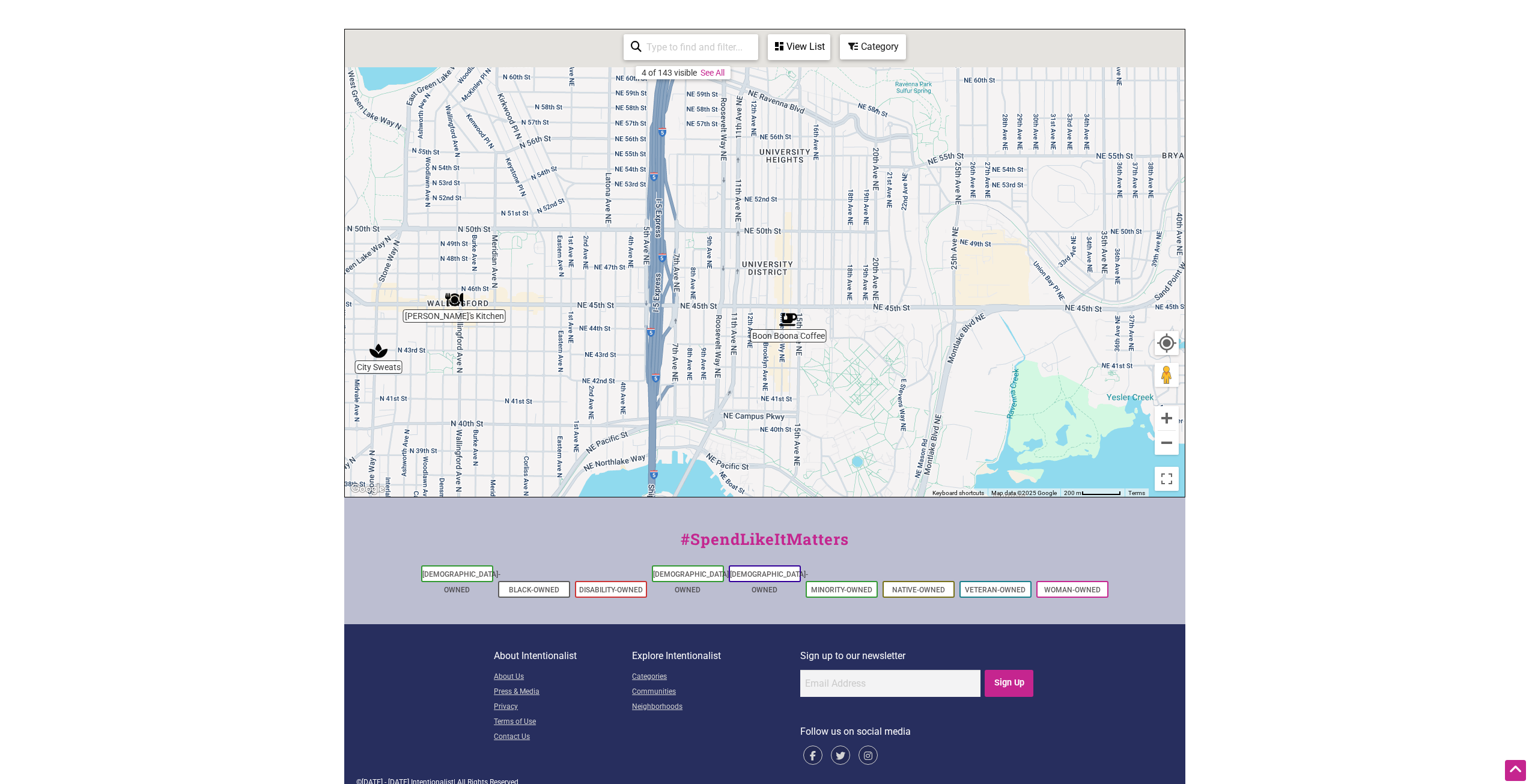
drag, startPoint x: 893, startPoint y: 296, endPoint x: 773, endPoint y: 368, distance: 139.9
click at [779, 365] on div "To navigate, press the arrow keys." at bounding box center [765, 262] width 840 height 467
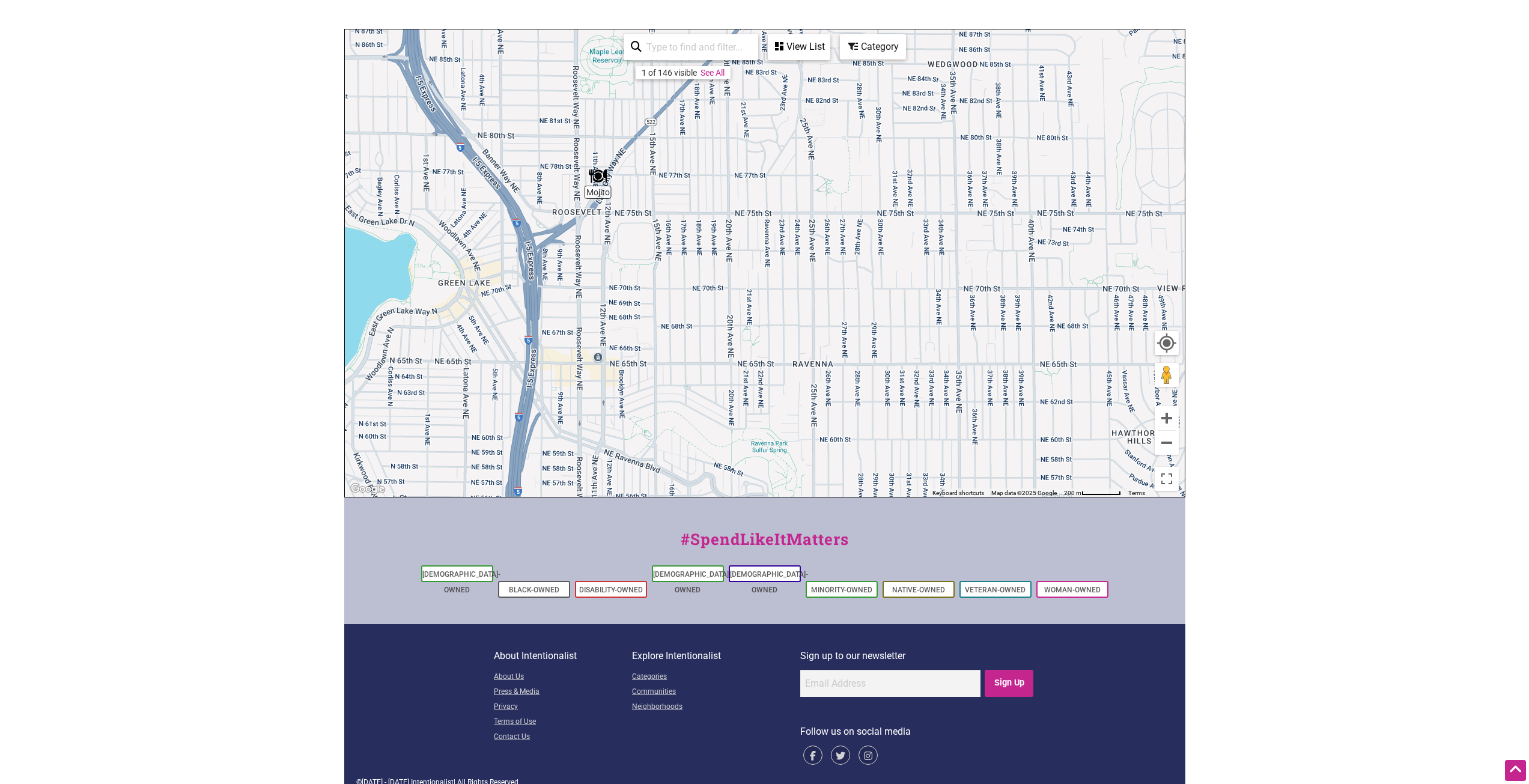
drag, startPoint x: 696, startPoint y: 282, endPoint x: 907, endPoint y: 402, distance: 242.7
click at [907, 402] on div "To navigate, press the arrow keys." at bounding box center [765, 262] width 840 height 467
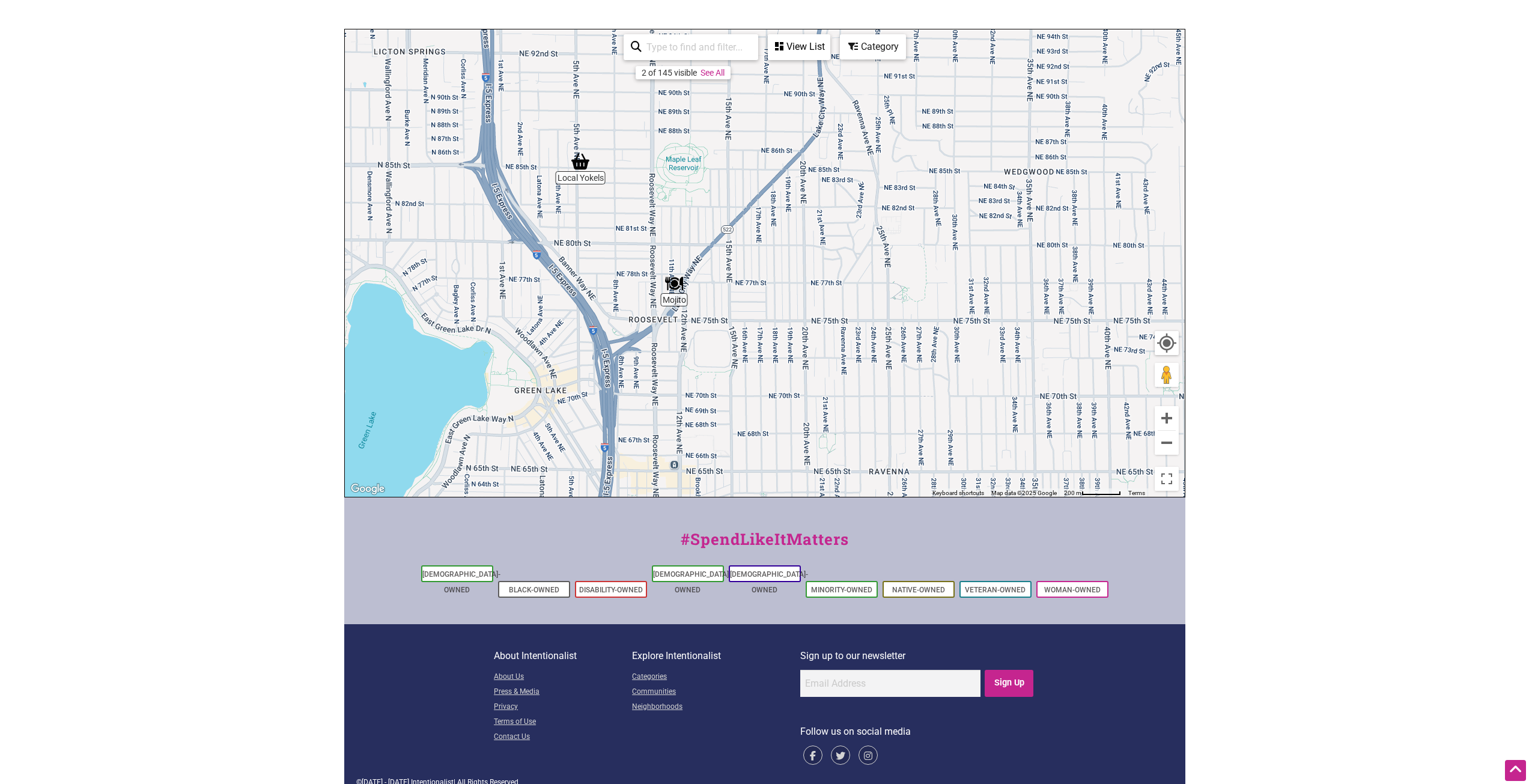
drag, startPoint x: 592, startPoint y: 146, endPoint x: 675, endPoint y: 262, distance: 142.6
click at [675, 262] on div "To navigate, press the arrow keys." at bounding box center [765, 262] width 840 height 467
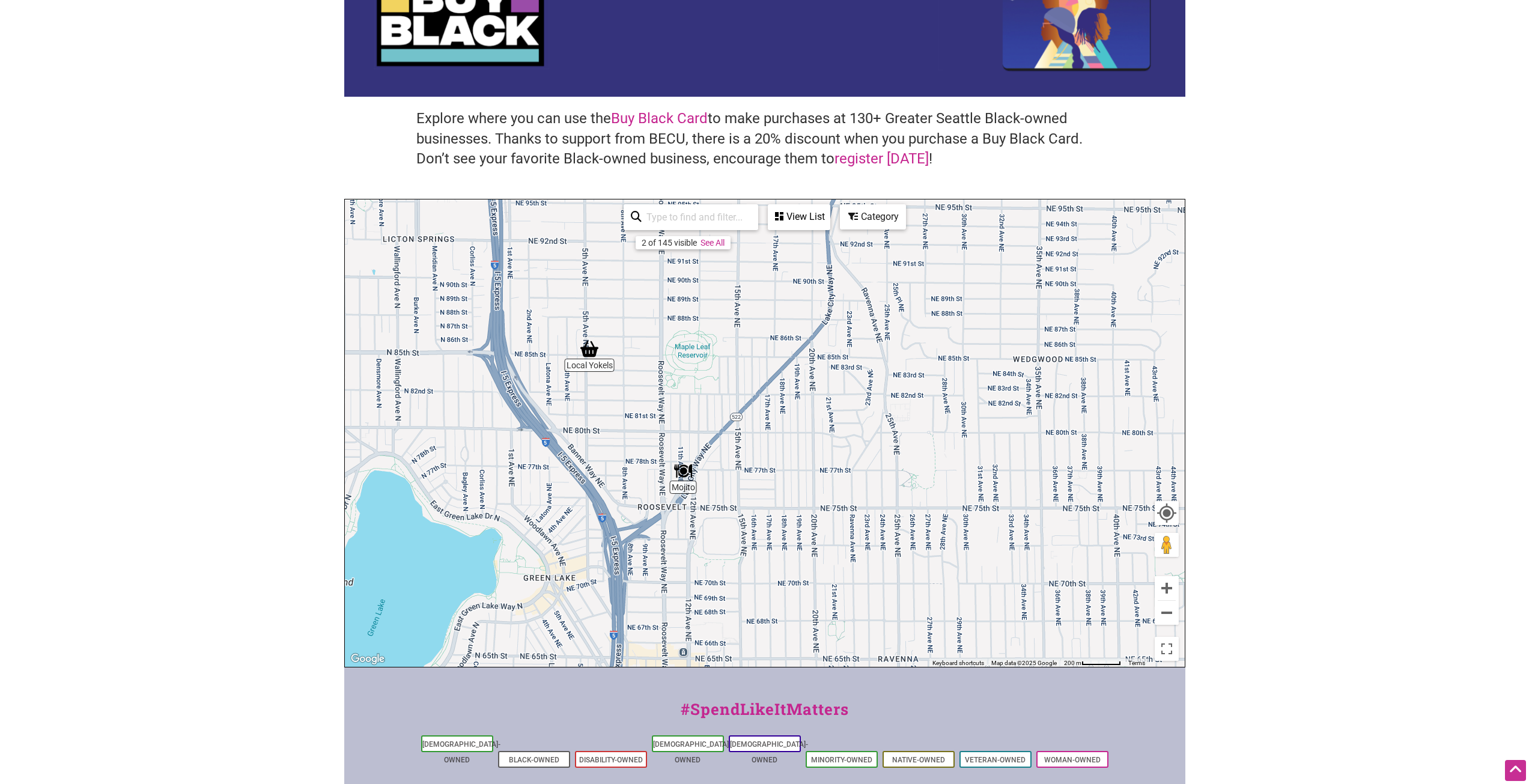
scroll to position [0, 0]
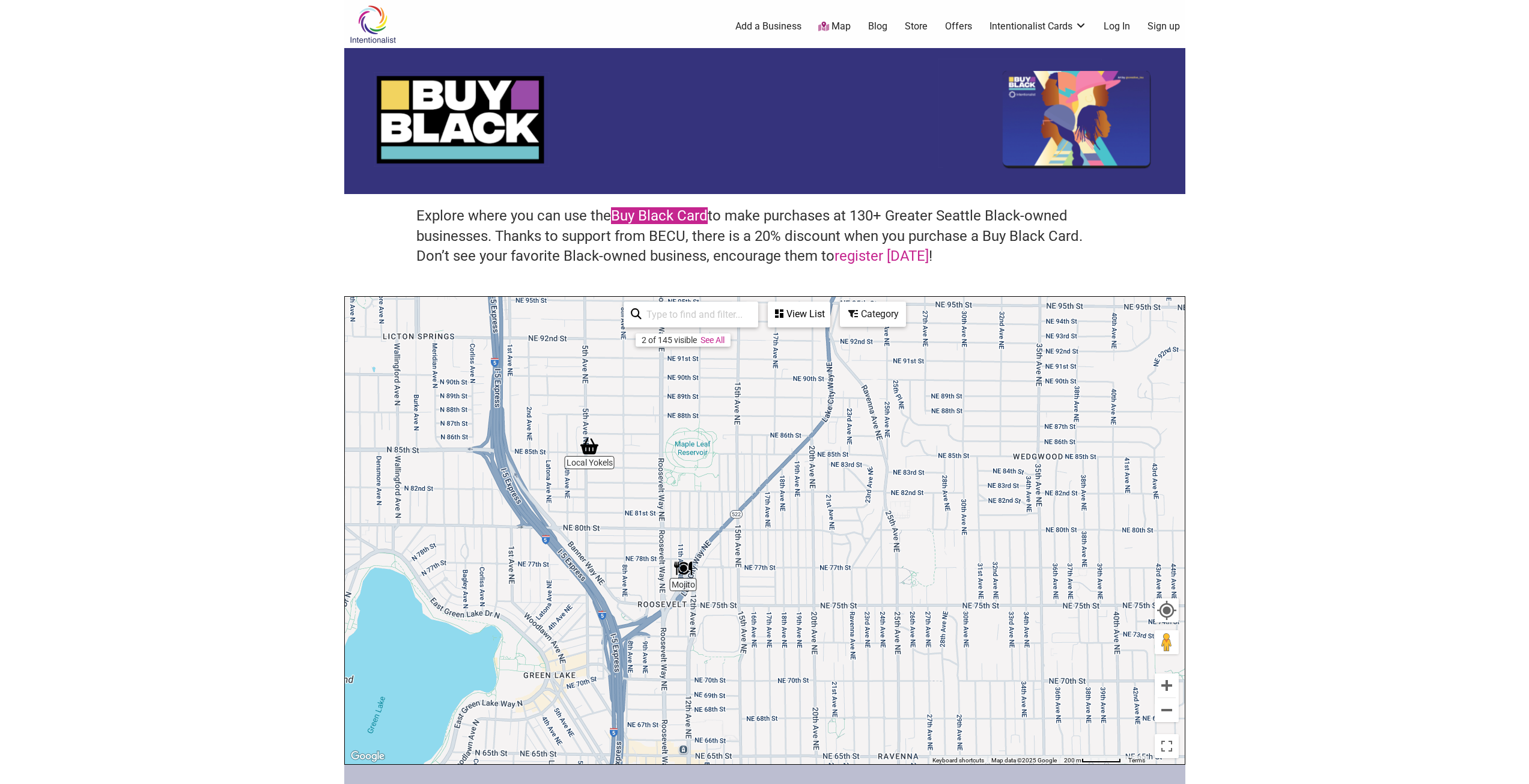
click at [657, 214] on link "Buy Black Card" at bounding box center [659, 215] width 96 height 17
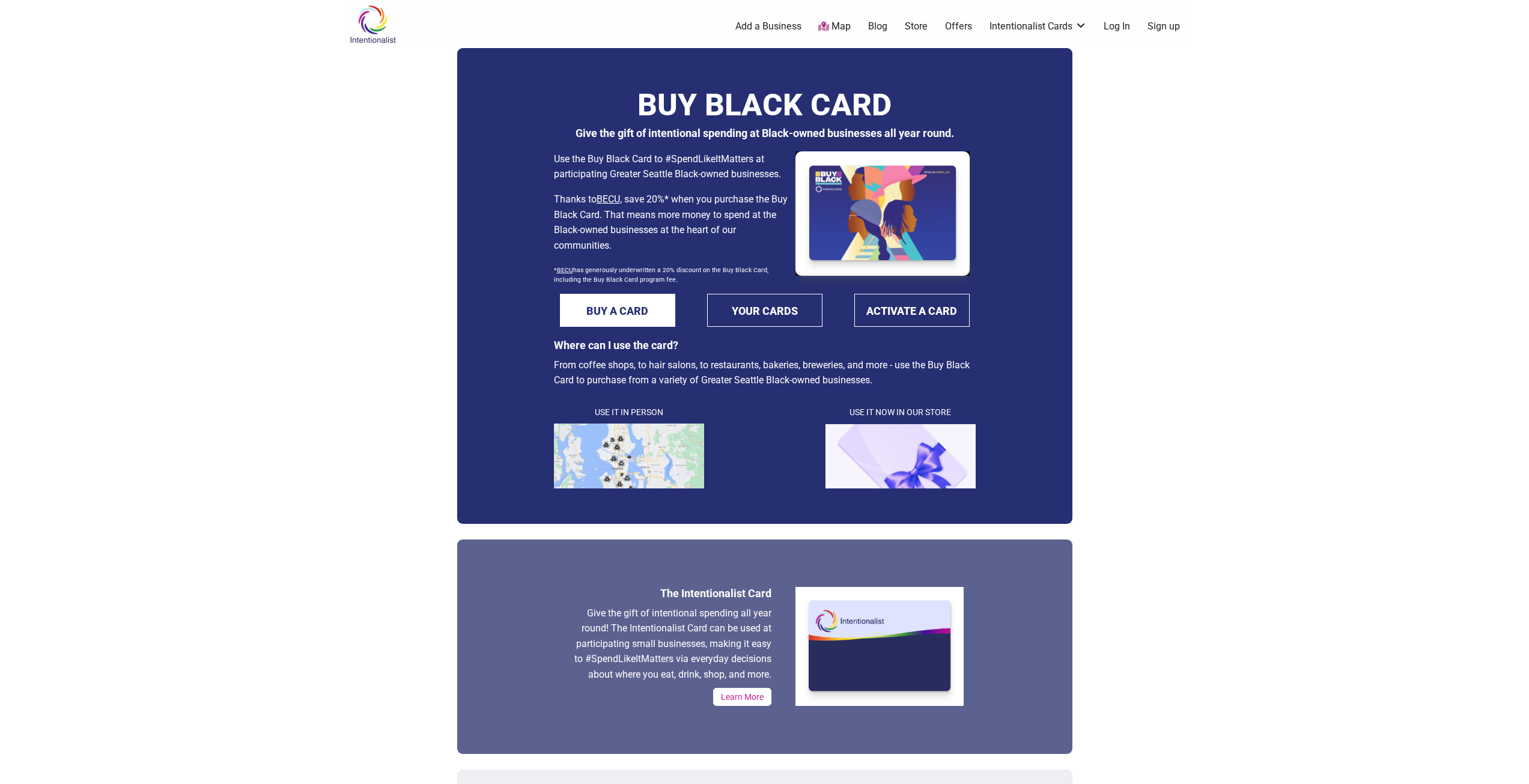
scroll to position [60, 0]
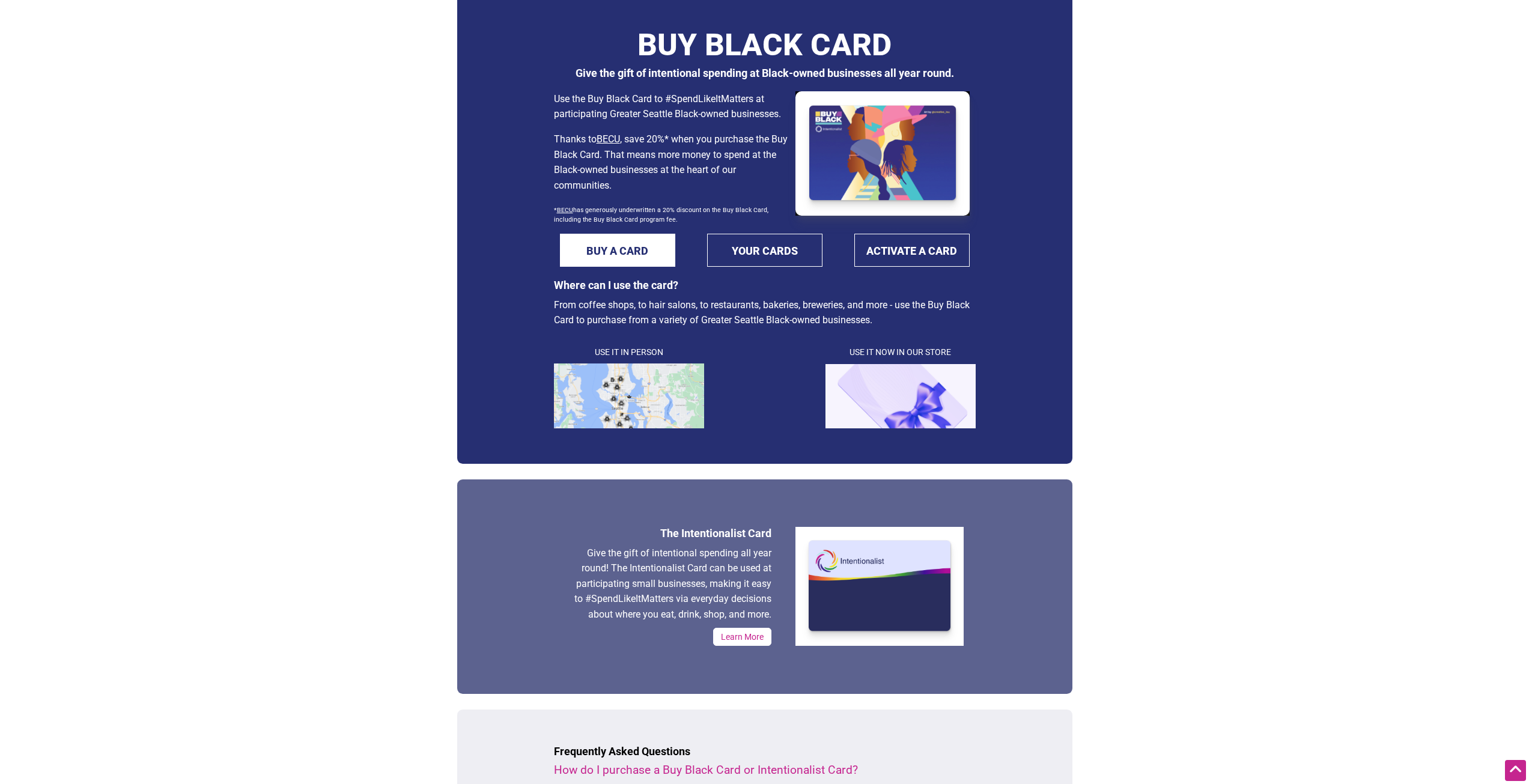
click at [388, 477] on div "Intentionalist Spend like it matters 0 Add a Business Map Blog Store Offers Int…" at bounding box center [764, 720] width 841 height 1560
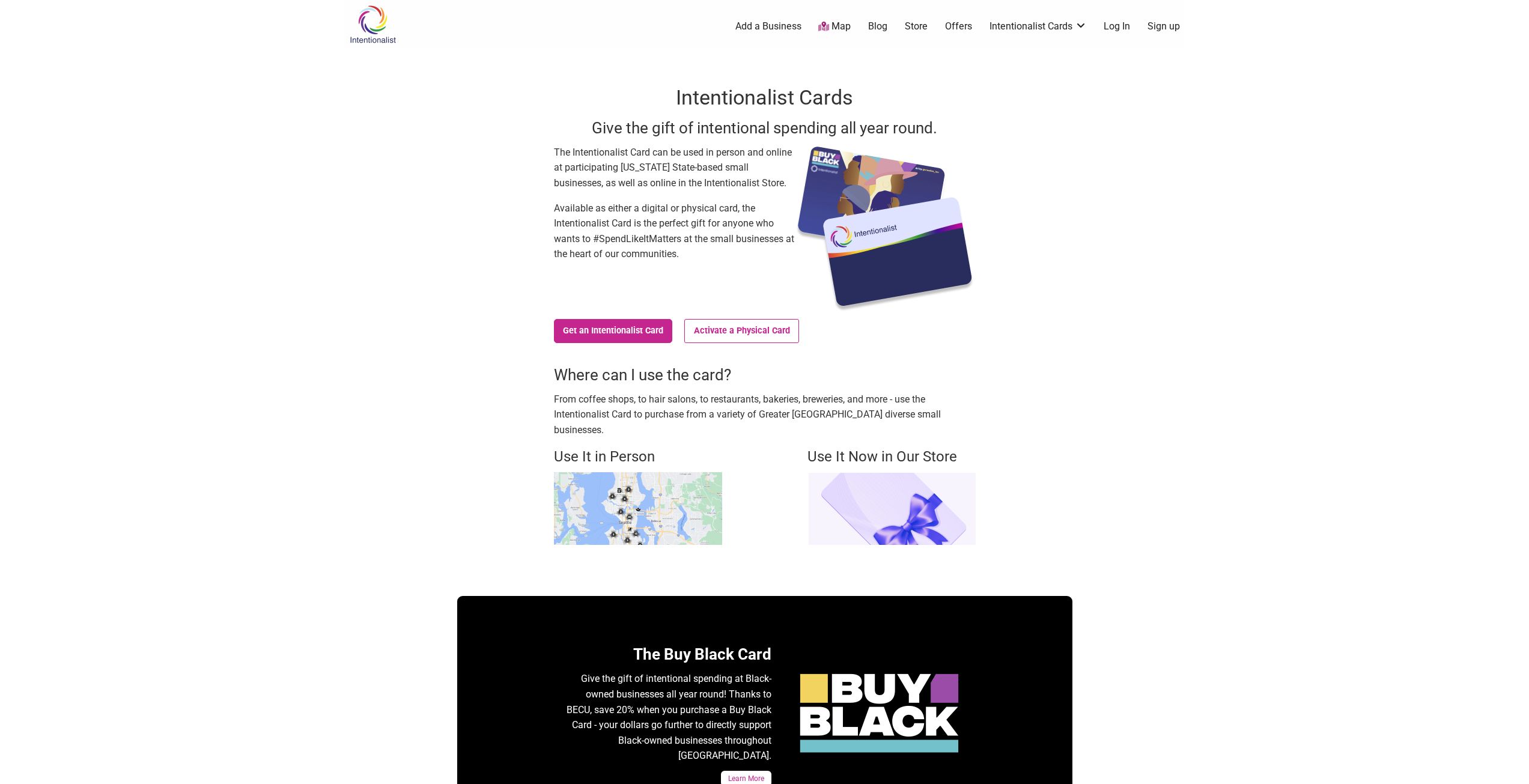
click at [856, 456] on div "Use It Now in Our Store" at bounding box center [891, 495] width 168 height 98
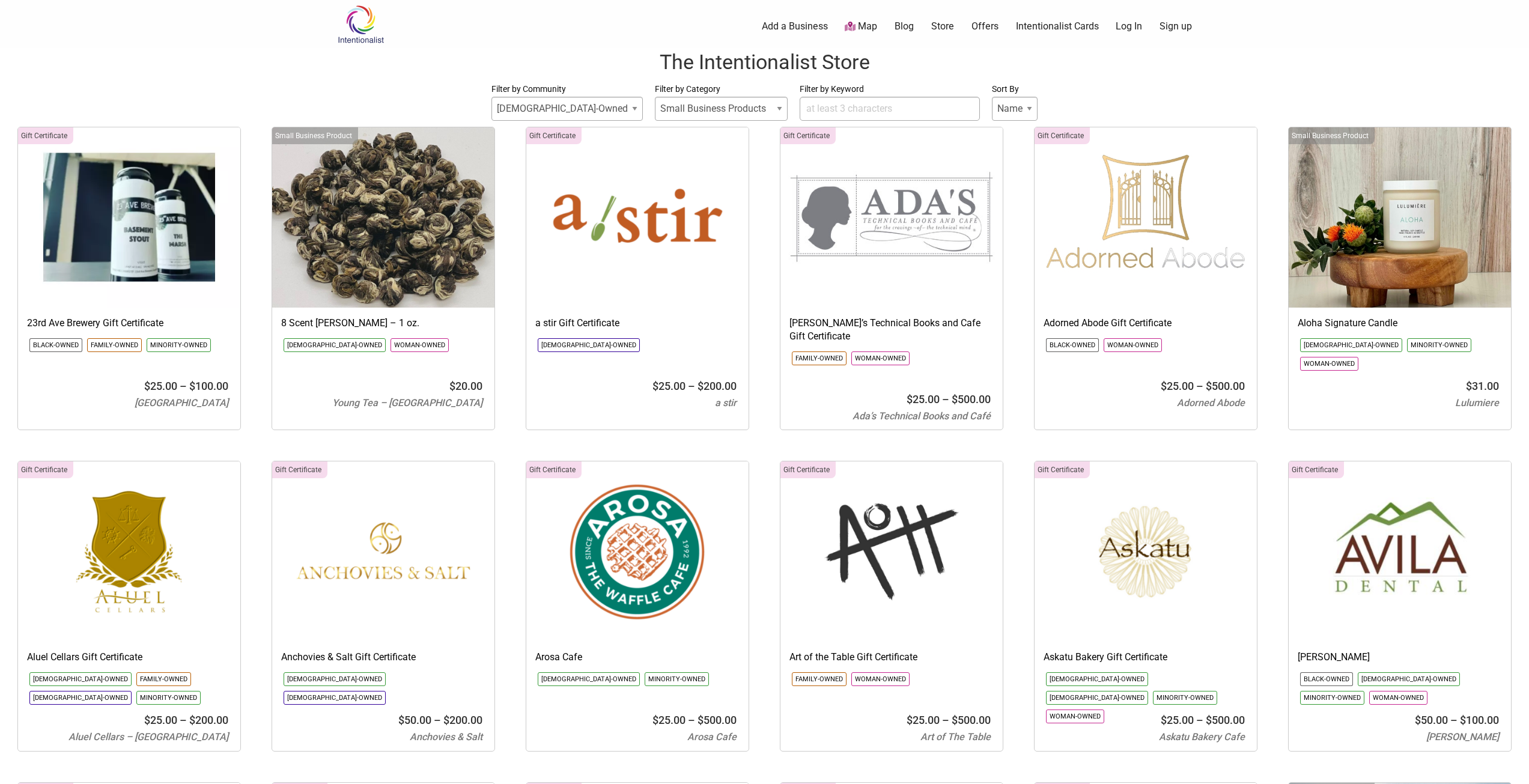
select select
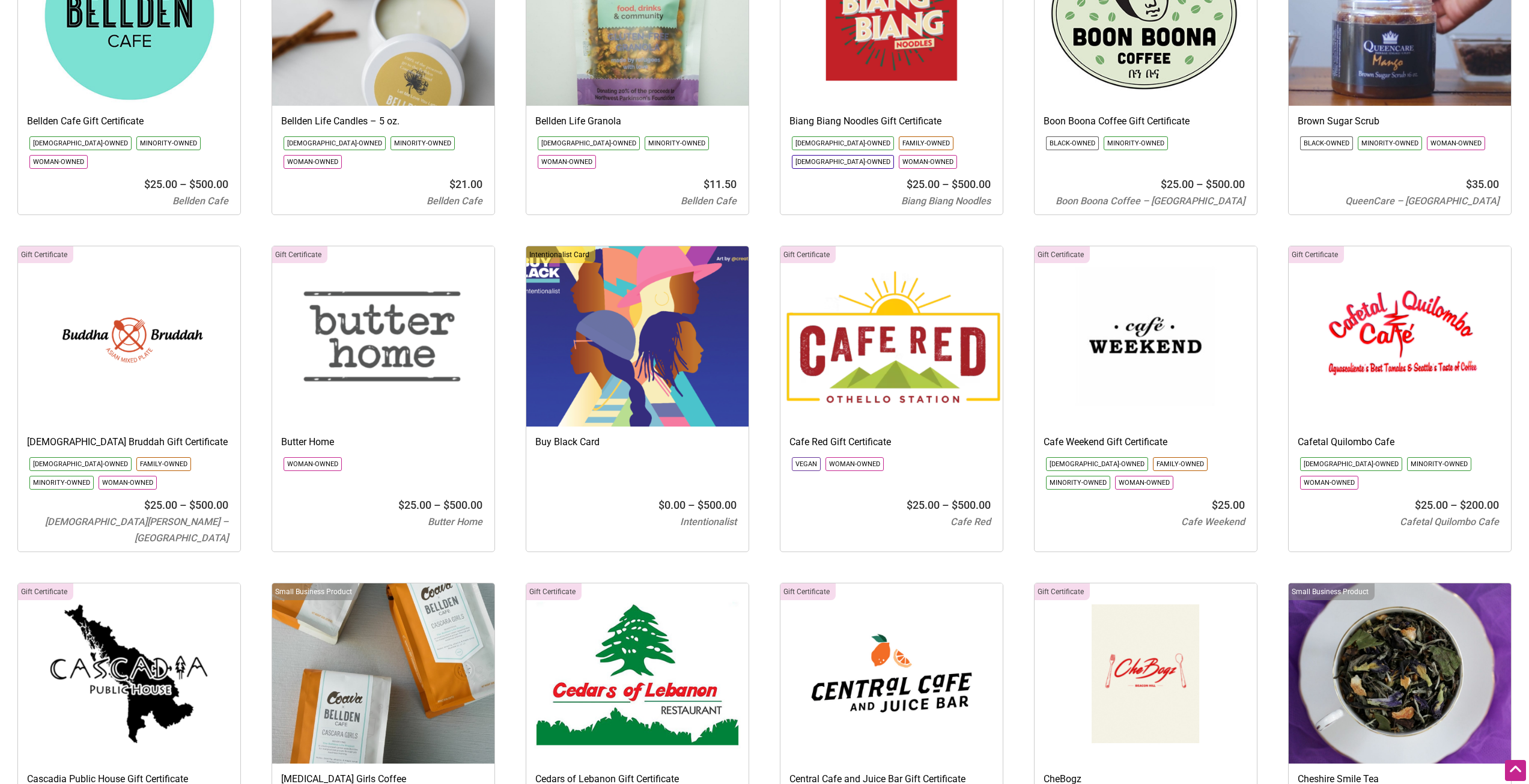
scroll to position [1201, 0]
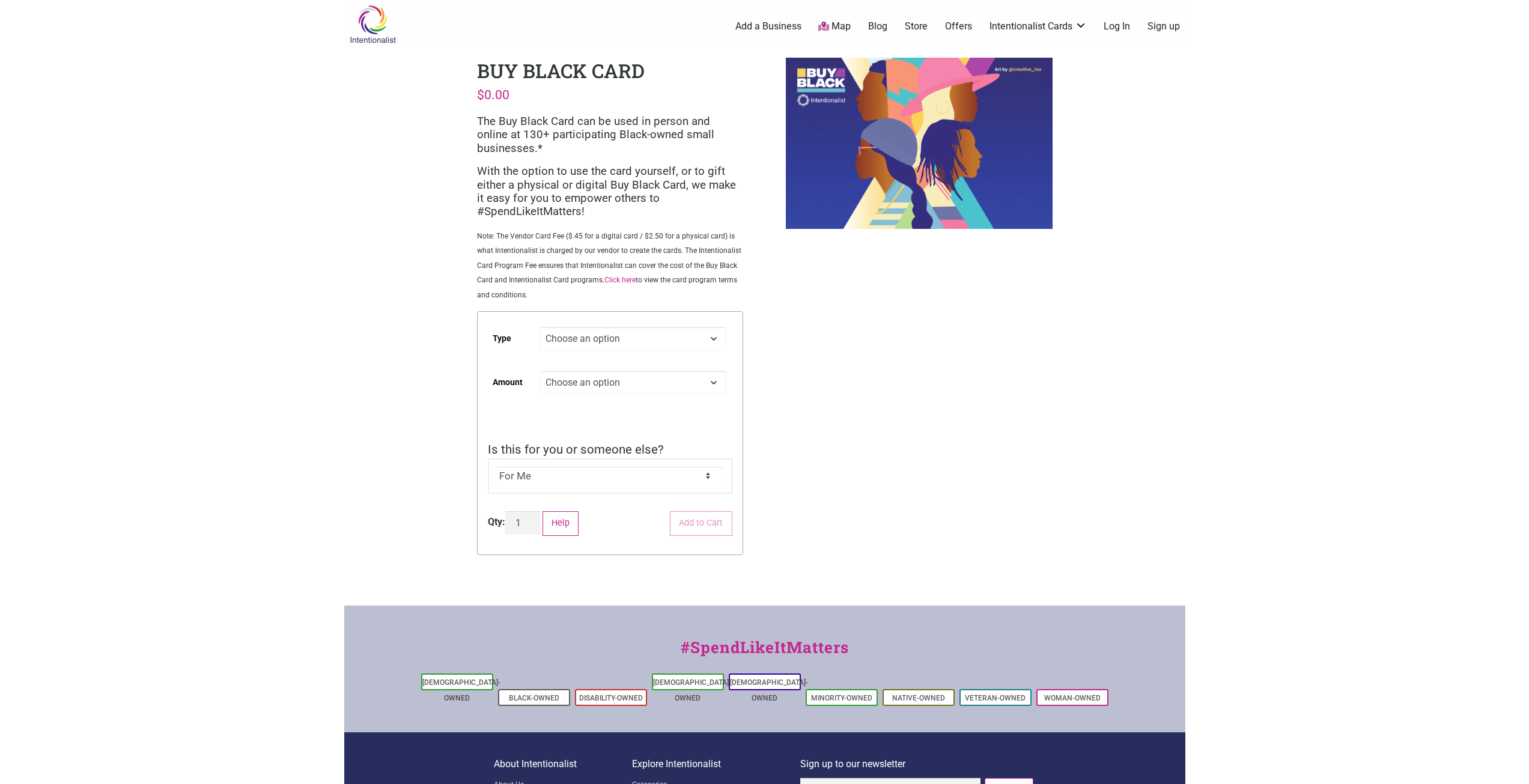
click at [876, 310] on div "Intentionalist Spend like it matters 0 Add a Business Map Blog Store Offers Int…" at bounding box center [764, 453] width 841 height 906
click at [678, 344] on select "Choose an option Digital Physical" at bounding box center [633, 338] width 186 height 23
click at [540, 326] on select "Choose an option Digital Physical" at bounding box center [633, 338] width 186 height 23
click at [691, 347] on select "Choose an option Digital Physical" at bounding box center [633, 338] width 186 height 23
select select "Physical"
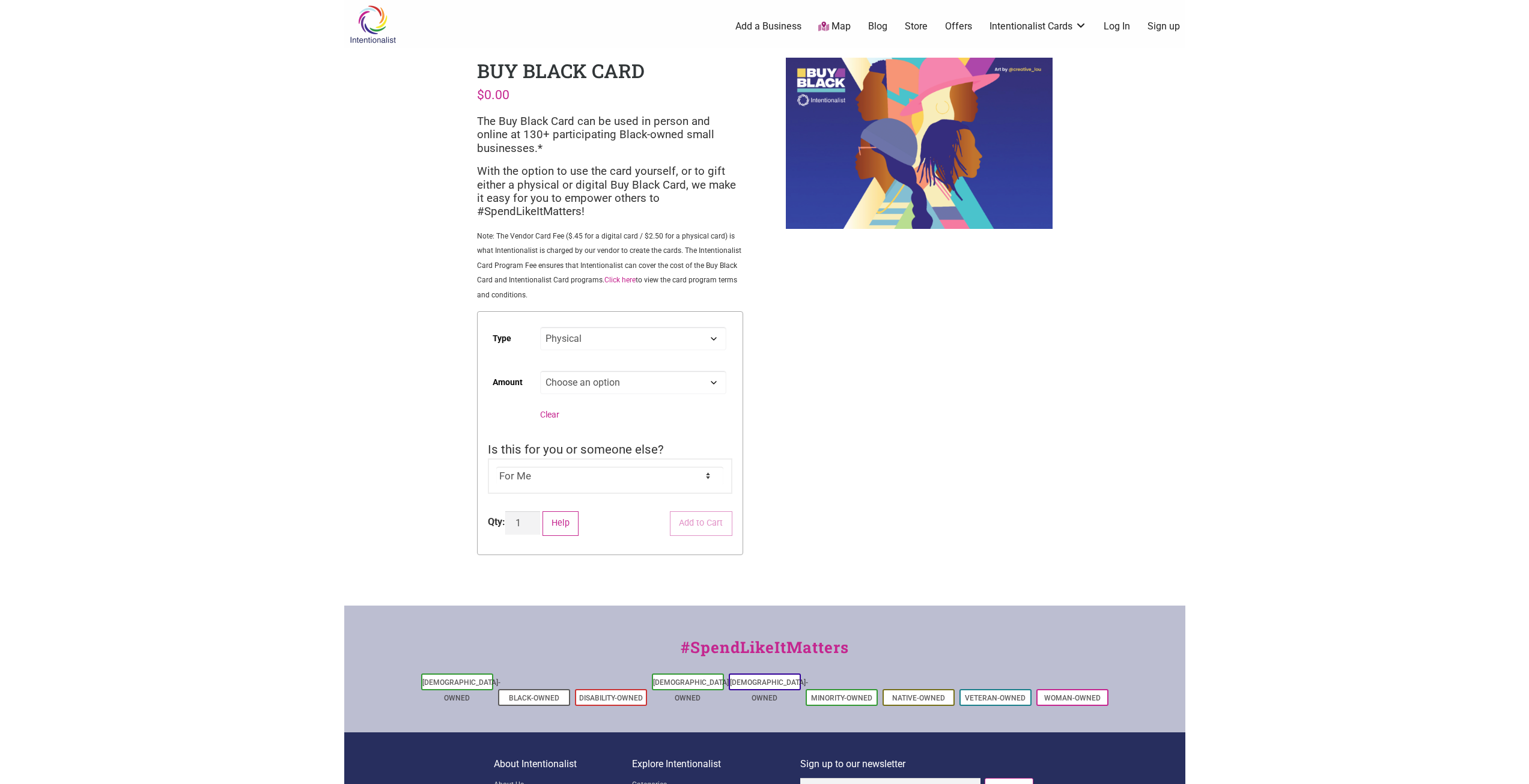
click at [540, 326] on select "Choose an option Digital Physical" at bounding box center [633, 338] width 186 height 23
click at [789, 368] on div "Intentionalist Spend like it matters 0 Add a Business Map Blog Store Offers Int…" at bounding box center [764, 453] width 841 height 906
click at [785, 360] on div "Intentionalist Spend like it matters 0 Add a Business Map Blog Store Offers Int…" at bounding box center [764, 453] width 841 height 906
click at [784, 358] on div "Intentionalist Spend like it matters 0 Add a Business Map Blog Store Offers Int…" at bounding box center [764, 453] width 841 height 906
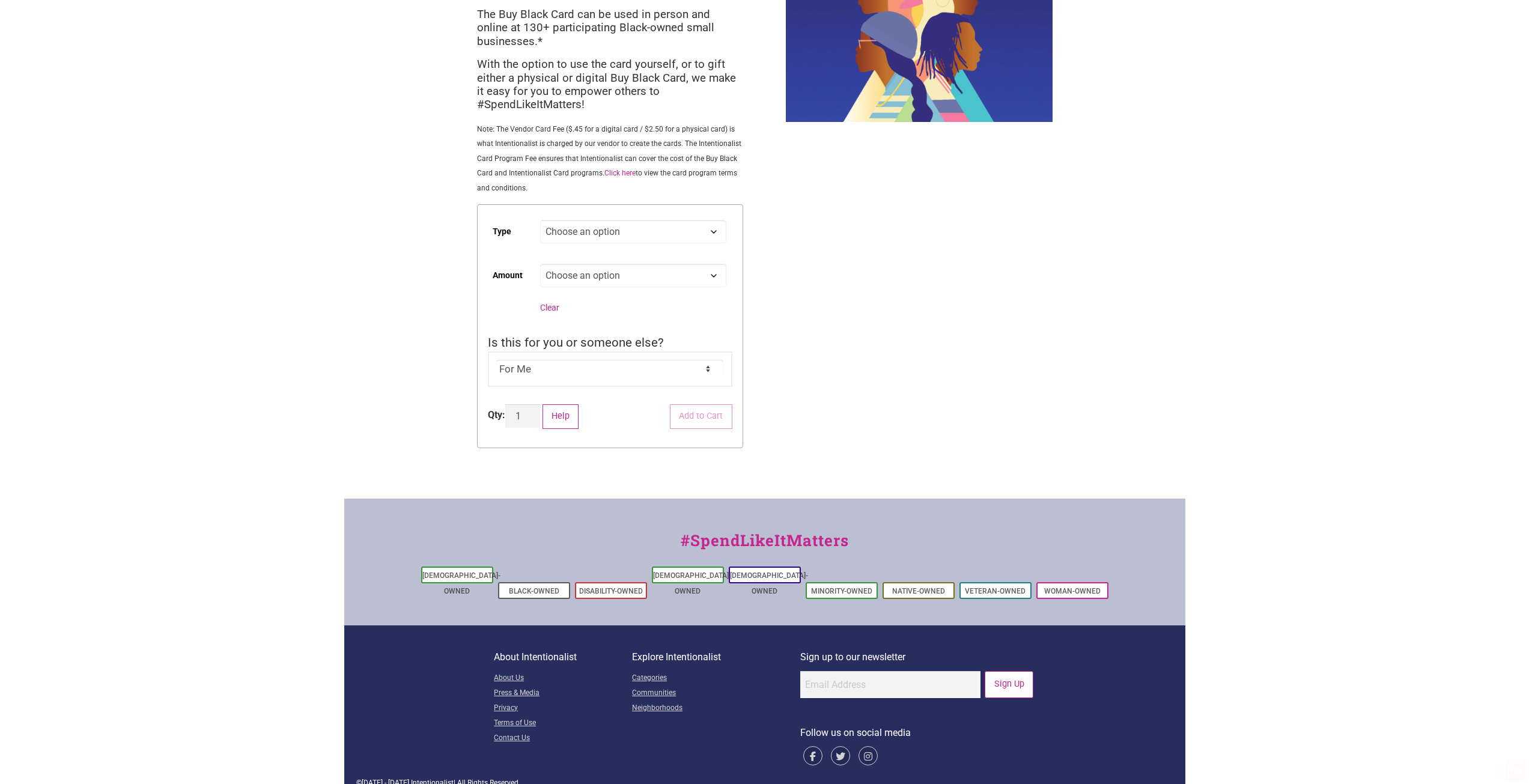
scroll to position [108, 0]
click at [784, 346] on div "Intentionalist Spend like it matters 0 Add a Business Map Blog Store Offers Int…" at bounding box center [764, 345] width 841 height 906
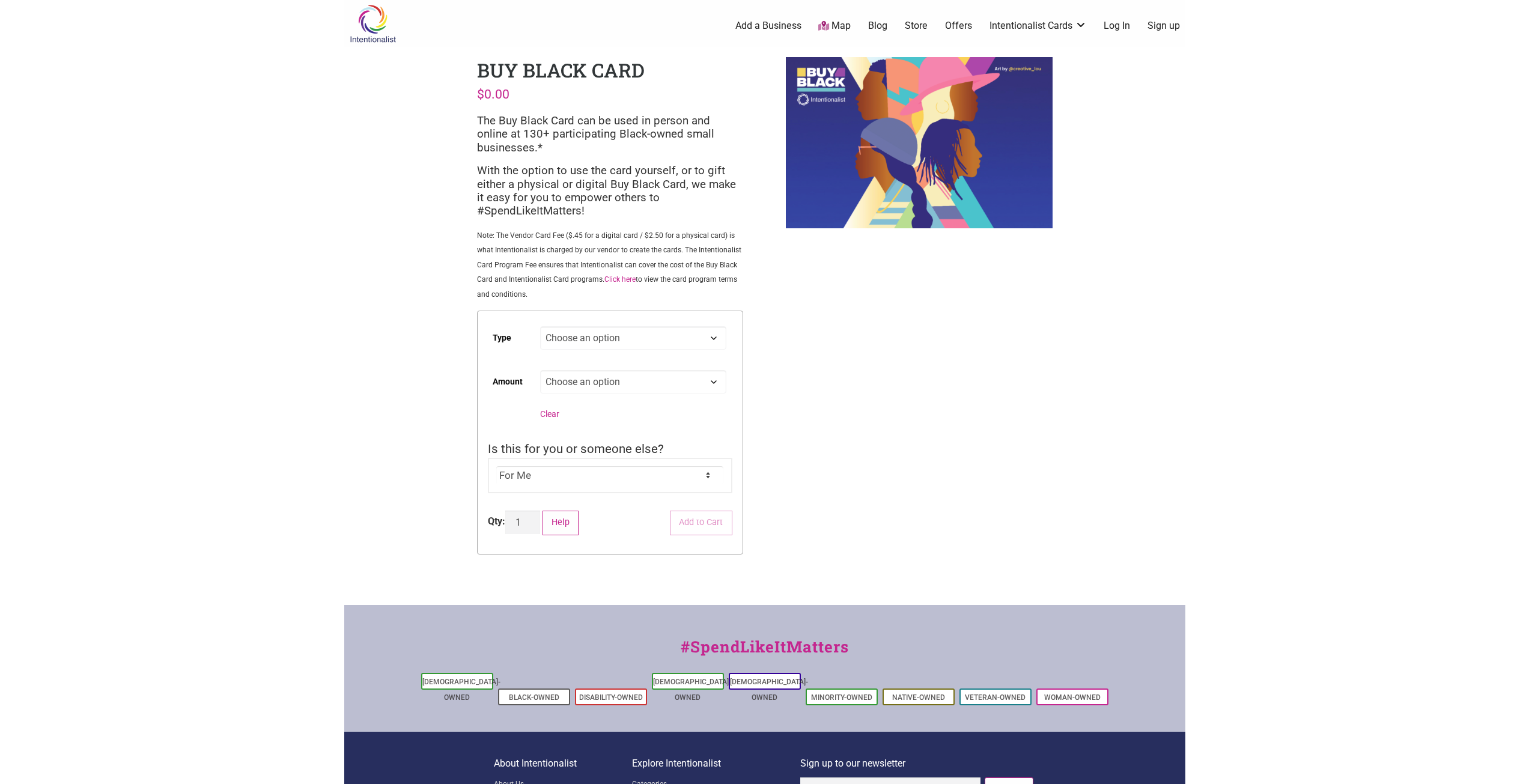
scroll to position [0, 0]
click at [784, 346] on div "Intentionalist Spend like it matters 0 Add a Business Map Blog Store Offers Int…" at bounding box center [764, 453] width 841 height 906
click at [652, 391] on select "Choose an option Custom 25 50 100 150 200 250 500" at bounding box center [633, 382] width 186 height 23
click at [652, 389] on select "Choose an option Custom 25 50 100 150 200 250 500" at bounding box center [633, 382] width 186 height 23
click at [648, 472] on select "For Me For Someone Else" at bounding box center [609, 475] width 227 height 18
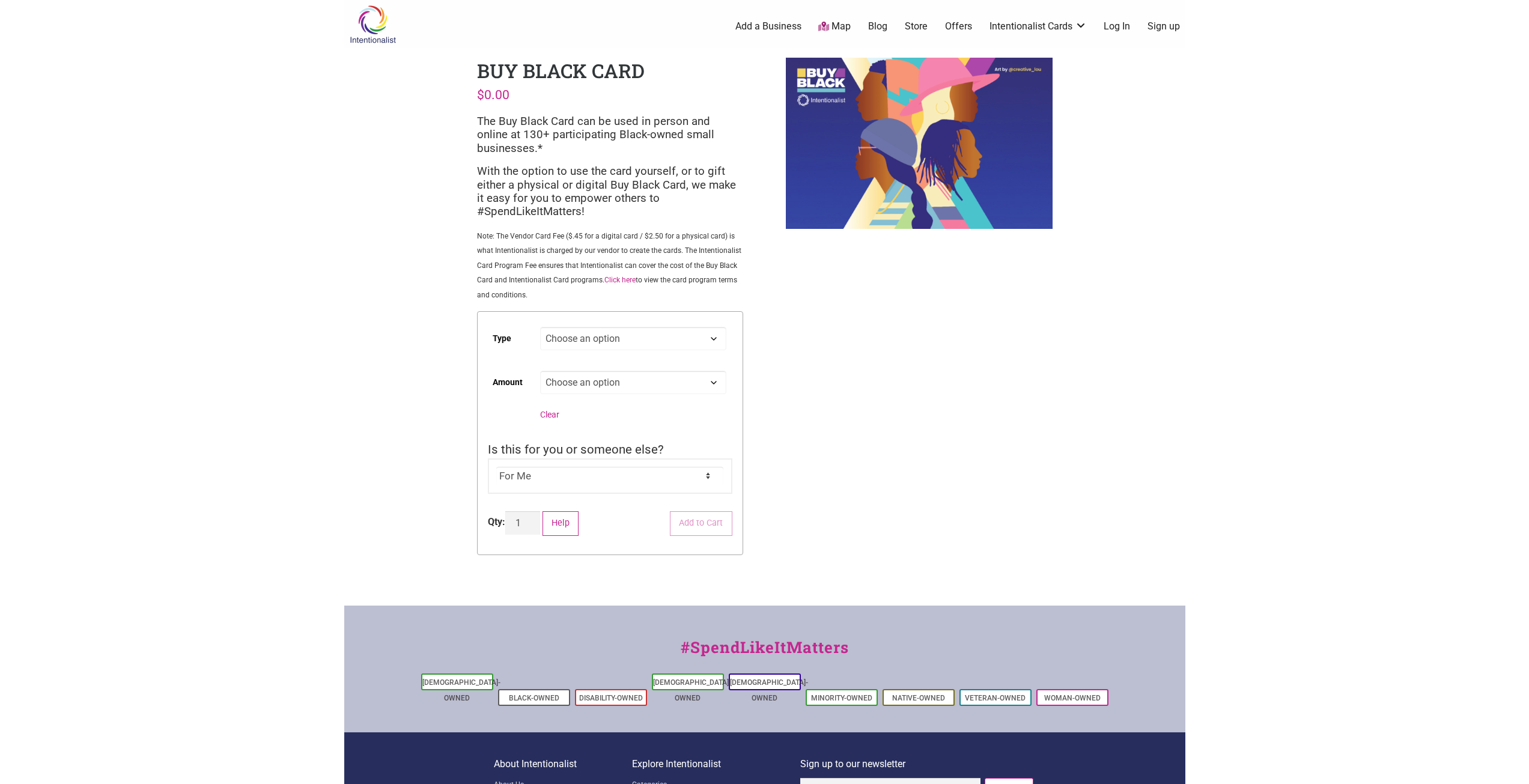
click at [648, 472] on select "For Me For Someone Else" at bounding box center [609, 475] width 227 height 18
drag, startPoint x: 819, startPoint y: 392, endPoint x: 768, endPoint y: 379, distance: 52.6
click at [819, 392] on div "Intentionalist Spend like it matters 0 Add a Business Map Blog Store Offers Int…" at bounding box center [764, 453] width 841 height 906
click at [864, 303] on div "Intentionalist Spend like it matters 0 Add a Business Map Blog Store Offers Int…" at bounding box center [764, 453] width 841 height 906
